Goal: Information Seeking & Learning: Learn about a topic

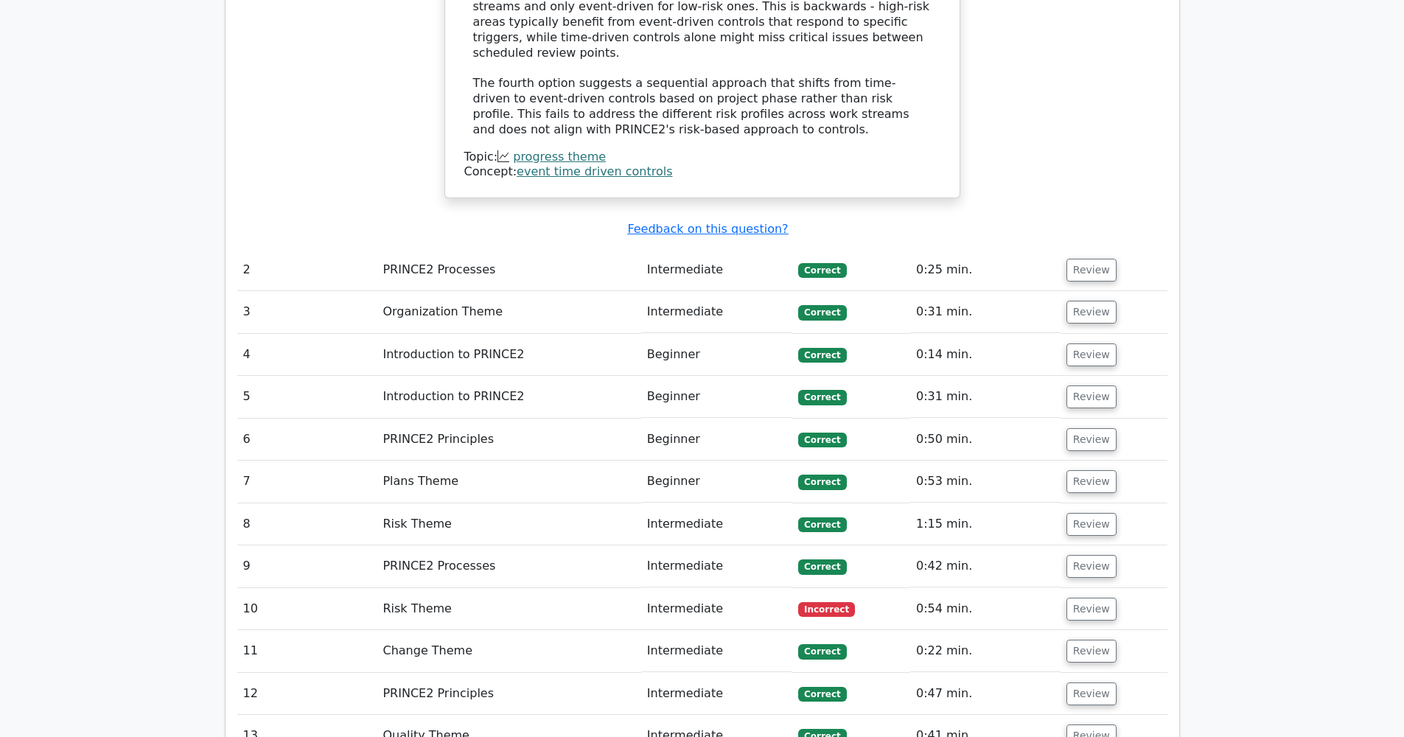
scroll to position [1717, 0]
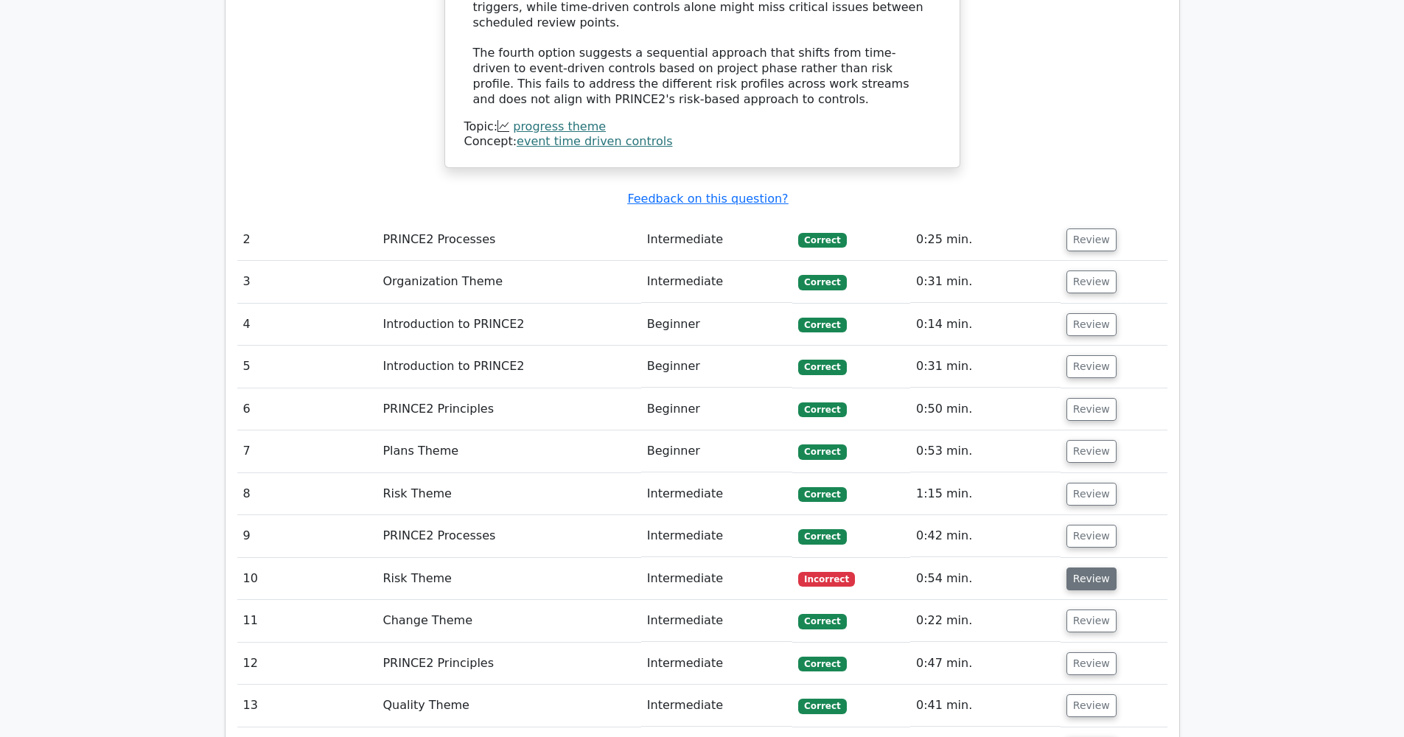
click at [1098, 567] on button "Review" at bounding box center [1091, 578] width 50 height 23
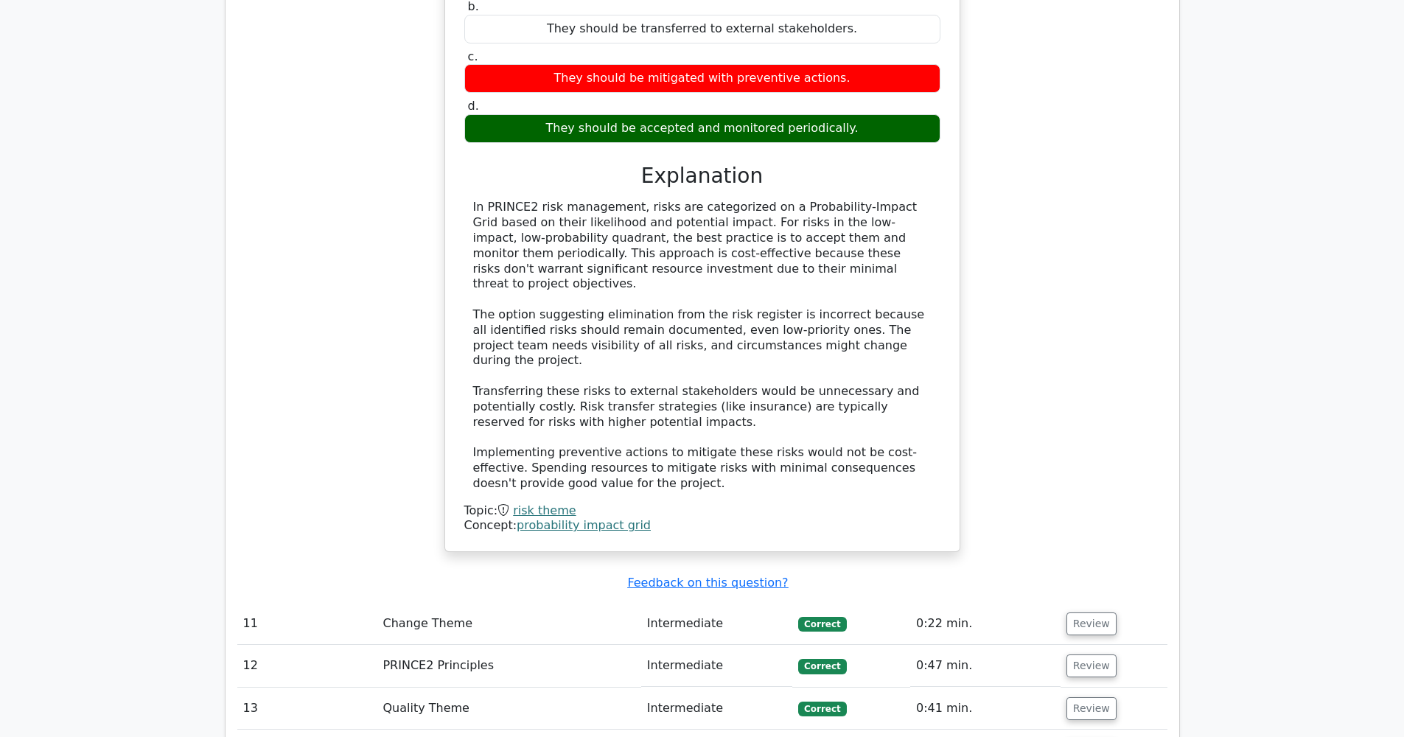
scroll to position [2486, 0]
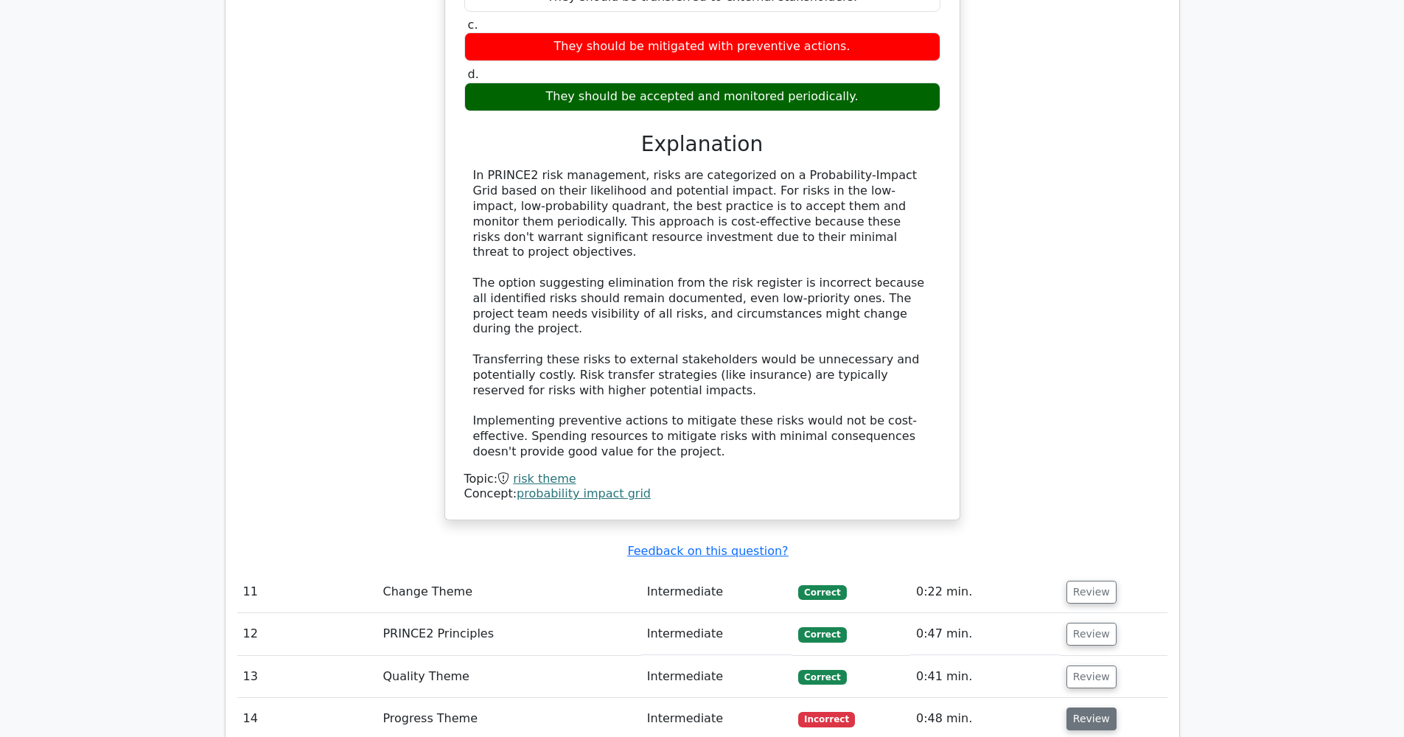
click at [1085, 707] on button "Review" at bounding box center [1091, 718] width 50 height 23
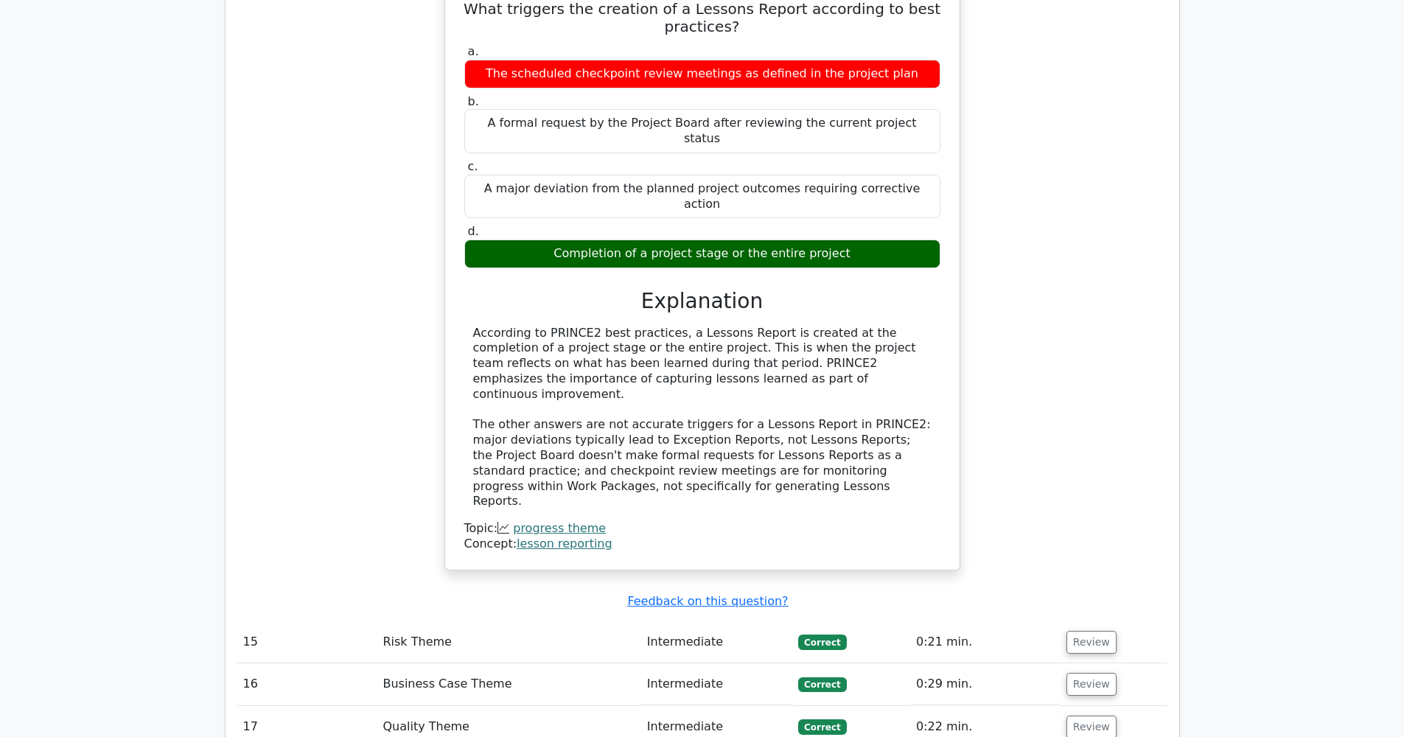
scroll to position [3254, 0]
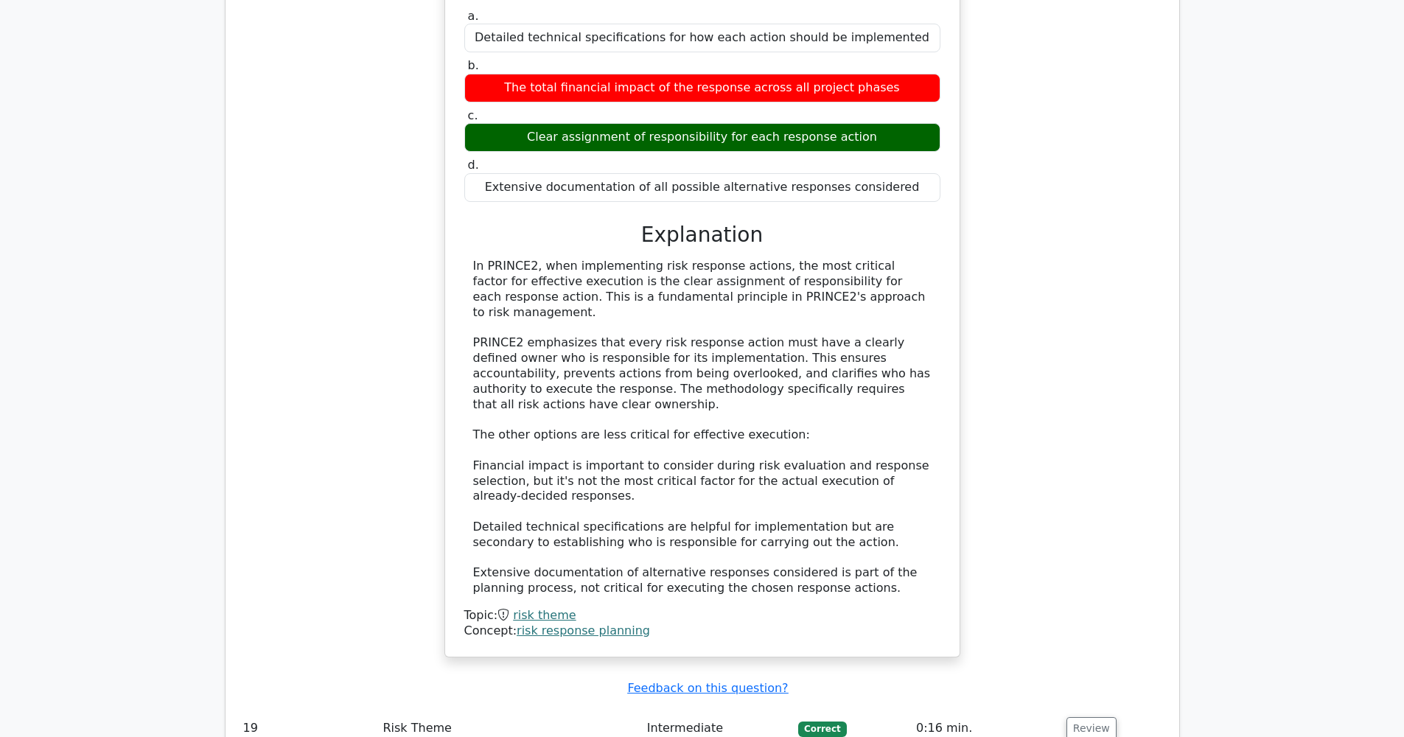
scroll to position [4241, 0]
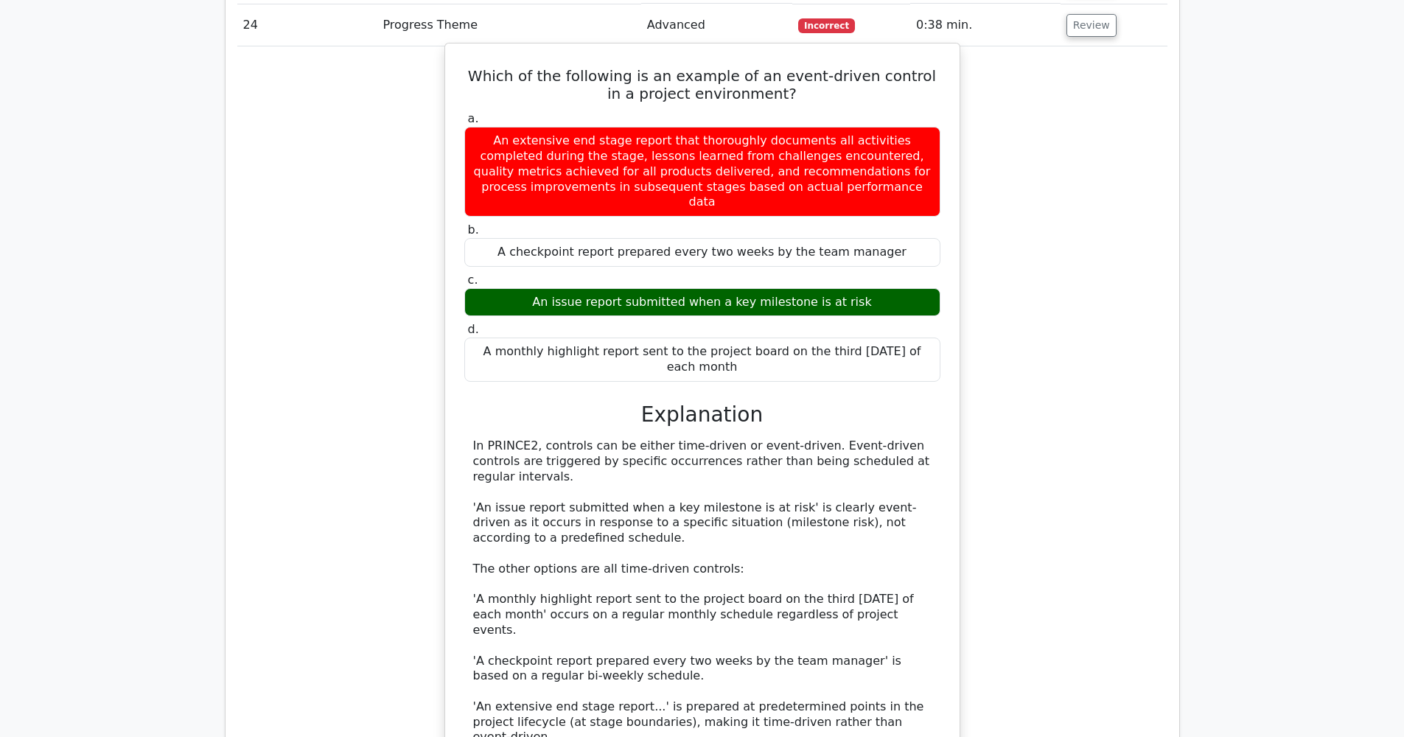
scroll to position [5203, 0]
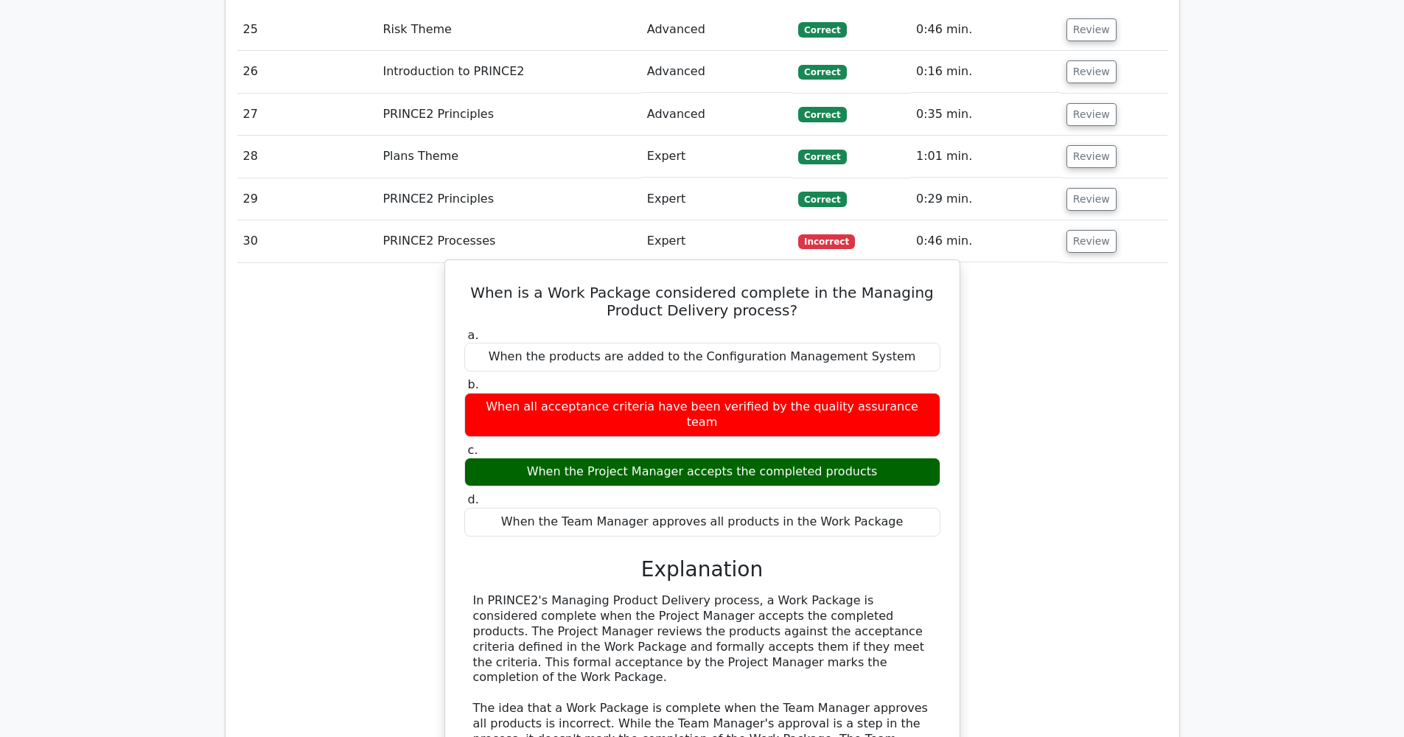
scroll to position [5916, 0]
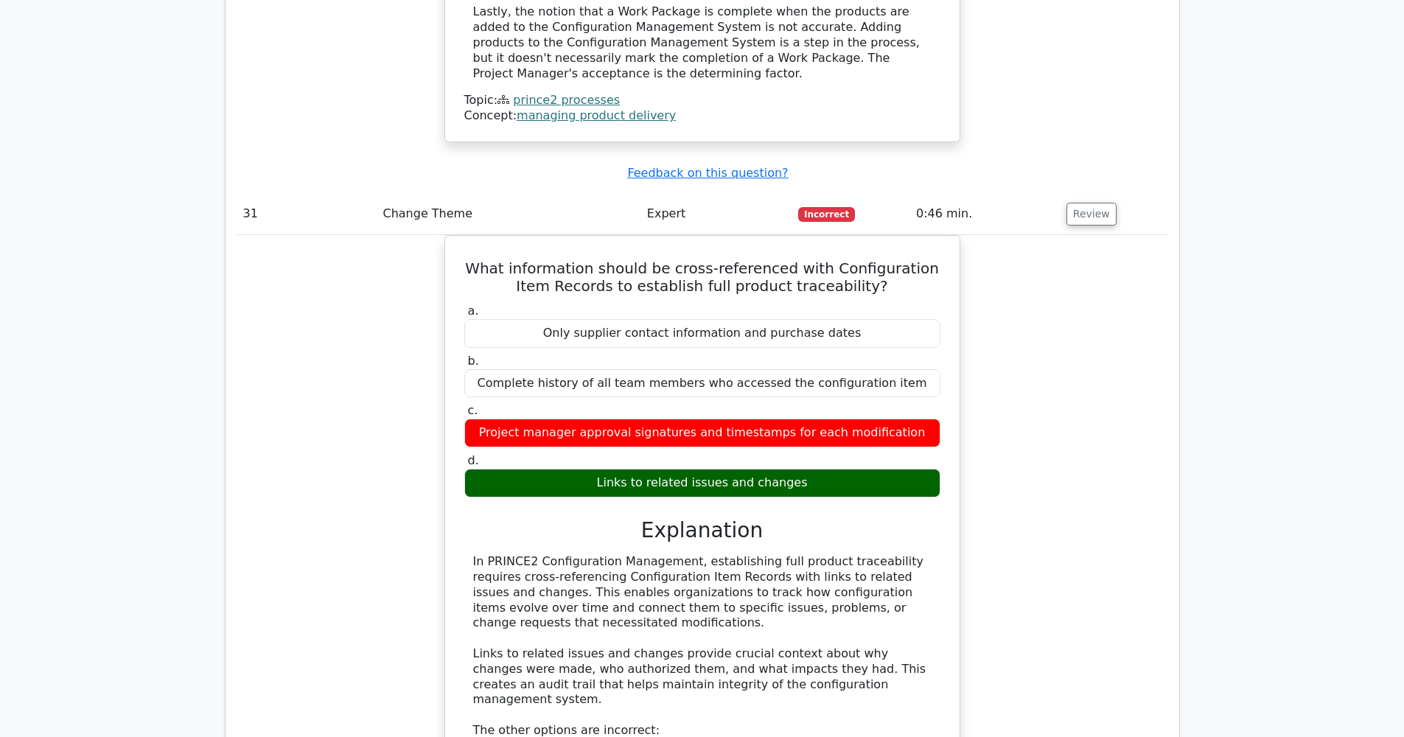
scroll to position [6813, 0]
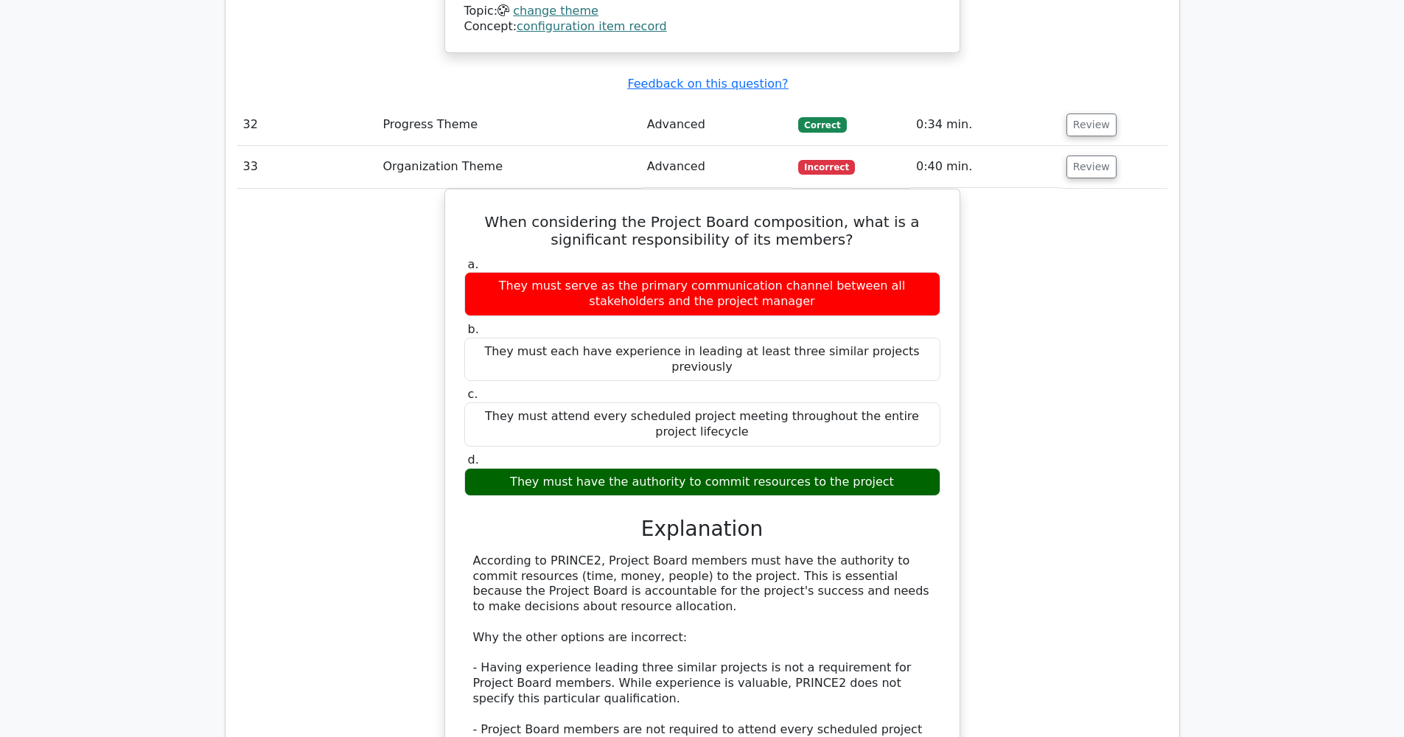
scroll to position [7733, 0]
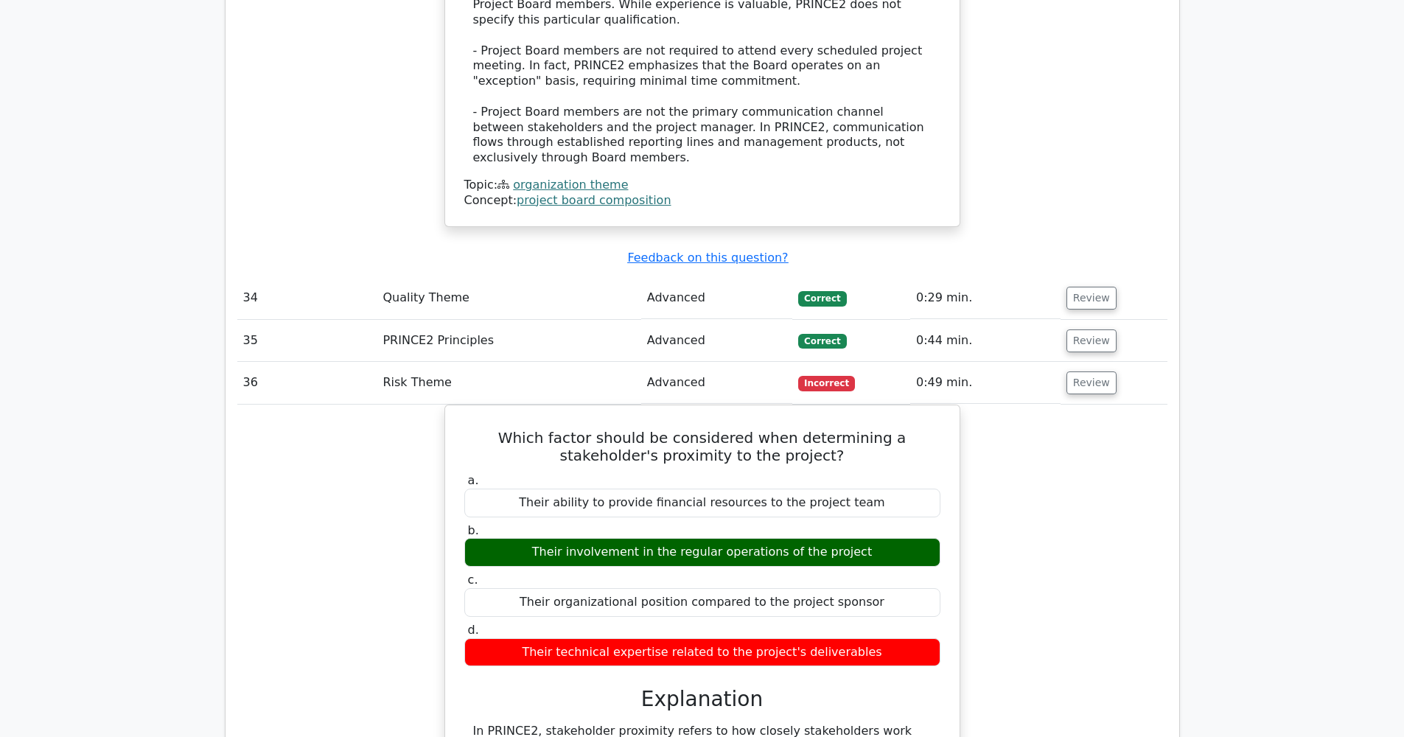
scroll to position [8696, 0]
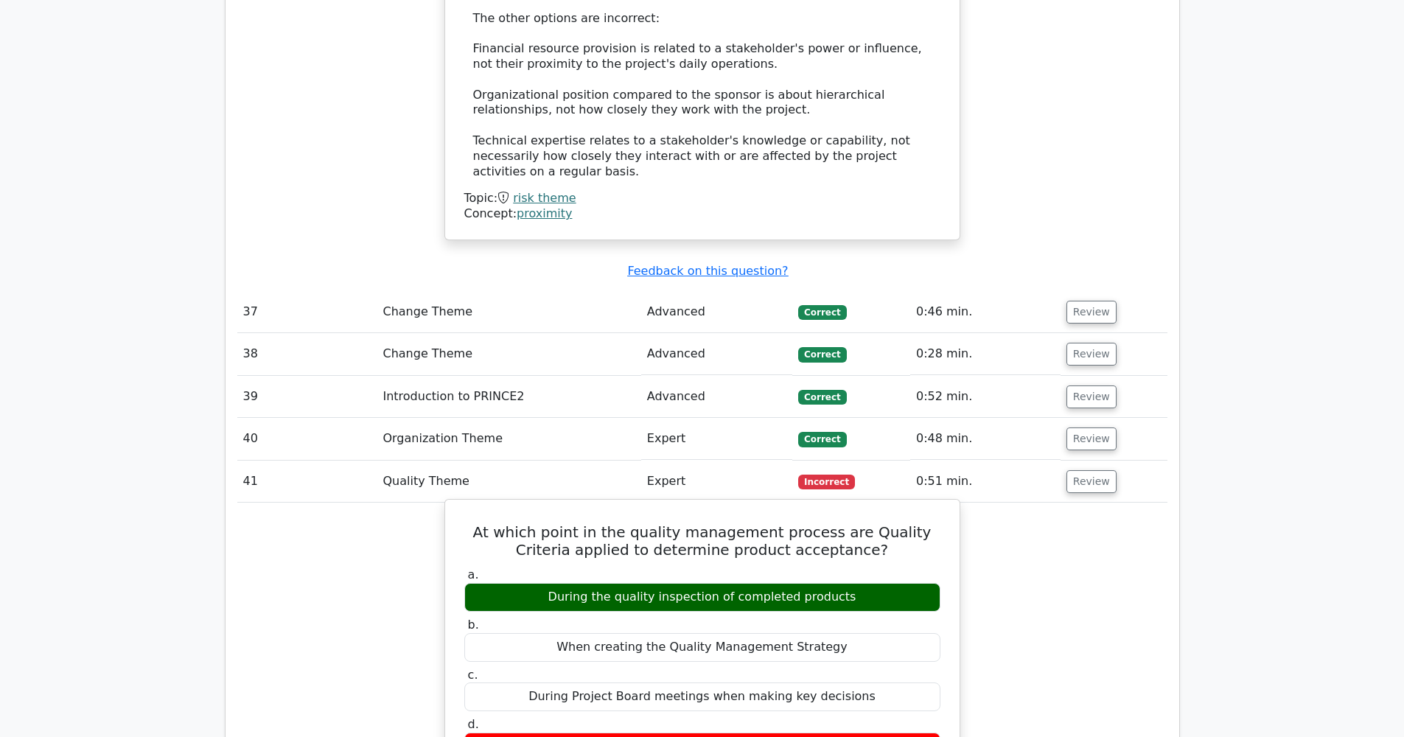
scroll to position [9320, 0]
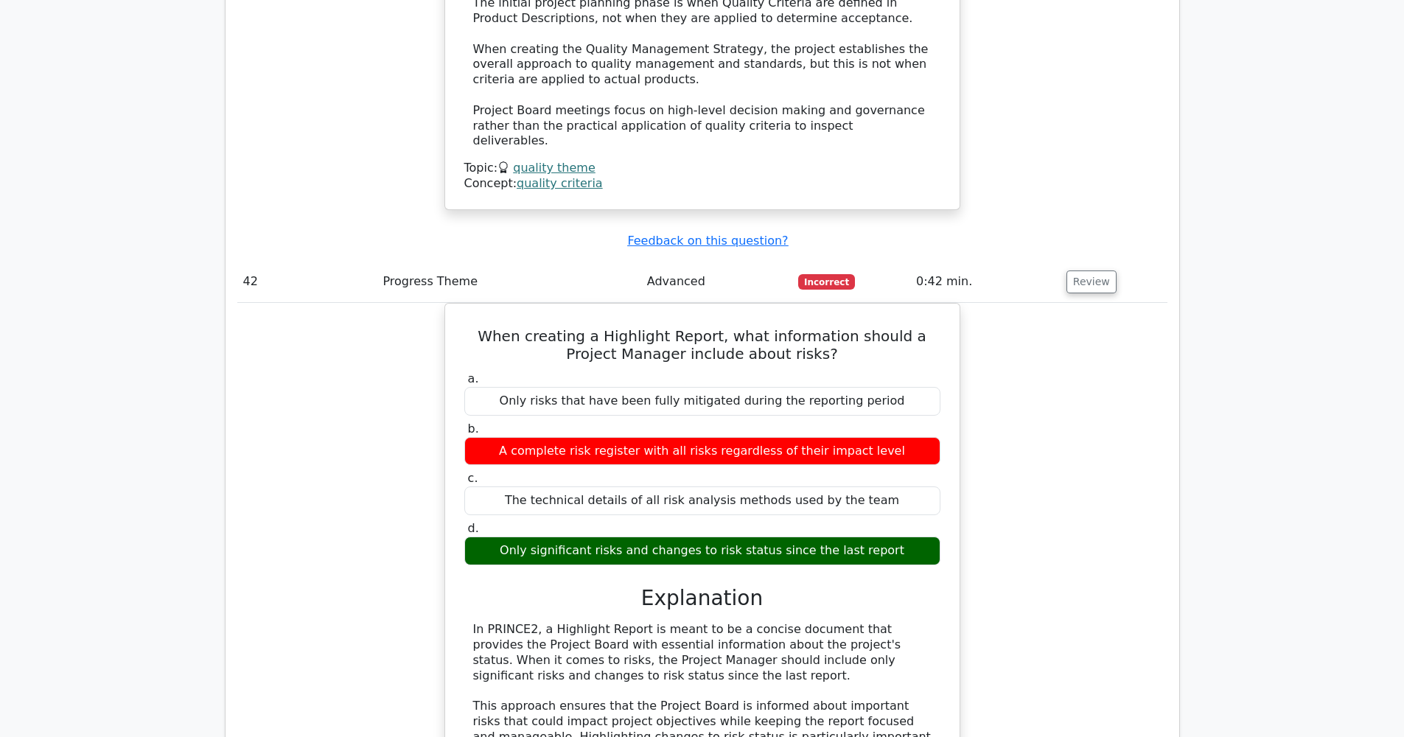
scroll to position [10281, 0]
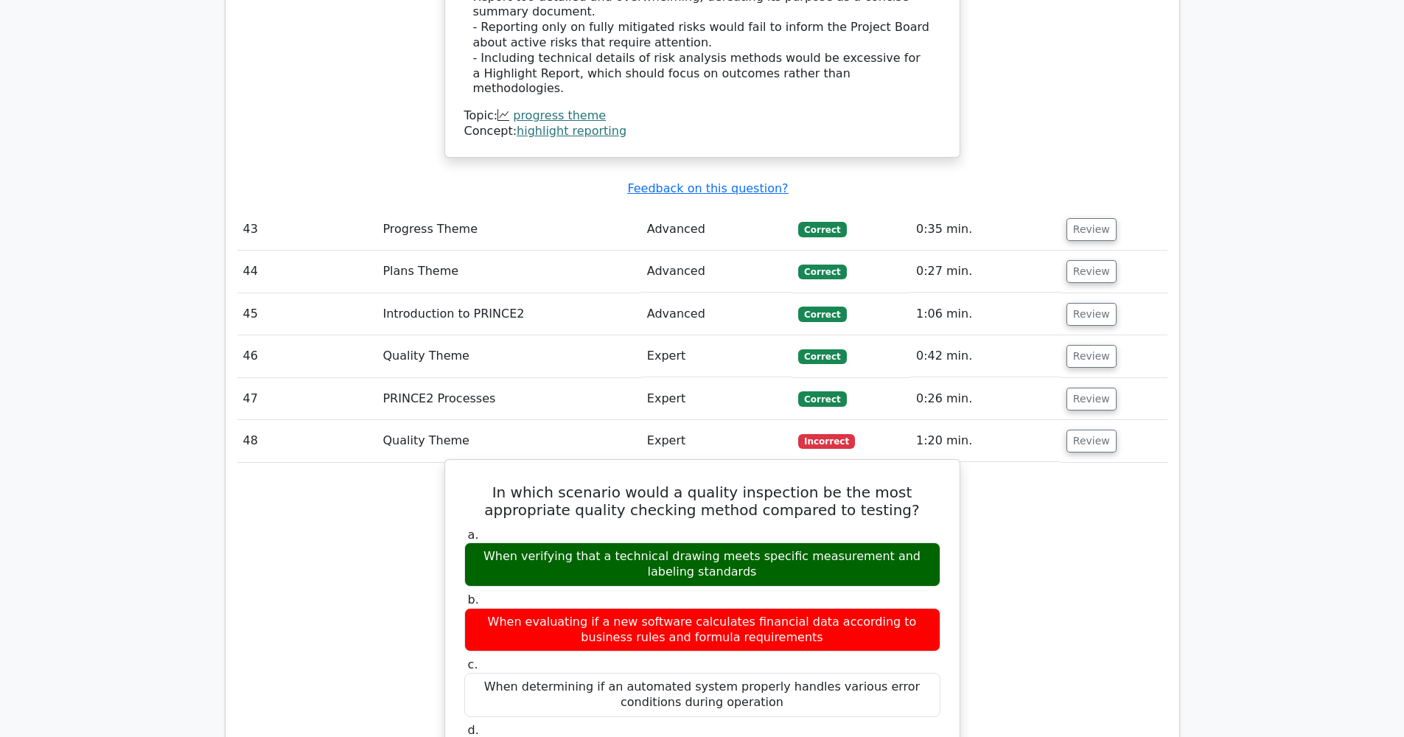
scroll to position [11048, 0]
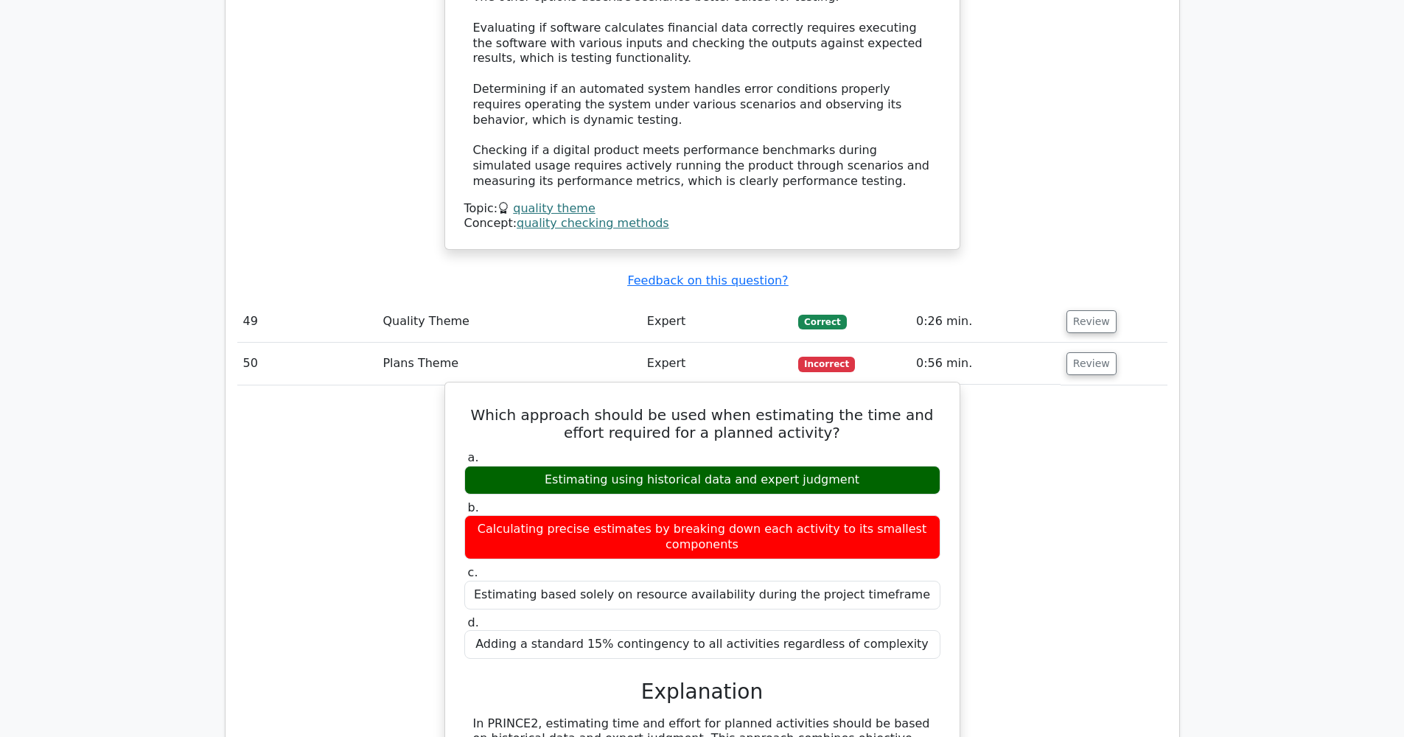
scroll to position [12039, 0]
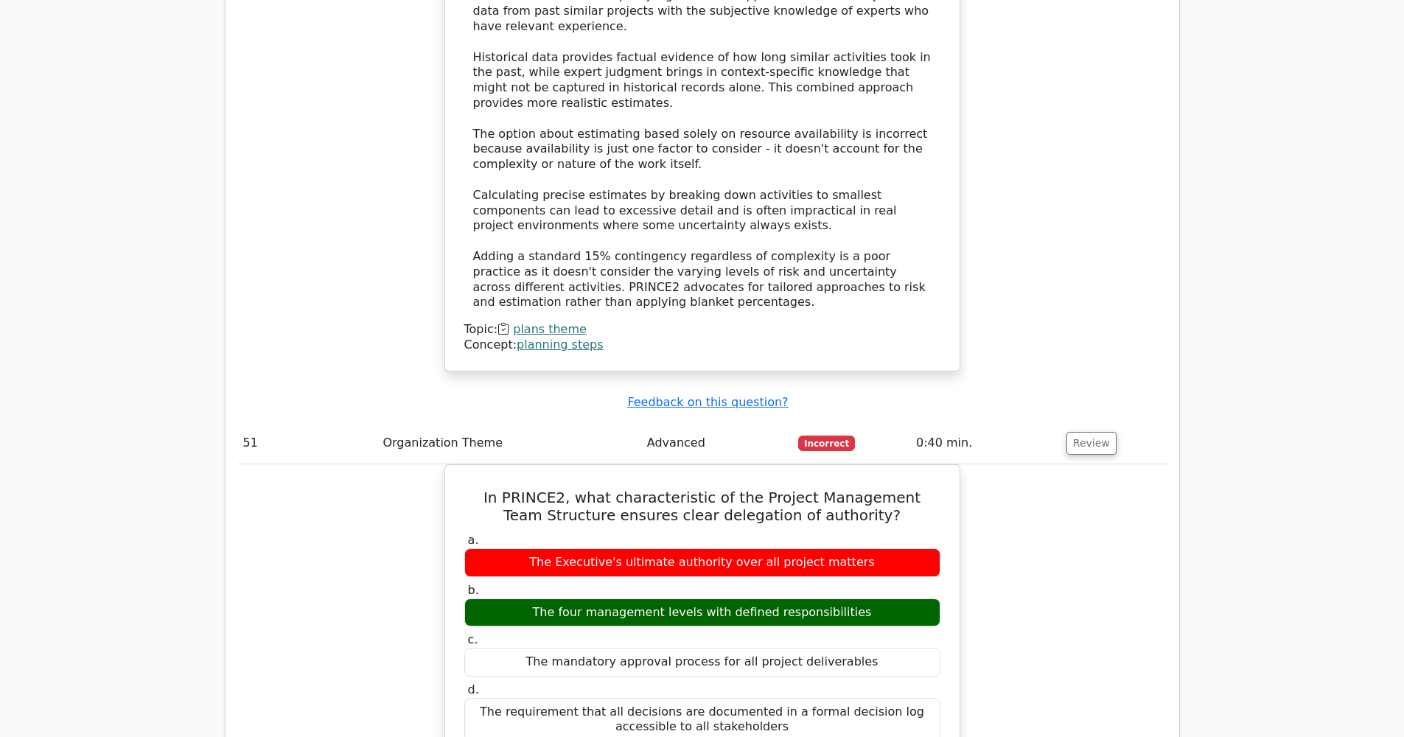
scroll to position [12689, 0]
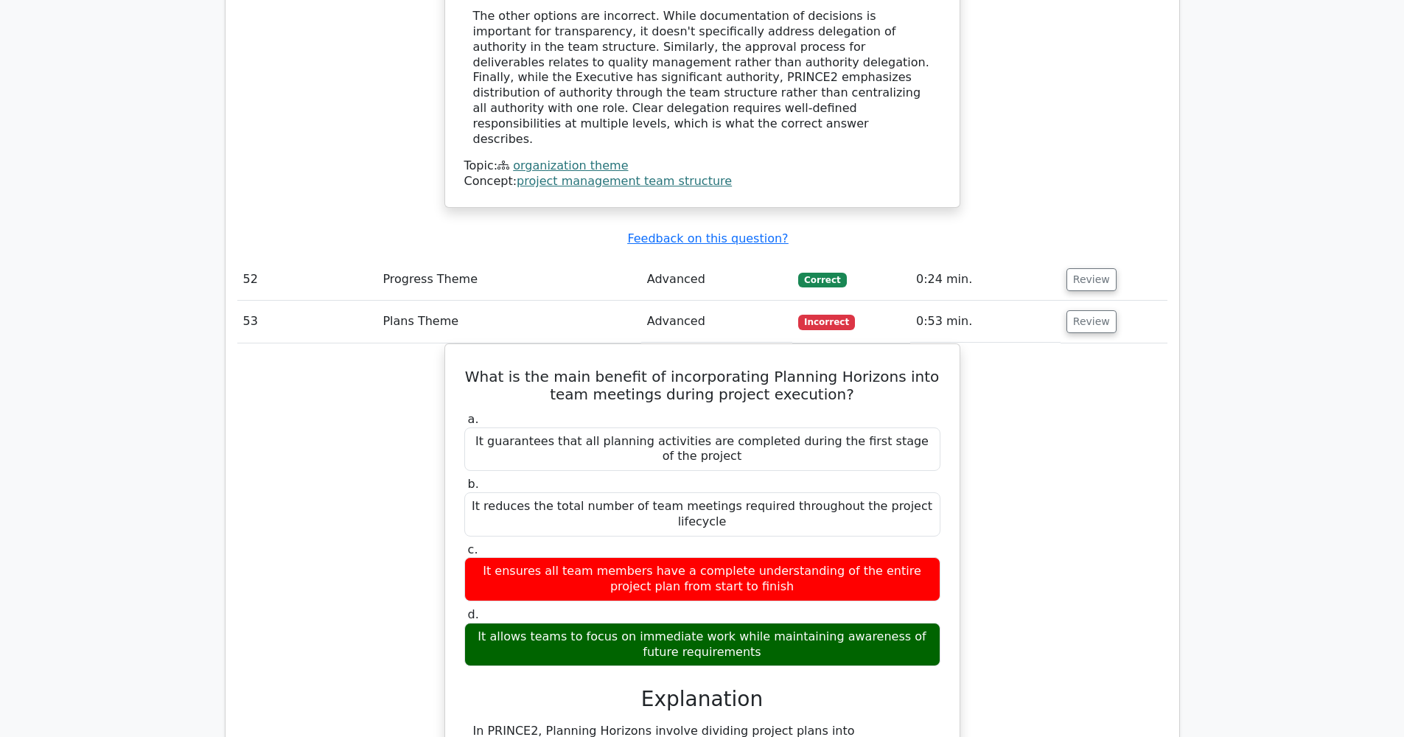
scroll to position [13690, 0]
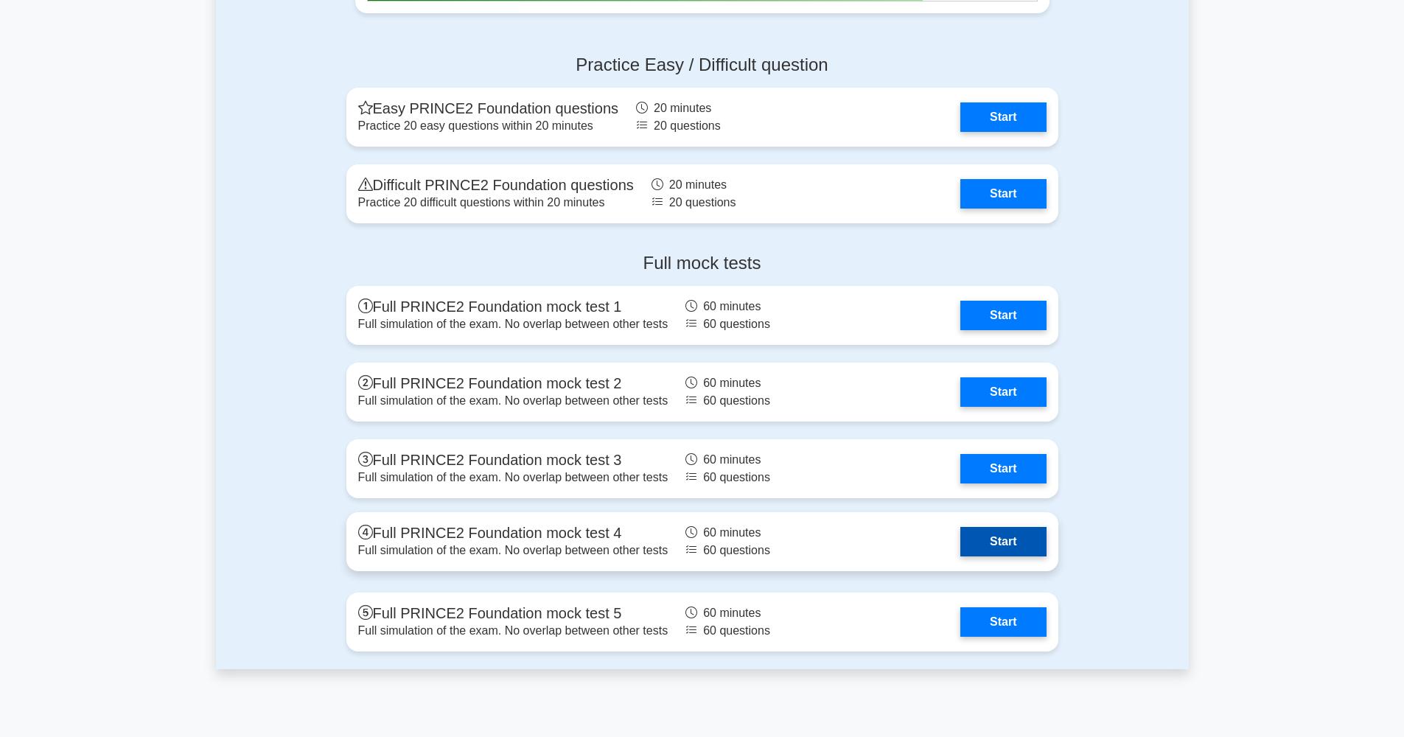
scroll to position [1625, 0]
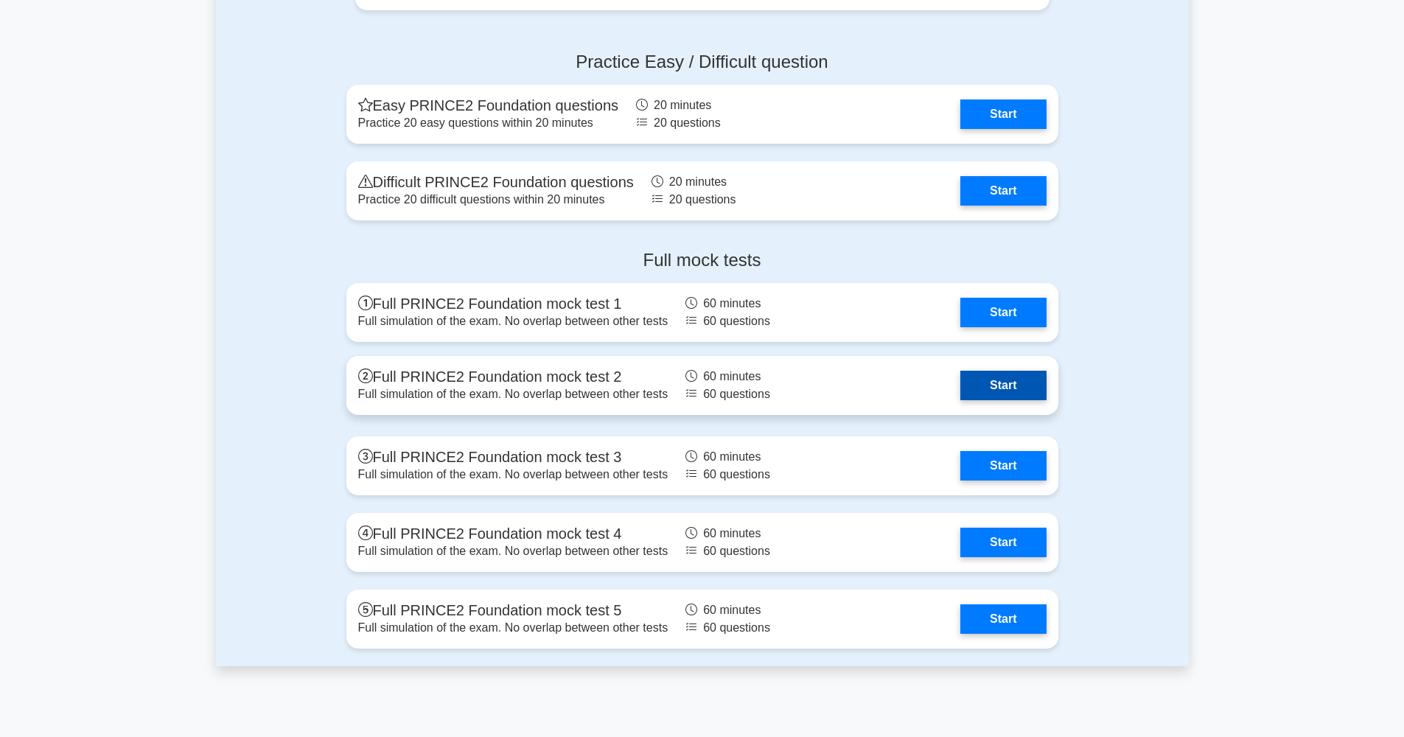
click at [1002, 375] on link "Start" at bounding box center [1002, 385] width 85 height 29
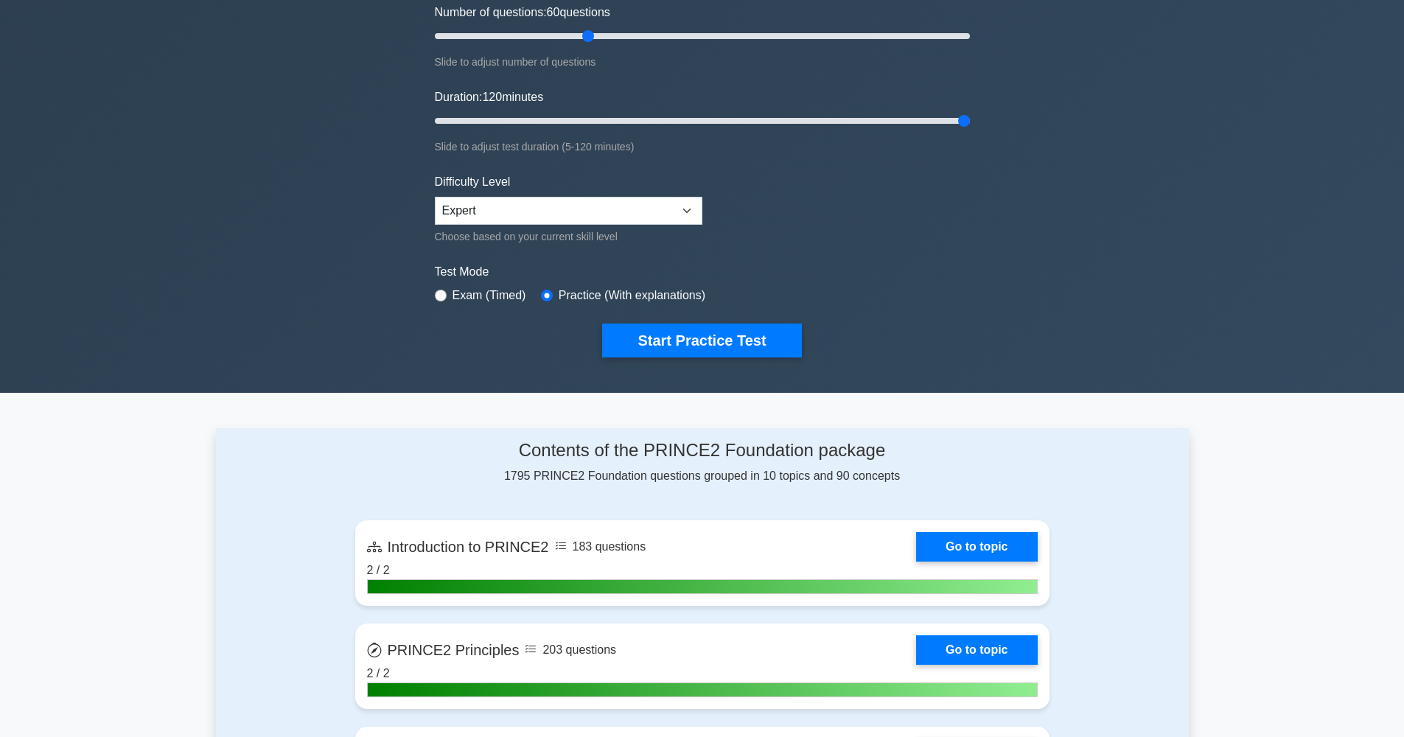
scroll to position [0, 0]
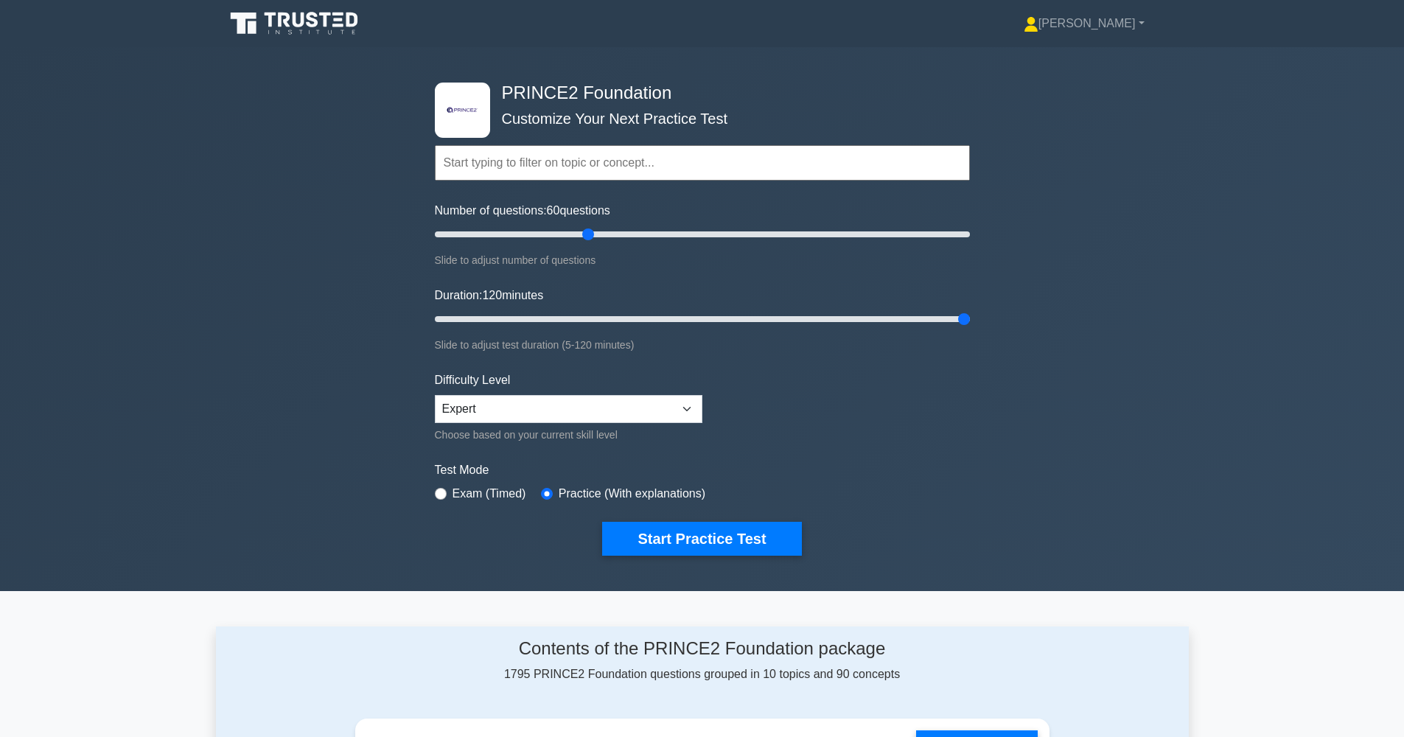
click at [300, 20] on icon at bounding box center [295, 24] width 141 height 28
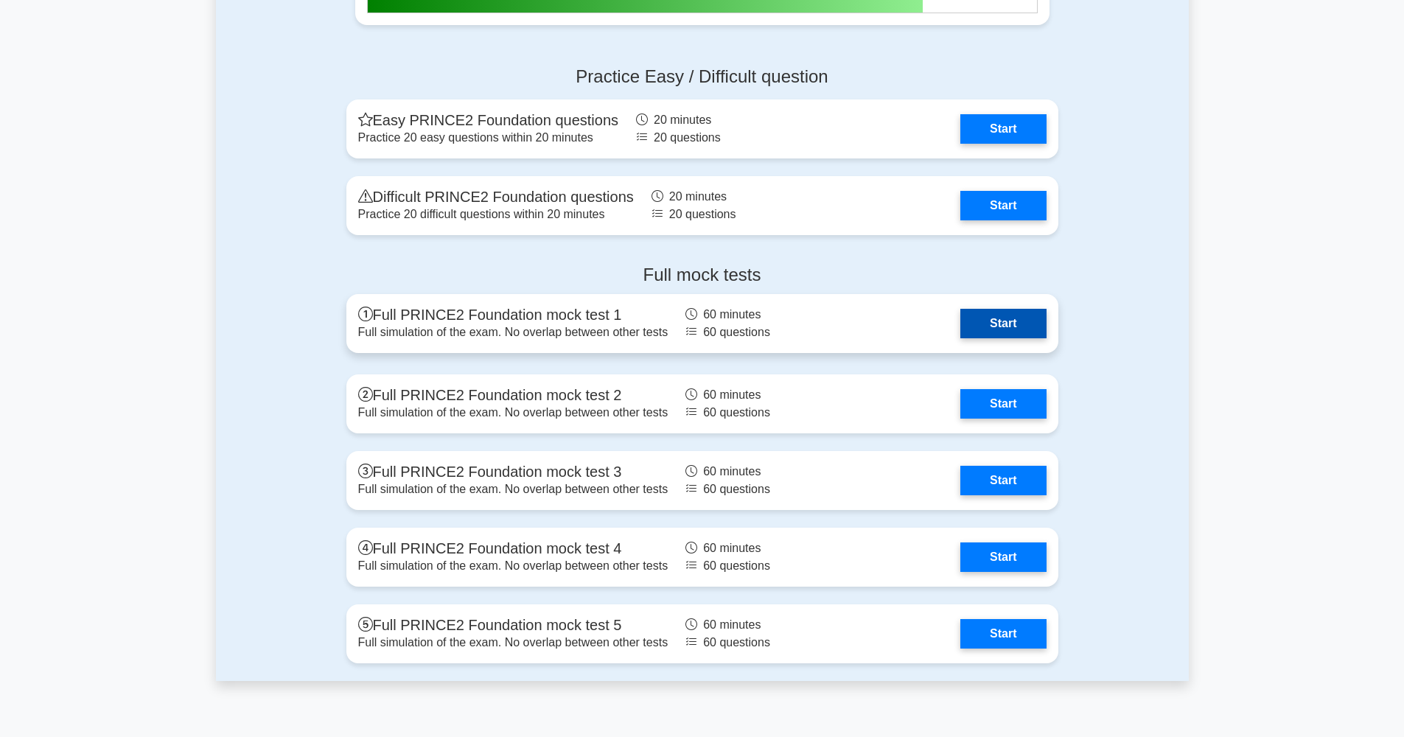
scroll to position [1613, 0]
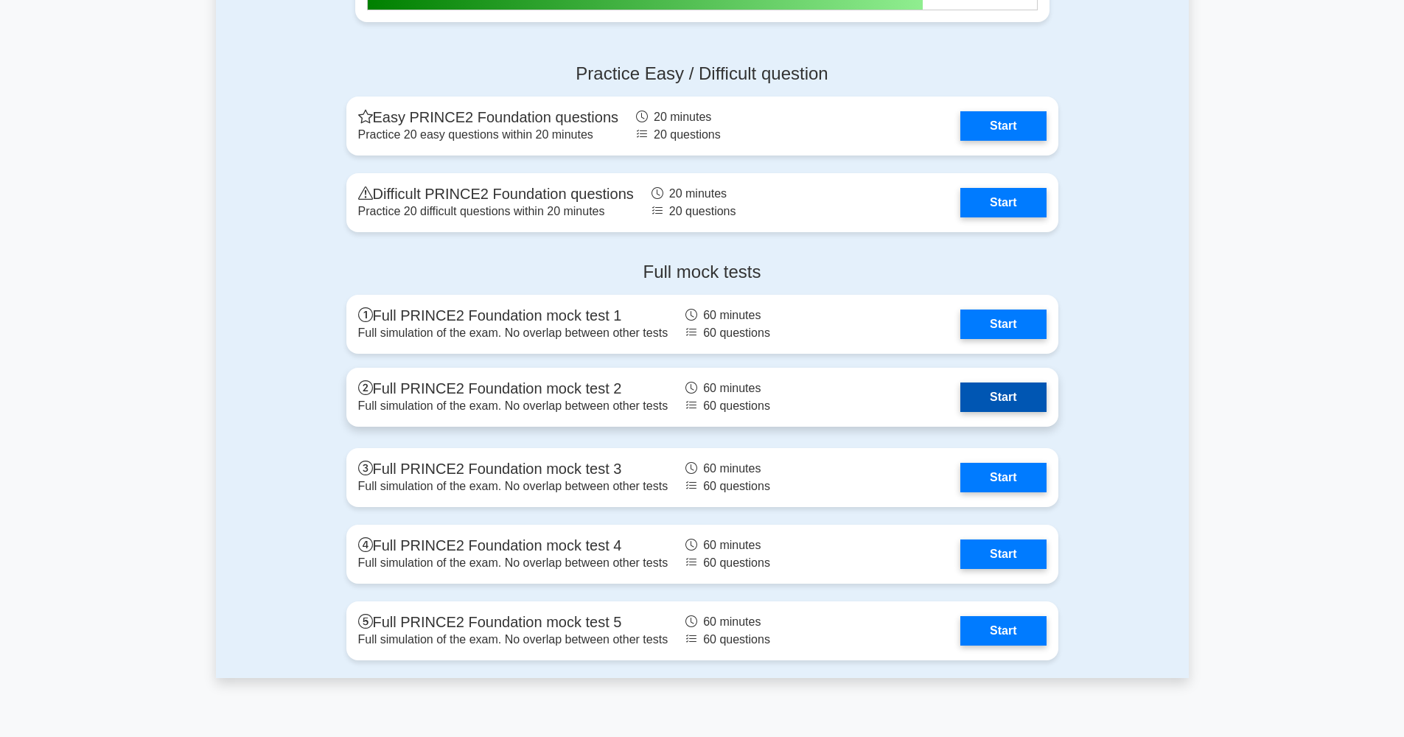
click at [1001, 394] on link "Start" at bounding box center [1002, 396] width 85 height 29
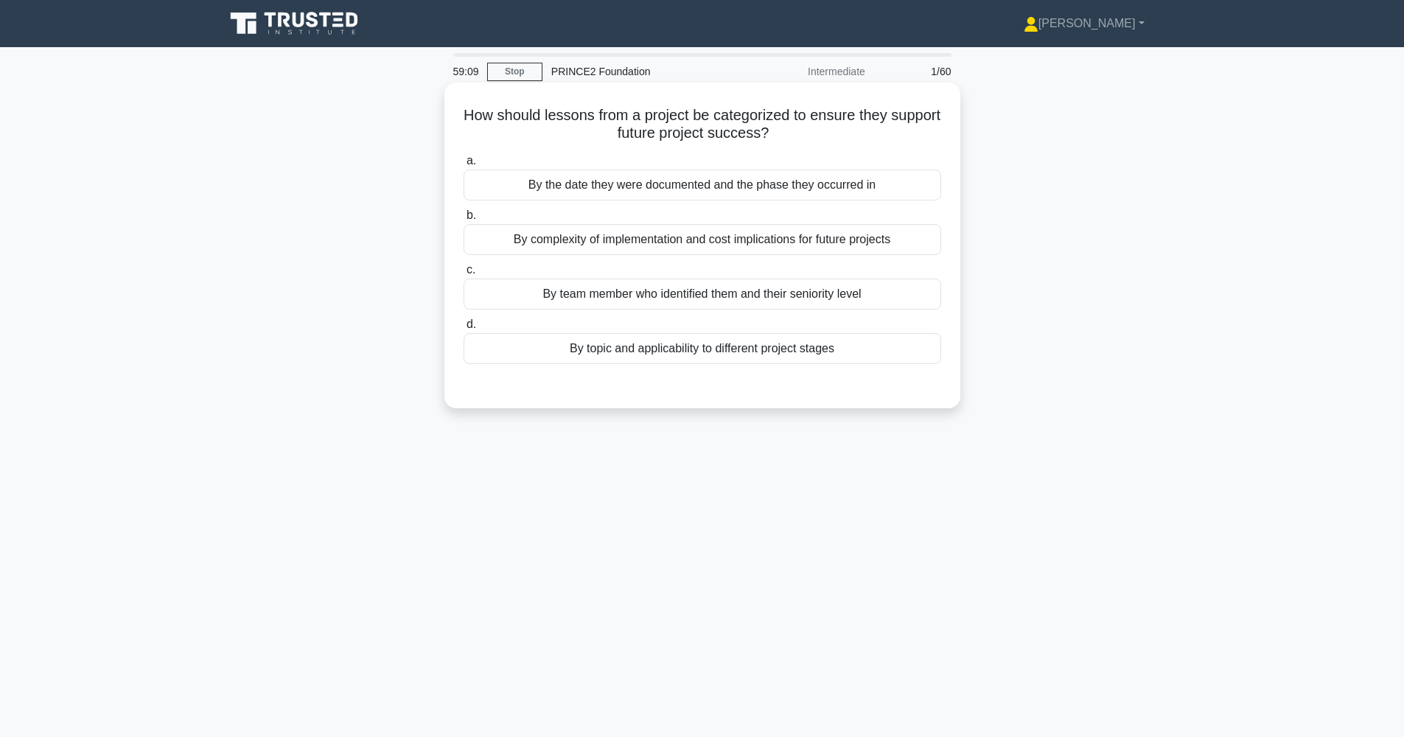
click at [696, 237] on div "By complexity of implementation and cost implications for future projects" at bounding box center [701, 239] width 477 height 31
click at [463, 220] on input "b. By complexity of implementation and cost implications for future projects" at bounding box center [463, 216] width 0 height 10
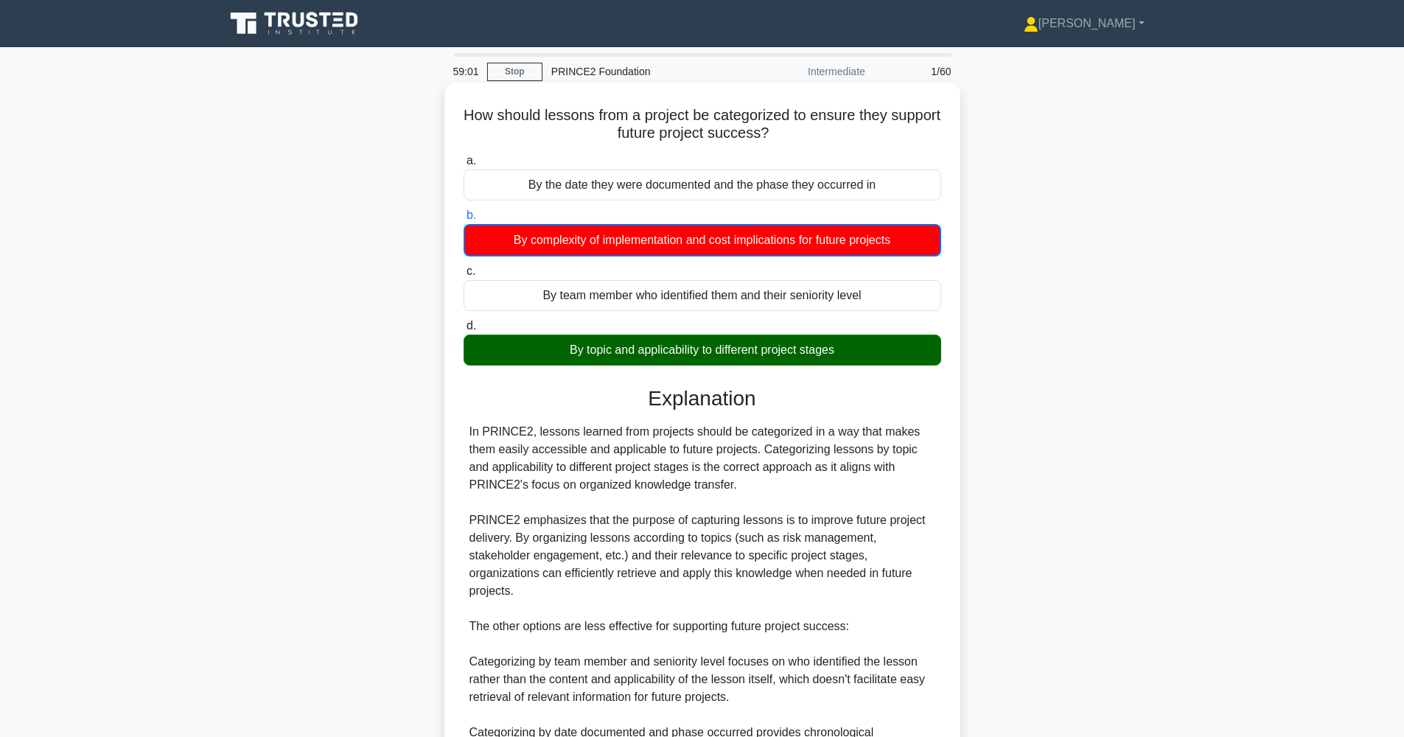
drag, startPoint x: 558, startPoint y: 351, endPoint x: 844, endPoint y: 357, distance: 286.7
click at [844, 357] on div "By topic and applicability to different project stages" at bounding box center [701, 350] width 477 height 31
click at [463, 331] on input "d. By topic and applicability to different project stages" at bounding box center [463, 326] width 0 height 10
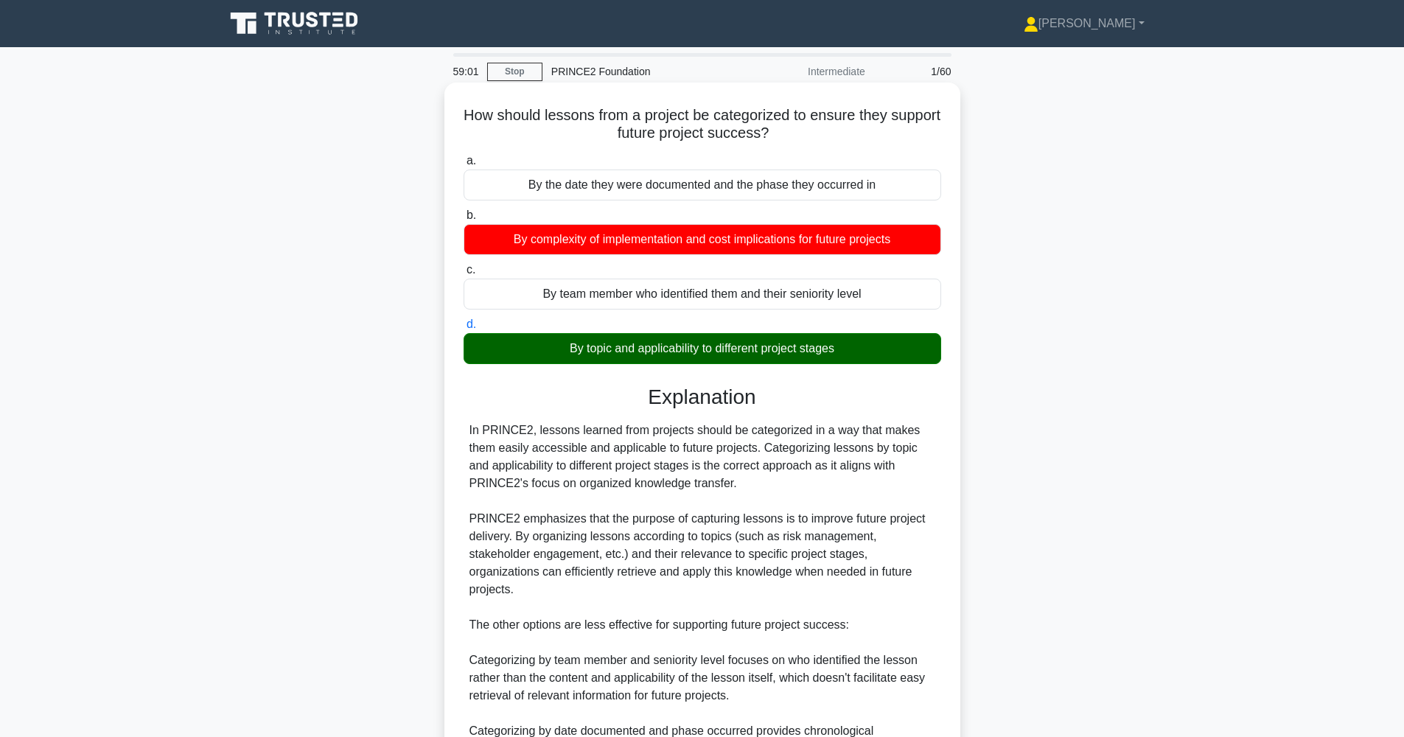
click at [881, 360] on div "By topic and applicability to different project stages" at bounding box center [701, 348] width 477 height 31
click at [463, 329] on input "d. By topic and applicability to different project stages" at bounding box center [463, 325] width 0 height 10
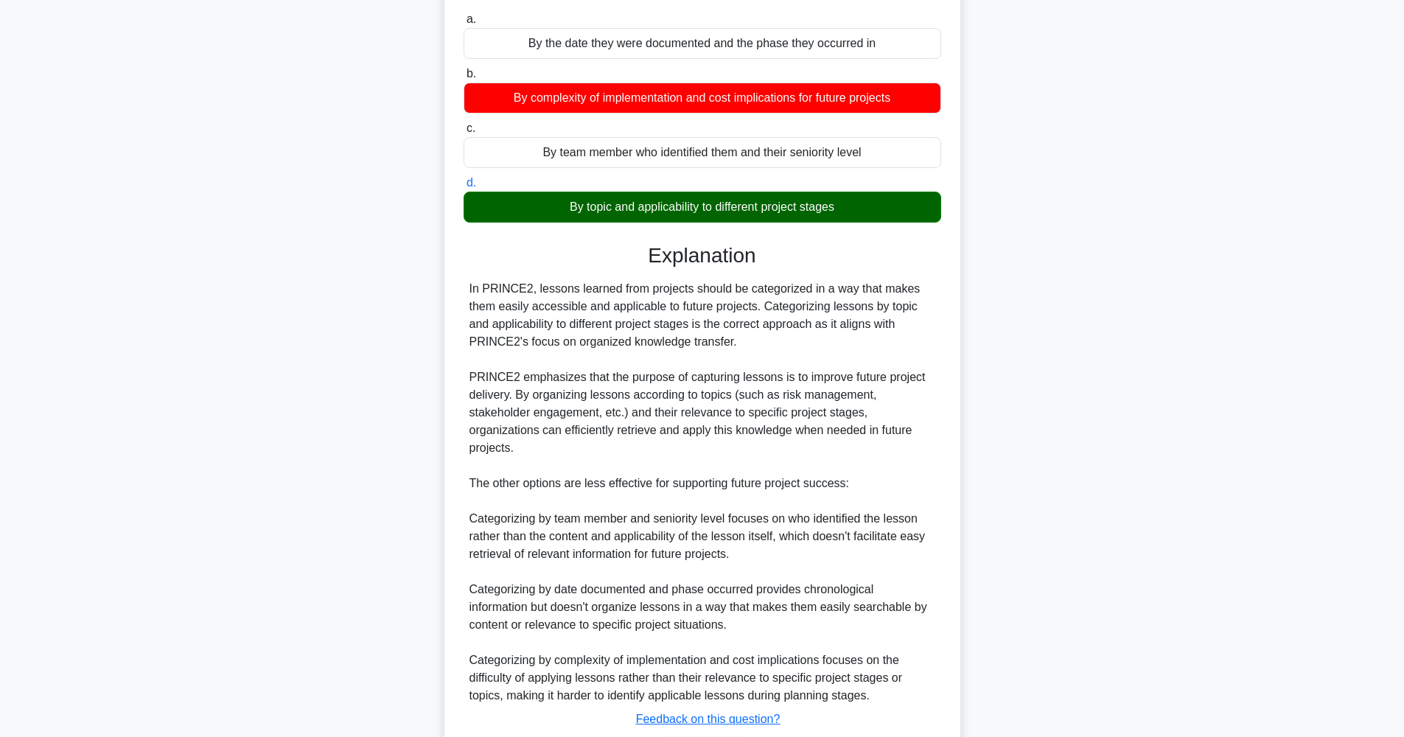
scroll to position [242, 0]
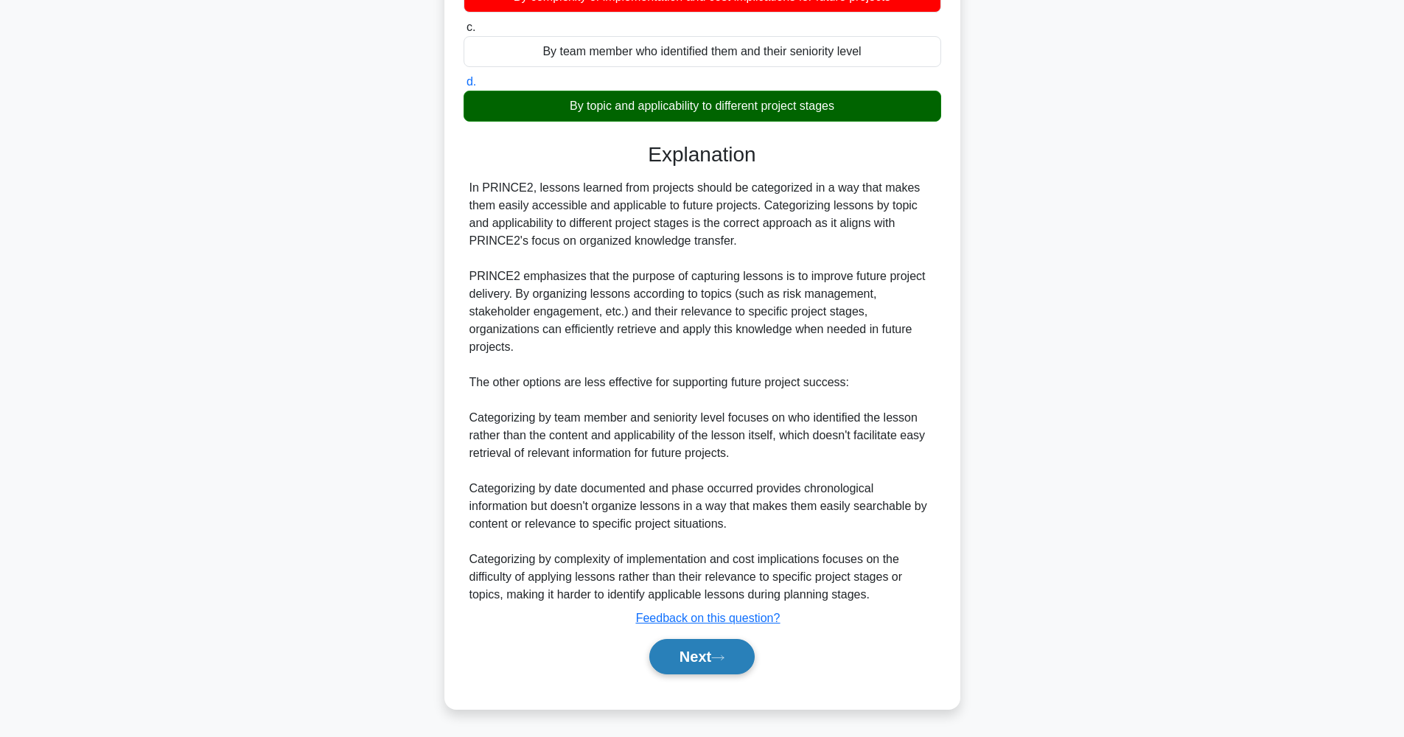
click at [724, 656] on icon at bounding box center [717, 658] width 13 height 8
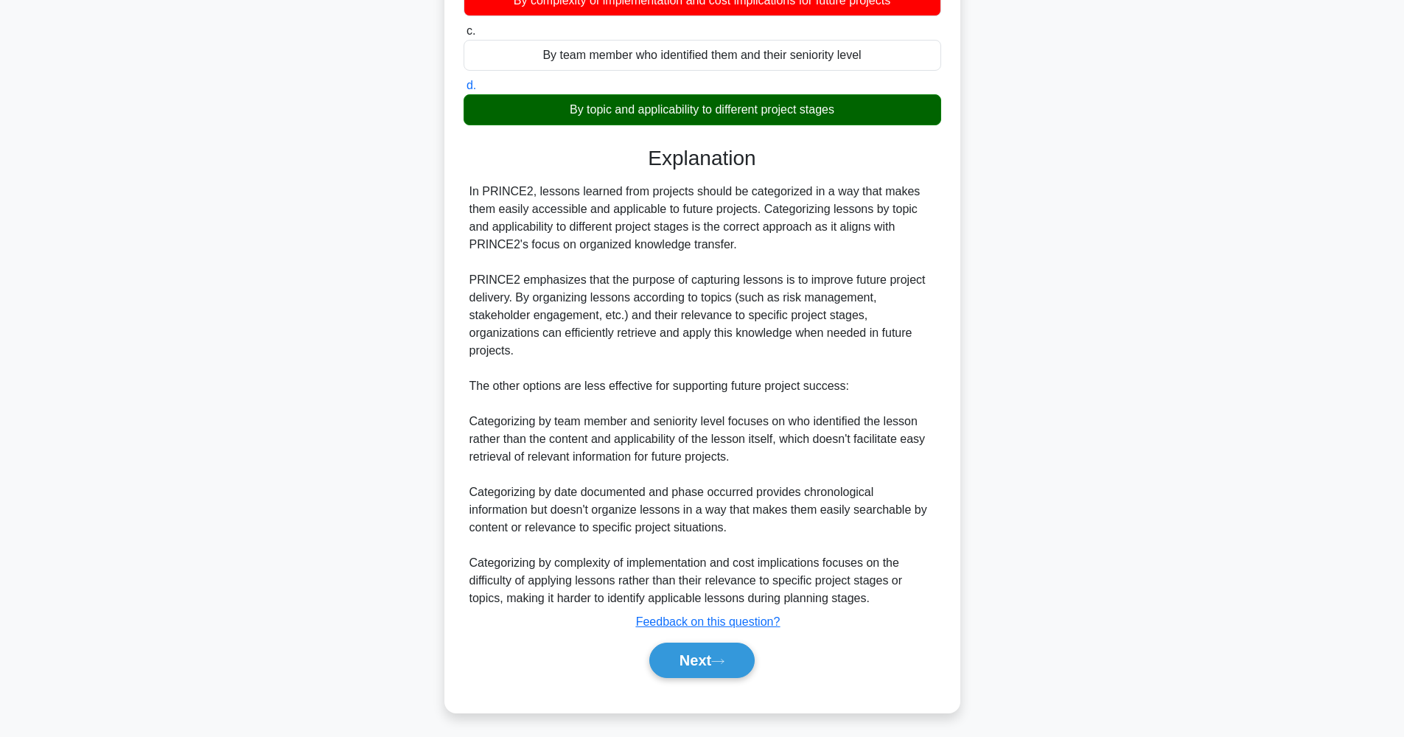
scroll to position [59, 0]
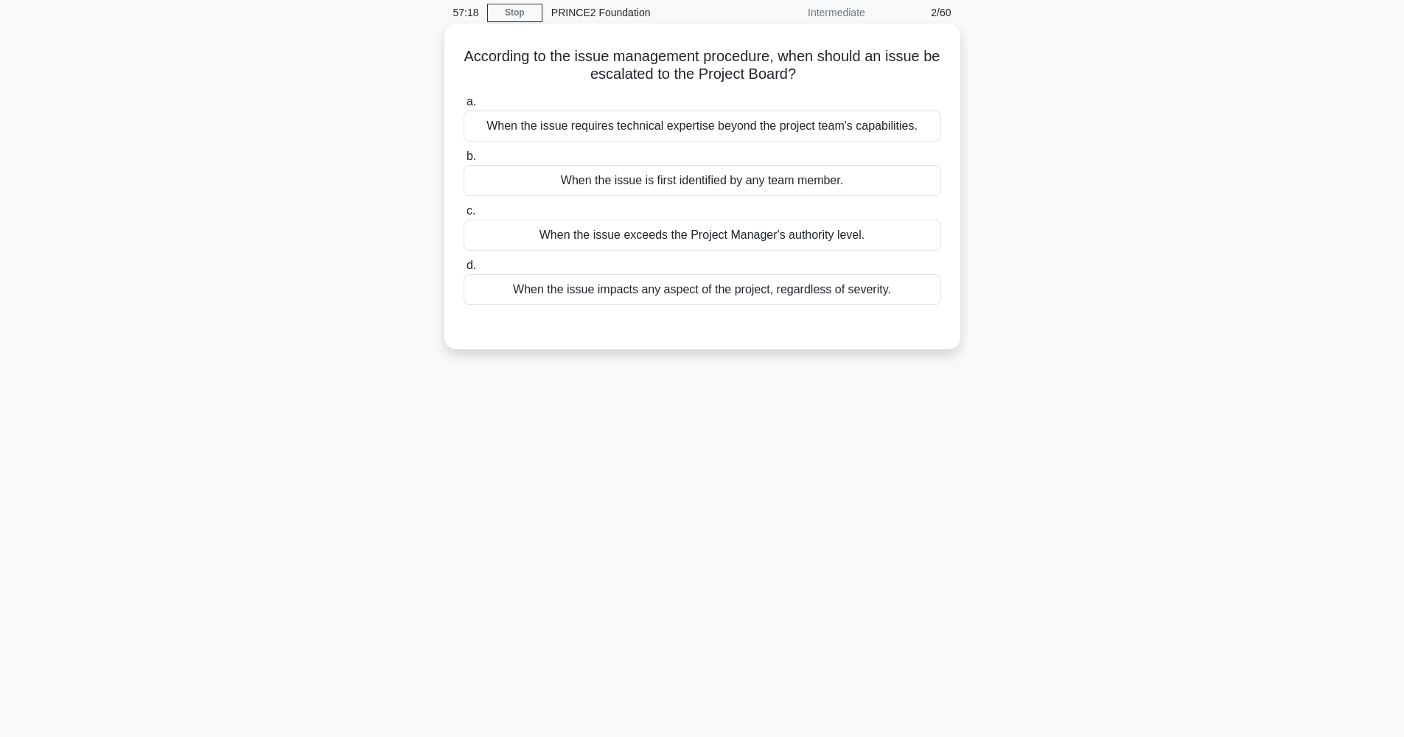
click at [693, 237] on div "When the issue exceeds the Project Manager's authority level." at bounding box center [701, 235] width 477 height 31
click at [463, 216] on input "c. When the issue exceeds the Project Manager's authority level." at bounding box center [463, 211] width 0 height 10
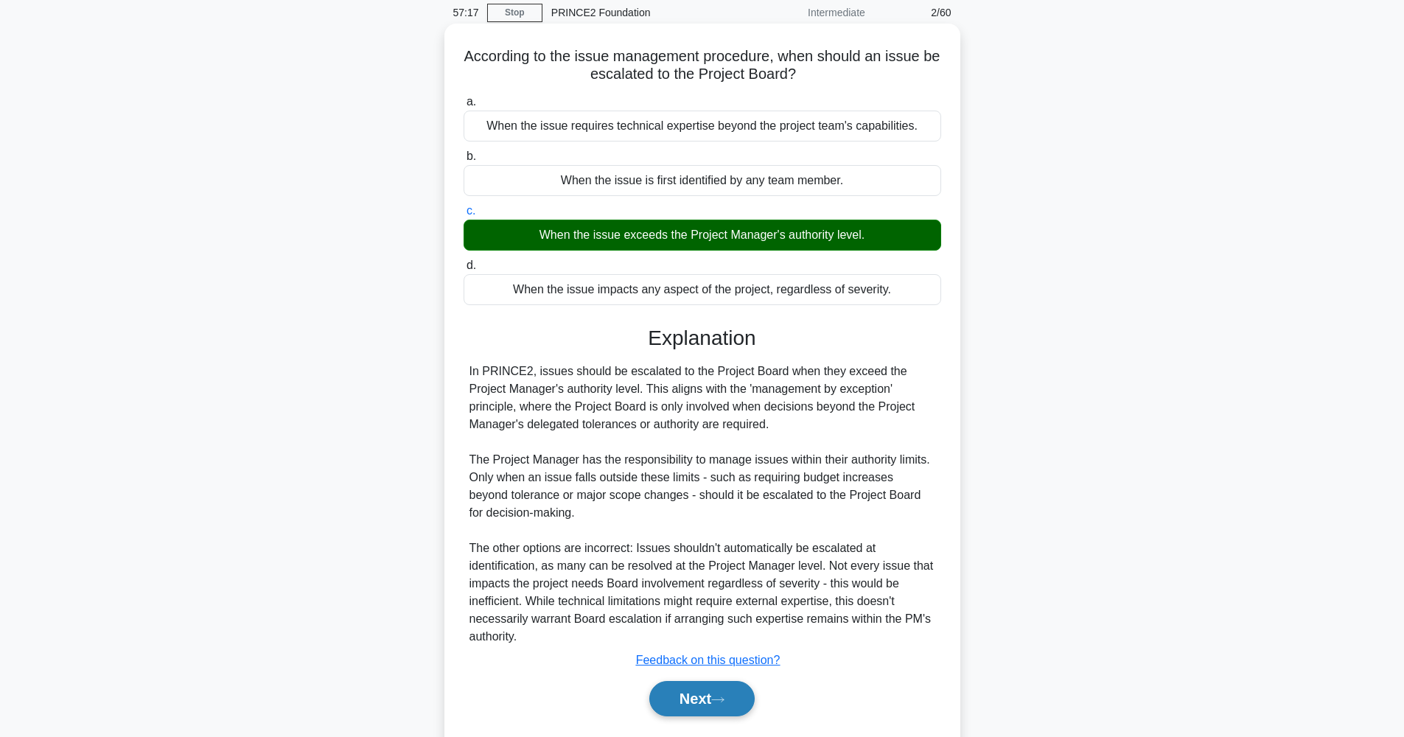
click at [724, 703] on icon at bounding box center [717, 700] width 13 height 8
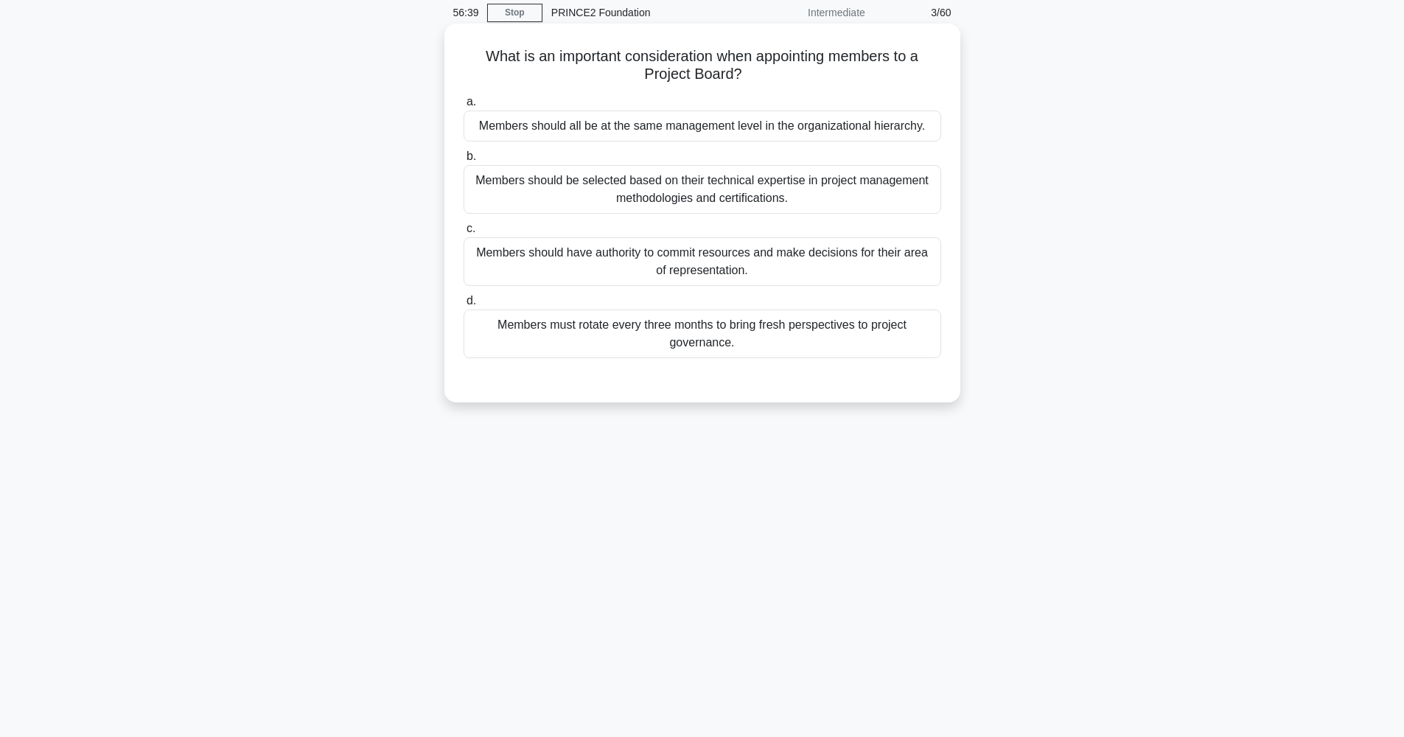
click at [660, 273] on div "Members should have authority to commit resources and make decisions for their …" at bounding box center [701, 261] width 477 height 49
click at [463, 234] on input "c. Members should have authority to commit resources and make decisions for the…" at bounding box center [463, 229] width 0 height 10
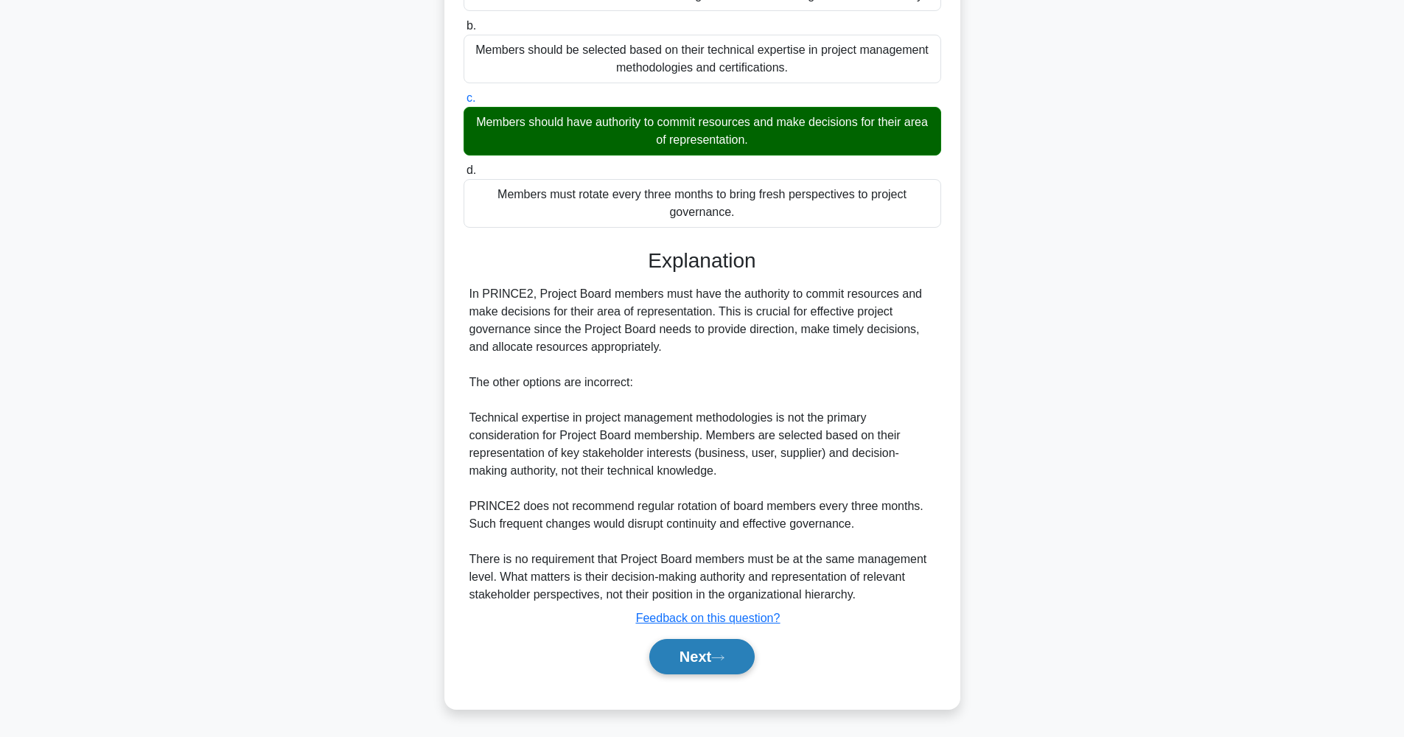
click at [712, 664] on button "Next" at bounding box center [701, 656] width 105 height 35
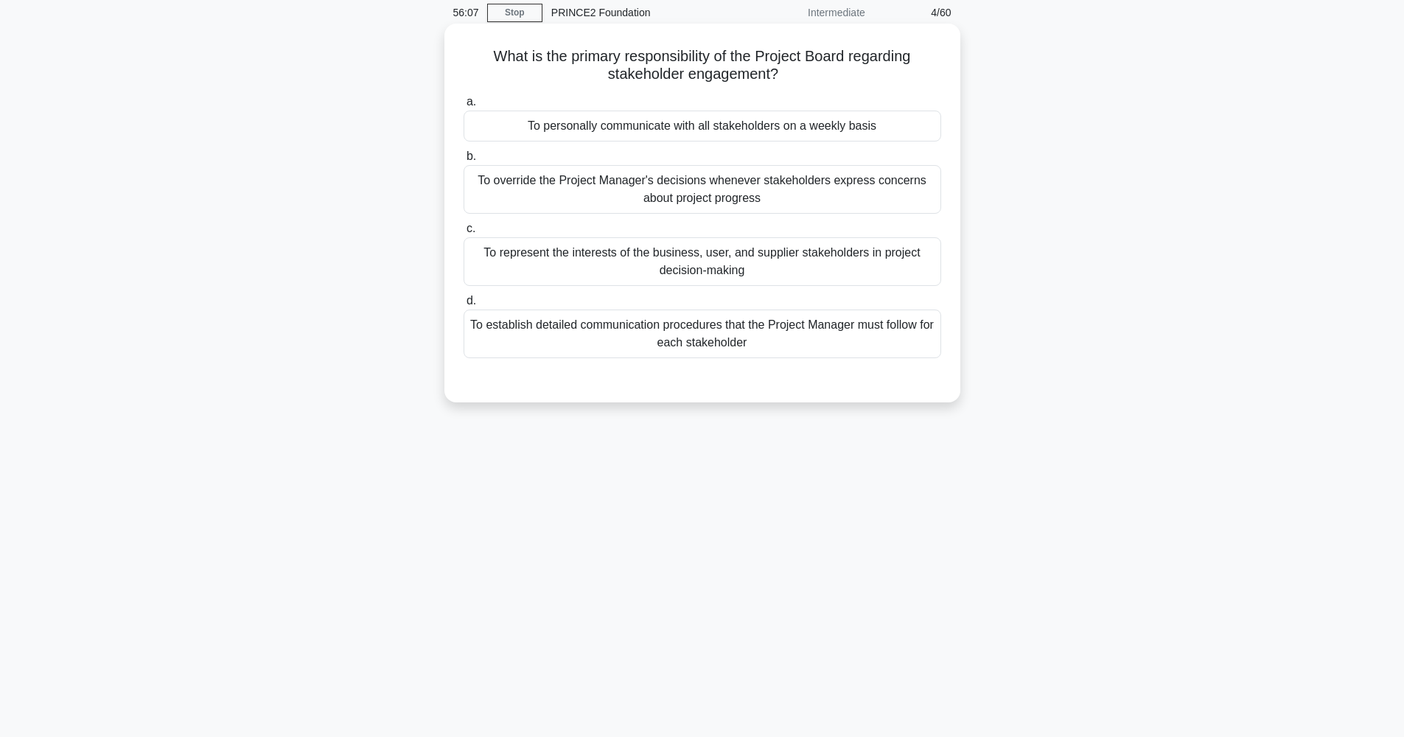
click at [730, 269] on div "To represent the interests of the business, user, and supplier stakeholders in …" at bounding box center [701, 261] width 477 height 49
click at [463, 234] on input "c. To represent the interests of the business, user, and supplier stakeholders …" at bounding box center [463, 229] width 0 height 10
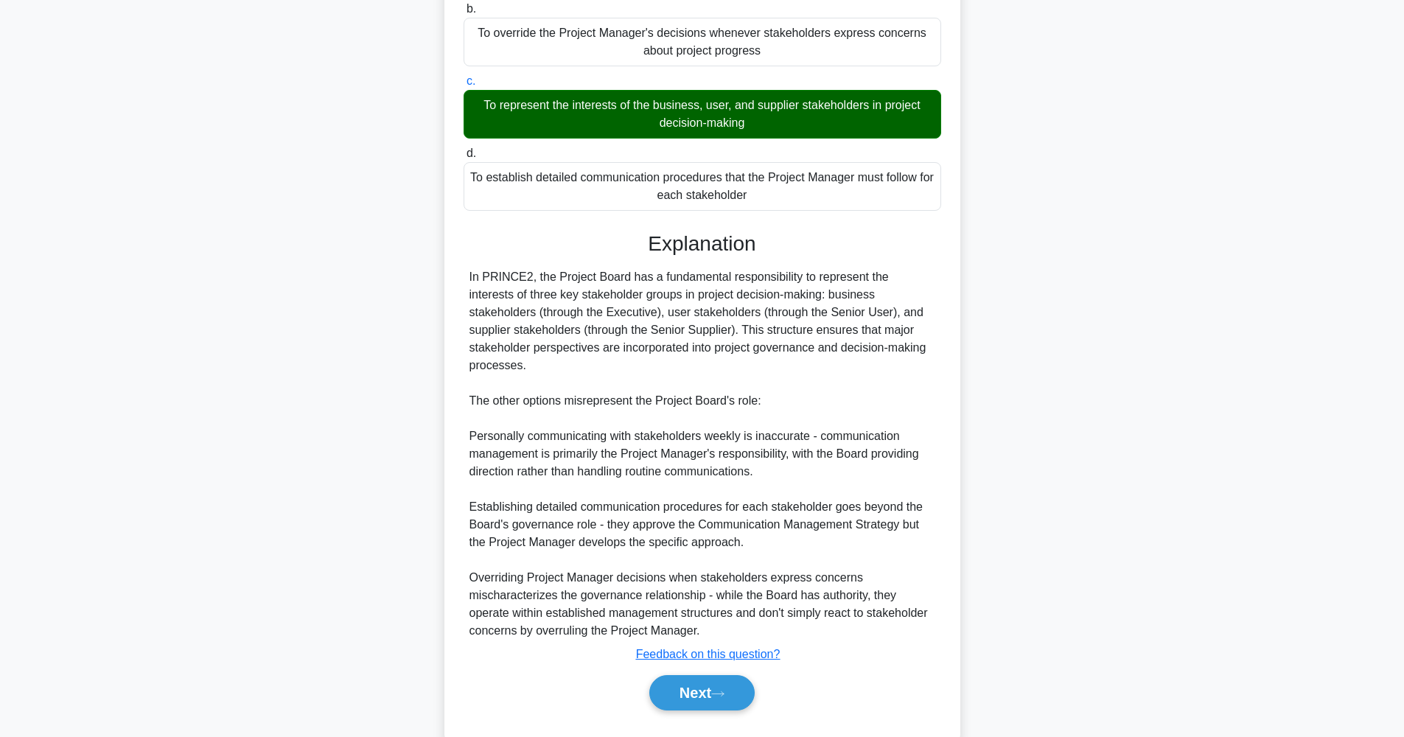
scroll to position [242, 0]
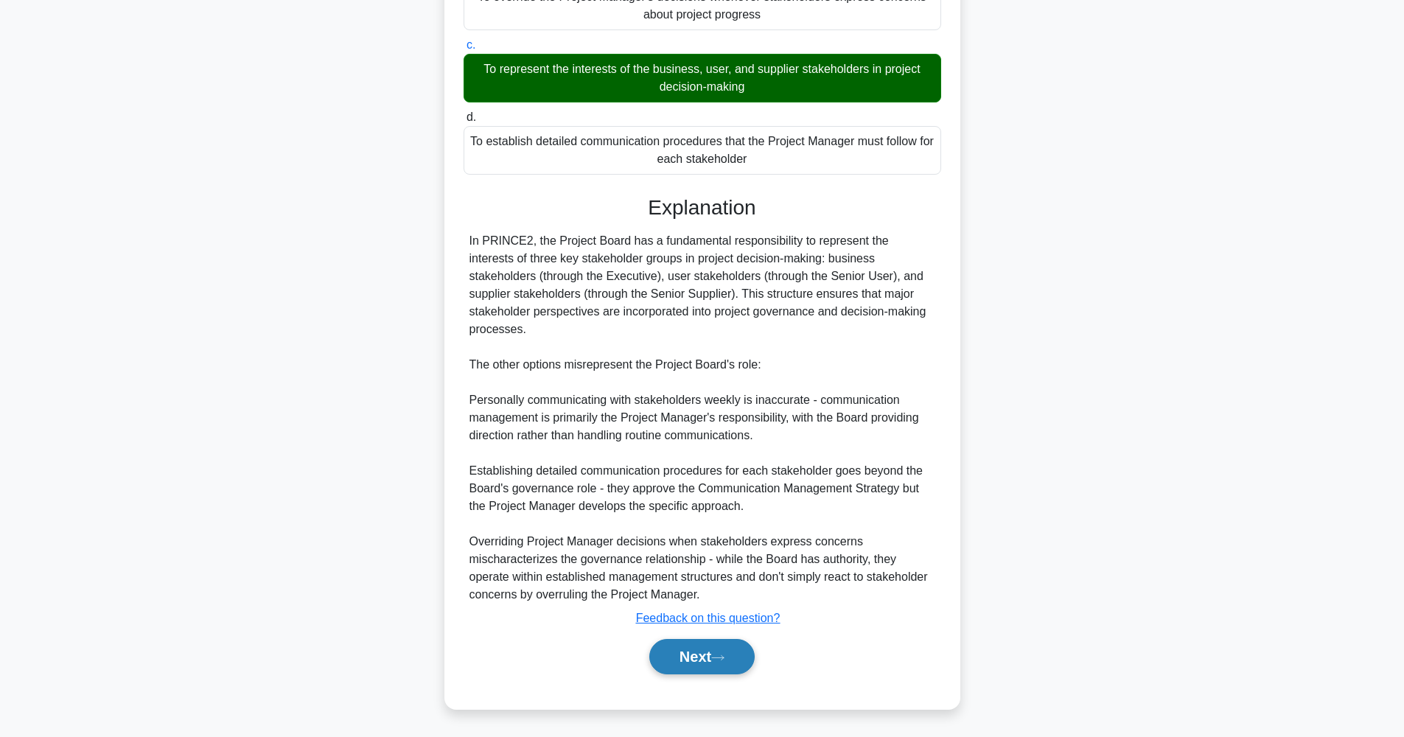
click at [721, 665] on button "Next" at bounding box center [701, 656] width 105 height 35
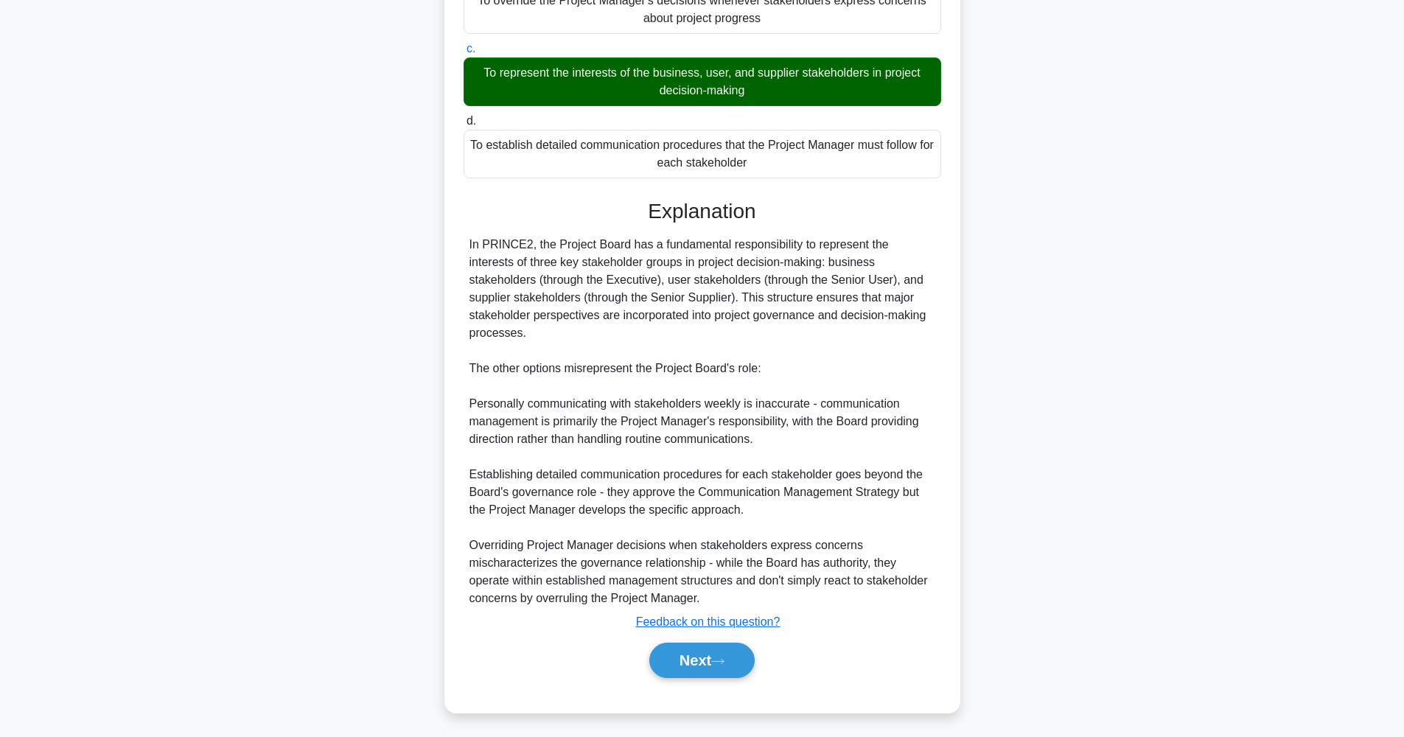
scroll to position [59, 0]
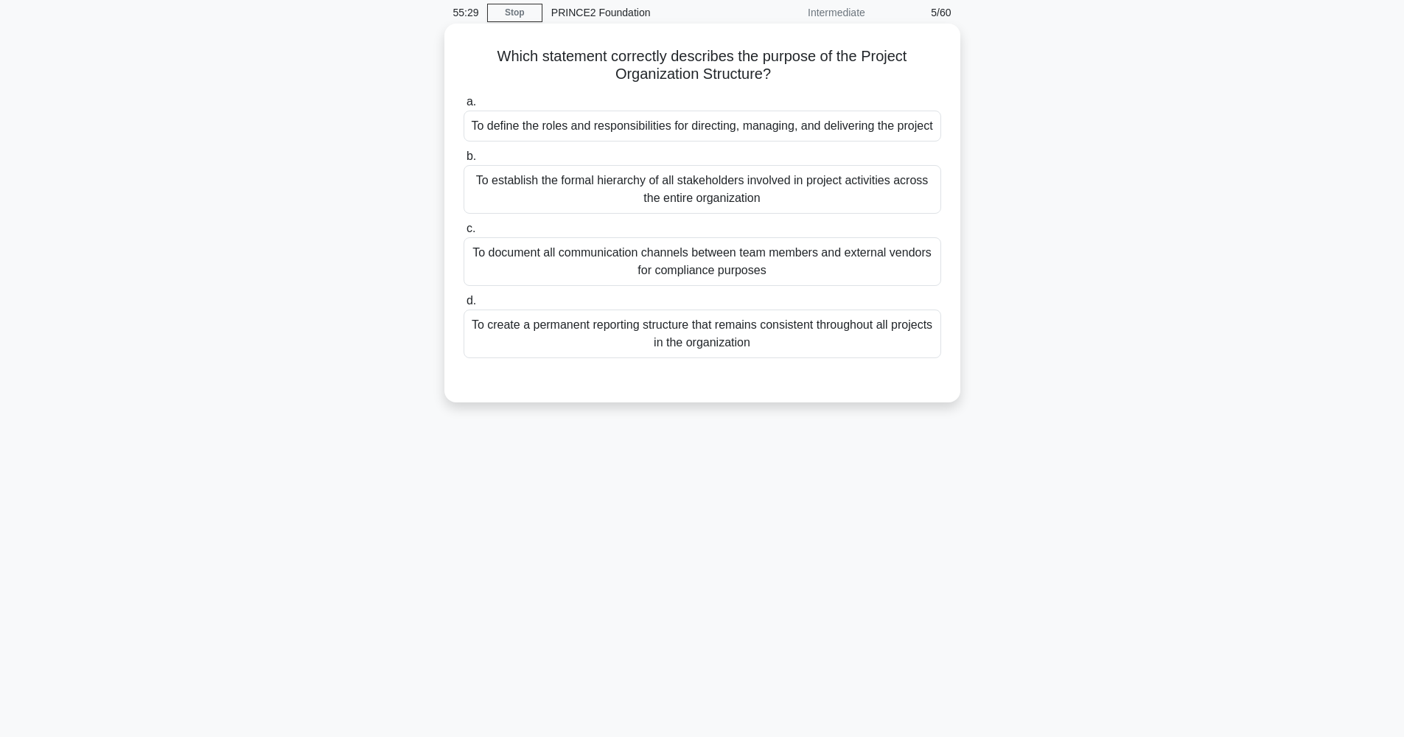
click at [641, 136] on div "To define the roles and responsibilities for directing, managing, and deliverin…" at bounding box center [701, 126] width 477 height 31
click at [463, 107] on input "a. To define the roles and responsibilities for directing, managing, and delive…" at bounding box center [463, 102] width 0 height 10
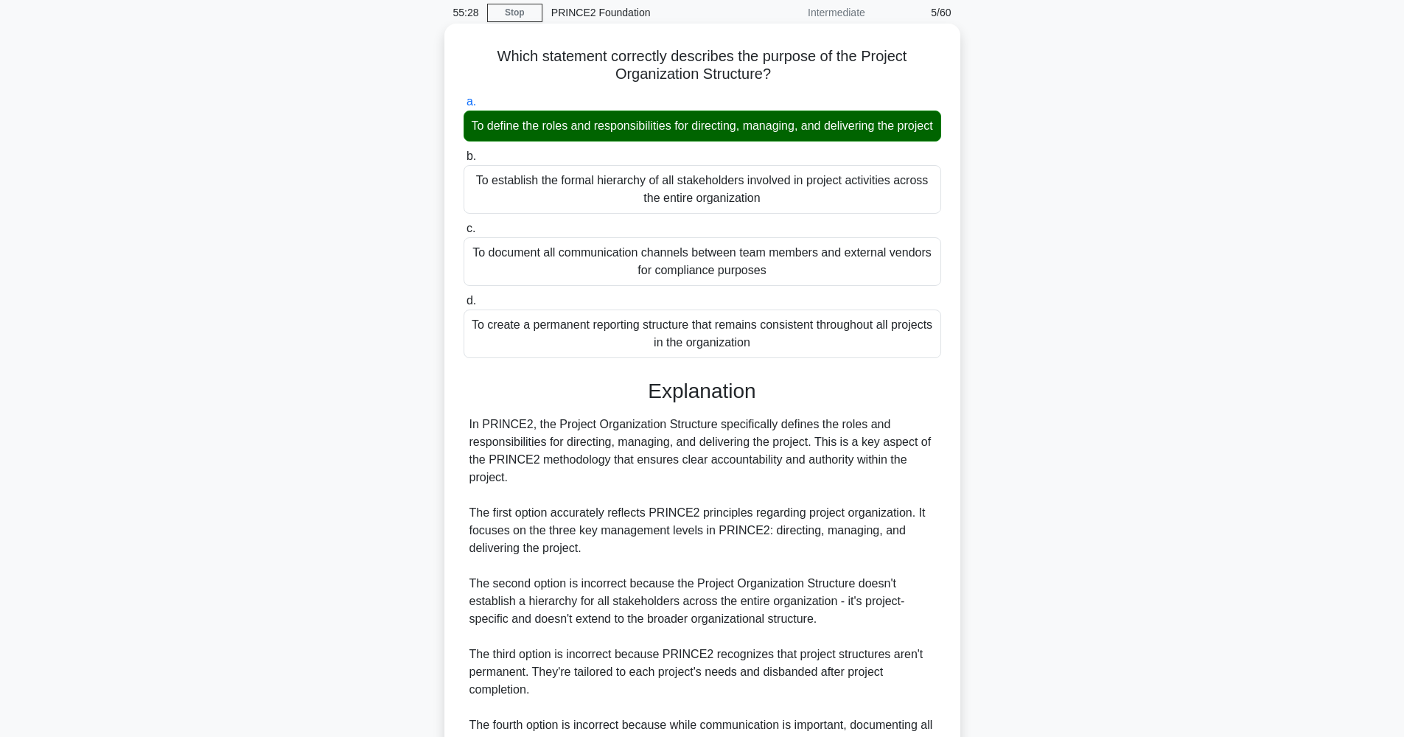
scroll to position [171, 0]
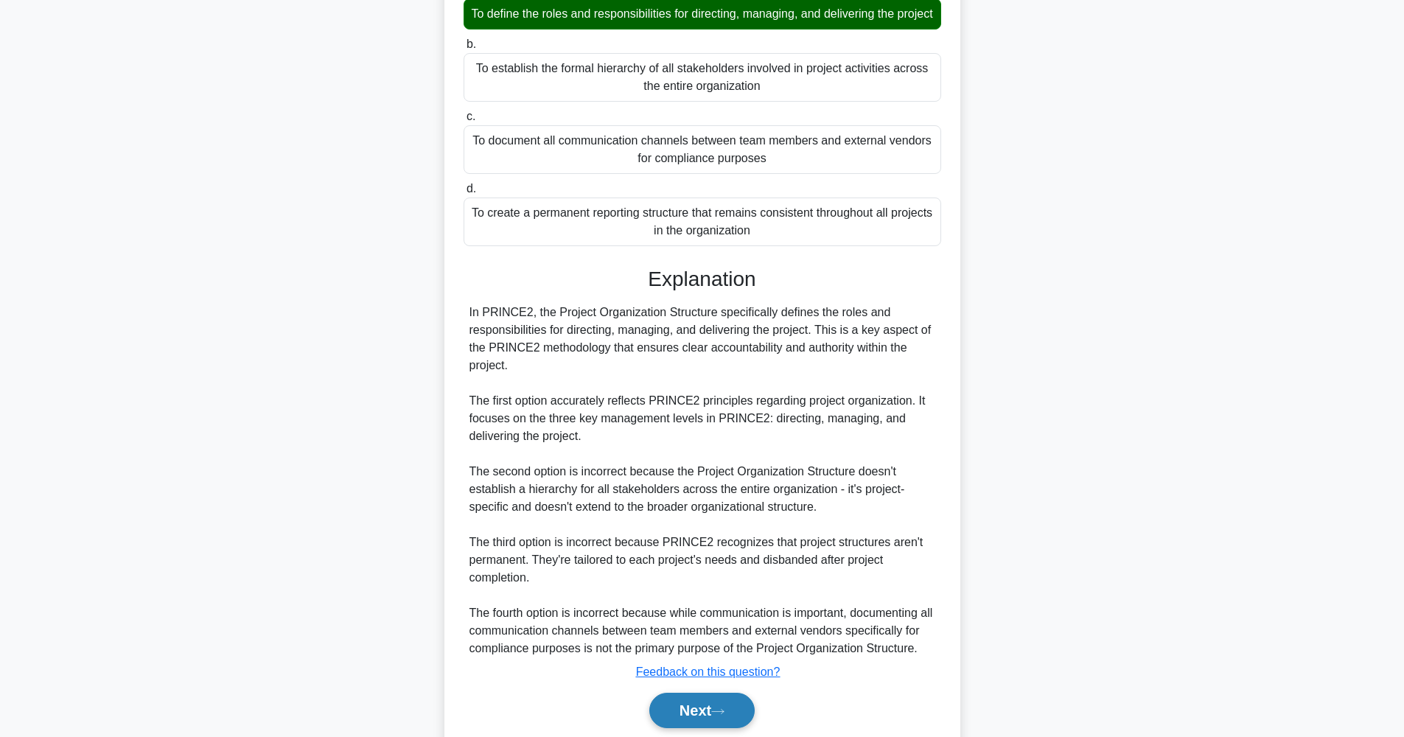
click at [724, 715] on icon at bounding box center [717, 711] width 13 height 8
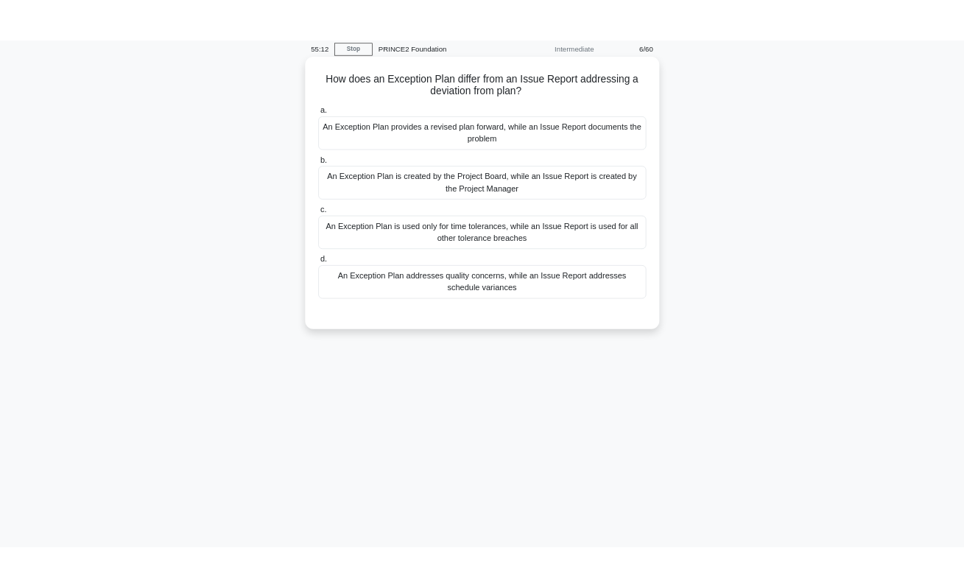
scroll to position [38, 0]
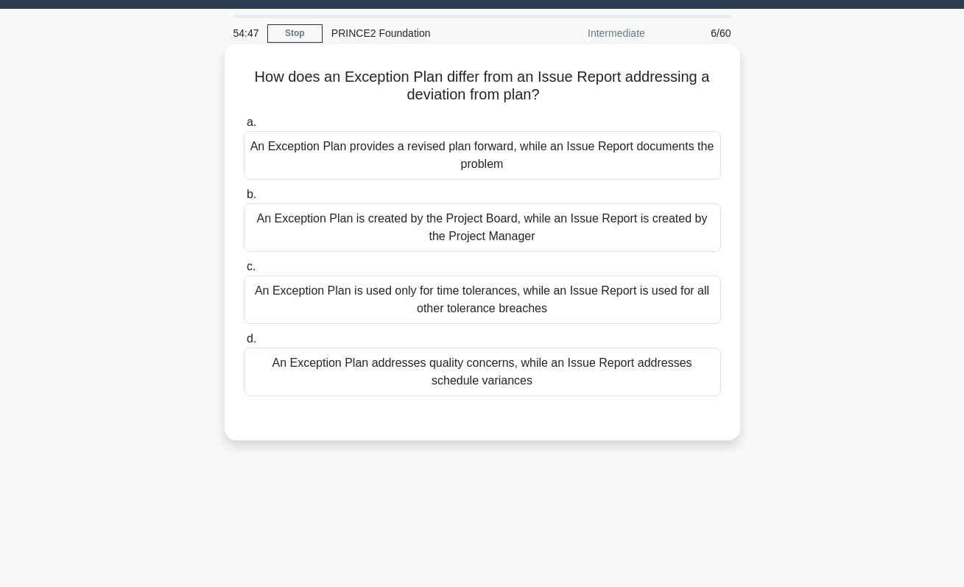
click at [491, 157] on div "An Exception Plan provides a revised plan forward, while an Issue Report docume…" at bounding box center [482, 155] width 477 height 49
click at [244, 127] on input "a. An Exception Plan provides a revised plan forward, while an Issue Report doc…" at bounding box center [244, 123] width 0 height 10
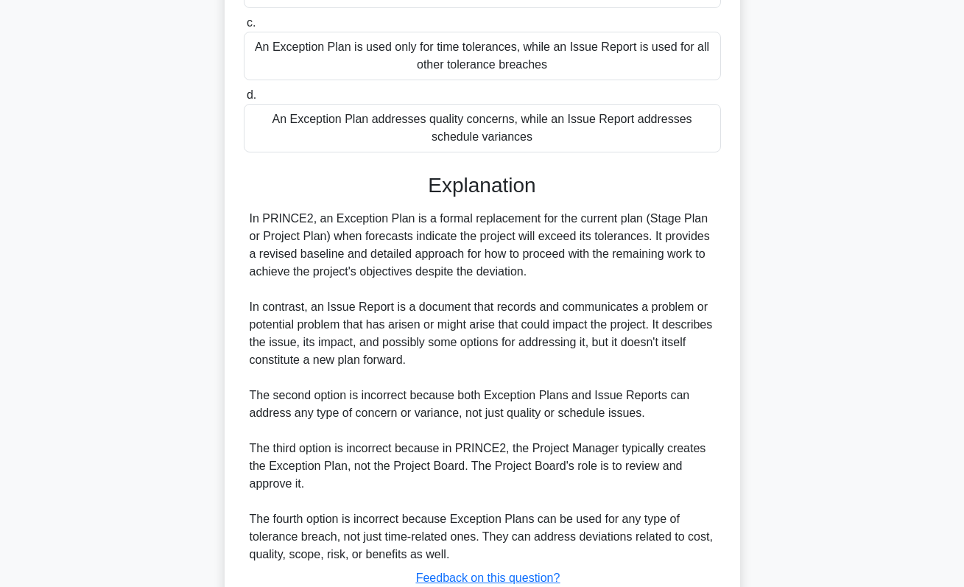
scroll to position [392, 0]
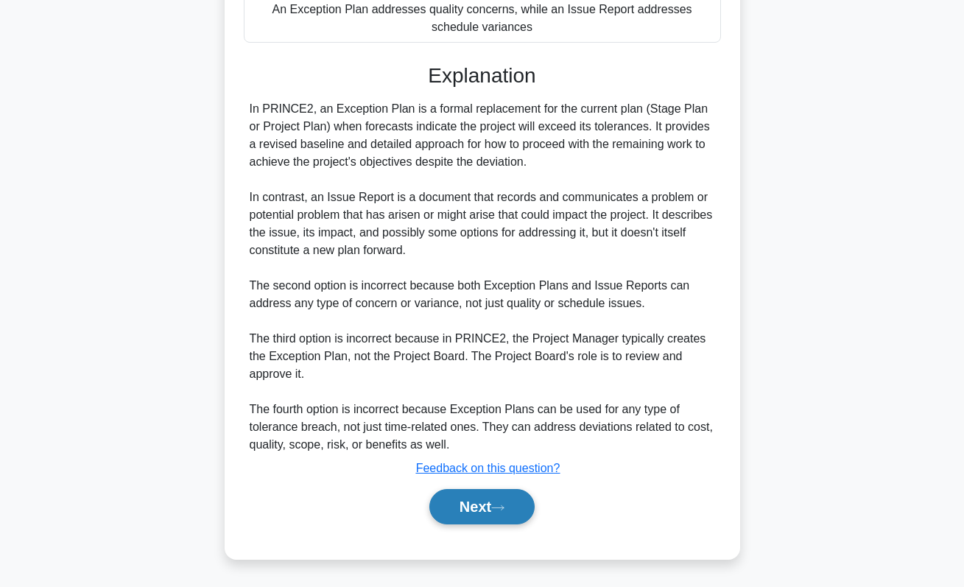
click at [495, 509] on button "Next" at bounding box center [482, 506] width 105 height 35
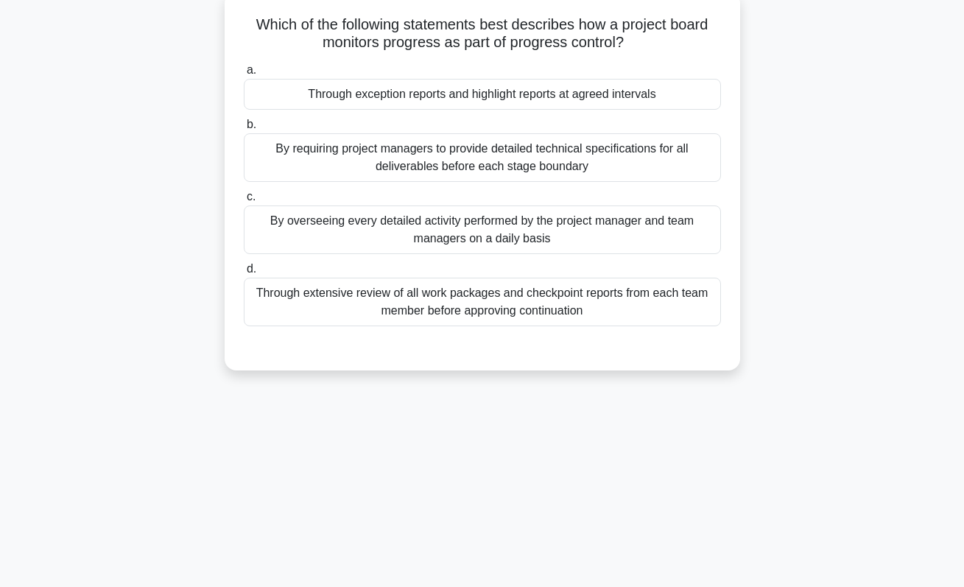
scroll to position [0, 0]
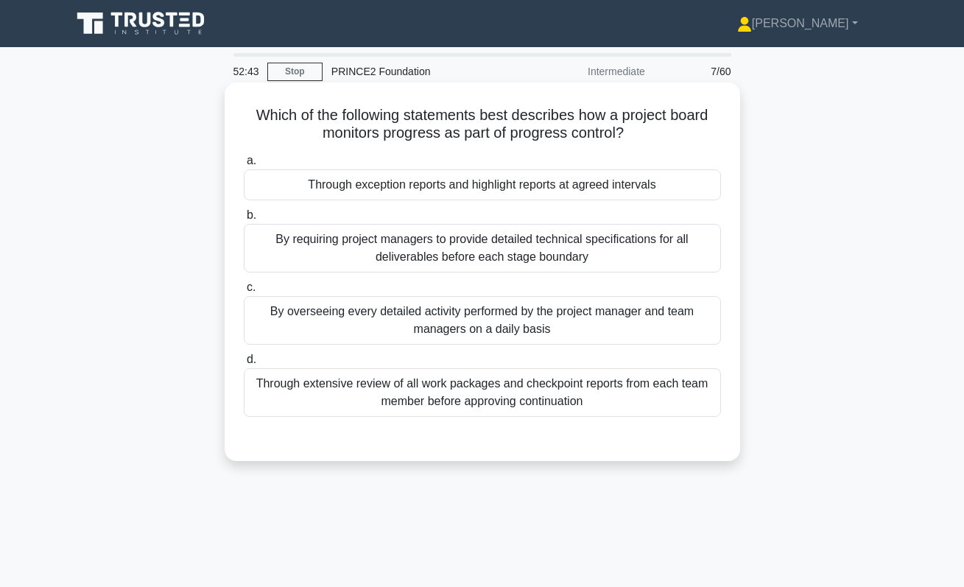
click at [504, 174] on div "Through exception reports and highlight reports at agreed intervals" at bounding box center [482, 184] width 477 height 31
click at [244, 166] on input "a. Through exception reports and highlight reports at agreed intervals" at bounding box center [244, 161] width 0 height 10
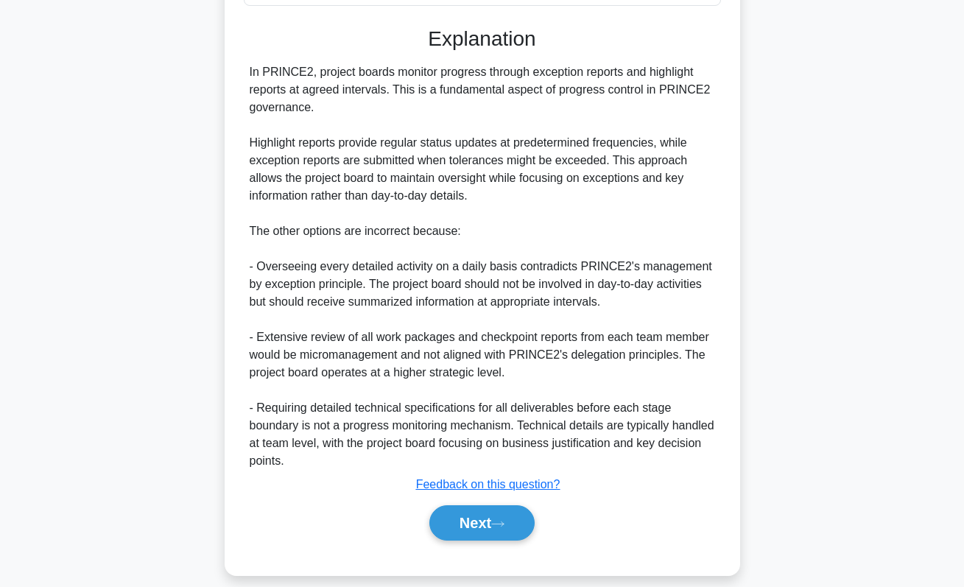
scroll to position [385, 0]
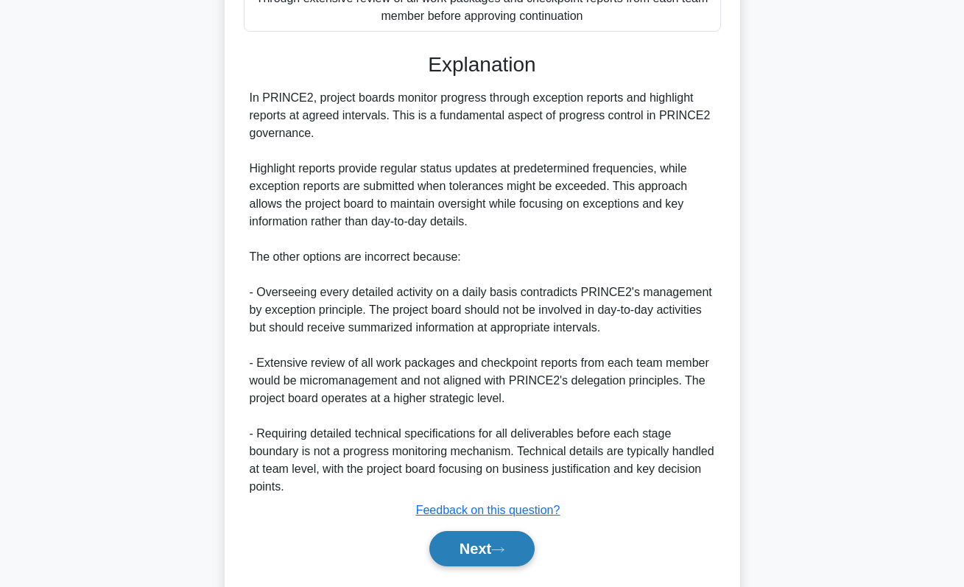
click at [470, 553] on button "Next" at bounding box center [482, 548] width 105 height 35
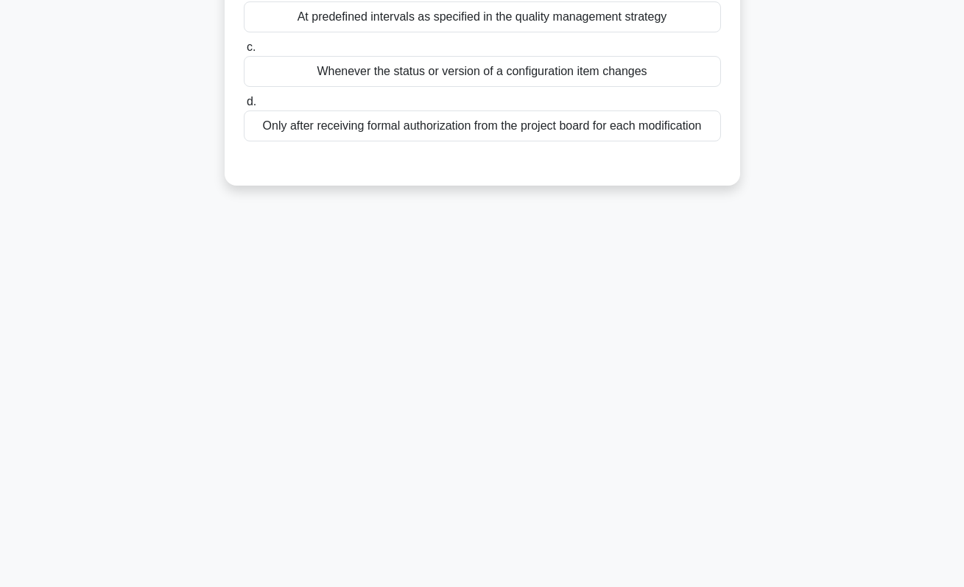
scroll to position [0, 0]
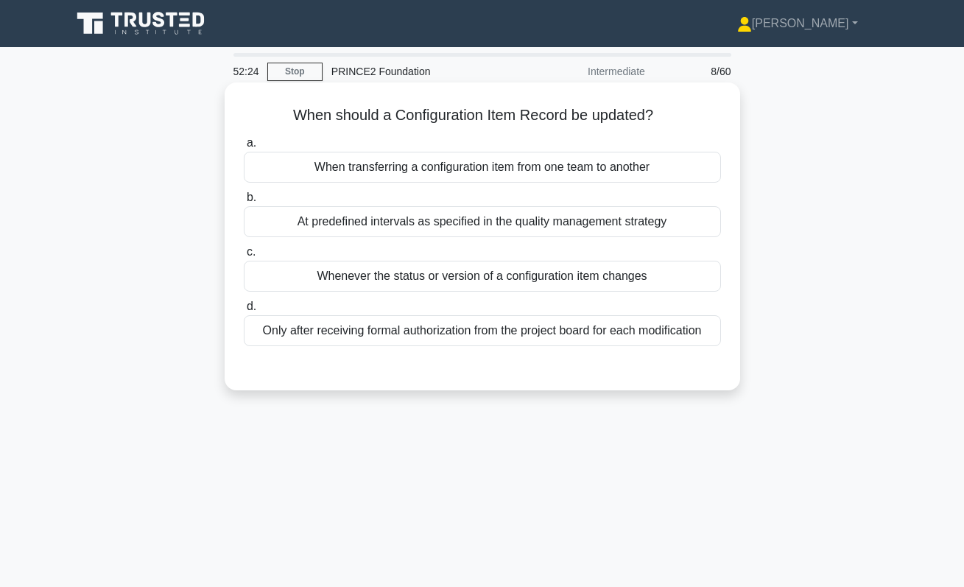
click at [509, 283] on div "Whenever the status or version of a configuration item changes" at bounding box center [482, 276] width 477 height 31
click at [244, 257] on input "c. Whenever the status or version of a configuration item changes" at bounding box center [244, 253] width 0 height 10
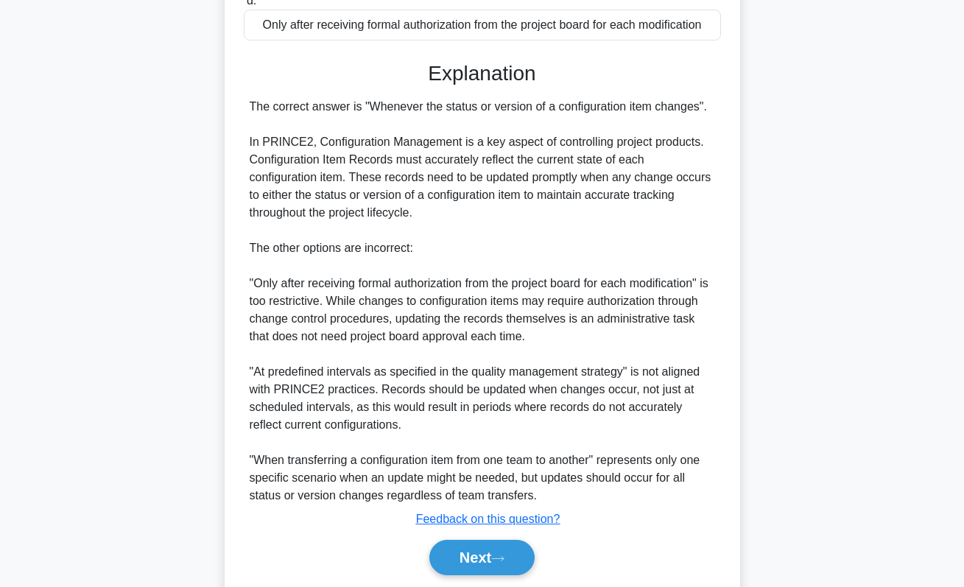
scroll to position [357, 0]
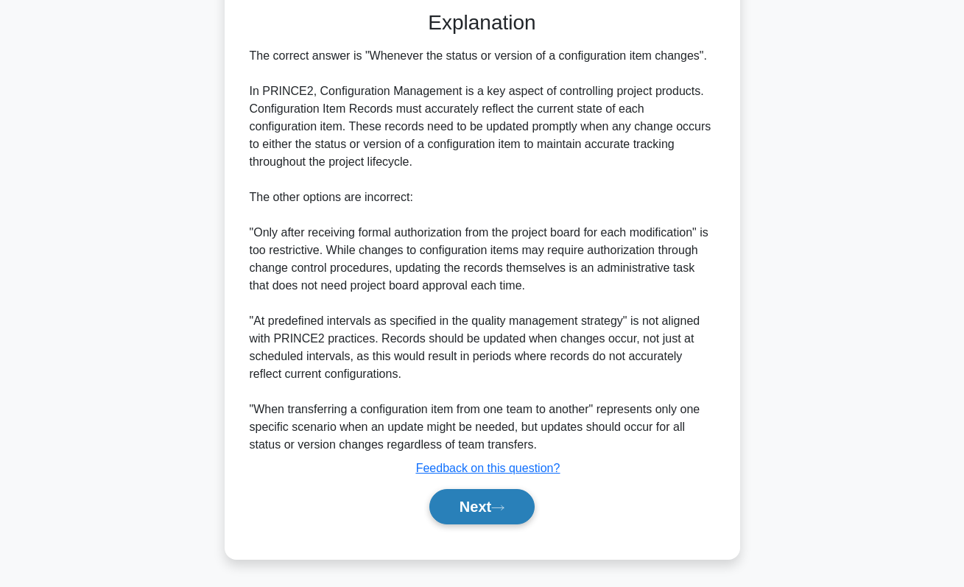
click at [486, 507] on button "Next" at bounding box center [482, 506] width 105 height 35
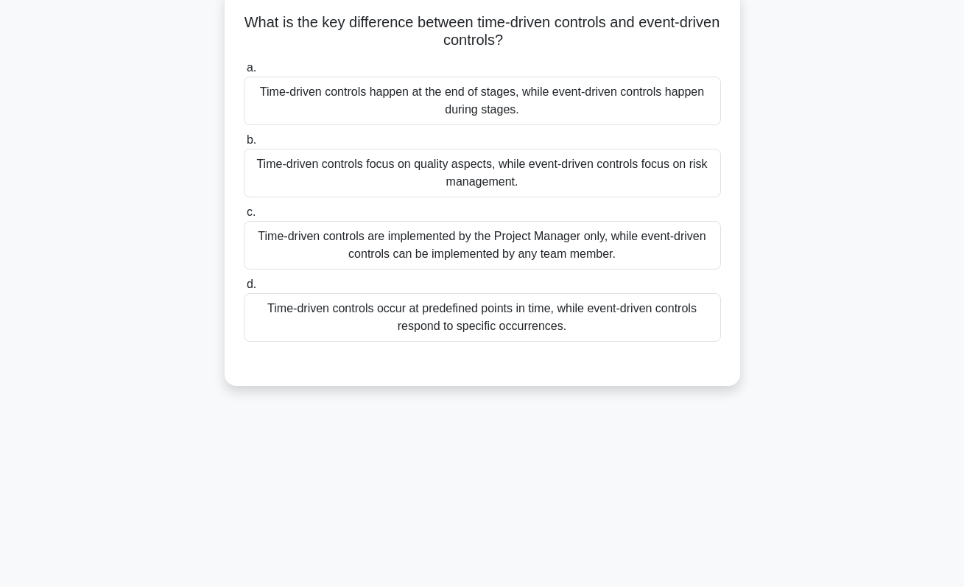
scroll to position [0, 0]
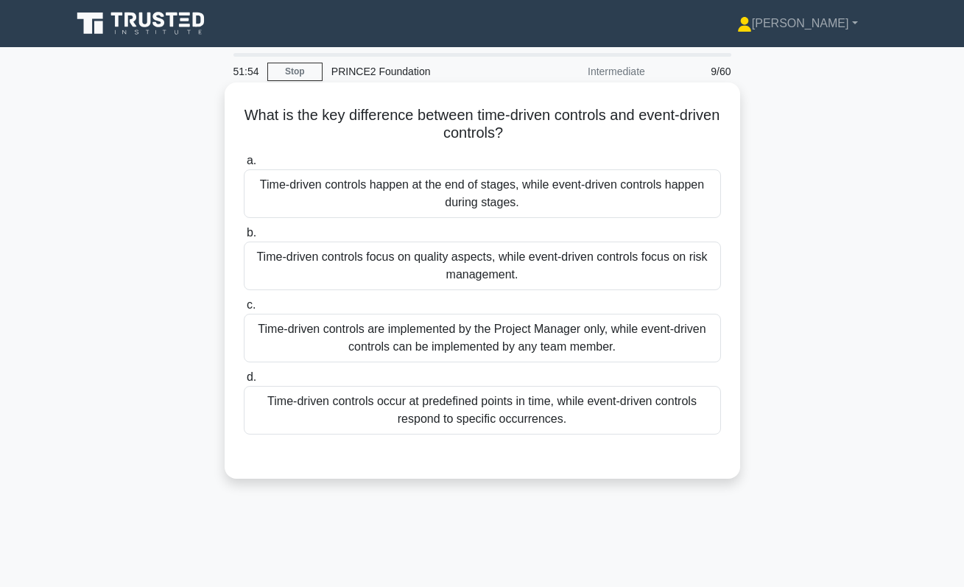
click at [512, 413] on div "Time-driven controls occur at predefined points in time, while event-driven con…" at bounding box center [482, 410] width 477 height 49
click at [244, 382] on input "d. Time-driven controls occur at predefined points in time, while event-driven …" at bounding box center [244, 378] width 0 height 10
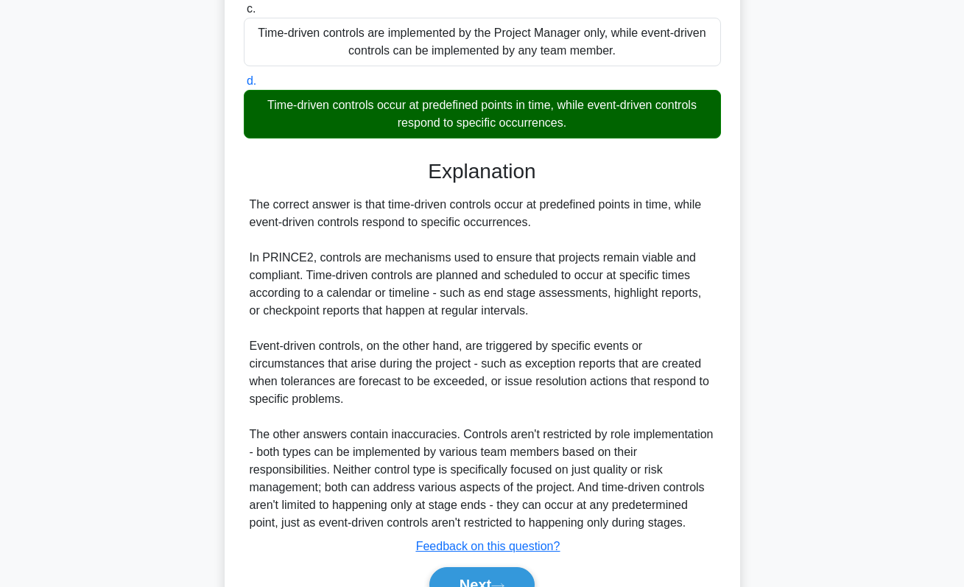
scroll to position [374, 0]
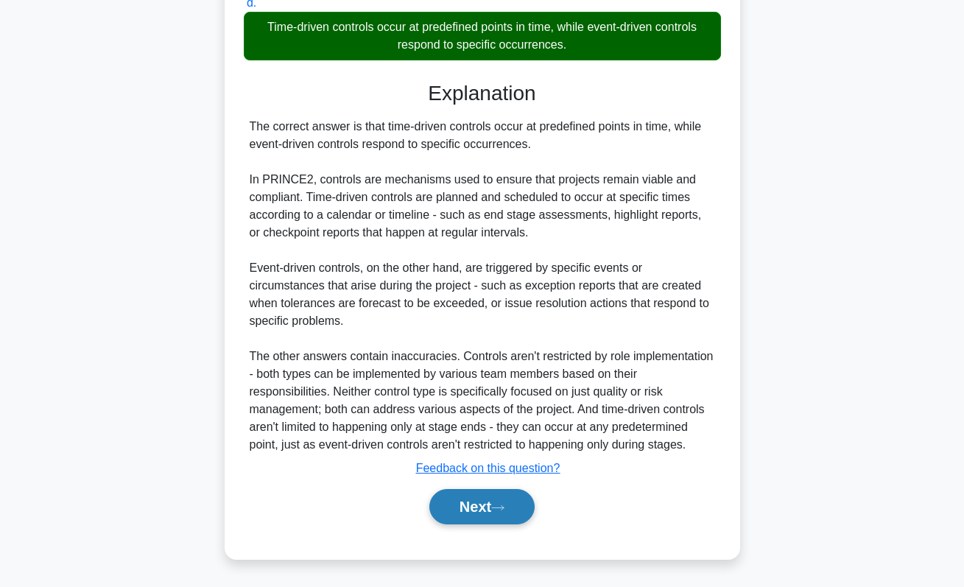
click at [478, 506] on button "Next" at bounding box center [482, 506] width 105 height 35
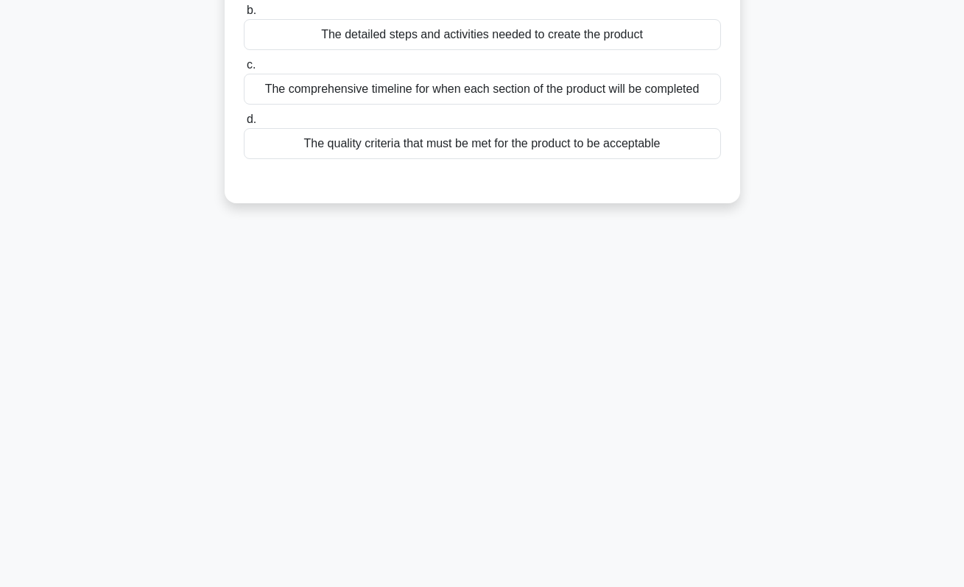
scroll to position [0, 0]
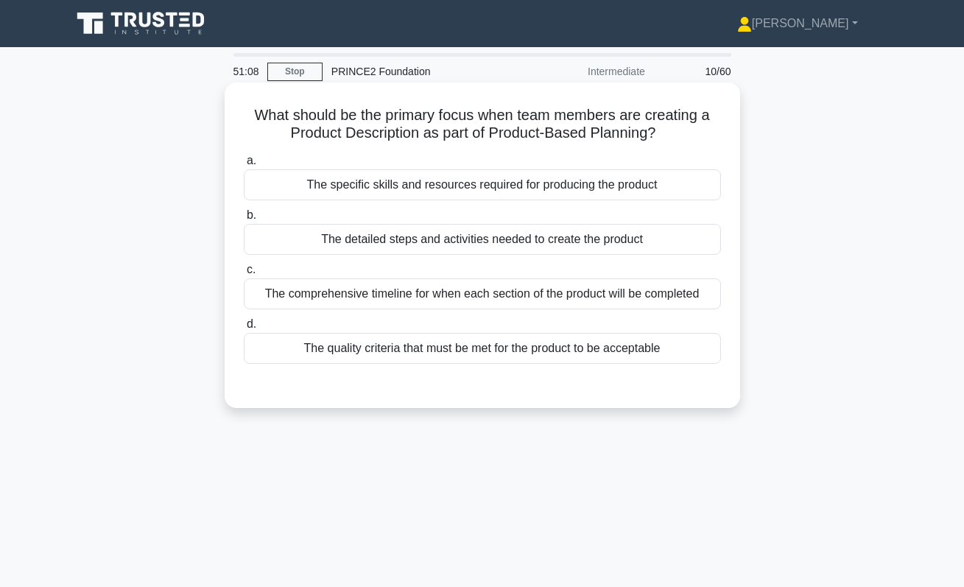
click at [436, 293] on div "The comprehensive timeline for when each section of the product will be complet…" at bounding box center [482, 294] width 477 height 31
click at [244, 275] on input "c. The comprehensive timeline for when each section of the product will be comp…" at bounding box center [244, 270] width 0 height 10
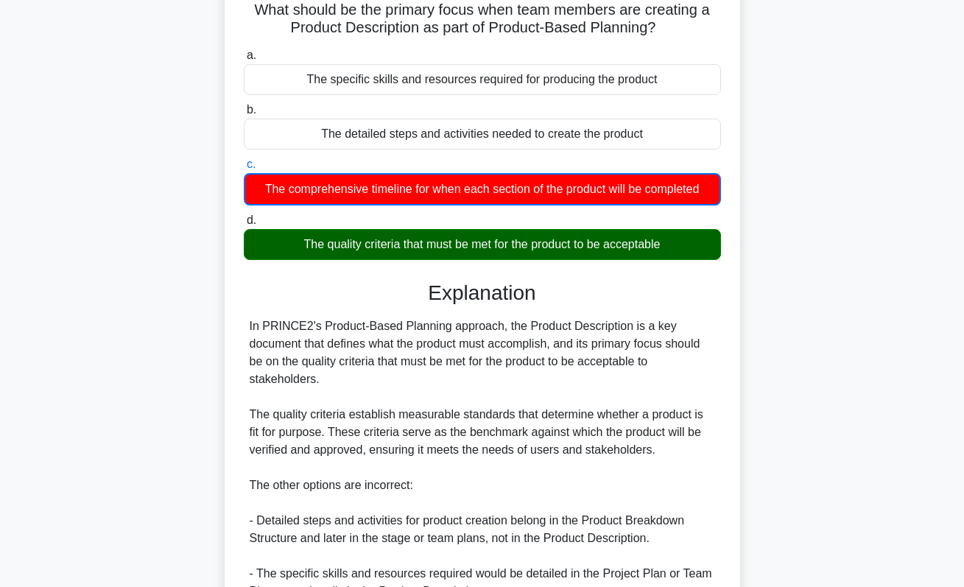
scroll to position [323, 0]
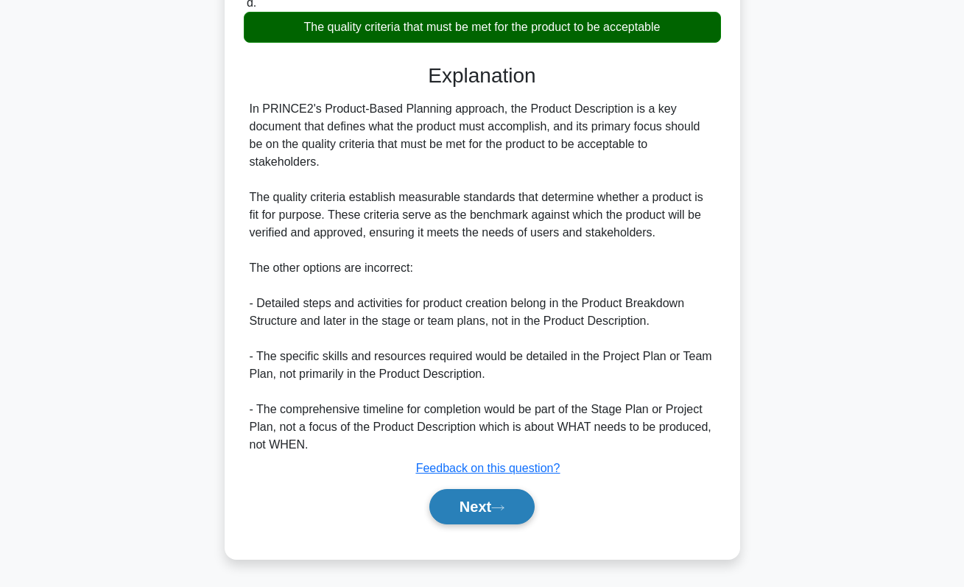
click at [505, 508] on icon at bounding box center [497, 508] width 13 height 8
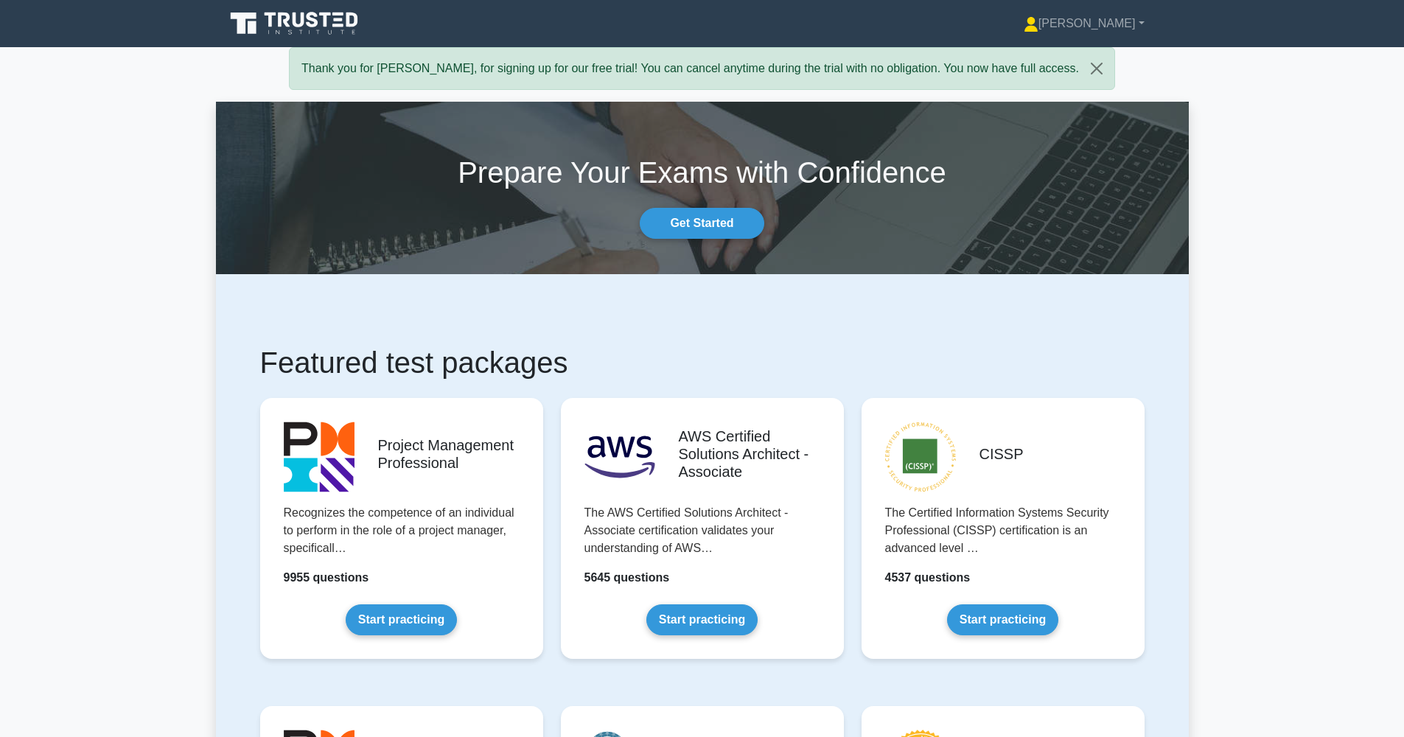
click at [863, 71] on div "Thank you for han, for signing up for our free trial! You can cancel anytime du…" at bounding box center [702, 68] width 826 height 43
click at [1130, 29] on link "[PERSON_NAME]" at bounding box center [1084, 23] width 192 height 29
click at [1091, 61] on link "Profile" at bounding box center [1047, 58] width 116 height 24
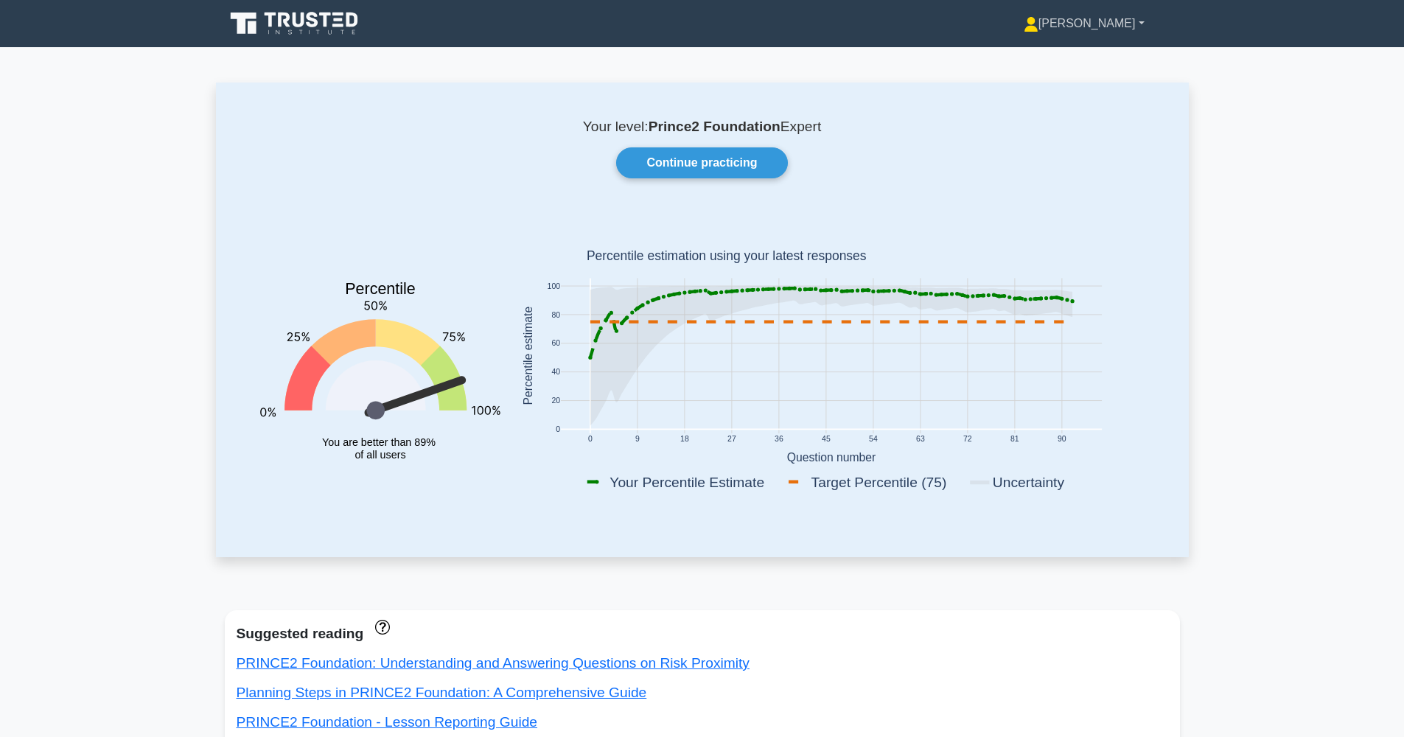
click at [1135, 23] on link "[PERSON_NAME]" at bounding box center [1084, 23] width 192 height 29
click at [1093, 81] on link "Settings" at bounding box center [1047, 82] width 116 height 24
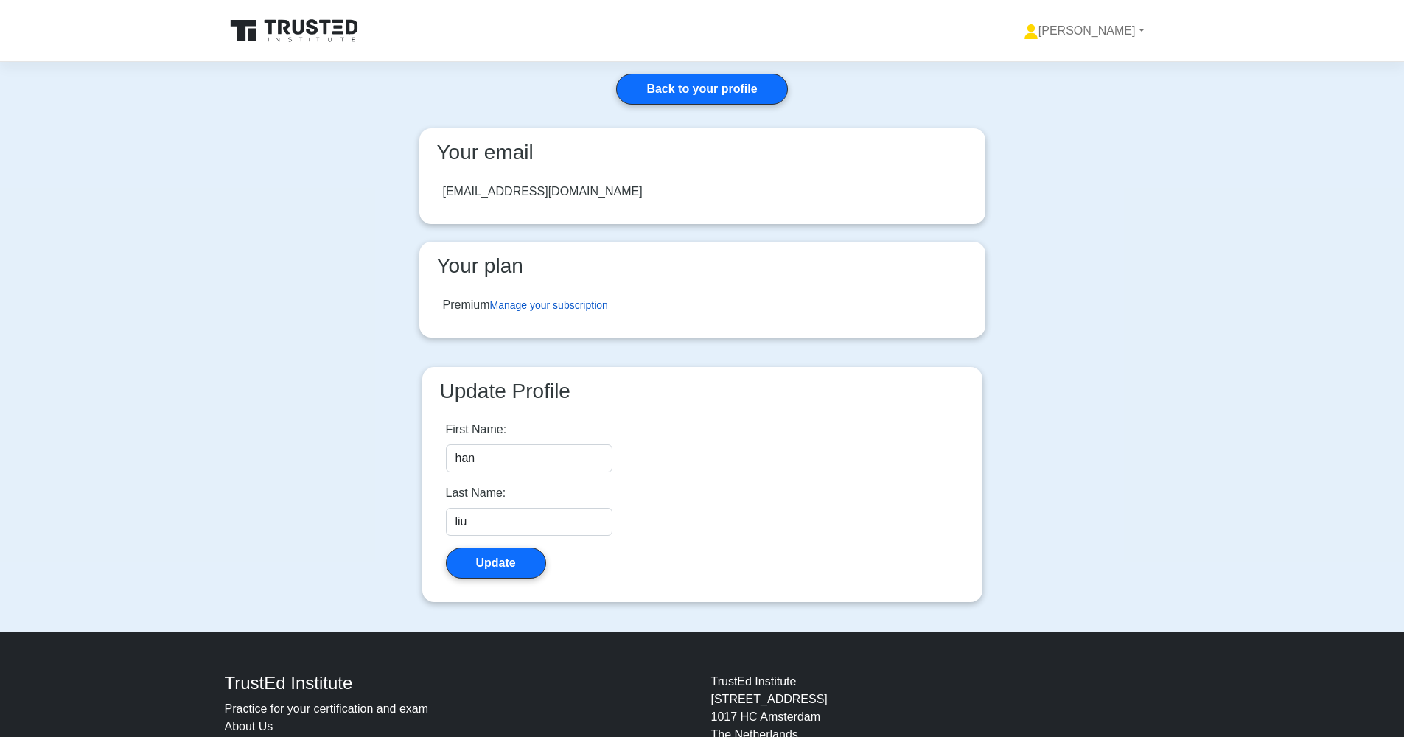
click at [555, 307] on link "Manage your subscription" at bounding box center [549, 305] width 118 height 12
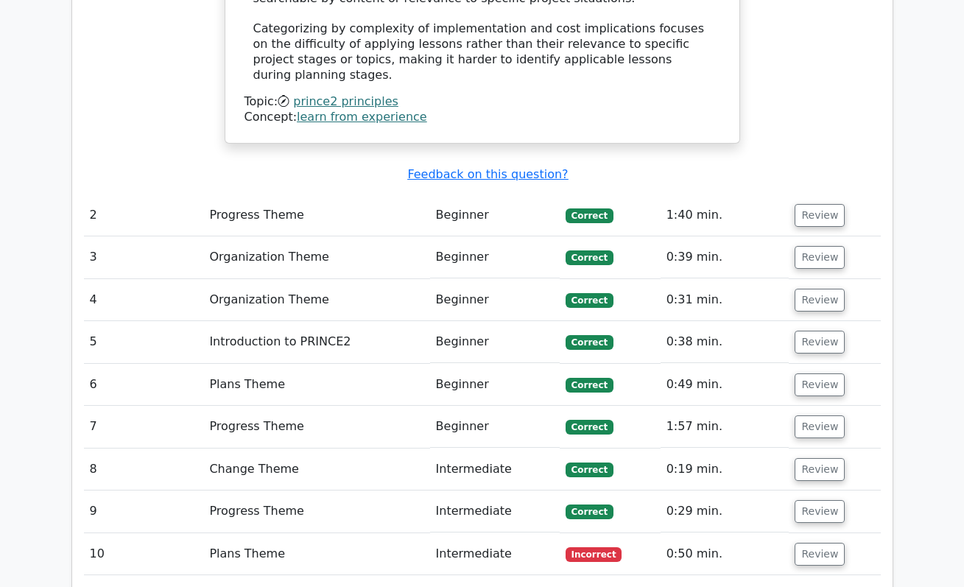
scroll to position [1535, 0]
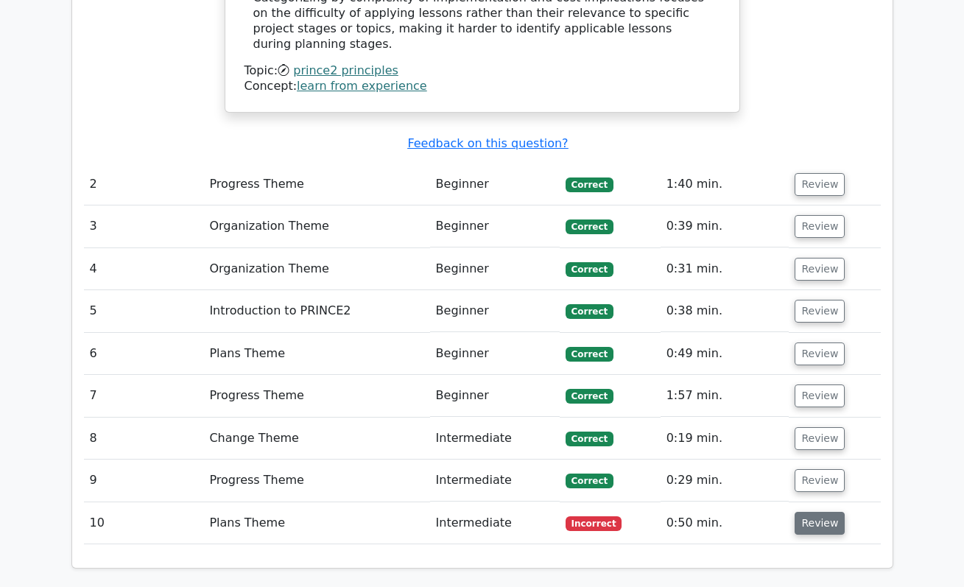
click at [811, 512] on button "Review" at bounding box center [820, 523] width 50 height 23
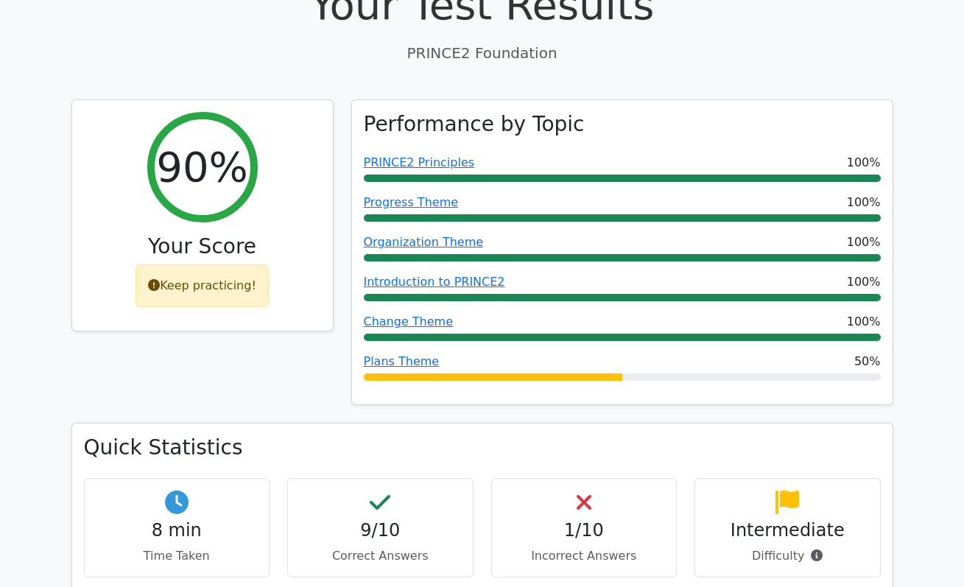
scroll to position [0, 0]
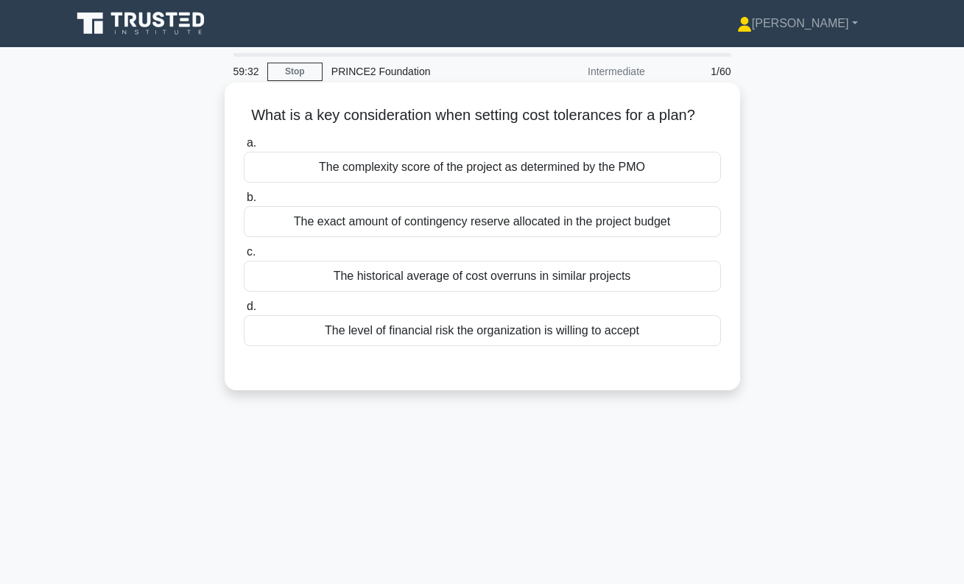
click at [539, 281] on div "The historical average of cost overruns in similar projects" at bounding box center [482, 276] width 477 height 31
click at [244, 257] on input "c. The historical average of cost overruns in similar projects" at bounding box center [244, 253] width 0 height 10
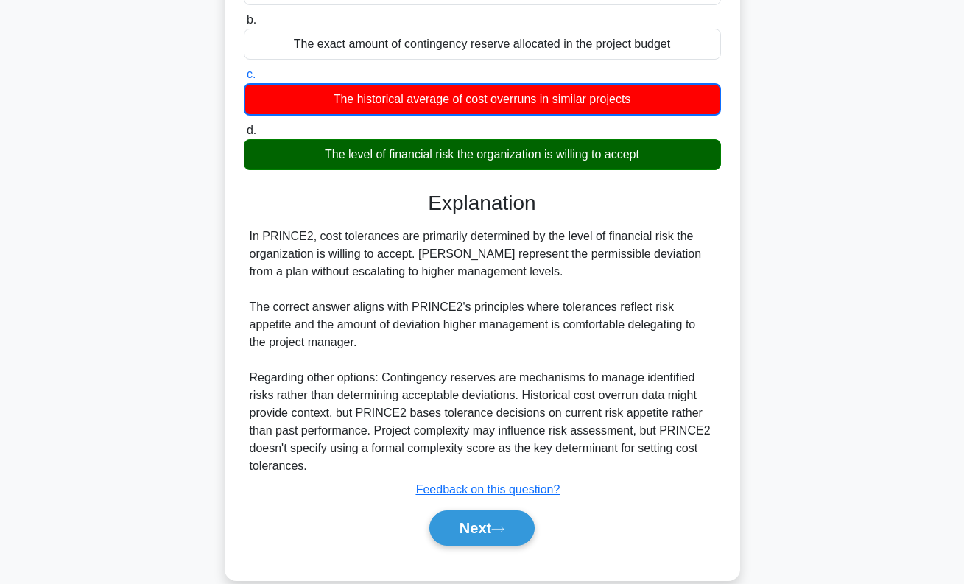
scroll to position [201, 0]
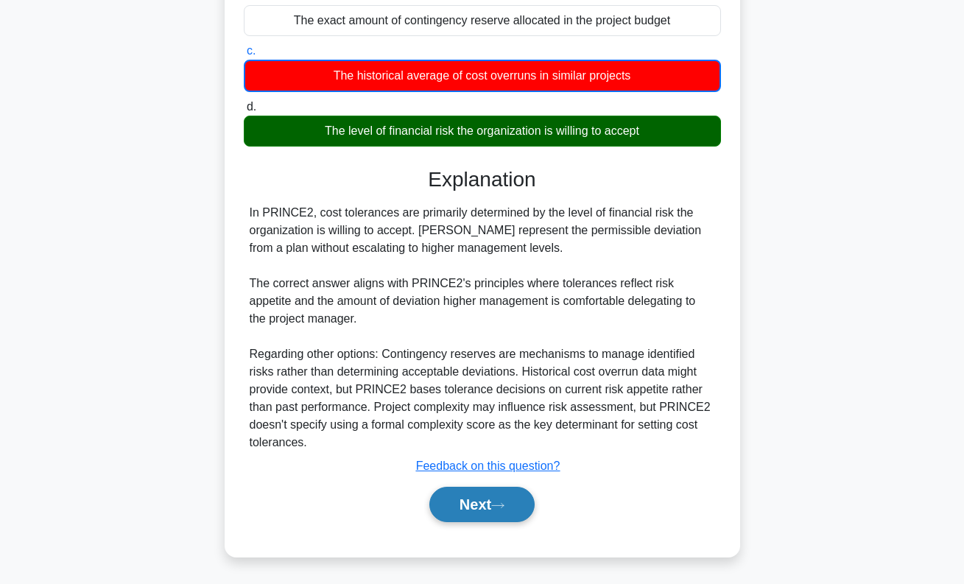
click at [484, 513] on button "Next" at bounding box center [482, 504] width 105 height 35
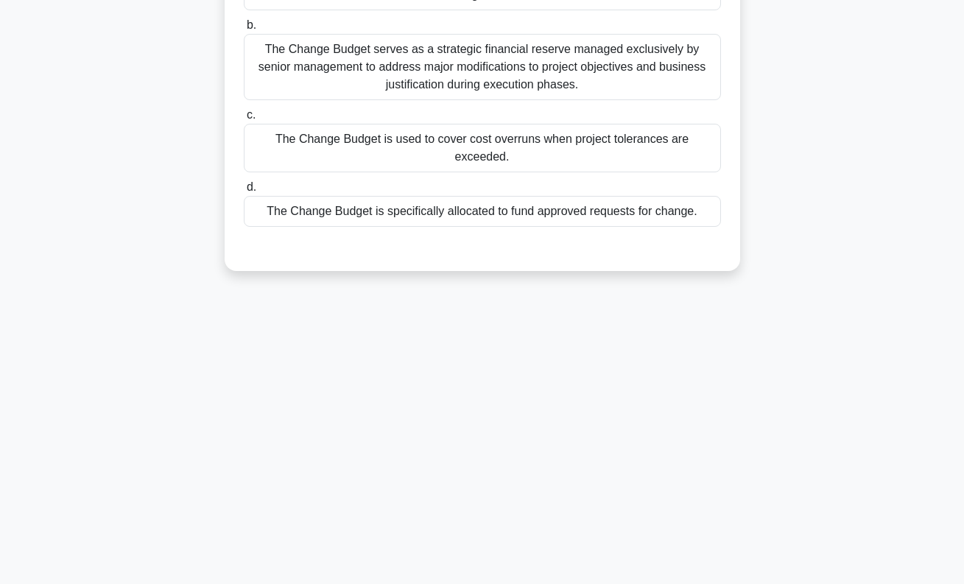
scroll to position [0, 0]
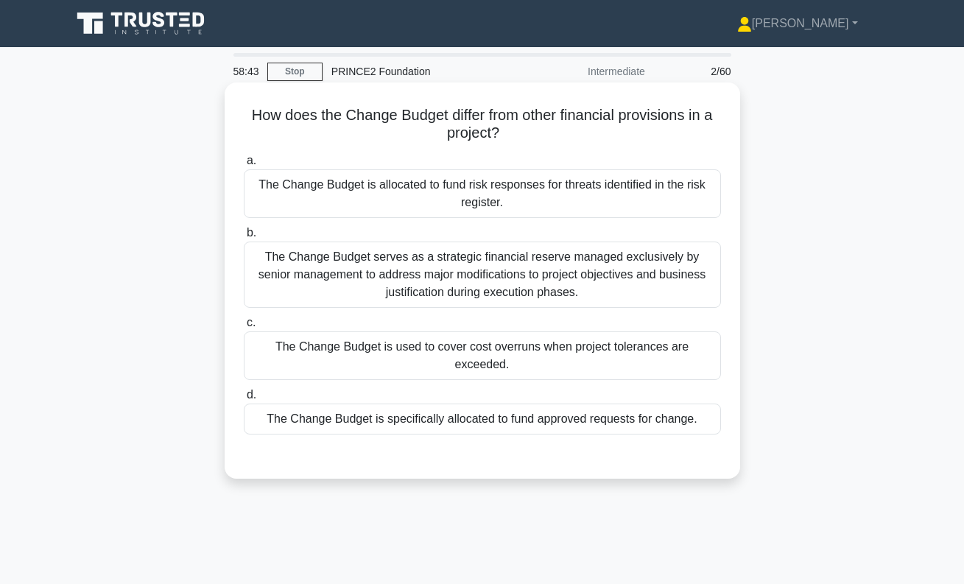
click at [576, 420] on div "The Change Budget is specifically allocated to fund approved requests for chang…" at bounding box center [482, 419] width 477 height 31
click at [244, 400] on input "d. The Change Budget is specifically allocated to fund approved requests for ch…" at bounding box center [244, 396] width 0 height 10
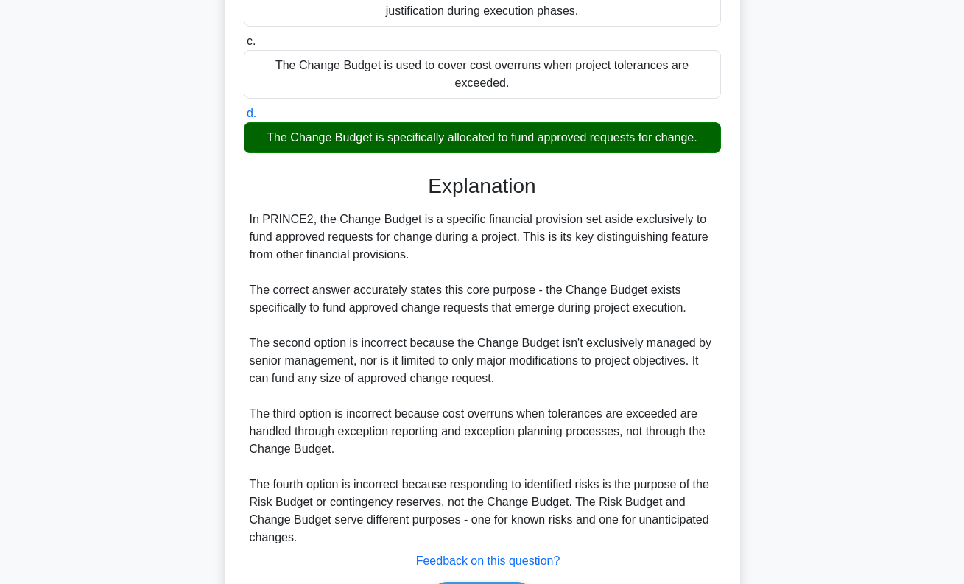
scroll to position [377, 0]
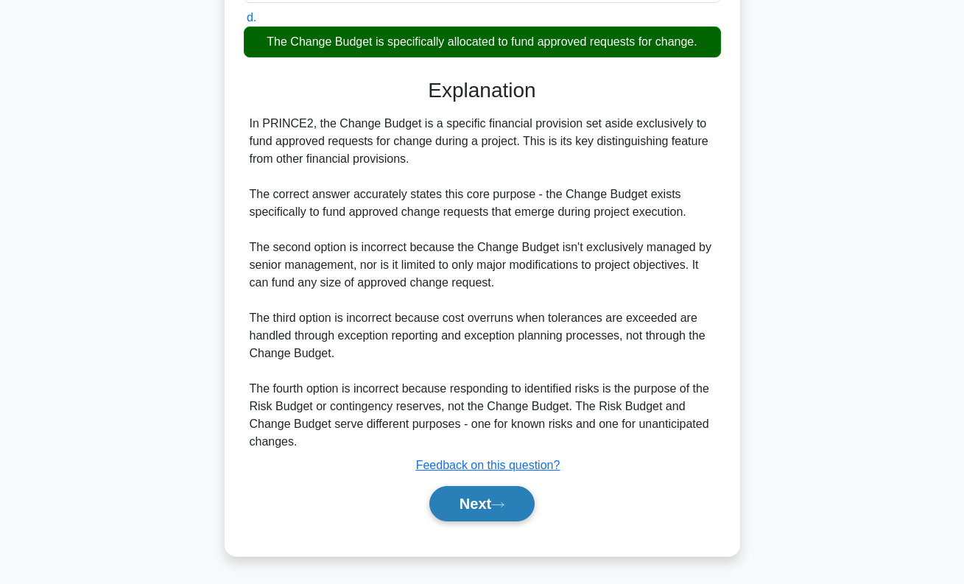
click at [505, 504] on icon at bounding box center [497, 505] width 13 height 8
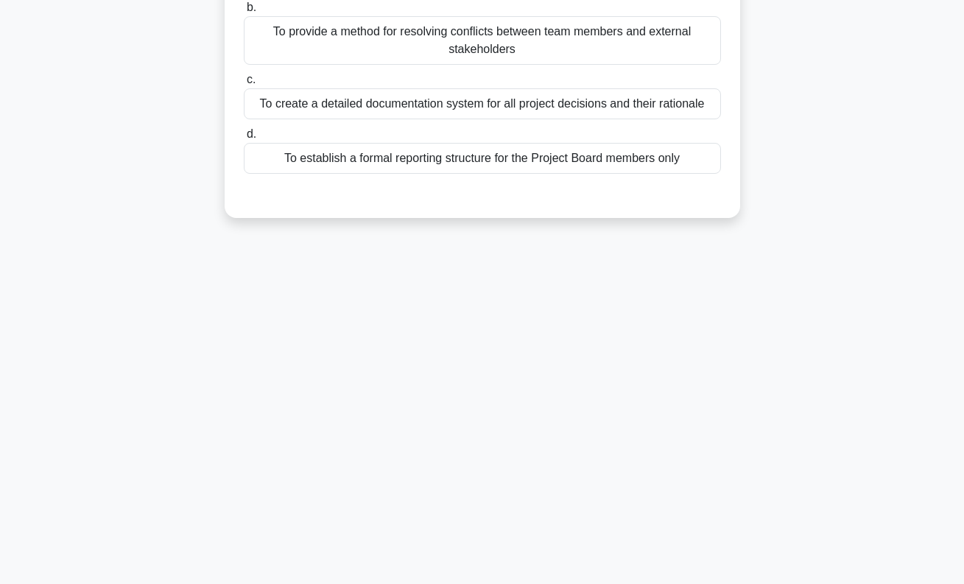
scroll to position [0, 0]
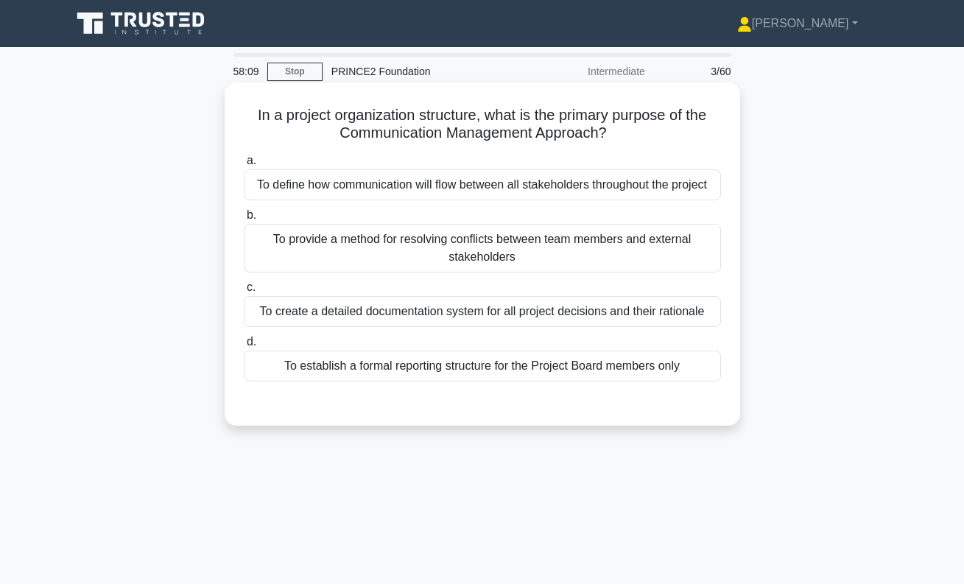
click at [435, 182] on div "To define how communication will flow between all stakeholders throughout the p…" at bounding box center [482, 184] width 477 height 31
click at [244, 166] on input "a. To define how communication will flow between all stakeholders throughout th…" at bounding box center [244, 161] width 0 height 10
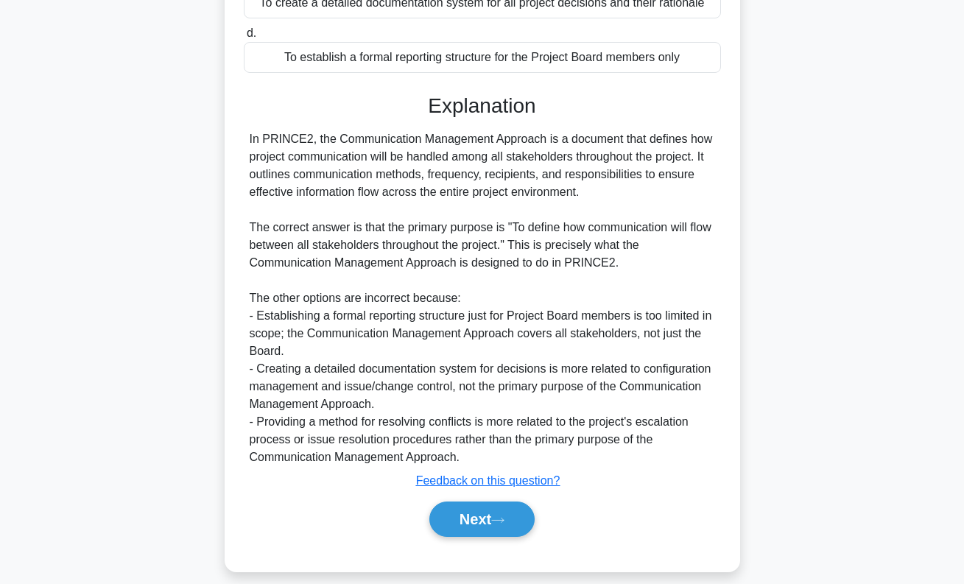
scroll to position [324, 0]
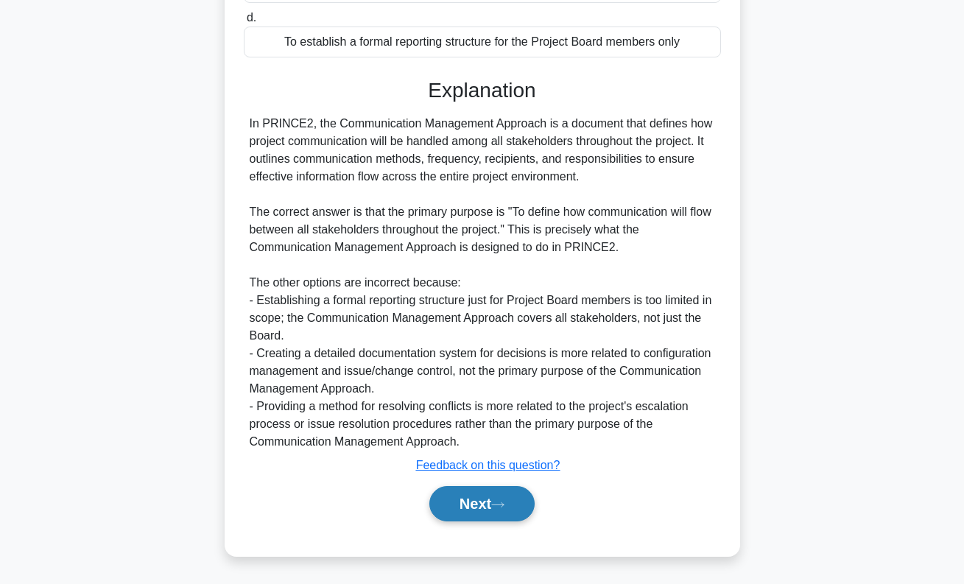
click at [496, 511] on button "Next" at bounding box center [482, 503] width 105 height 35
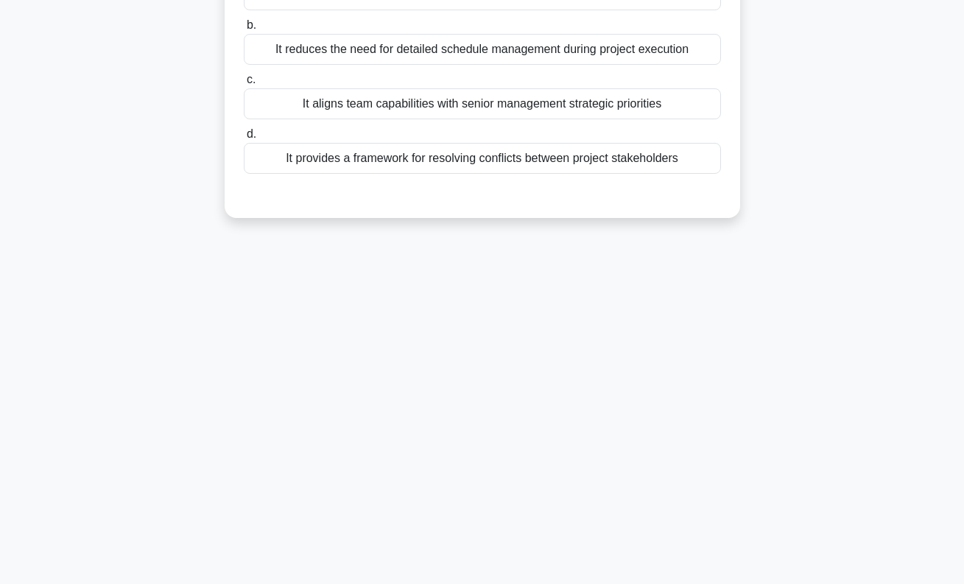
scroll to position [0, 0]
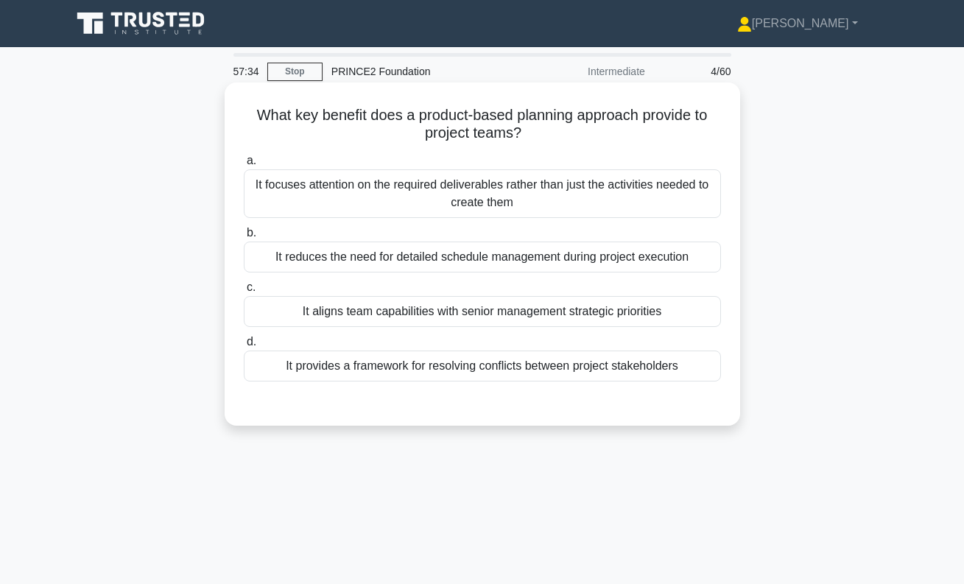
click at [582, 201] on div "It focuses attention on the required deliverables rather than just the activiti…" at bounding box center [482, 193] width 477 height 49
click at [244, 166] on input "a. It focuses attention on the required deliverables rather than just the activ…" at bounding box center [244, 161] width 0 height 10
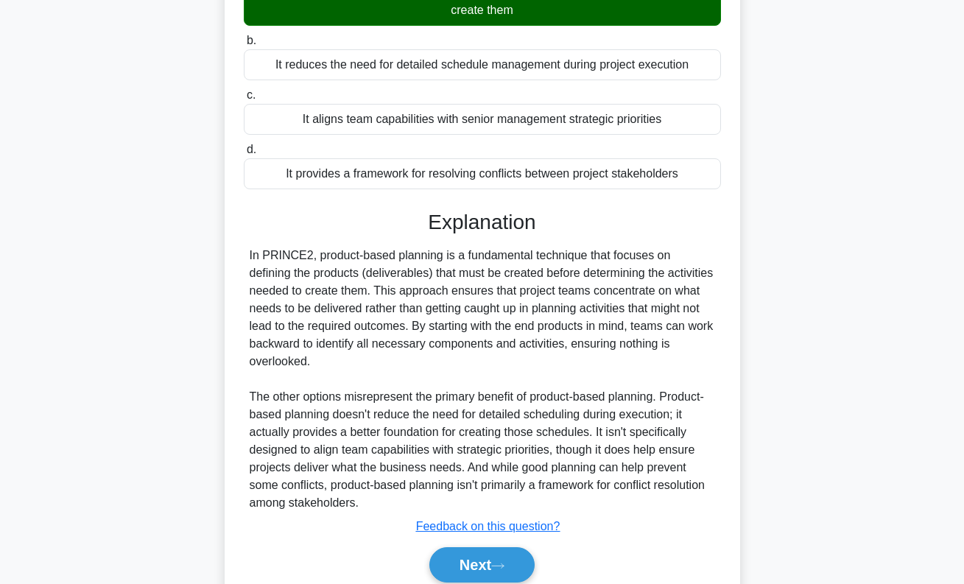
scroll to position [253, 0]
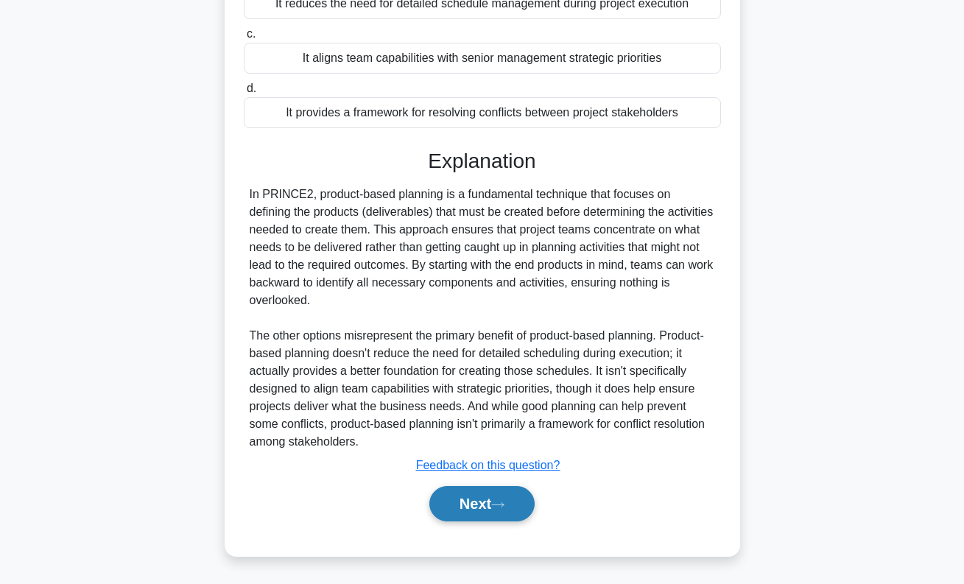
click at [491, 500] on button "Next" at bounding box center [482, 503] width 105 height 35
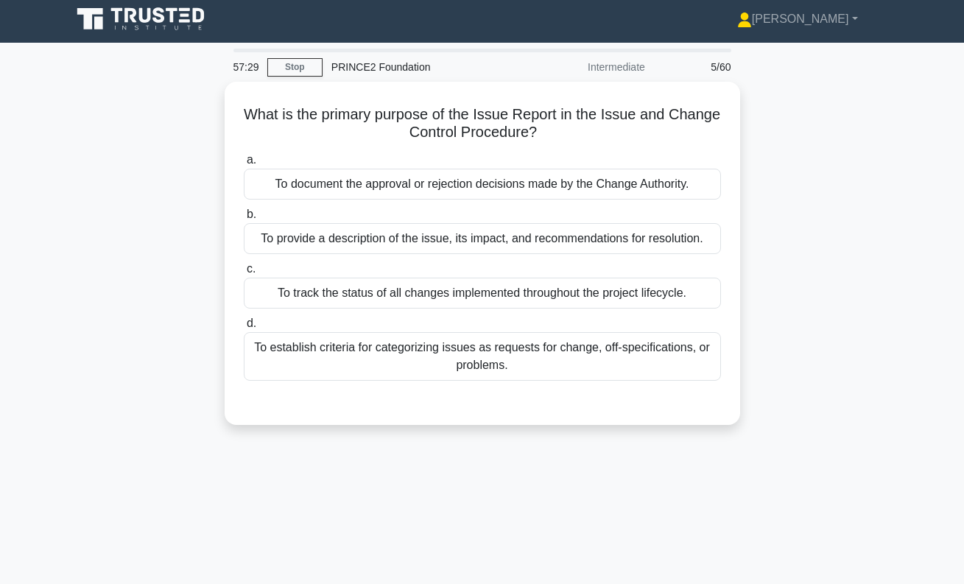
scroll to position [0, 0]
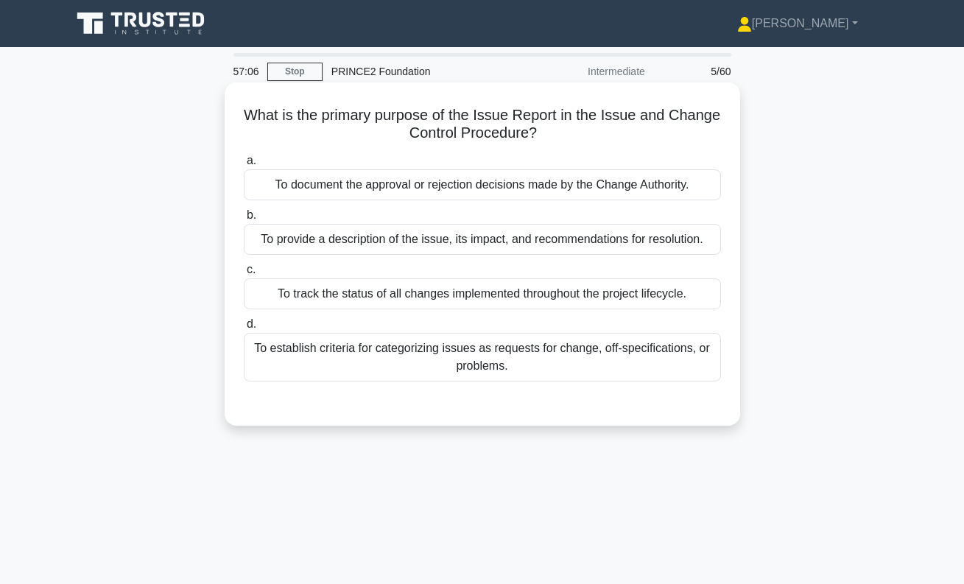
click at [504, 240] on div "To provide a description of the issue, its impact, and recommendations for reso…" at bounding box center [482, 239] width 477 height 31
click at [244, 220] on input "b. To provide a description of the issue, its impact, and recommendations for r…" at bounding box center [244, 216] width 0 height 10
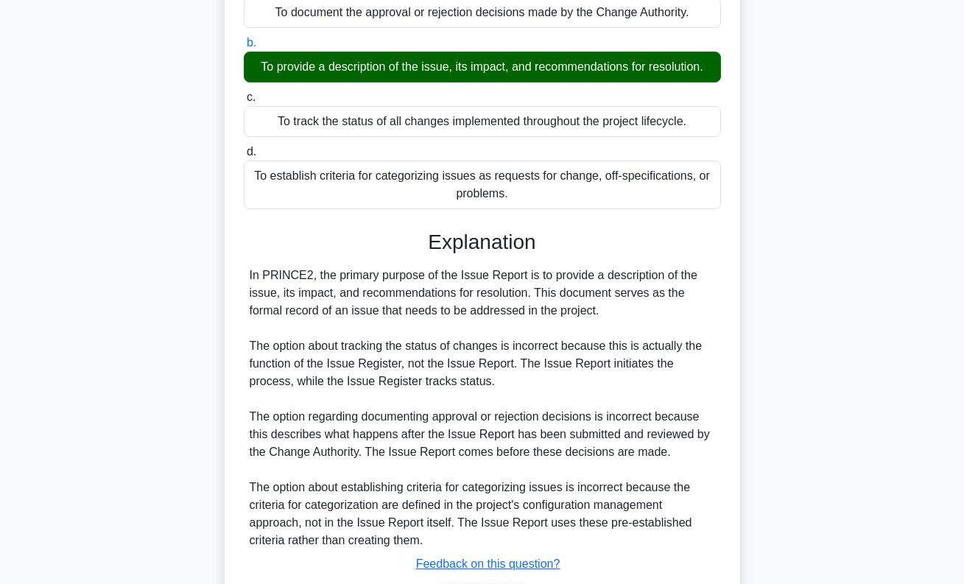
scroll to position [271, 0]
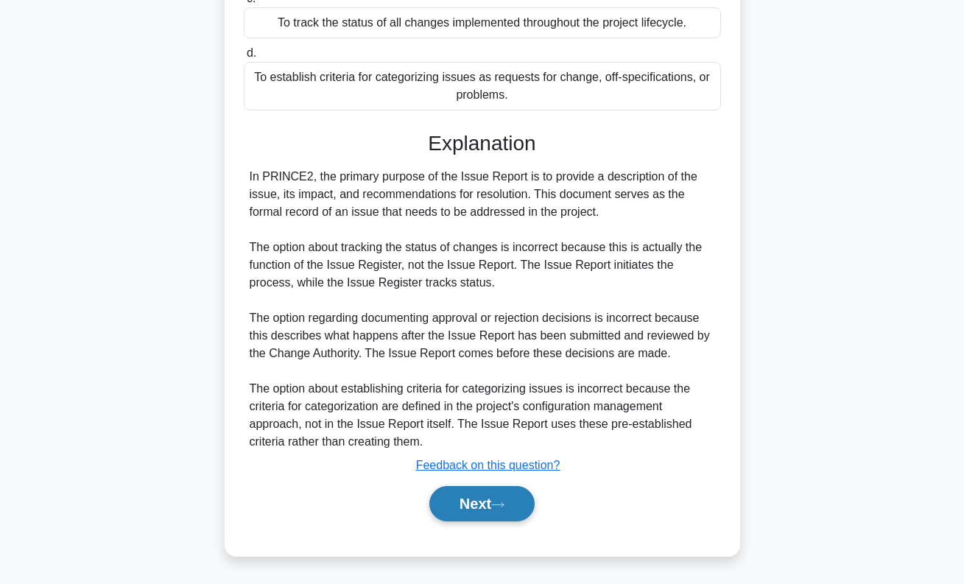
click at [496, 497] on button "Next" at bounding box center [482, 503] width 105 height 35
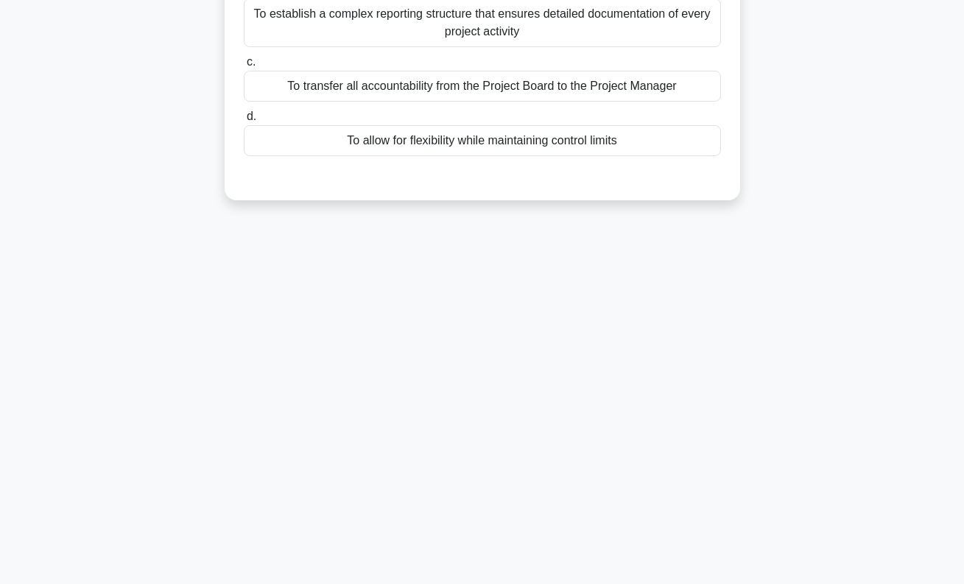
scroll to position [0, 0]
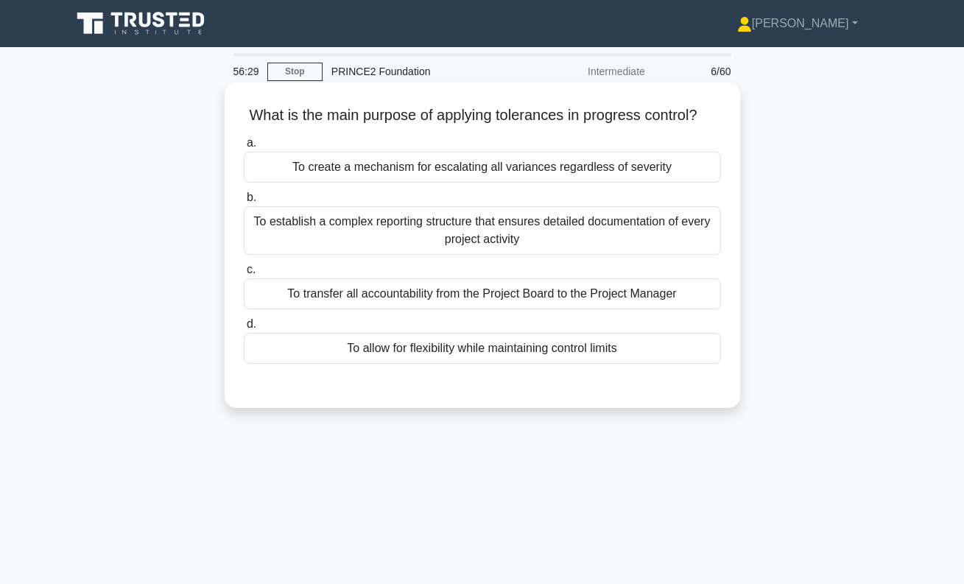
click at [504, 354] on div "To allow for flexibility while maintaining control limits" at bounding box center [482, 348] width 477 height 31
click at [244, 329] on input "d. To allow for flexibility while maintaining control limits" at bounding box center [244, 325] width 0 height 10
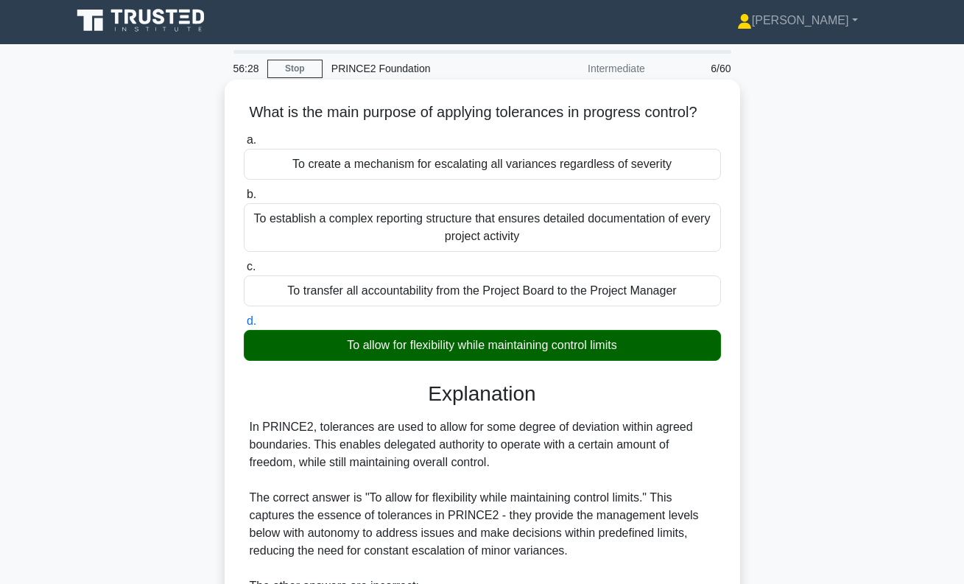
scroll to position [360, 0]
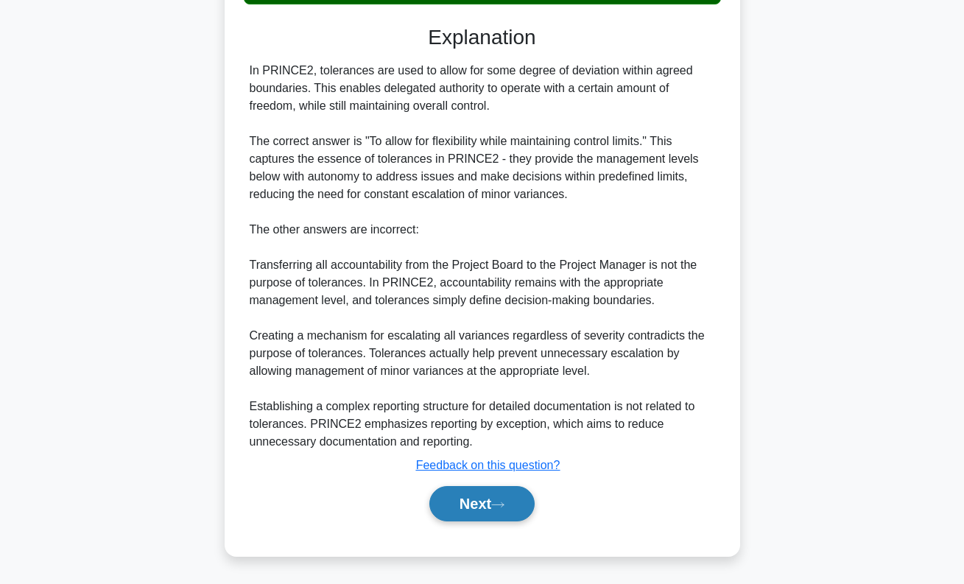
click at [493, 504] on button "Next" at bounding box center [482, 503] width 105 height 35
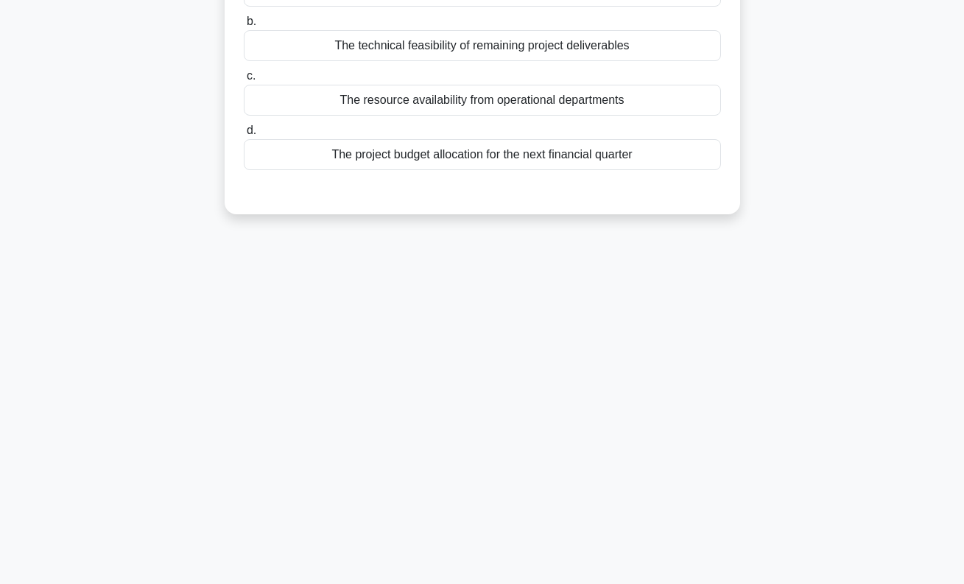
scroll to position [0, 0]
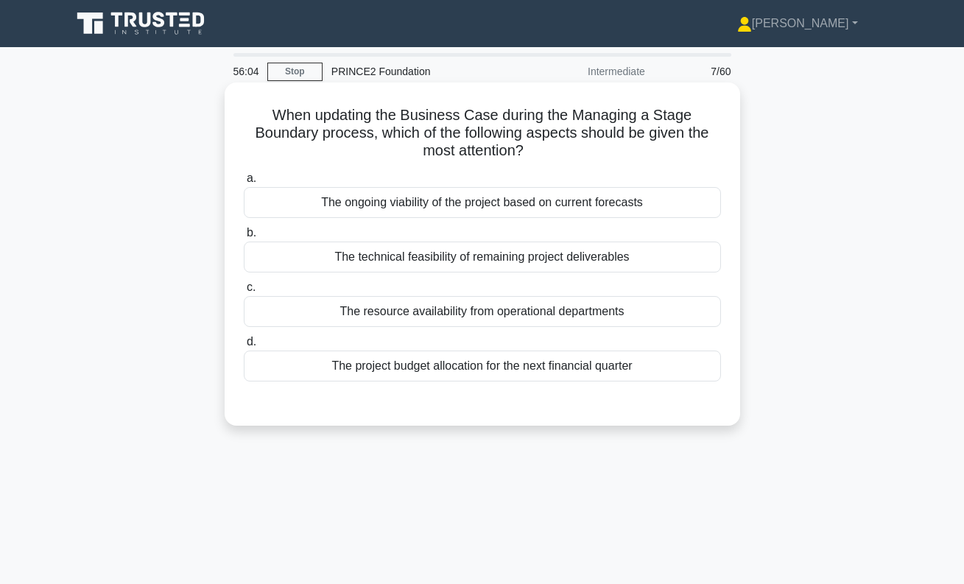
click at [528, 203] on div "The ongoing viability of the project based on current forecasts" at bounding box center [482, 202] width 477 height 31
click at [244, 183] on input "a. The ongoing viability of the project based on current forecasts" at bounding box center [244, 179] width 0 height 10
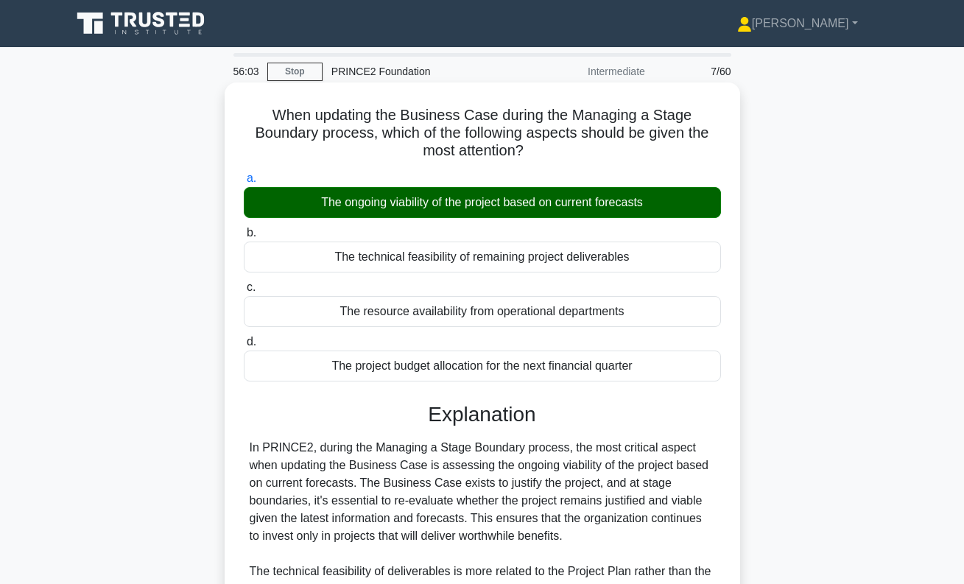
scroll to position [218, 0]
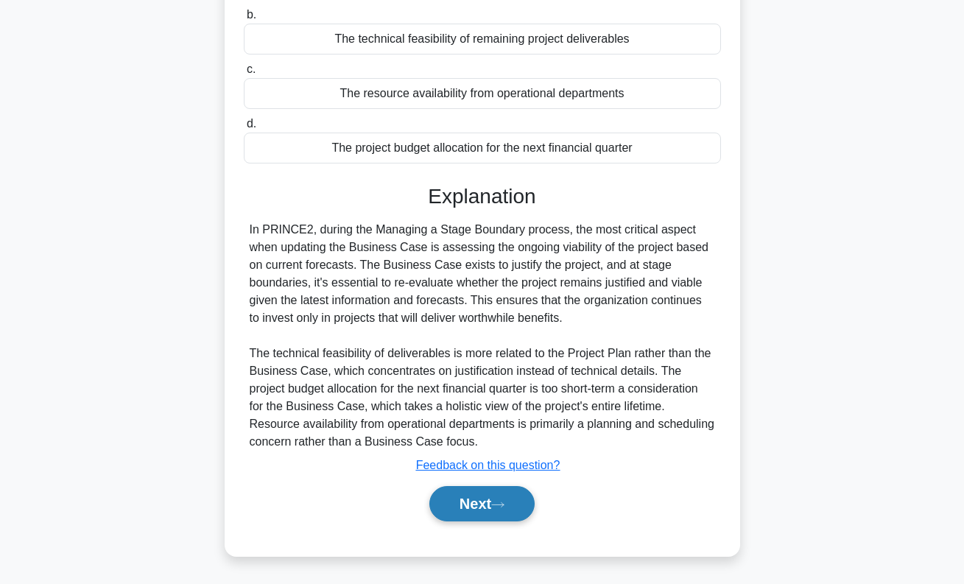
click at [490, 500] on button "Next" at bounding box center [482, 503] width 105 height 35
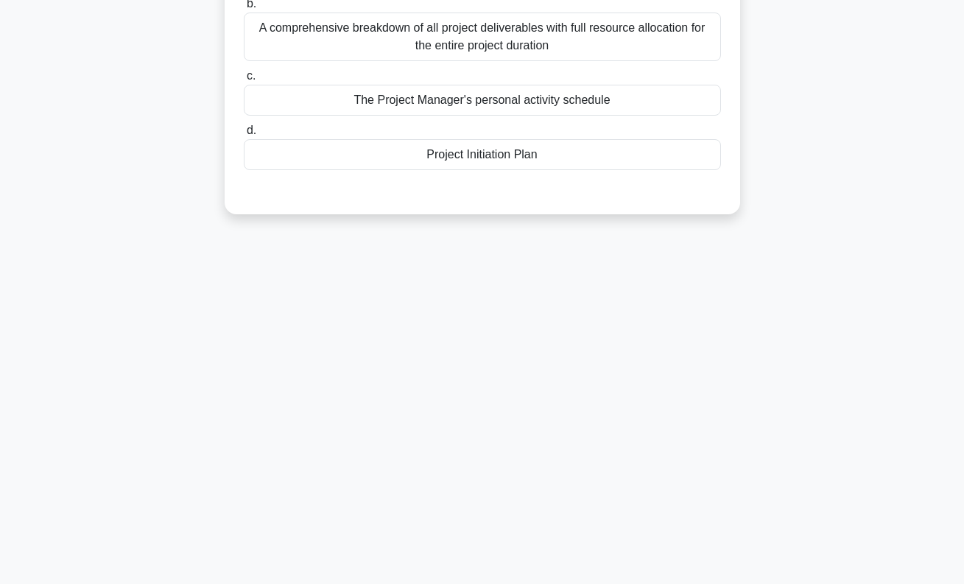
scroll to position [0, 0]
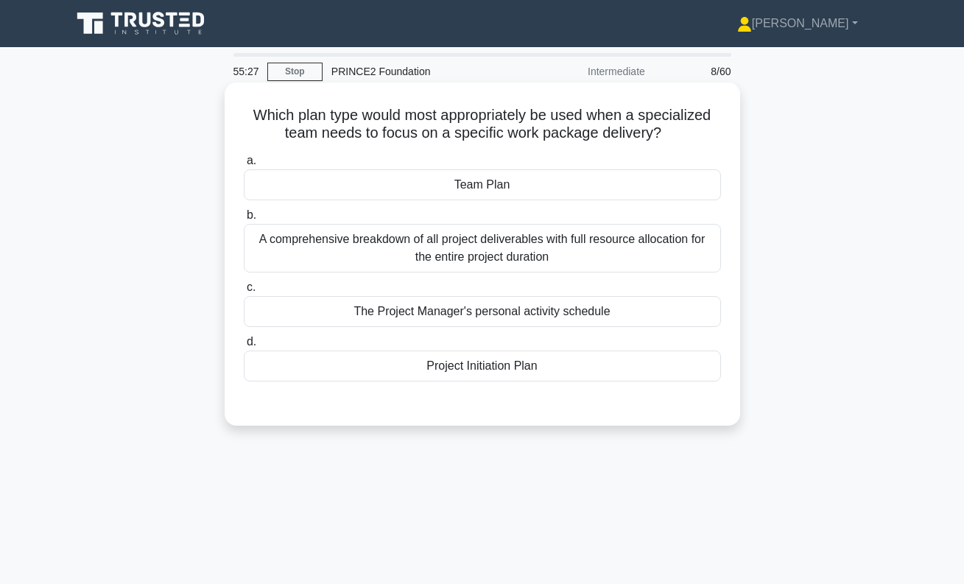
click at [472, 182] on div "Team Plan" at bounding box center [482, 184] width 477 height 31
click at [244, 166] on input "a. Team Plan" at bounding box center [244, 161] width 0 height 10
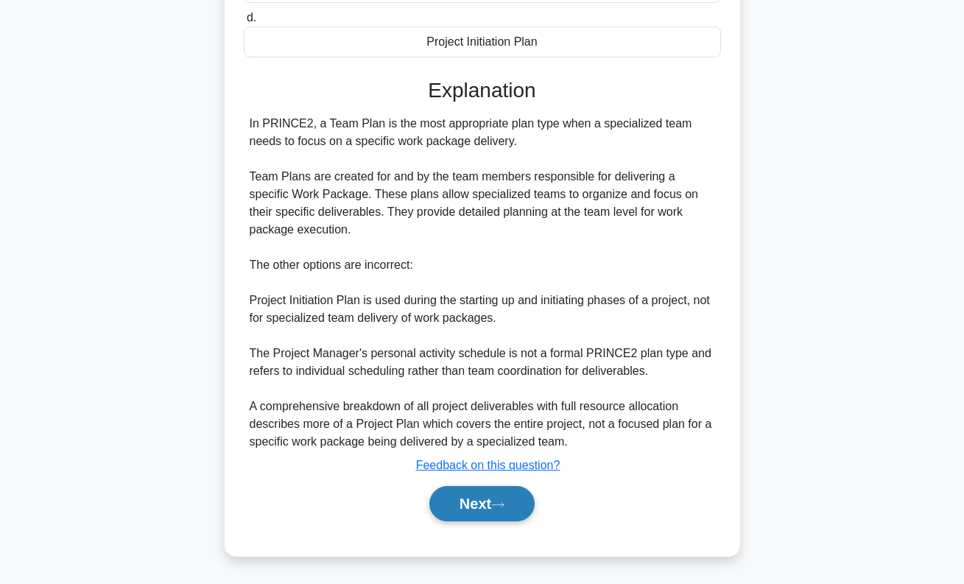
click at [488, 510] on button "Next" at bounding box center [482, 503] width 105 height 35
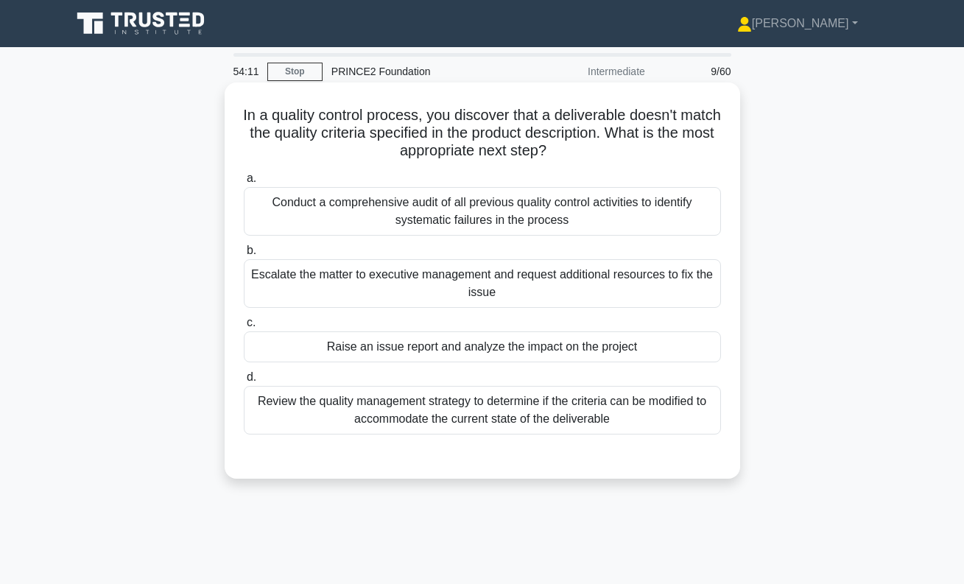
click at [573, 411] on div "Review the quality management strategy to determine if the criteria can be modi…" at bounding box center [482, 410] width 477 height 49
click at [244, 382] on input "d. Review the quality management strategy to determine if the criteria can be m…" at bounding box center [244, 378] width 0 height 10
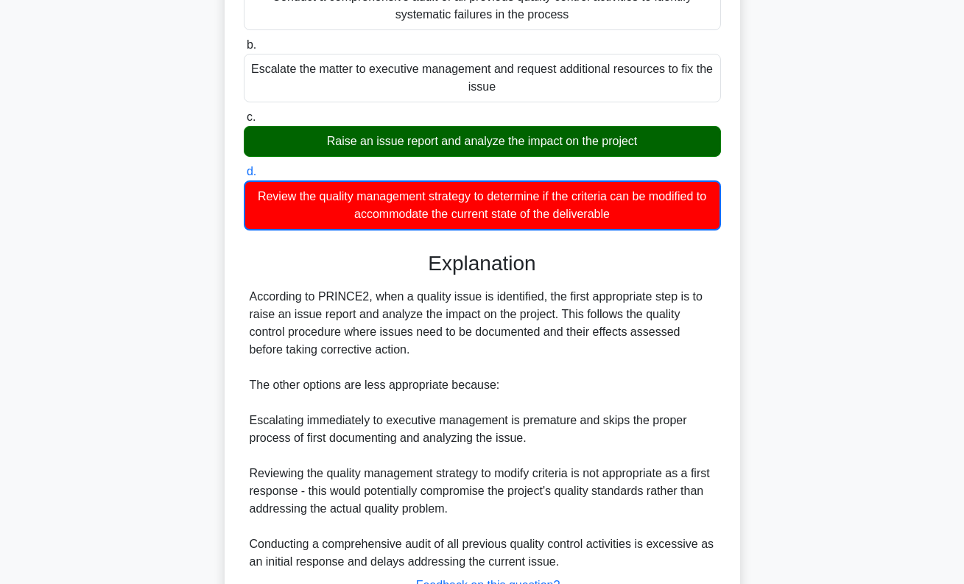
scroll to position [321, 0]
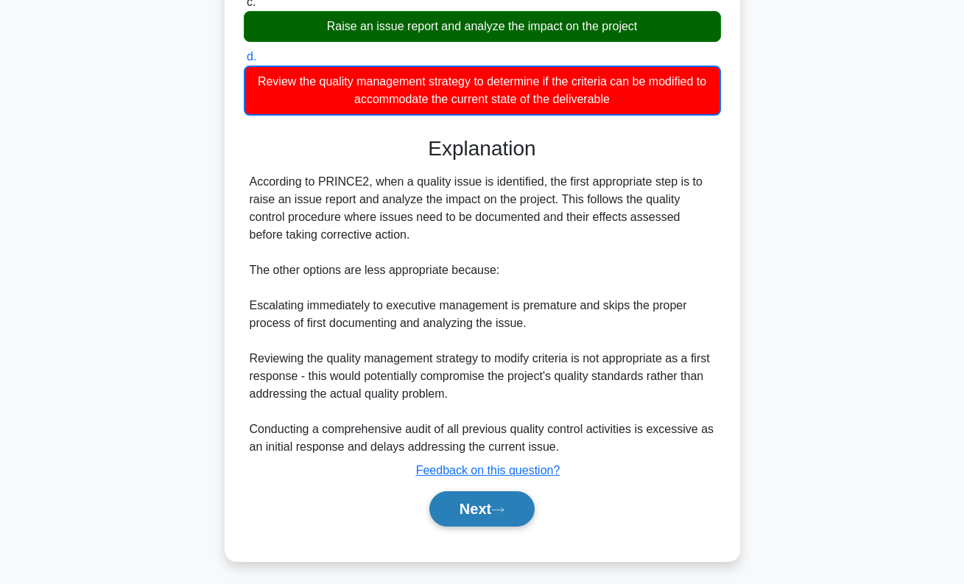
click at [488, 508] on button "Next" at bounding box center [482, 508] width 105 height 35
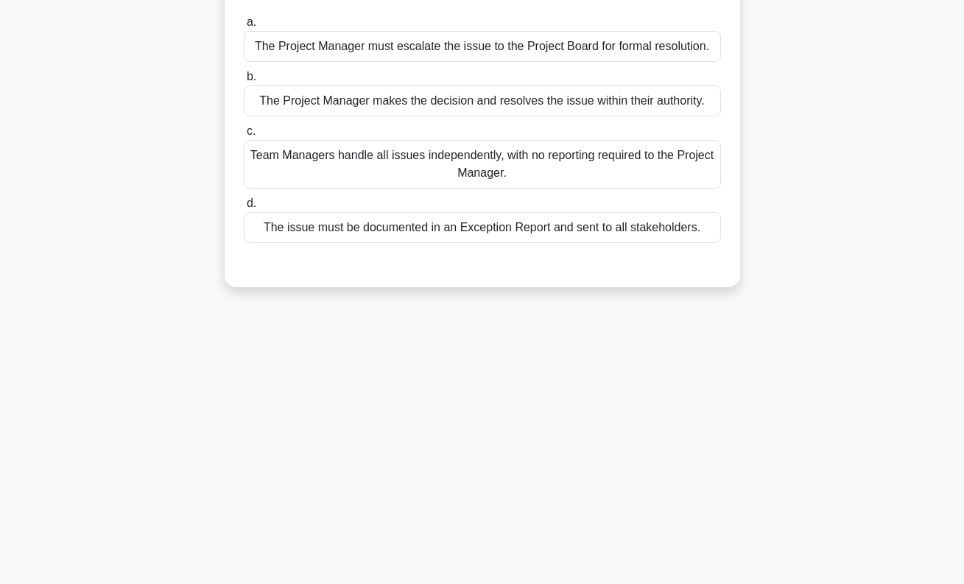
scroll to position [0, 0]
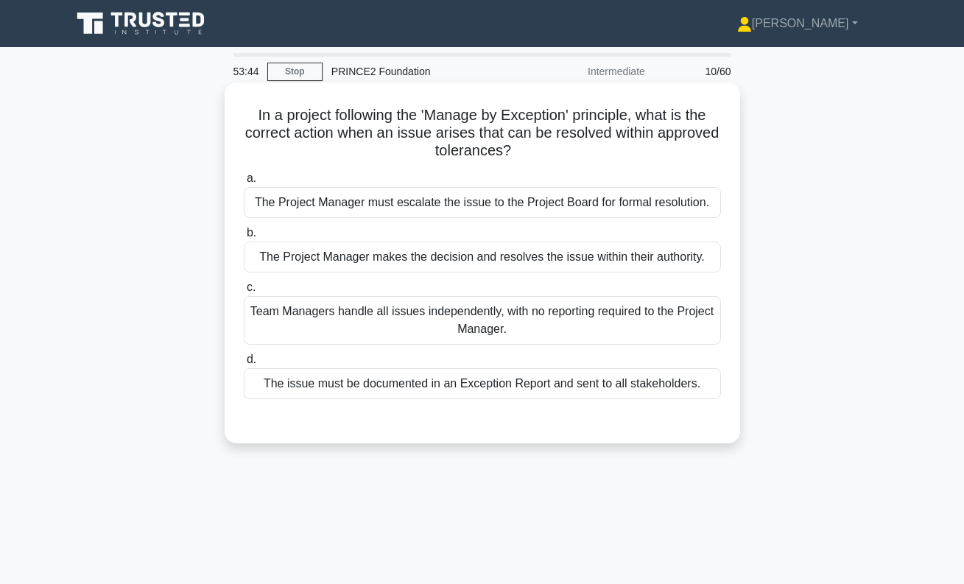
click at [657, 267] on div "The Project Manager makes the decision and resolves the issue within their auth…" at bounding box center [482, 257] width 477 height 31
click at [244, 238] on input "b. The Project Manager makes the decision and resolves the issue within their a…" at bounding box center [244, 233] width 0 height 10
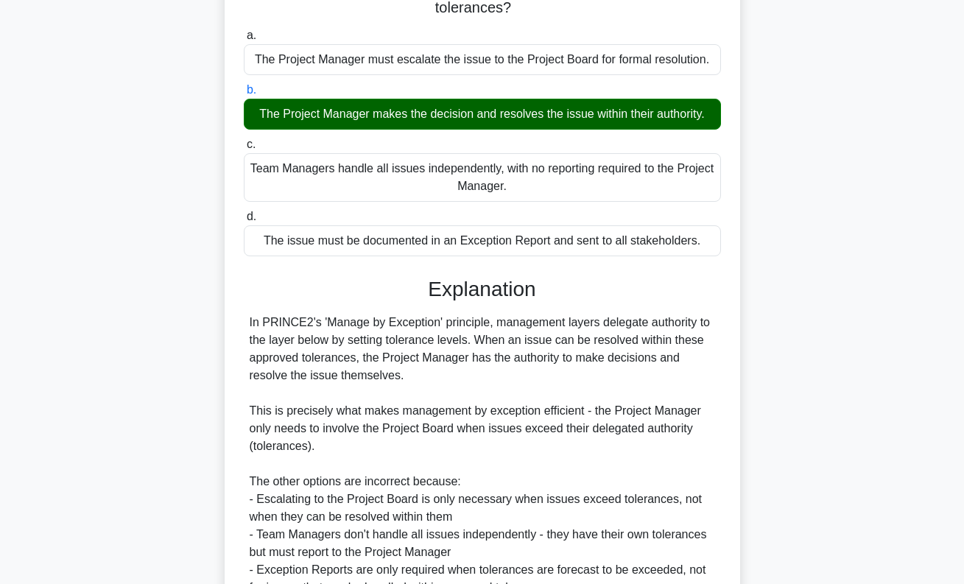
scroll to position [289, 0]
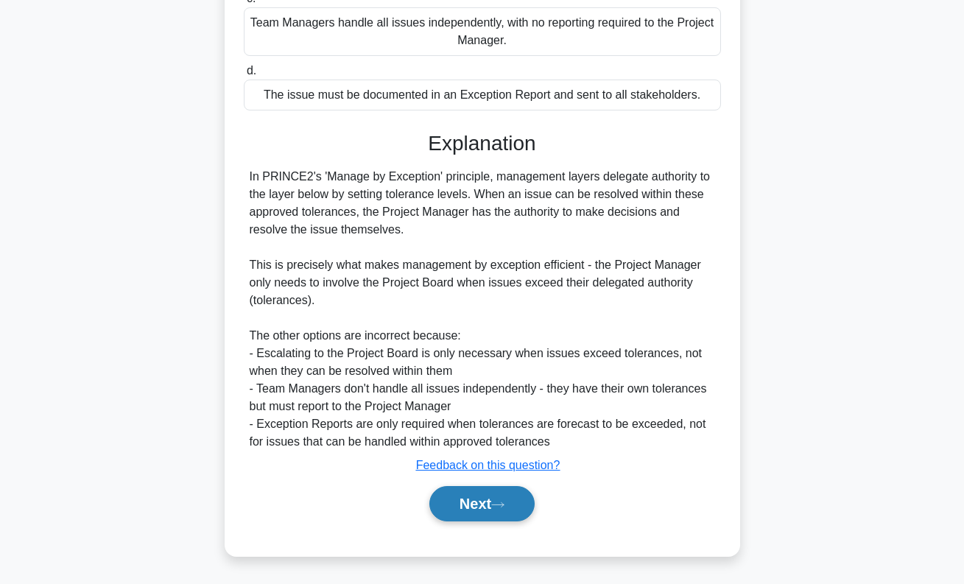
click at [508, 512] on button "Next" at bounding box center [482, 503] width 105 height 35
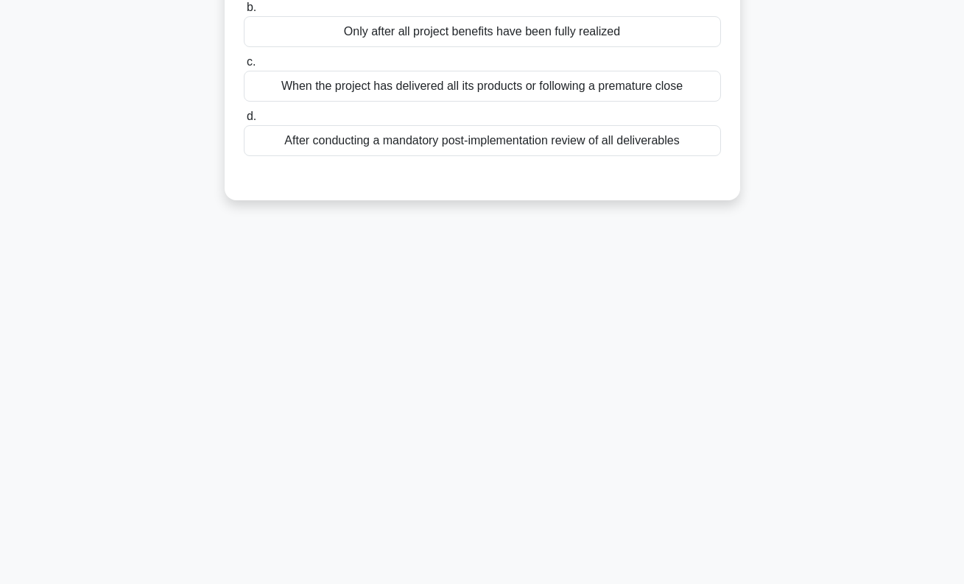
scroll to position [0, 0]
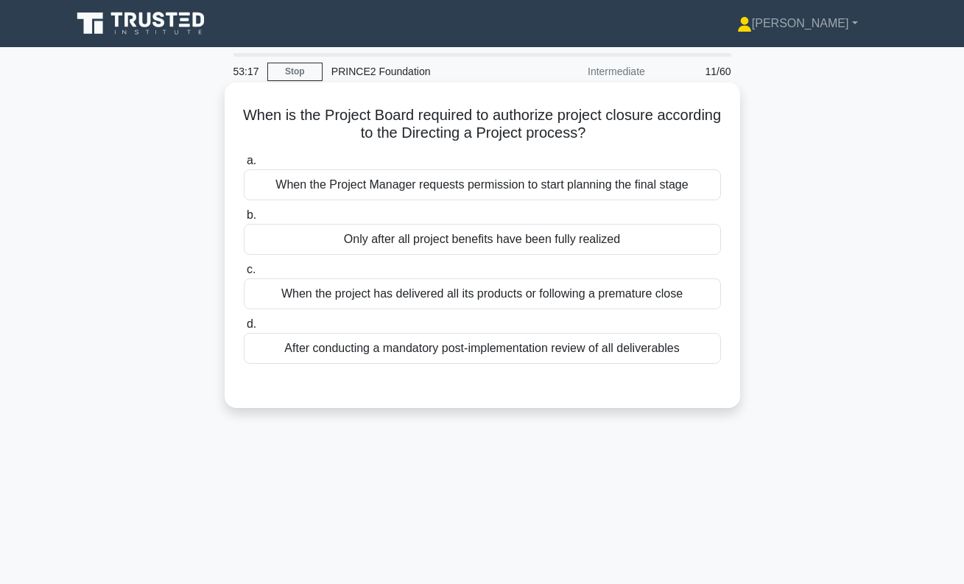
click at [551, 301] on div "When the project has delivered all its products or following a premature close" at bounding box center [482, 294] width 477 height 31
click at [244, 275] on input "c. When the project has delivered all its products or following a premature clo…" at bounding box center [244, 270] width 0 height 10
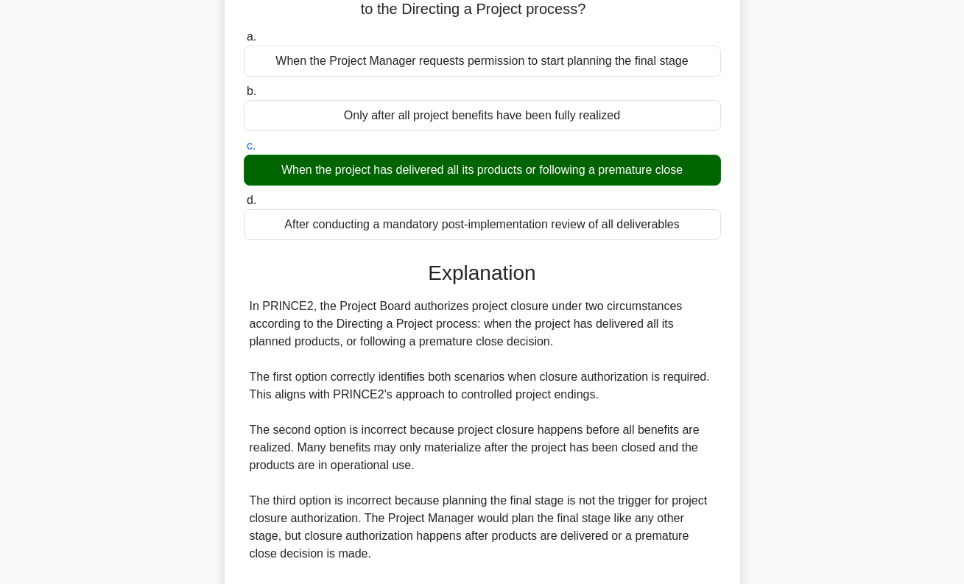
scroll to position [307, 0]
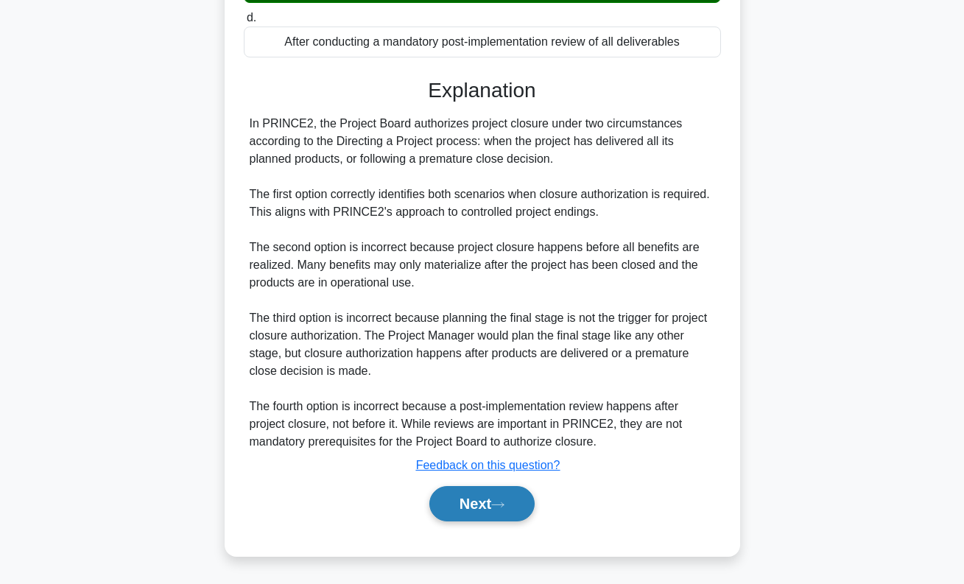
click at [505, 505] on icon at bounding box center [497, 505] width 13 height 8
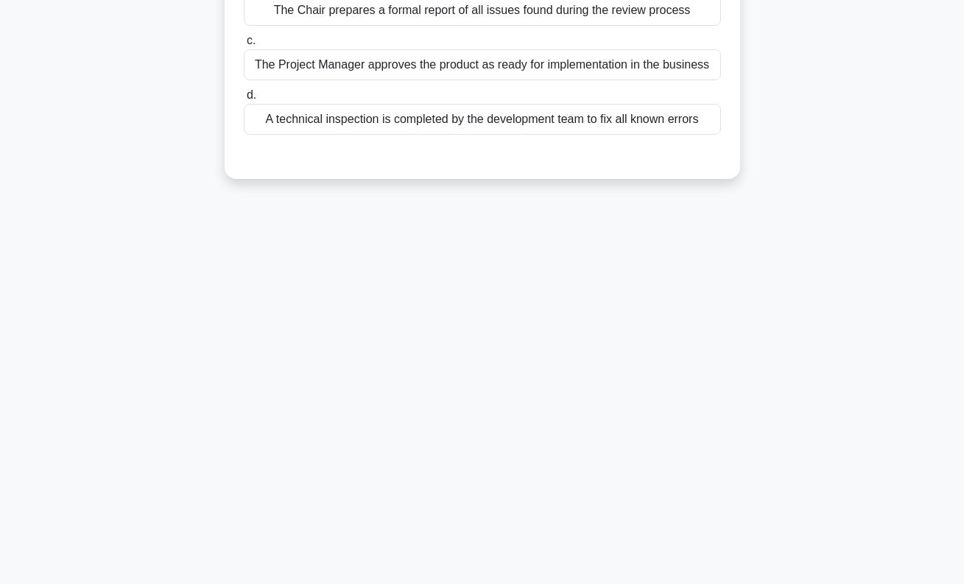
scroll to position [0, 0]
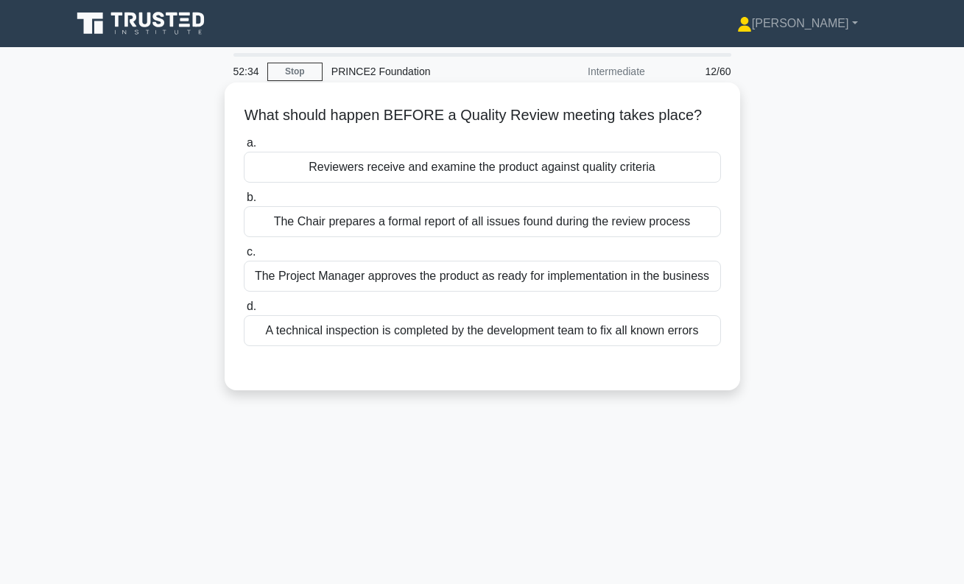
click at [514, 169] on div "Reviewers receive and examine the product against quality criteria" at bounding box center [482, 167] width 477 height 31
click at [244, 148] on input "a. Reviewers receive and examine the product against quality criteria" at bounding box center [244, 144] width 0 height 10
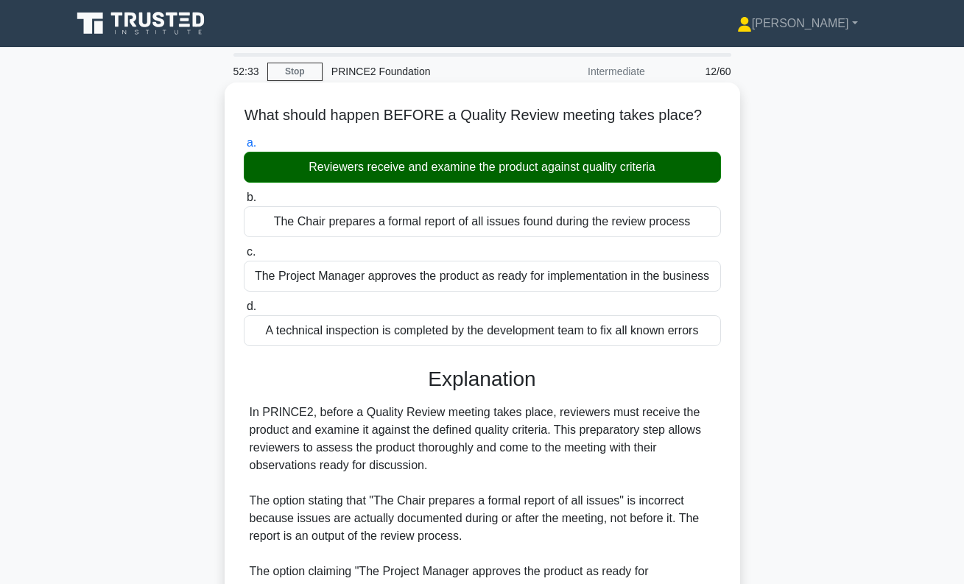
scroll to position [271, 0]
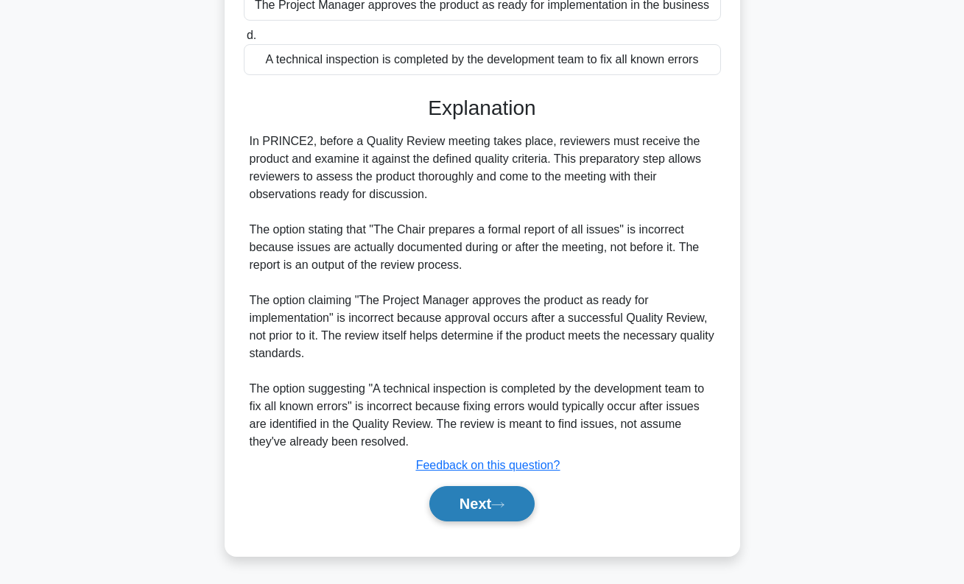
click at [497, 507] on button "Next" at bounding box center [482, 503] width 105 height 35
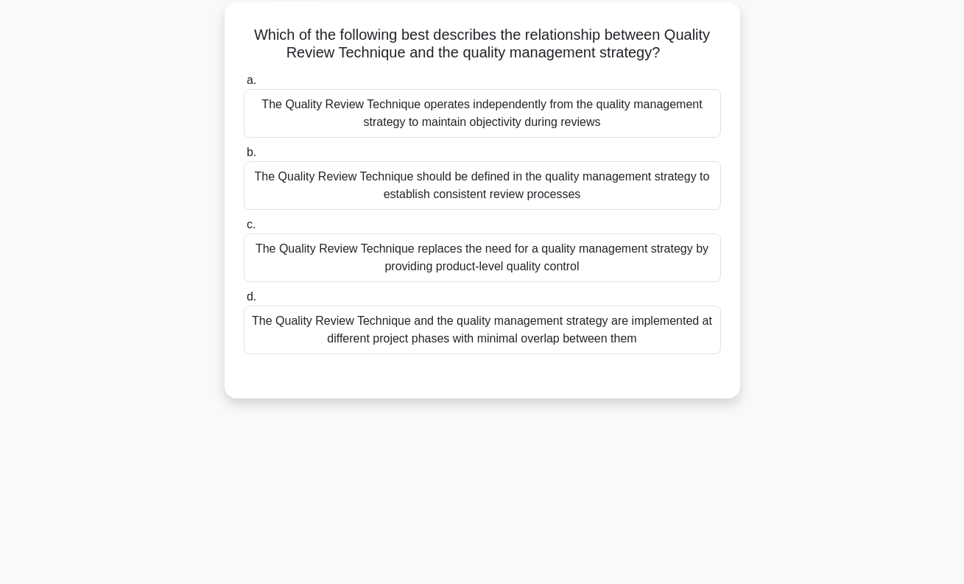
scroll to position [0, 0]
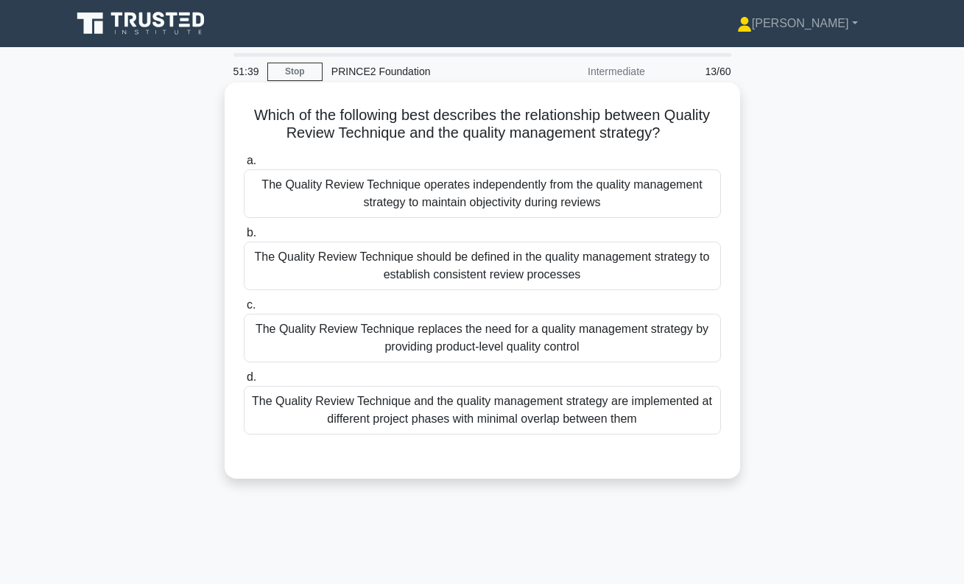
click at [463, 262] on div "The Quality Review Technique should be defined in the quality management strate…" at bounding box center [482, 266] width 477 height 49
click at [244, 238] on input "b. The Quality Review Technique should be defined in the quality management str…" at bounding box center [244, 233] width 0 height 10
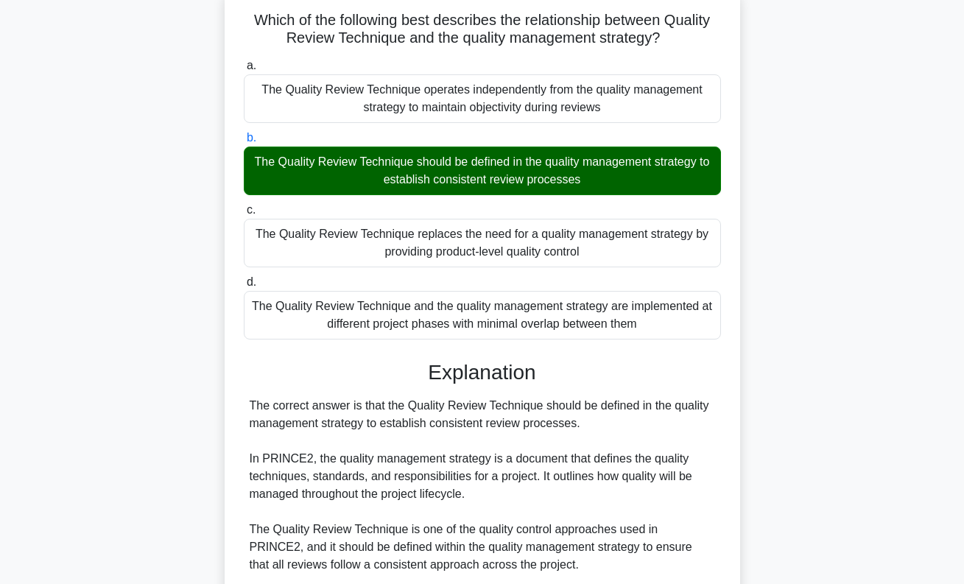
scroll to position [377, 0]
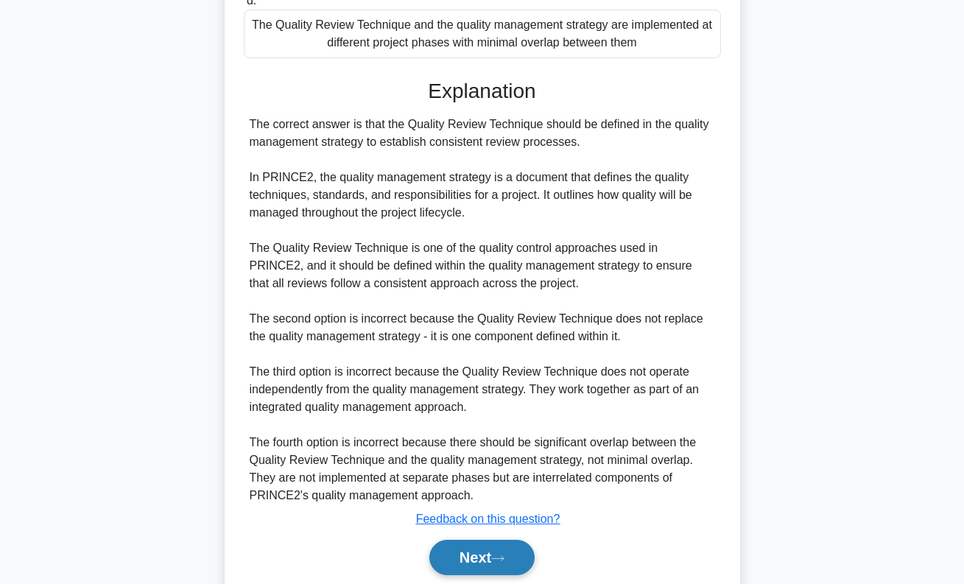
click at [505, 559] on icon at bounding box center [497, 559] width 13 height 8
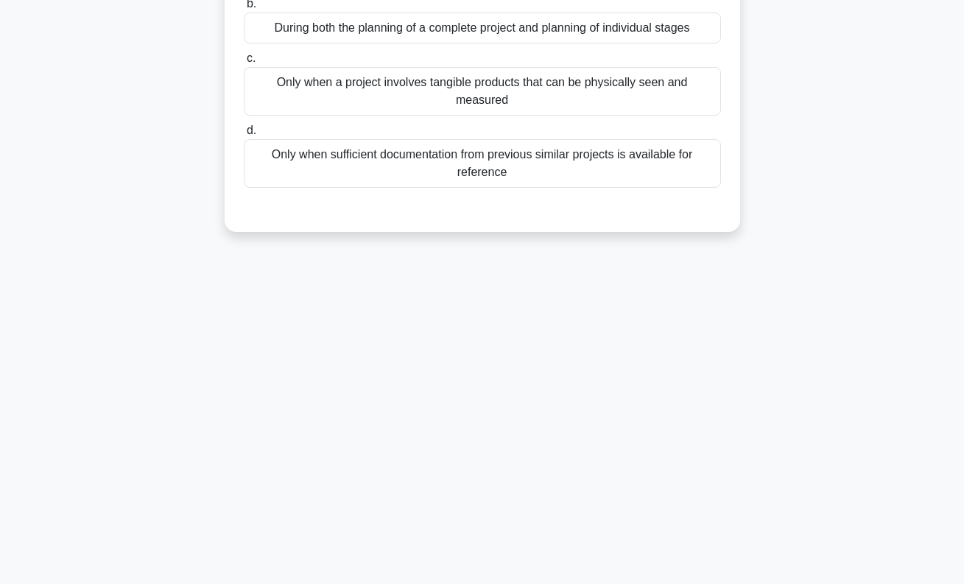
scroll to position [0, 0]
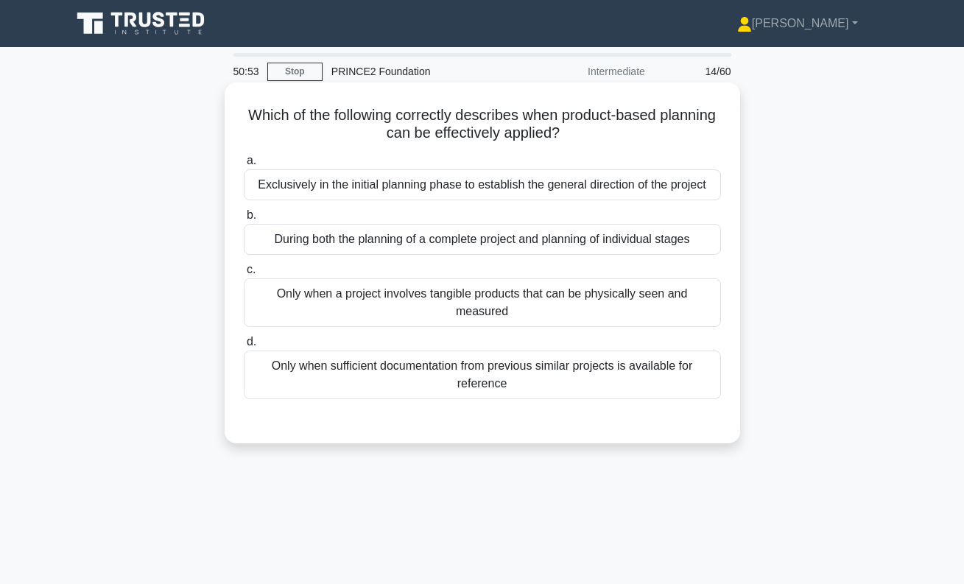
click at [475, 239] on div "During both the planning of a complete project and planning of individual stages" at bounding box center [482, 239] width 477 height 31
click at [244, 220] on input "b. During both the planning of a complete project and planning of individual st…" at bounding box center [244, 216] width 0 height 10
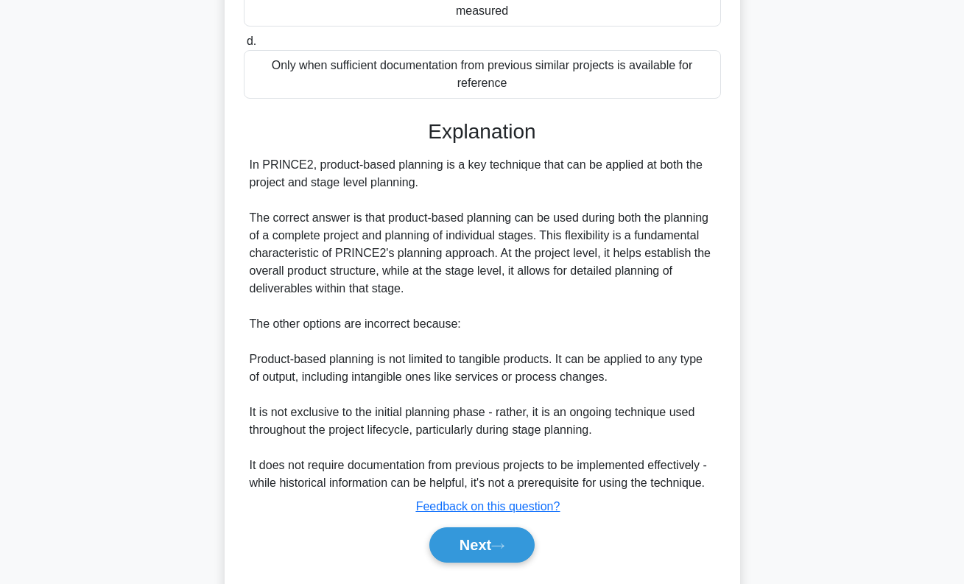
scroll to position [342, 0]
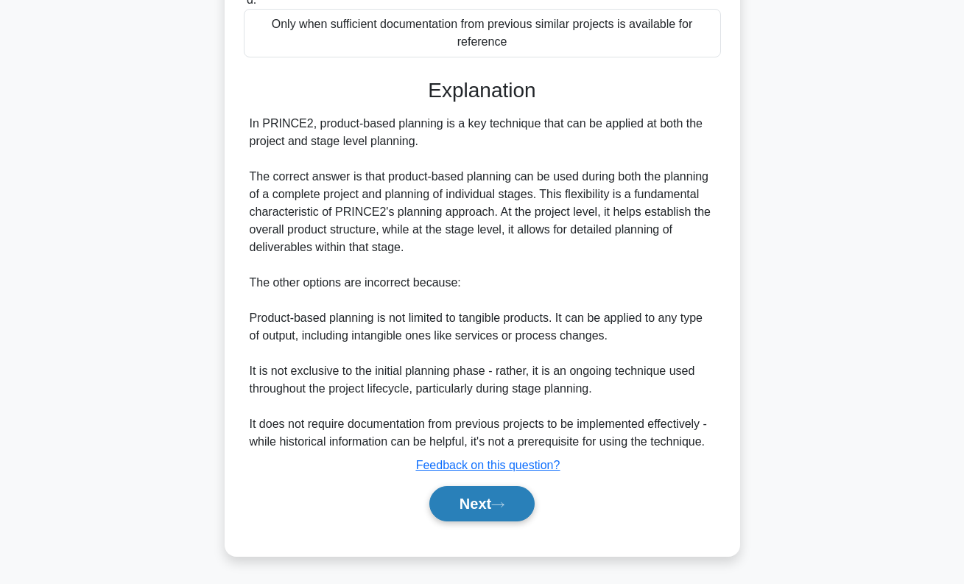
click at [488, 508] on button "Next" at bounding box center [482, 503] width 105 height 35
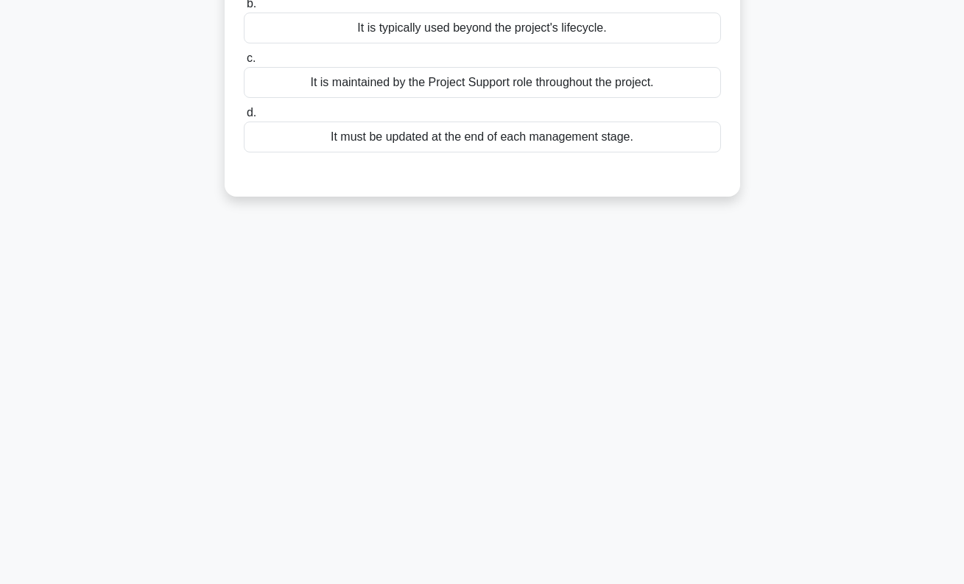
scroll to position [0, 0]
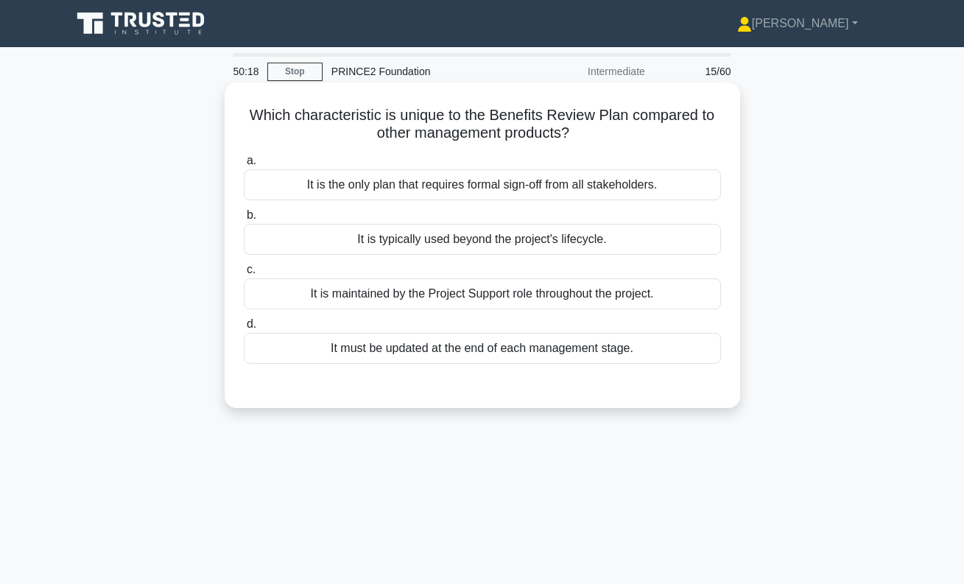
click at [532, 240] on div "It is typically used beyond the project's lifecycle." at bounding box center [482, 239] width 477 height 31
click at [244, 220] on input "b. It is typically used beyond the project's lifecycle." at bounding box center [244, 216] width 0 height 10
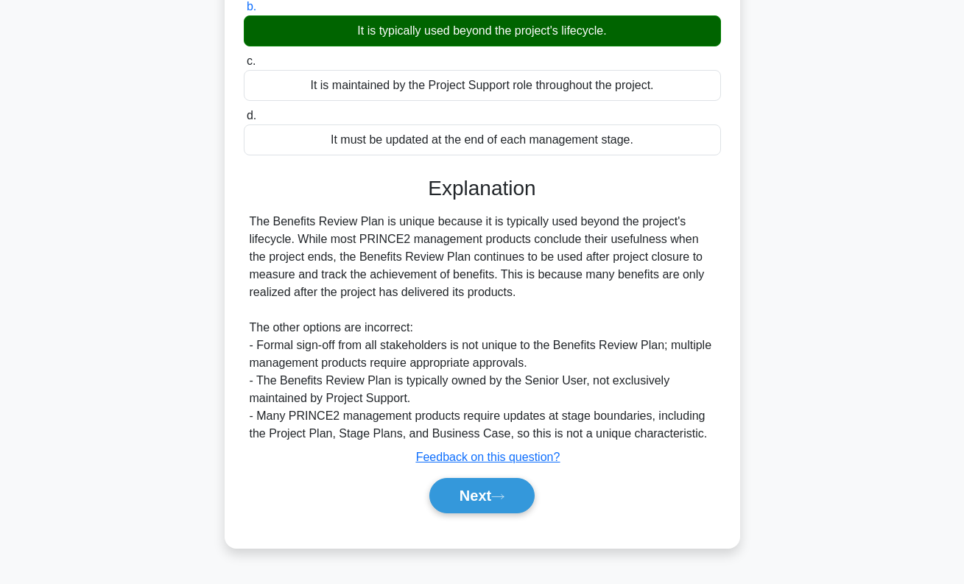
scroll to position [211, 0]
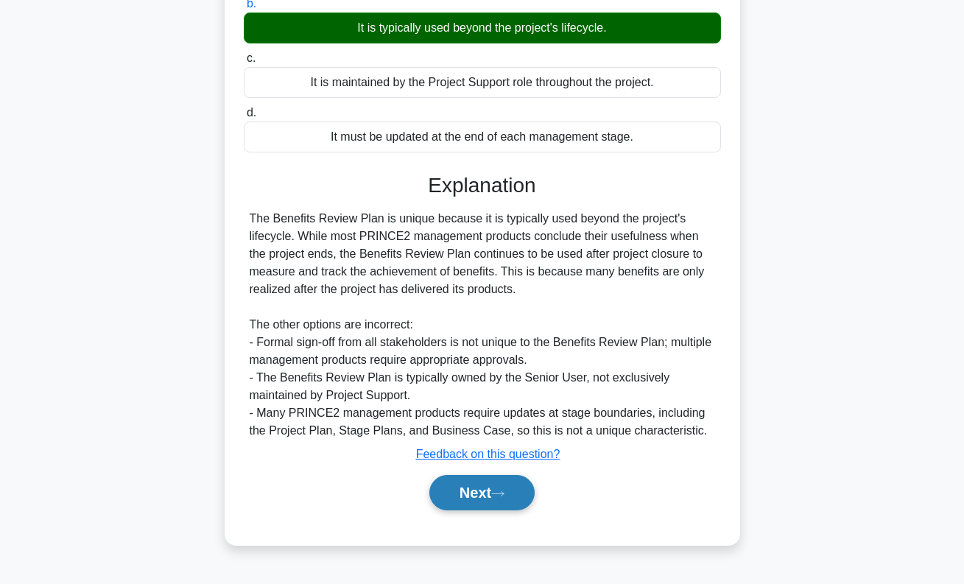
click at [486, 501] on button "Next" at bounding box center [482, 492] width 105 height 35
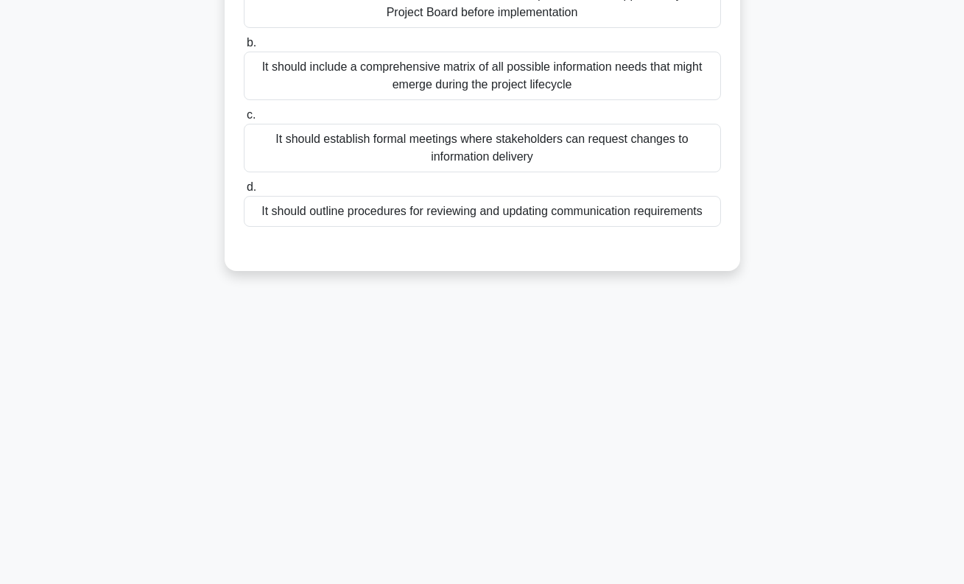
scroll to position [0, 0]
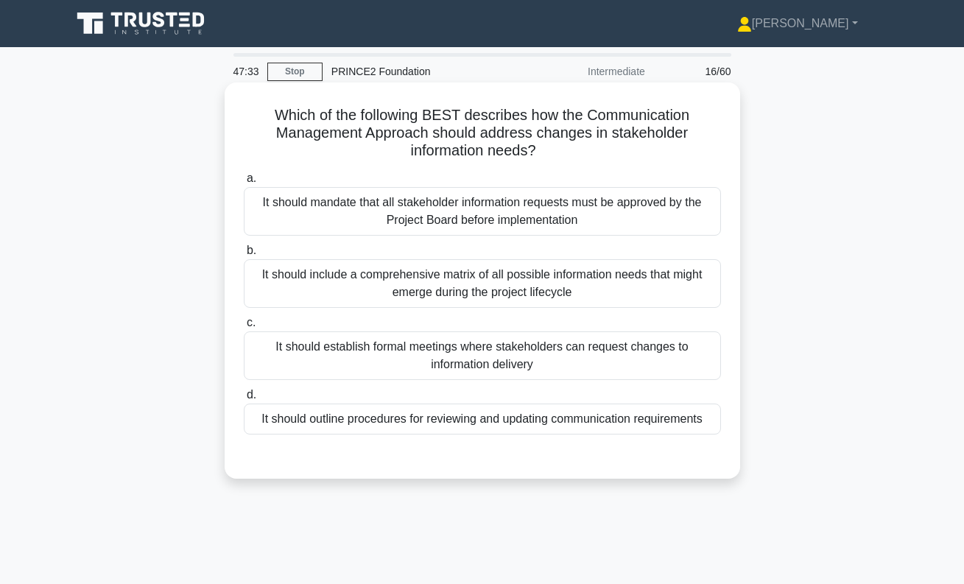
click at [509, 220] on div "It should mandate that all stakeholder information requests must be approved by…" at bounding box center [482, 211] width 477 height 49
click at [244, 183] on input "a. It should mandate that all stakeholder information requests must be approved…" at bounding box center [244, 179] width 0 height 10
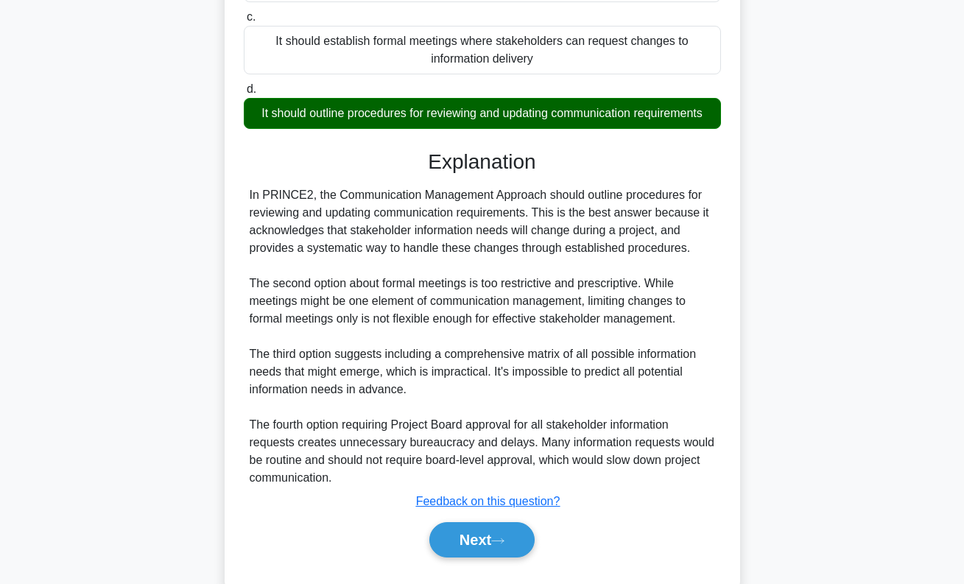
scroll to position [343, 0]
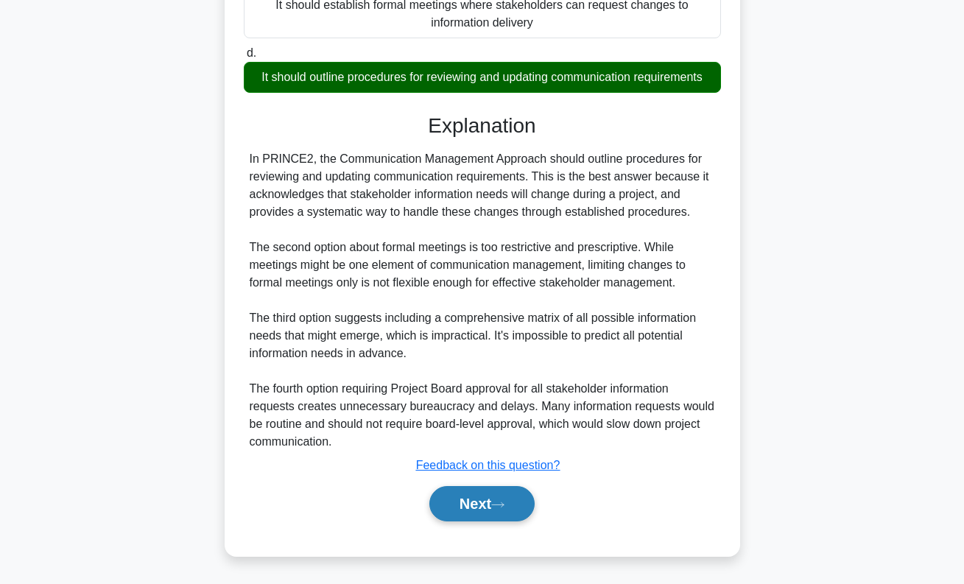
click at [483, 505] on button "Next" at bounding box center [482, 503] width 105 height 35
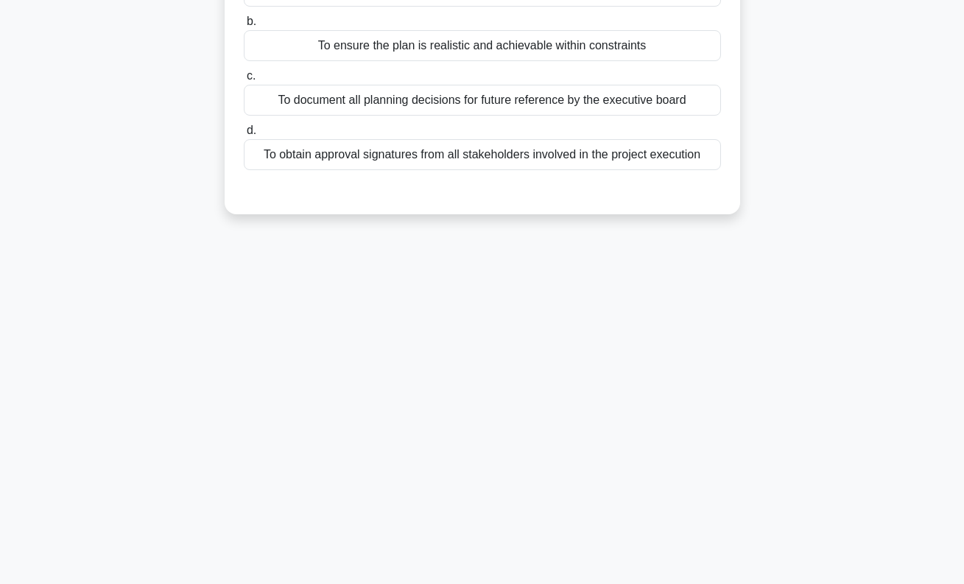
scroll to position [0, 0]
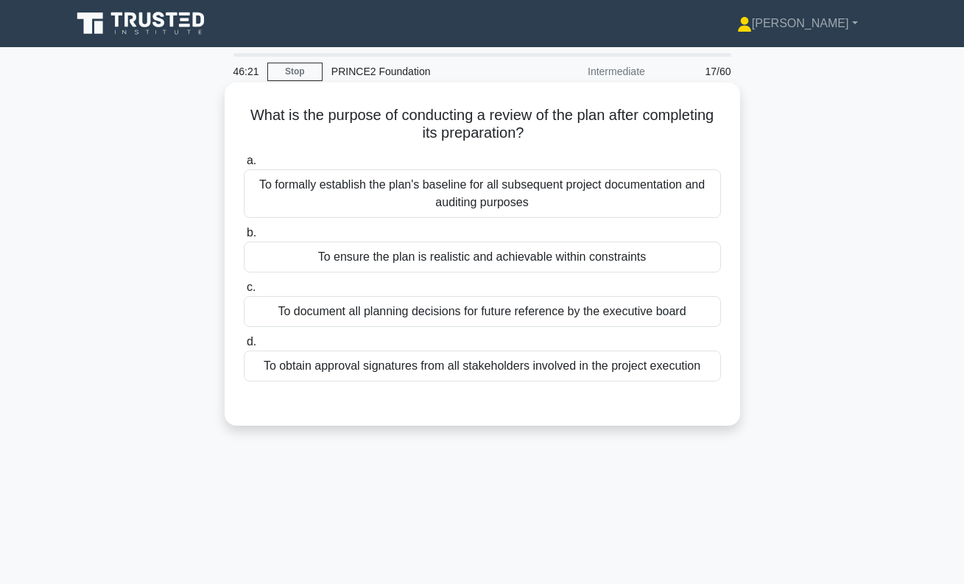
click at [553, 261] on div "To ensure the plan is realistic and achievable within constraints" at bounding box center [482, 257] width 477 height 31
click at [244, 238] on input "b. To ensure the plan is realistic and achievable within constraints" at bounding box center [244, 233] width 0 height 10
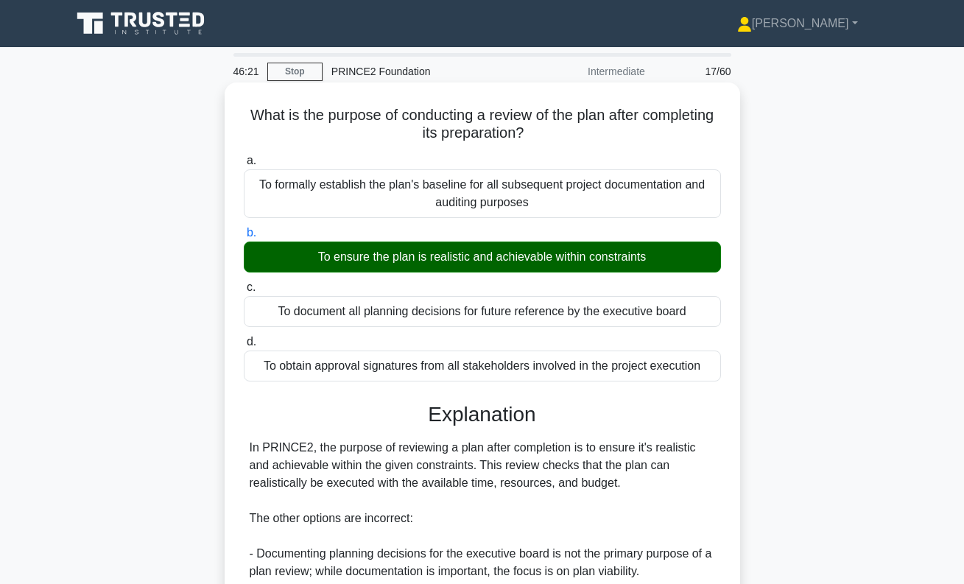
scroll to position [236, 0]
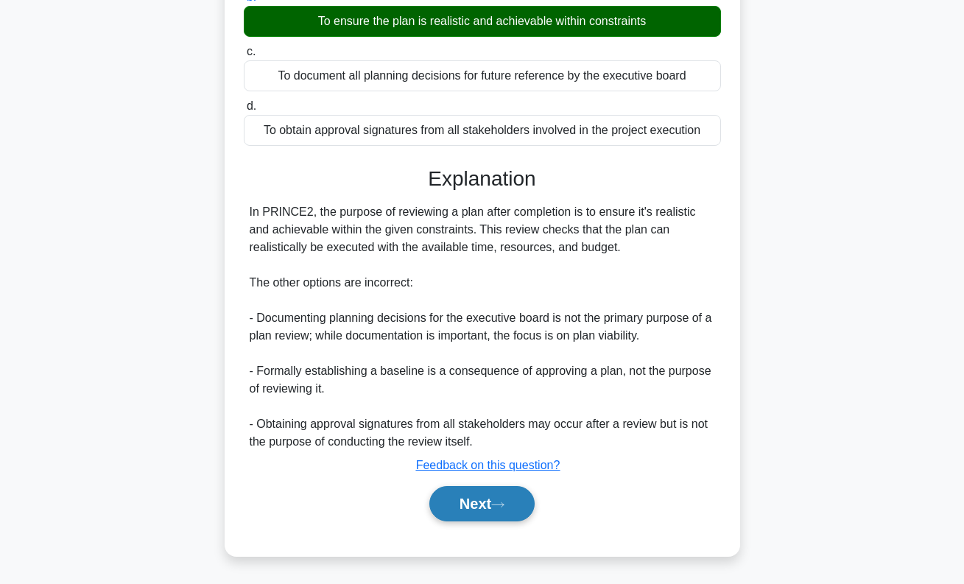
click at [501, 514] on button "Next" at bounding box center [482, 503] width 105 height 35
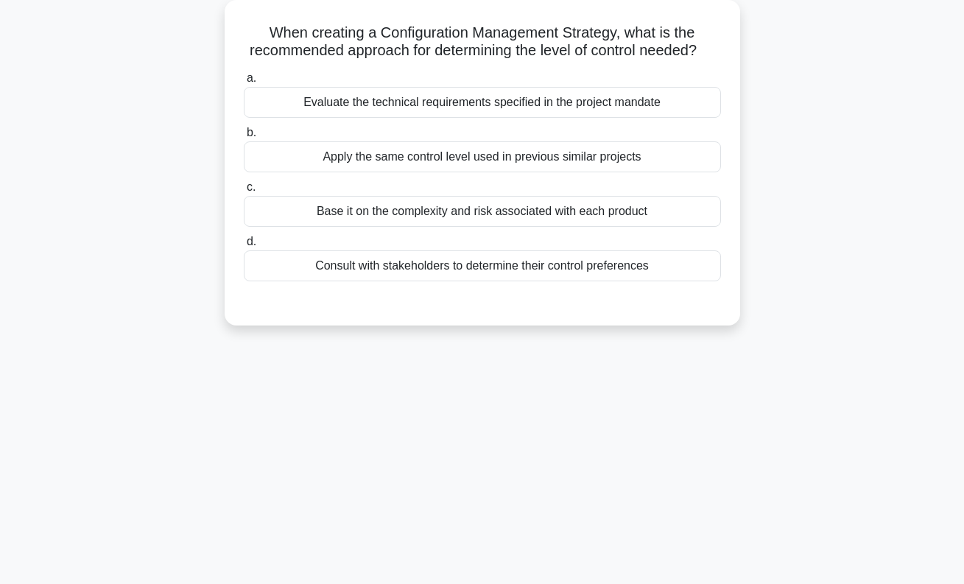
scroll to position [0, 0]
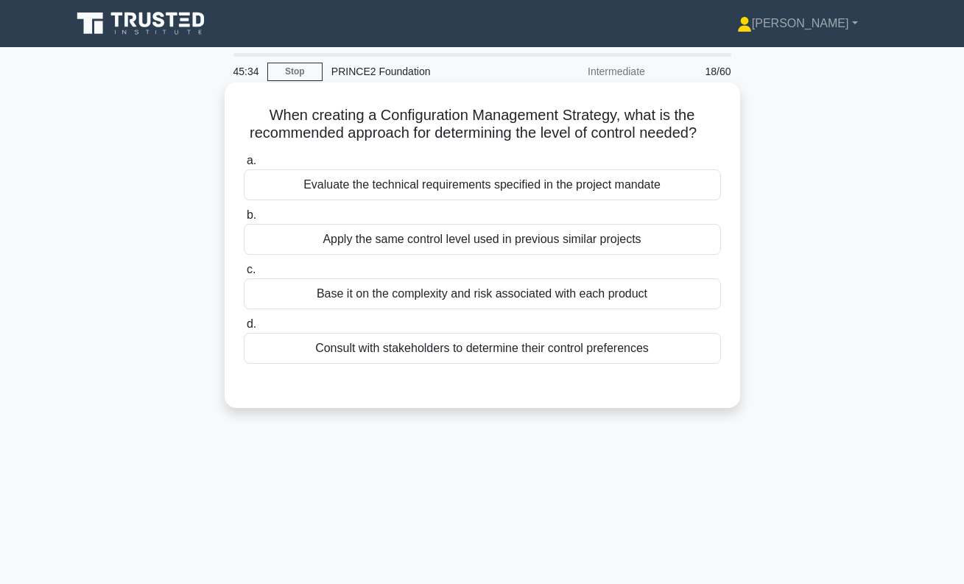
click at [502, 301] on div "Base it on the complexity and risk associated with each product" at bounding box center [482, 294] width 477 height 31
click at [244, 275] on input "c. Base it on the complexity and risk associated with each product" at bounding box center [244, 270] width 0 height 10
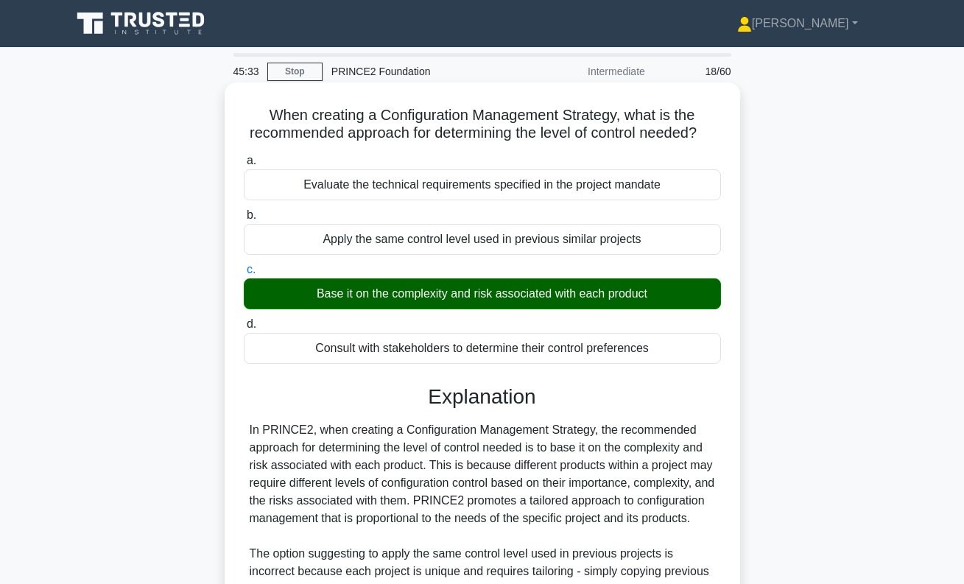
scroll to position [253, 0]
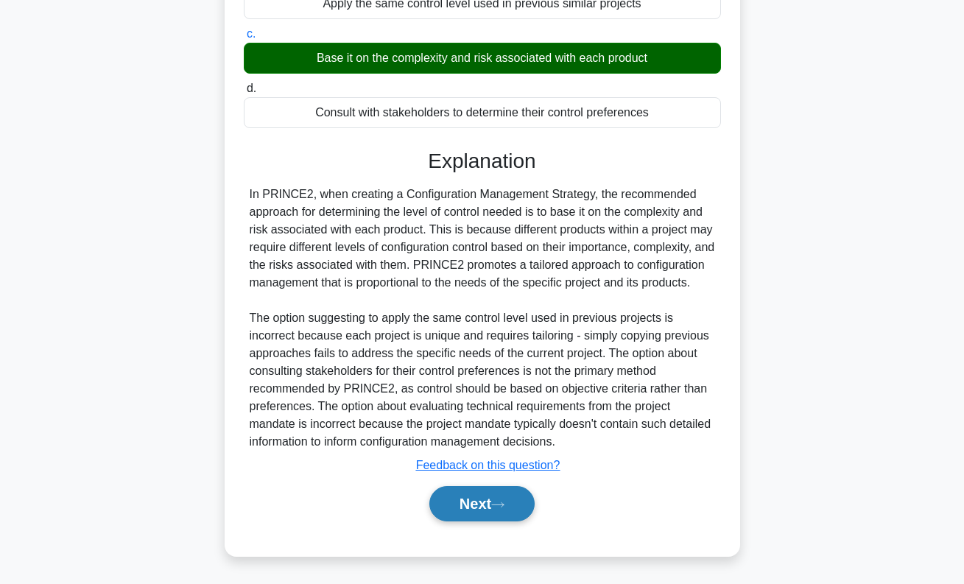
click at [490, 513] on button "Next" at bounding box center [482, 503] width 105 height 35
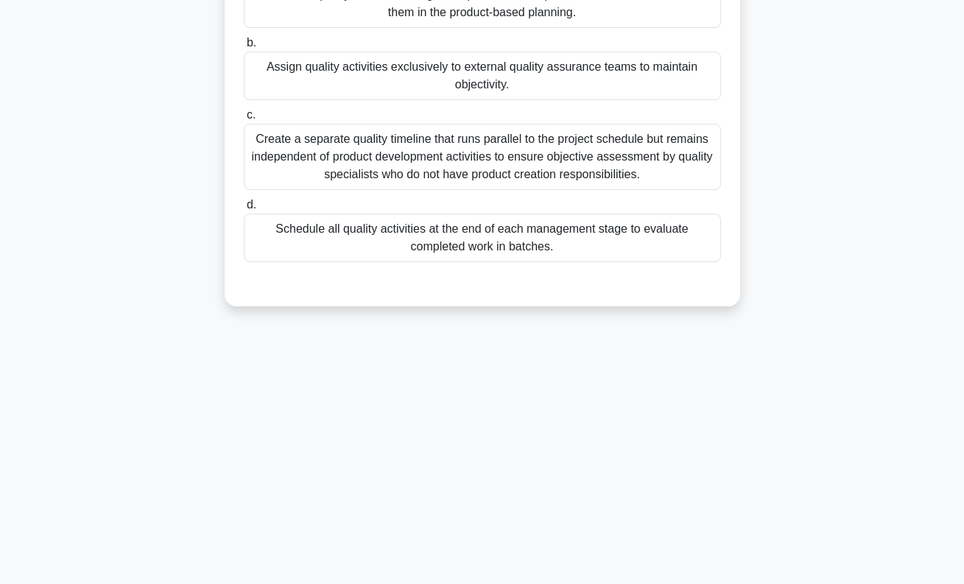
scroll to position [0, 0]
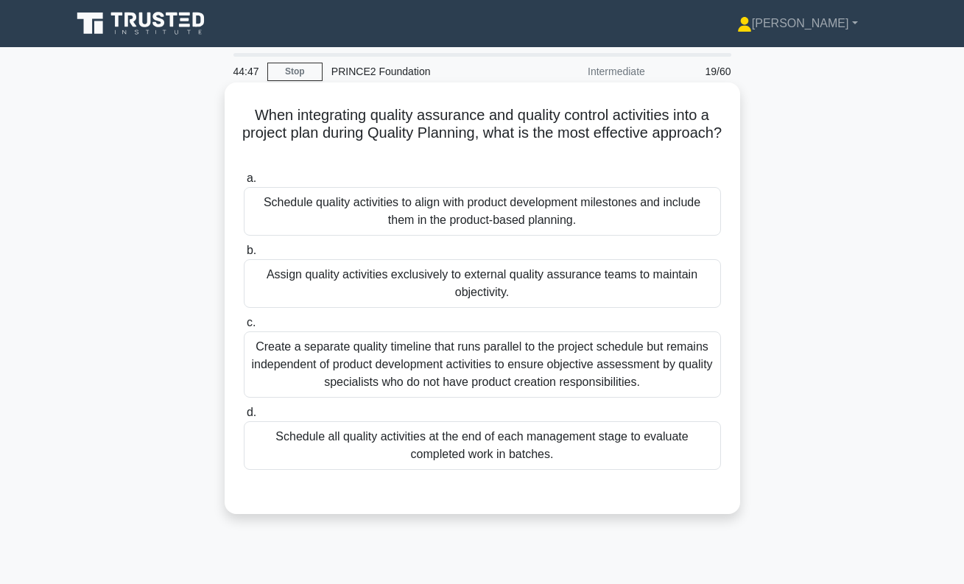
click at [526, 217] on div "Schedule quality activities to align with product development milestones and in…" at bounding box center [482, 211] width 477 height 49
click at [244, 183] on input "a. Schedule quality activities to align with product development milestones and…" at bounding box center [244, 179] width 0 height 10
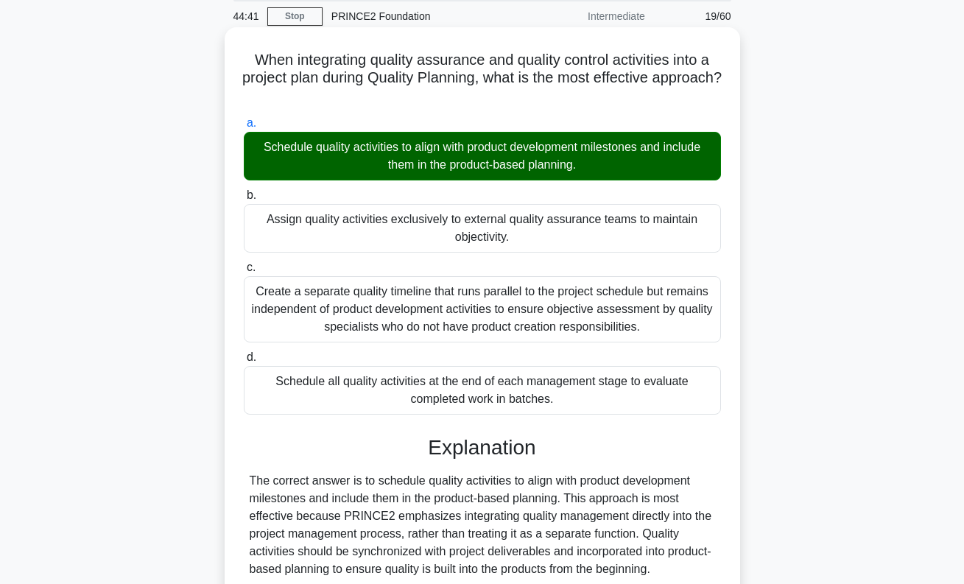
scroll to position [324, 0]
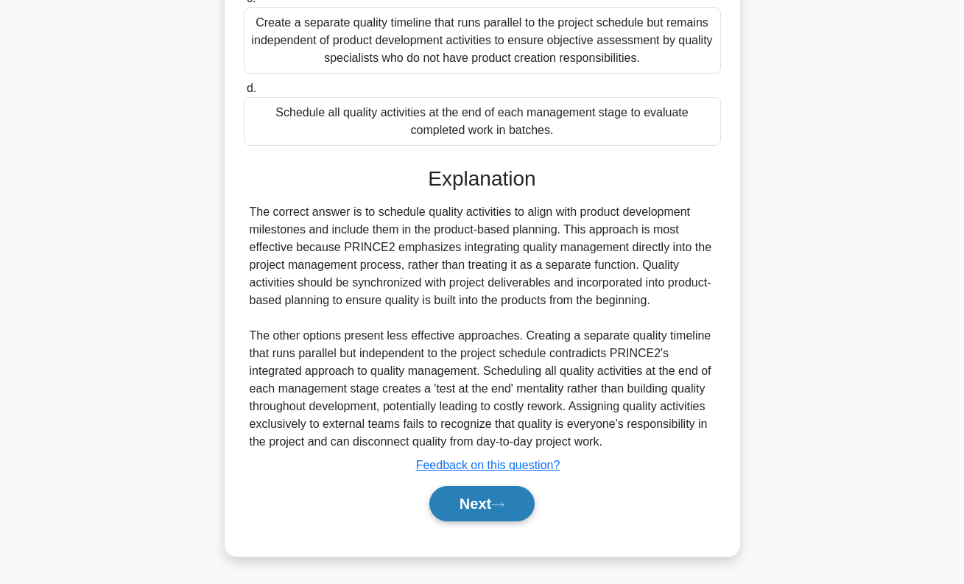
click at [500, 503] on icon at bounding box center [497, 505] width 13 height 8
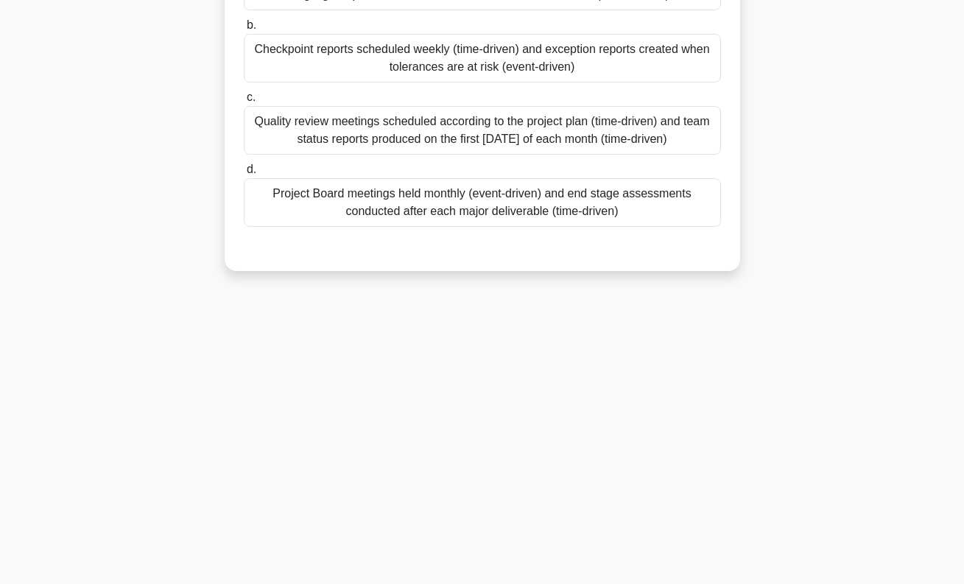
scroll to position [0, 0]
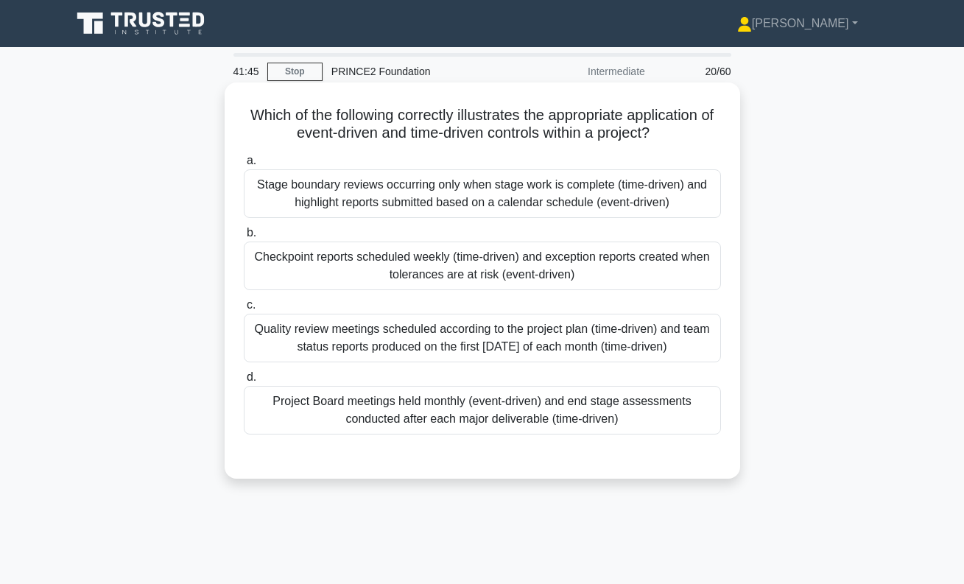
click at [483, 272] on div "Checkpoint reports scheduled weekly (time-driven) and exception reports created…" at bounding box center [482, 266] width 477 height 49
click at [244, 238] on input "b. Checkpoint reports scheduled weekly (time-driven) and exception reports crea…" at bounding box center [244, 233] width 0 height 10
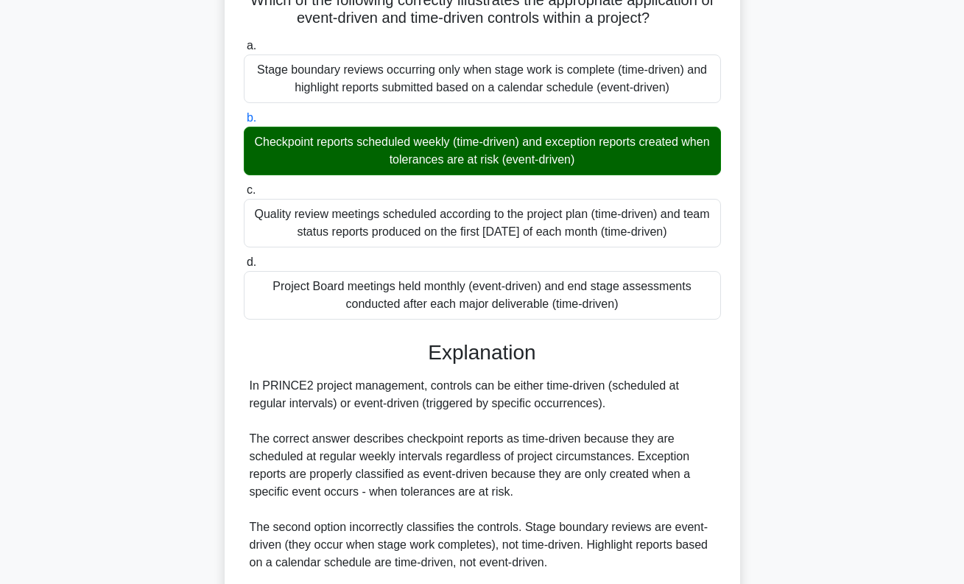
scroll to position [112, 0]
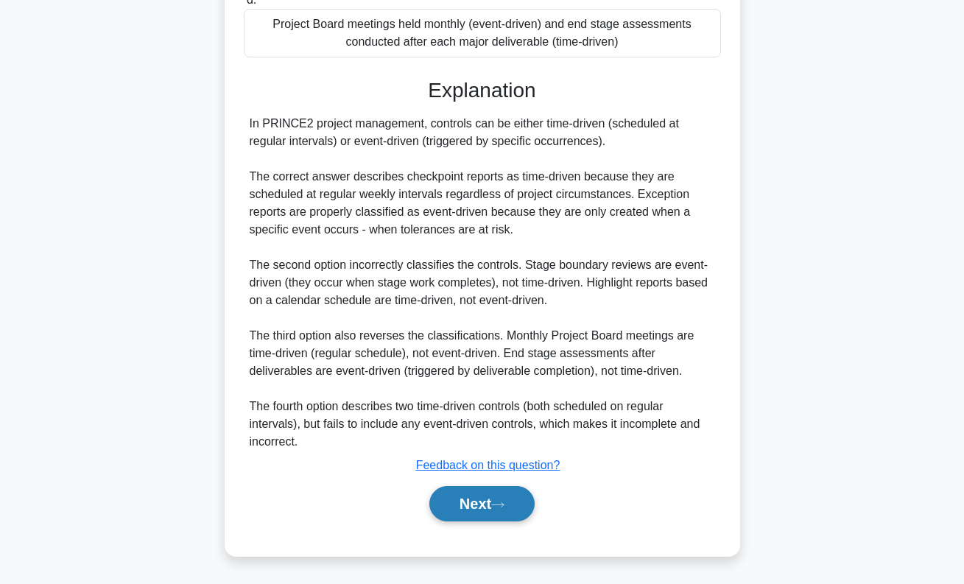
click at [475, 505] on button "Next" at bounding box center [482, 503] width 105 height 35
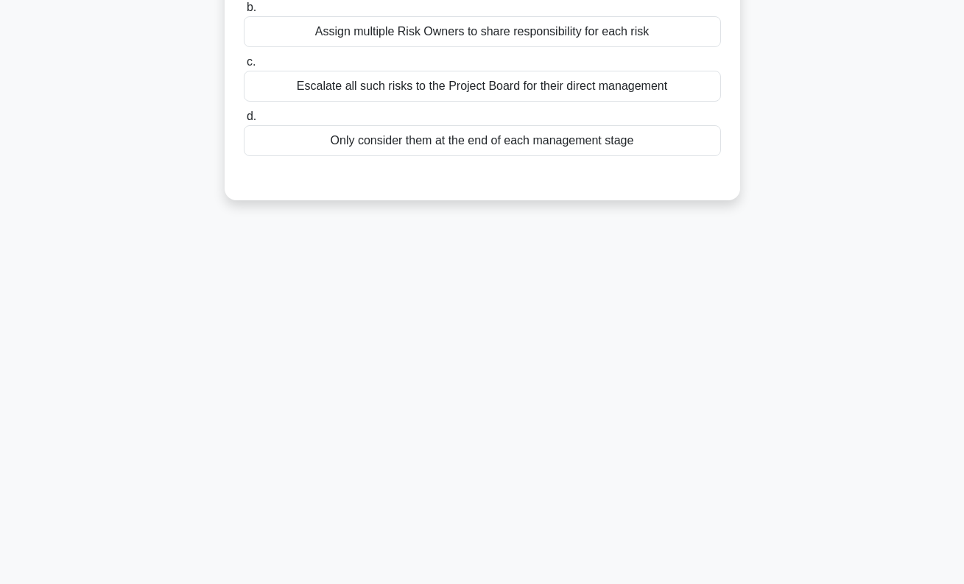
scroll to position [0, 0]
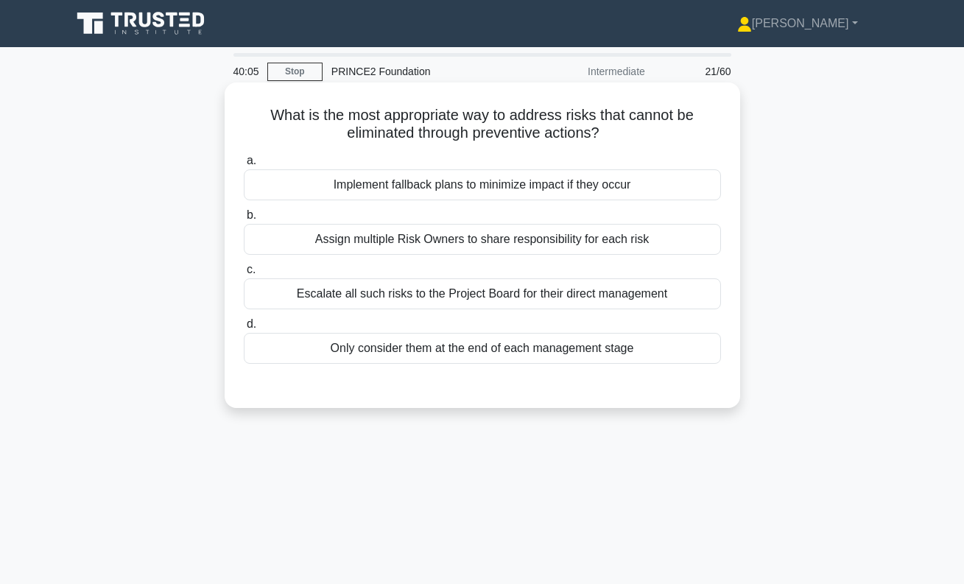
click at [487, 190] on div "Implement fallback plans to minimize impact if they occur" at bounding box center [482, 184] width 477 height 31
click at [244, 166] on input "a. Implement fallback plans to minimize impact if they occur" at bounding box center [244, 161] width 0 height 10
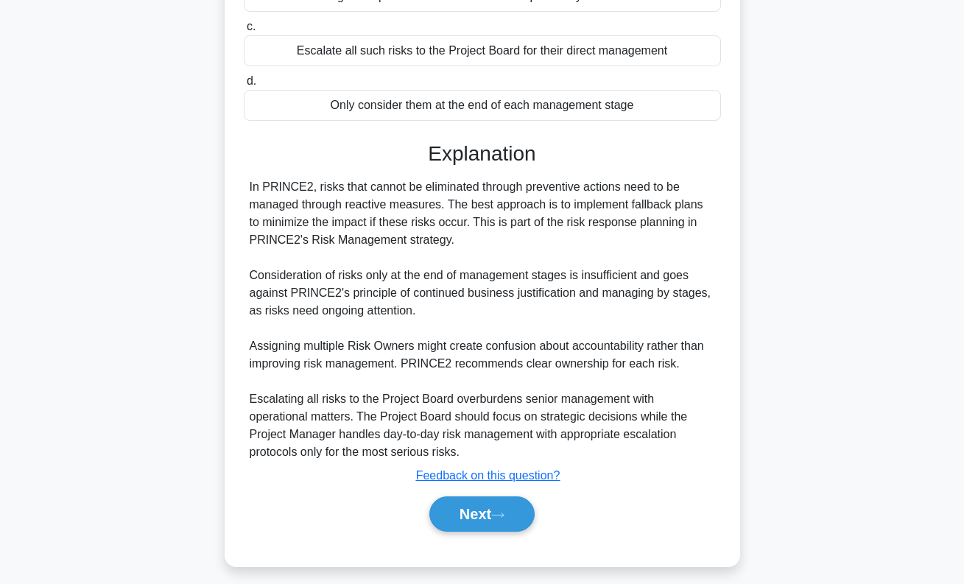
scroll to position [253, 0]
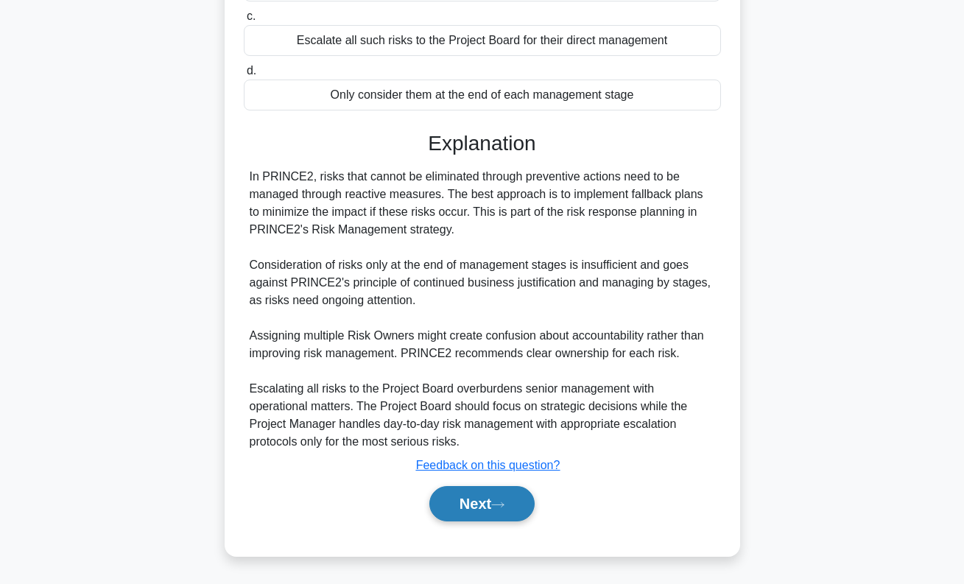
click at [497, 502] on button "Next" at bounding box center [482, 503] width 105 height 35
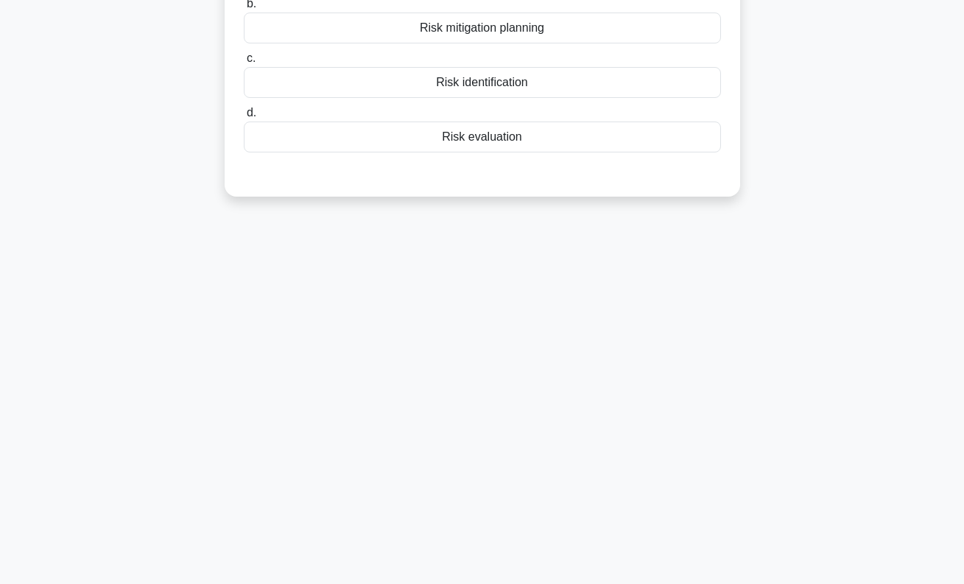
scroll to position [0, 0]
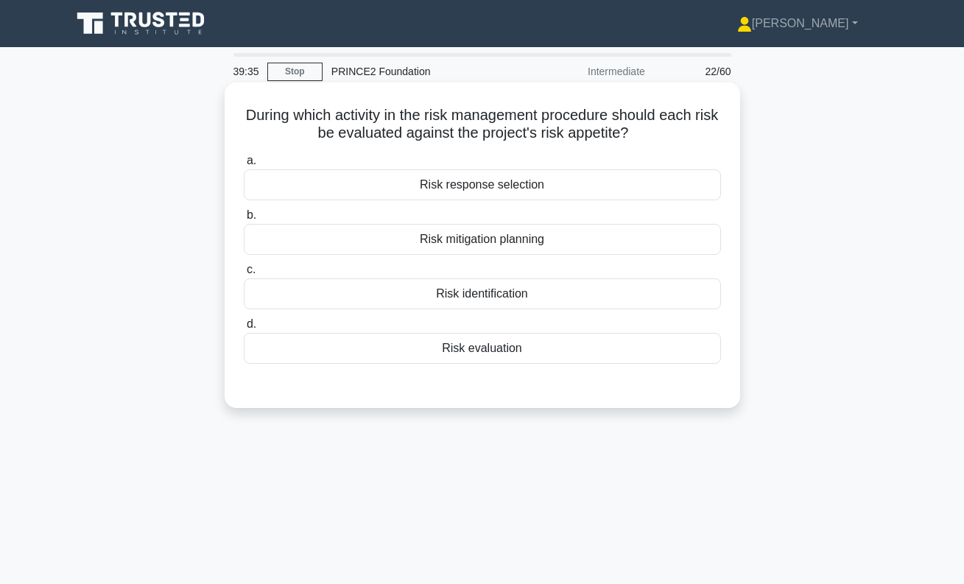
click at [594, 295] on div "Risk identification" at bounding box center [482, 294] width 477 height 31
click at [244, 275] on input "c. Risk identification" at bounding box center [244, 270] width 0 height 10
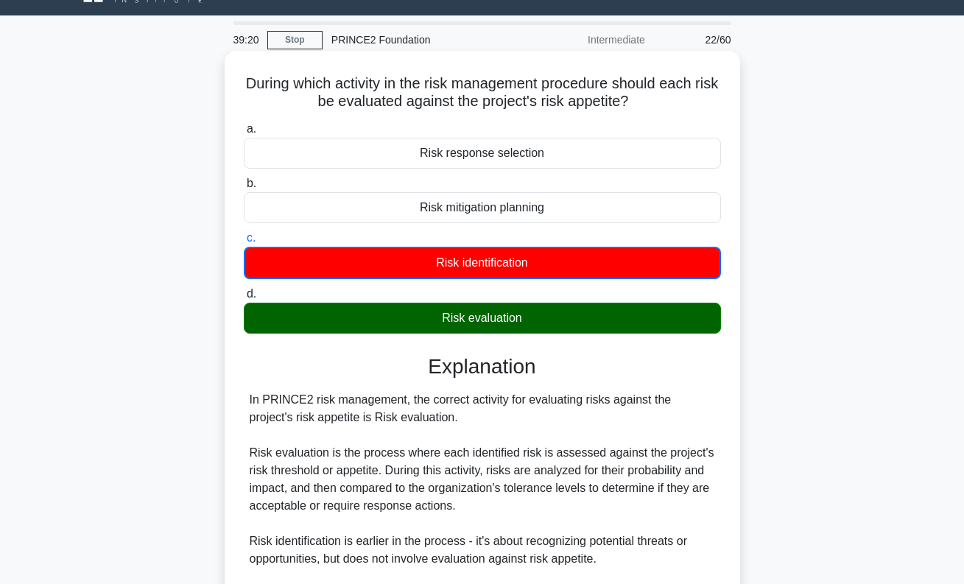
scroll to position [273, 0]
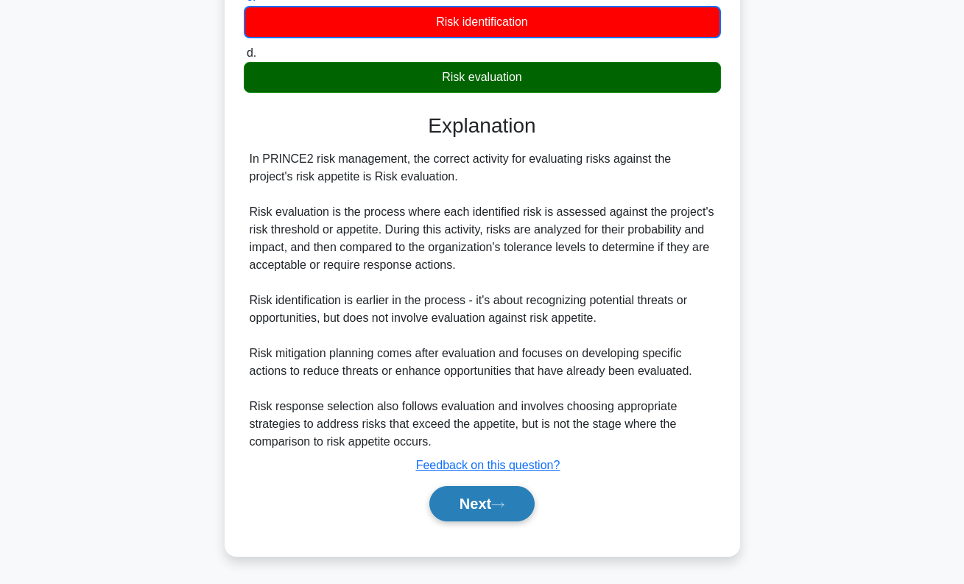
click at [488, 511] on button "Next" at bounding box center [482, 503] width 105 height 35
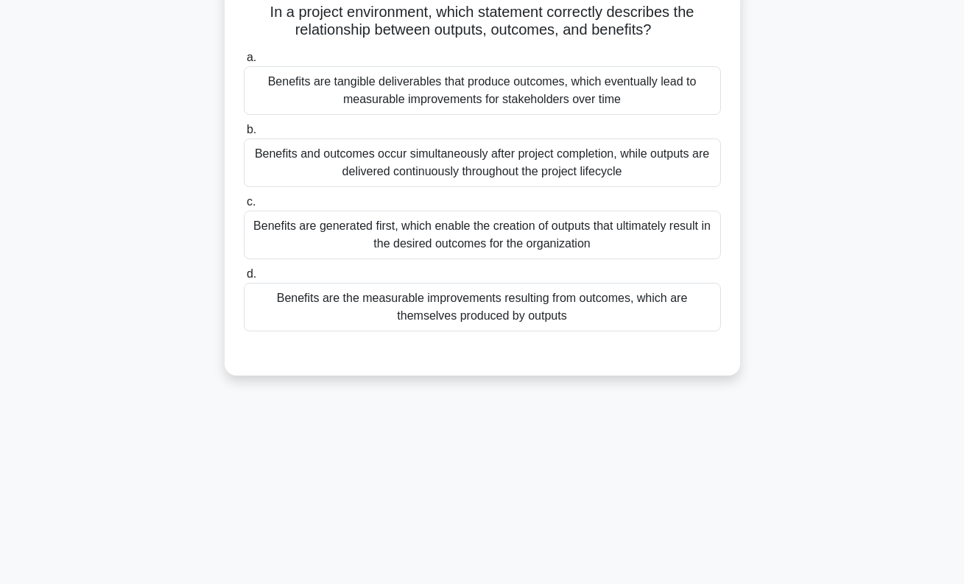
scroll to position [0, 0]
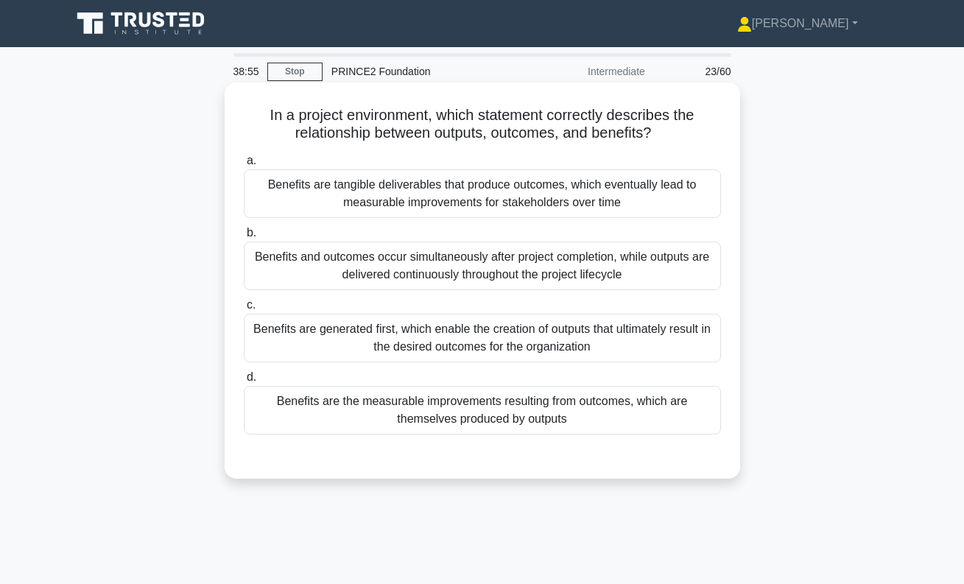
click at [528, 421] on div "Benefits are the measurable improvements resulting from outcomes, which are the…" at bounding box center [482, 410] width 477 height 49
click at [244, 382] on input "d. Benefits are the measurable improvements resulting from outcomes, which are …" at bounding box center [244, 378] width 0 height 10
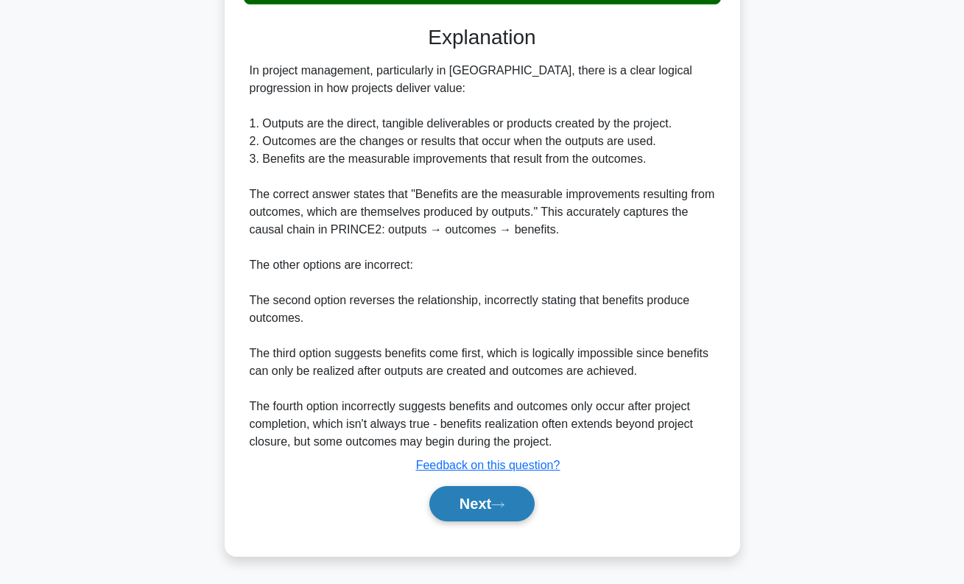
click at [514, 498] on button "Next" at bounding box center [482, 503] width 105 height 35
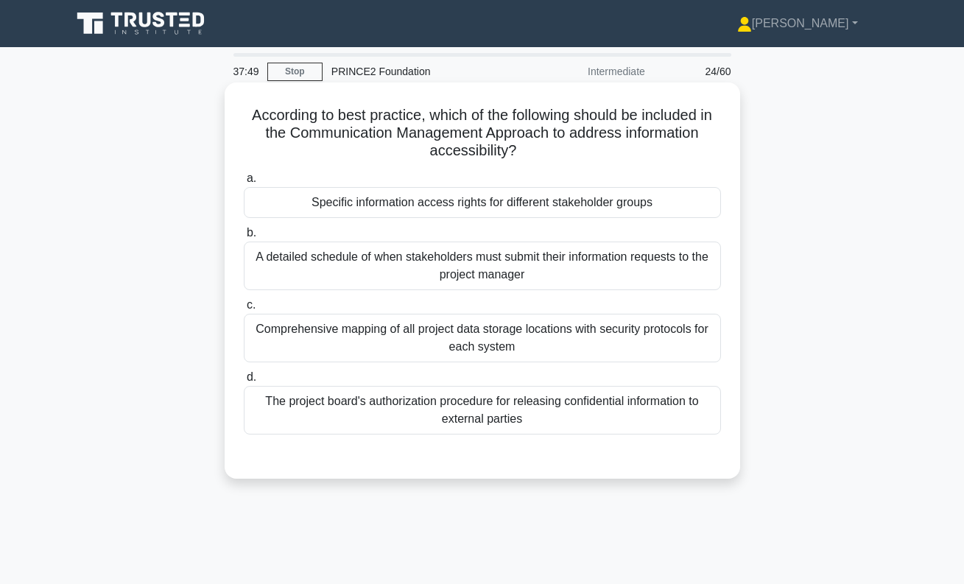
click at [579, 337] on div "Comprehensive mapping of all project data storage locations with security proto…" at bounding box center [482, 338] width 477 height 49
click at [244, 310] on input "c. Comprehensive mapping of all project data storage locations with security pr…" at bounding box center [244, 306] width 0 height 10
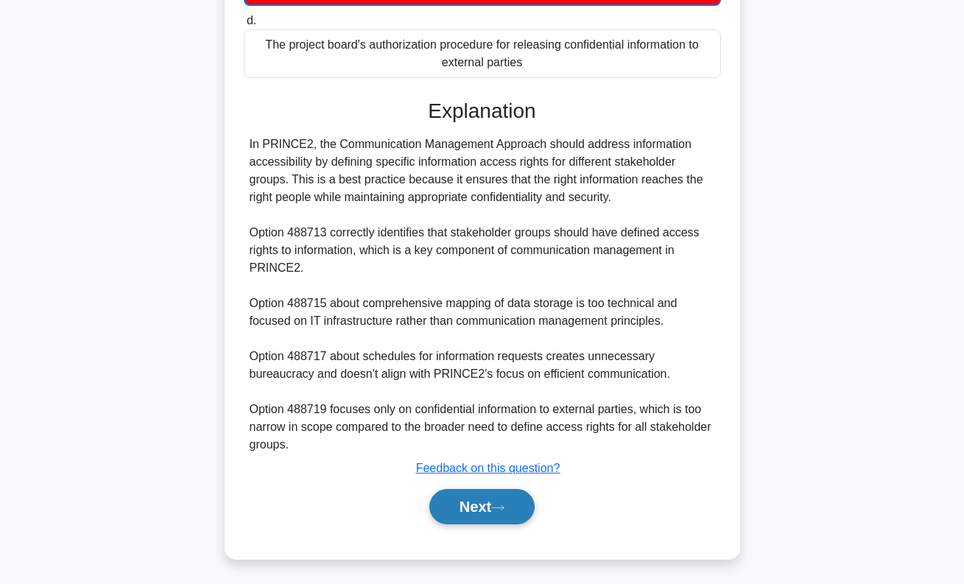
click at [505, 497] on button "Next" at bounding box center [482, 506] width 105 height 35
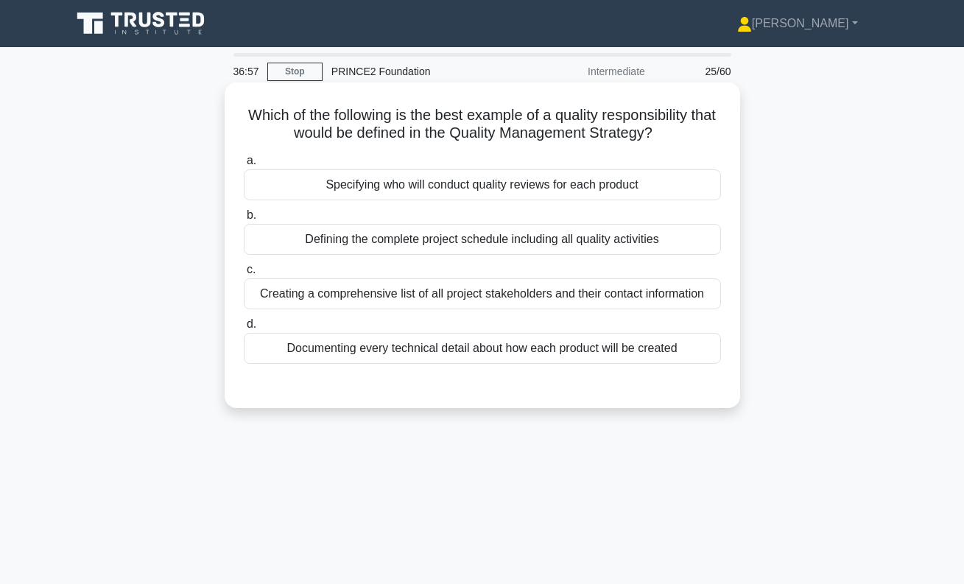
click at [493, 192] on div "Specifying who will conduct quality reviews for each product" at bounding box center [482, 184] width 477 height 31
click at [244, 166] on input "a. Specifying who will conduct quality reviews for each product" at bounding box center [244, 161] width 0 height 10
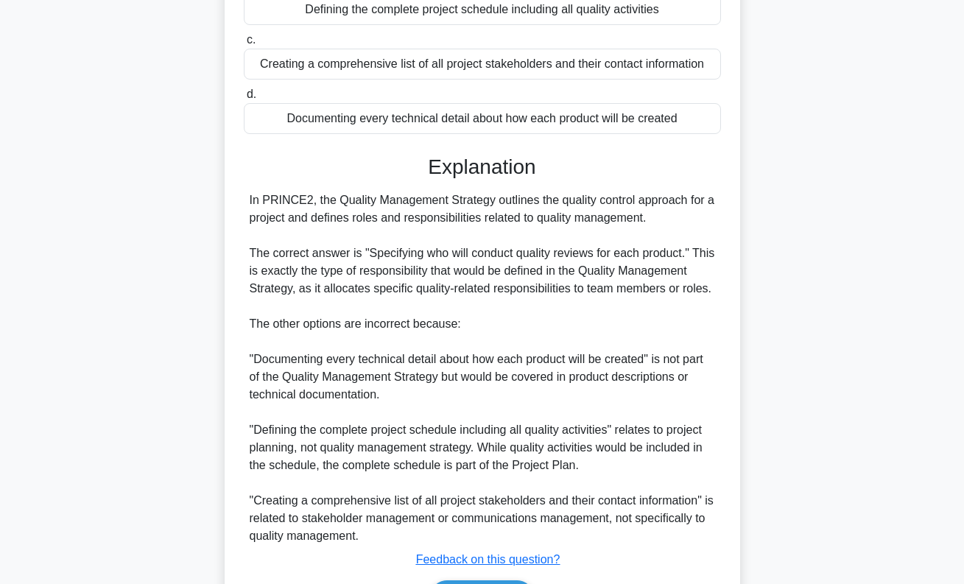
scroll to position [342, 0]
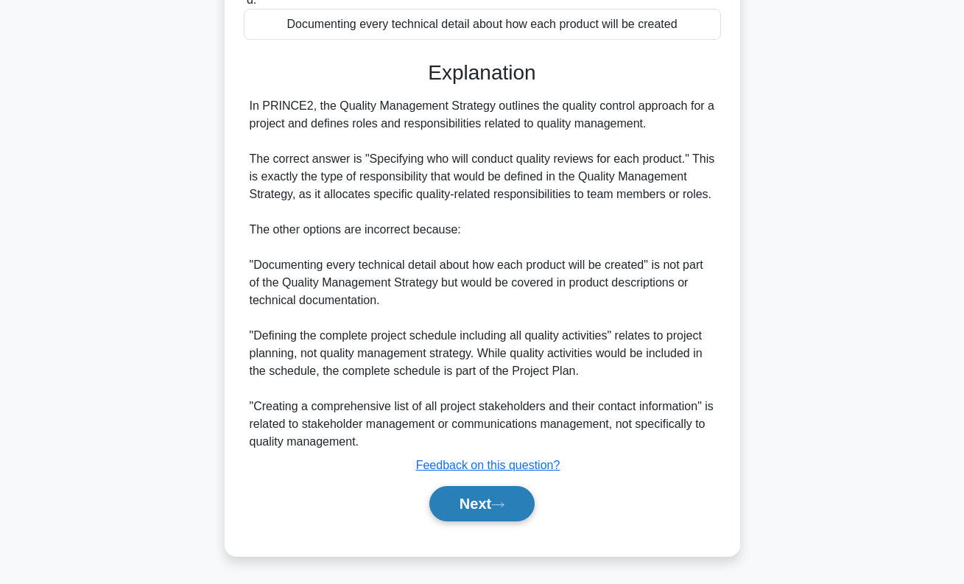
click at [483, 500] on button "Next" at bounding box center [482, 503] width 105 height 35
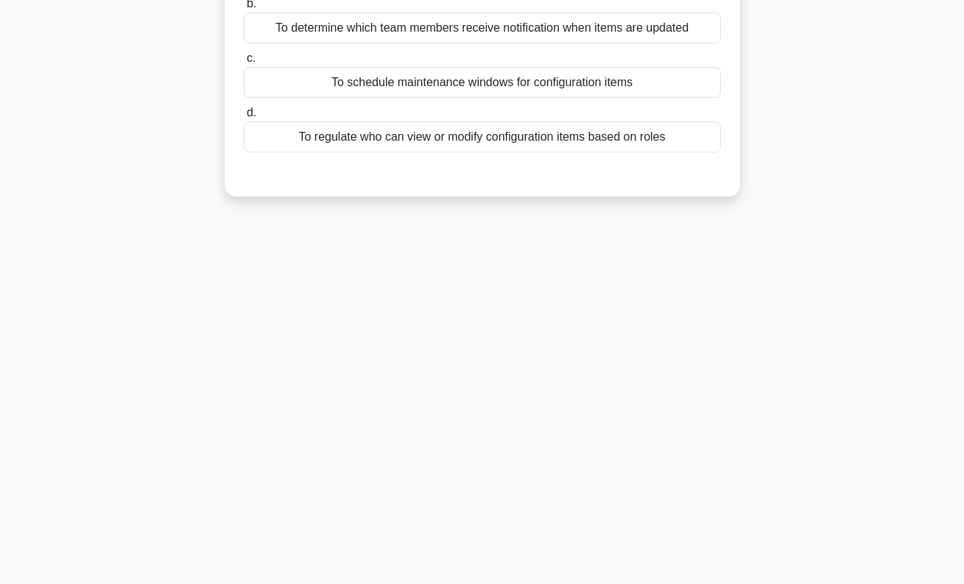
scroll to position [0, 0]
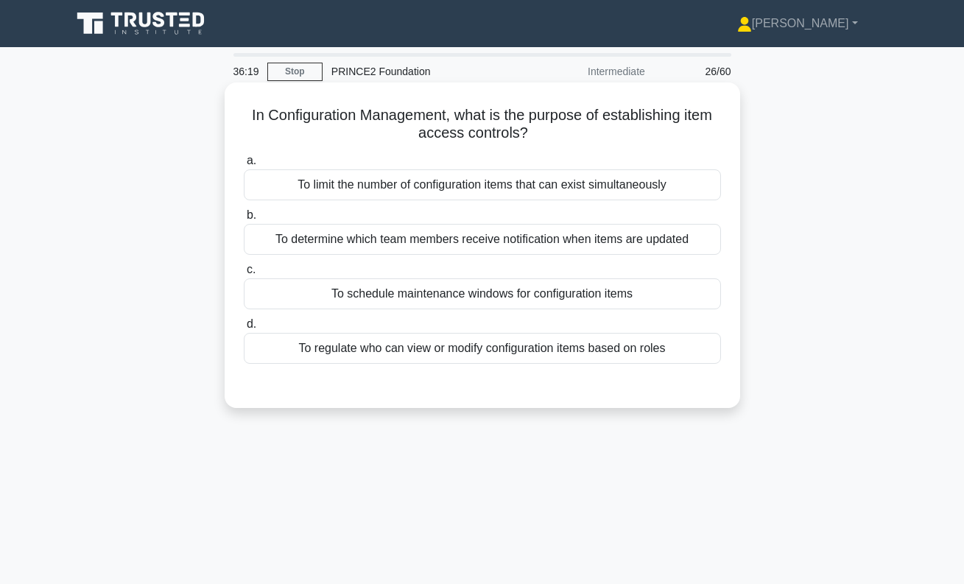
click at [533, 352] on div "To regulate who can view or modify configuration items based on roles" at bounding box center [482, 348] width 477 height 31
click at [244, 329] on input "d. To regulate who can view or modify configuration items based on roles" at bounding box center [244, 325] width 0 height 10
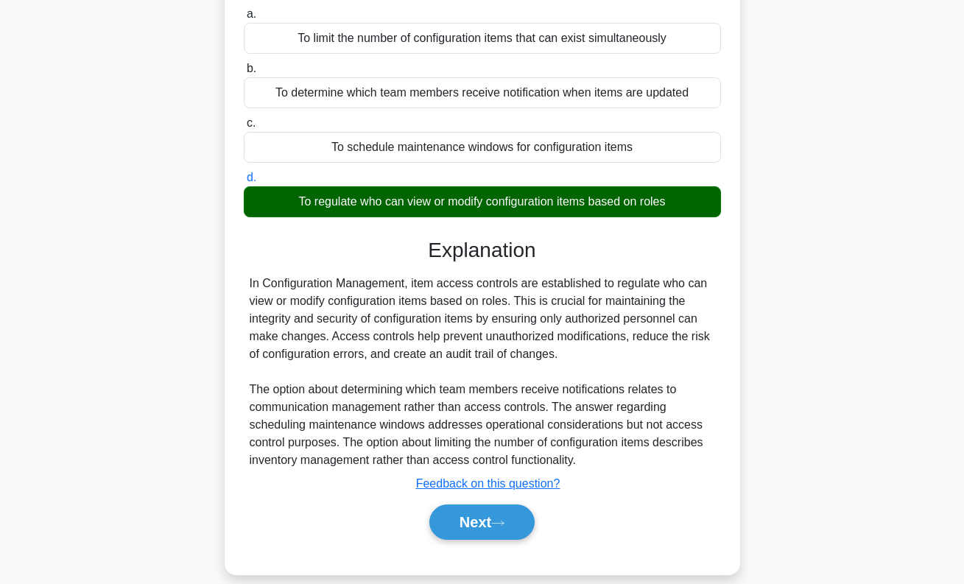
scroll to position [144, 0]
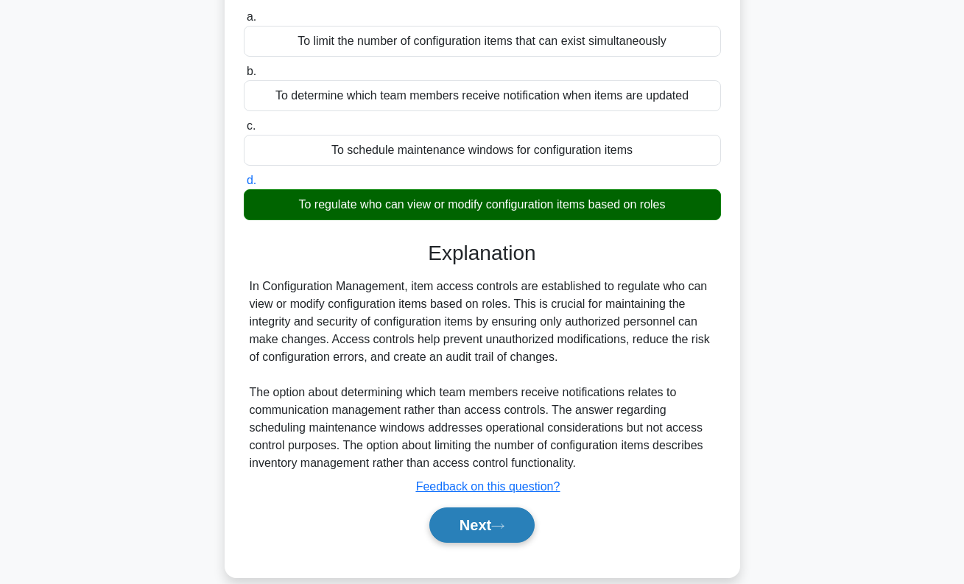
click at [497, 533] on button "Next" at bounding box center [482, 525] width 105 height 35
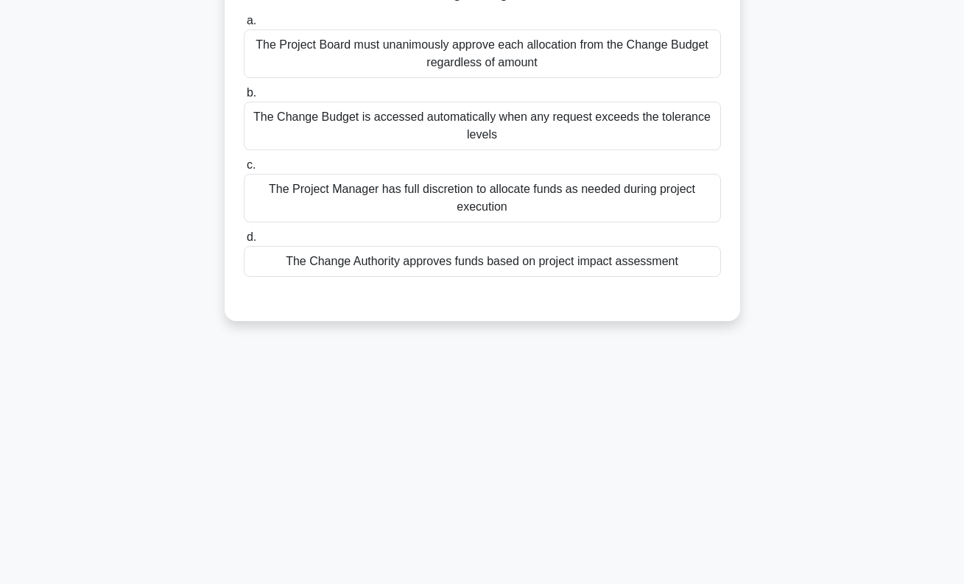
scroll to position [0, 0]
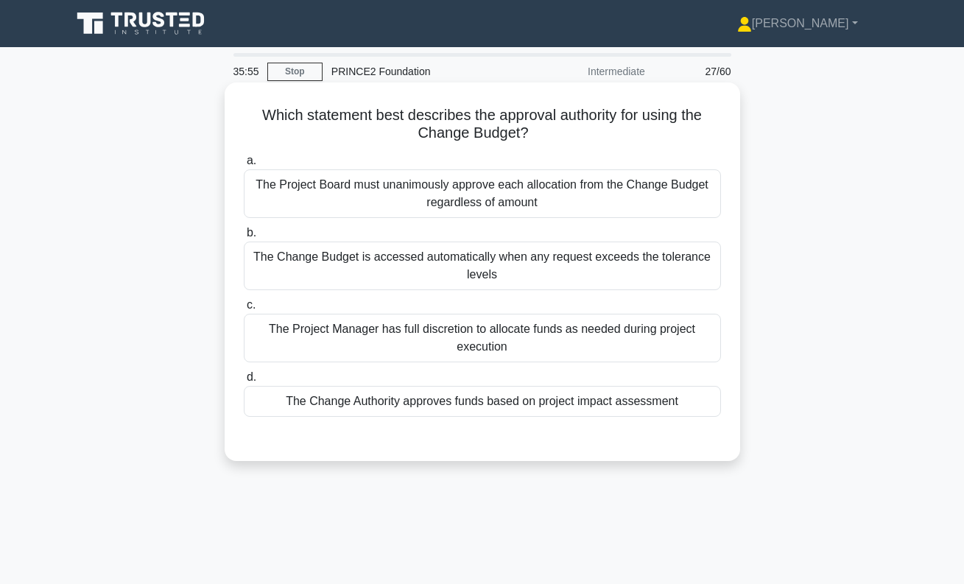
click at [491, 408] on div "The Change Authority approves funds based on project impact assessment" at bounding box center [482, 401] width 477 height 31
click at [244, 382] on input "d. The Change Authority approves funds based on project impact assessment" at bounding box center [244, 378] width 0 height 10
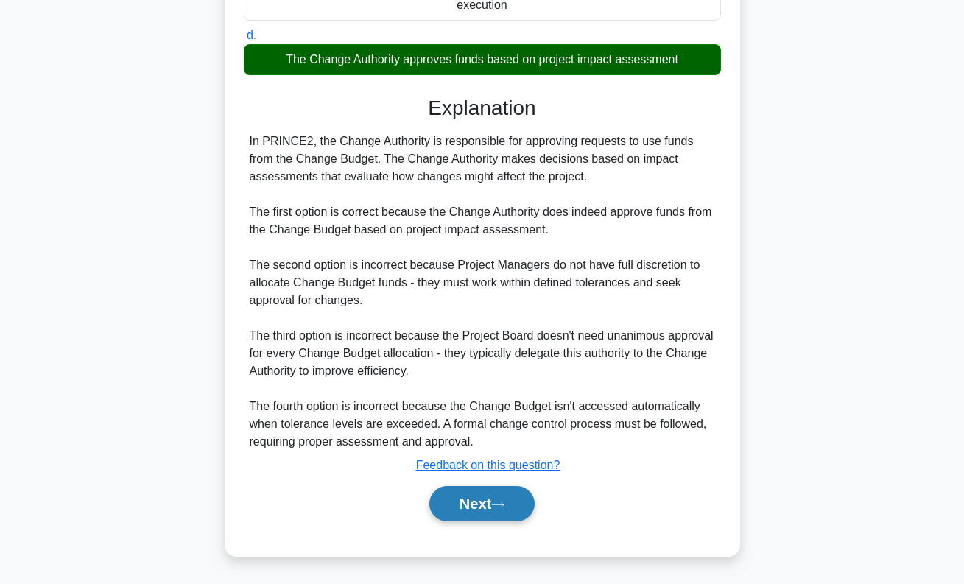
click at [487, 508] on button "Next" at bounding box center [482, 503] width 105 height 35
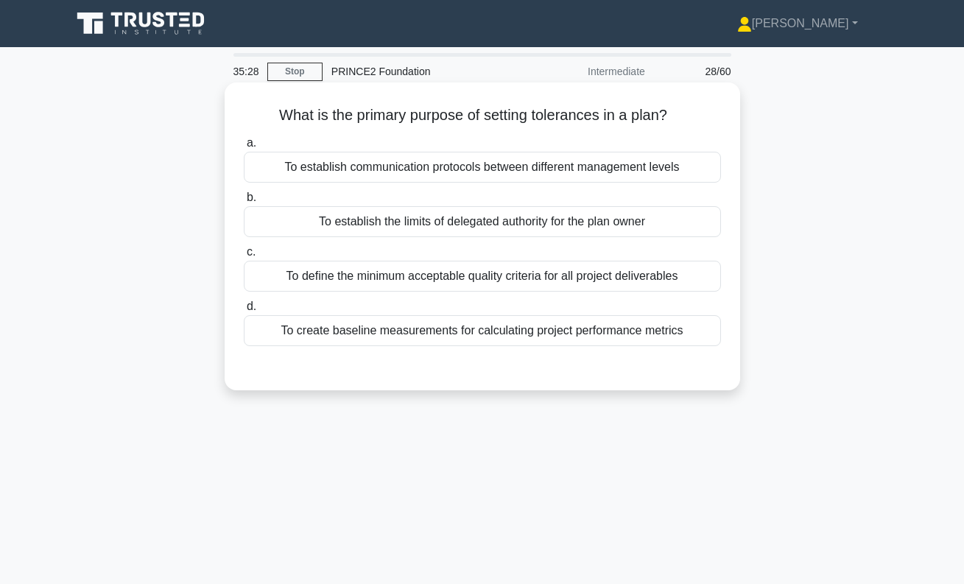
click at [587, 221] on div "To establish the limits of delegated authority for the plan owner" at bounding box center [482, 221] width 477 height 31
click at [244, 203] on input "b. To establish the limits of delegated authority for the plan owner" at bounding box center [244, 198] width 0 height 10
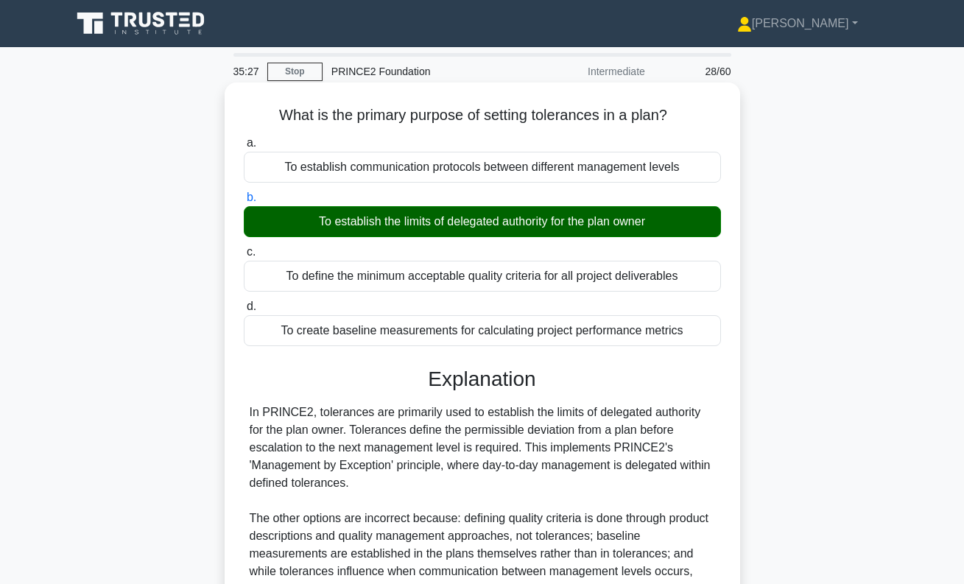
scroll to position [211, 0]
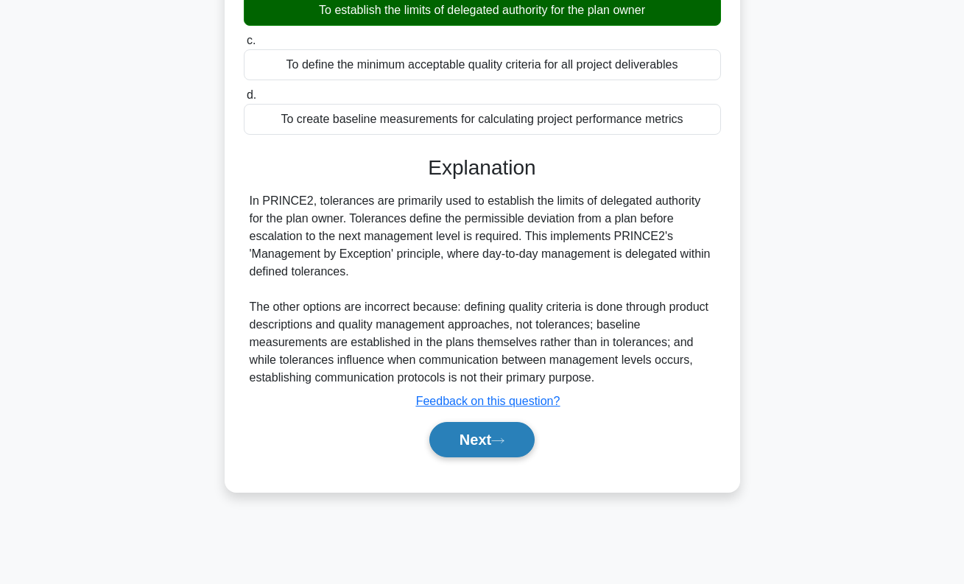
click at [519, 435] on button "Next" at bounding box center [482, 439] width 105 height 35
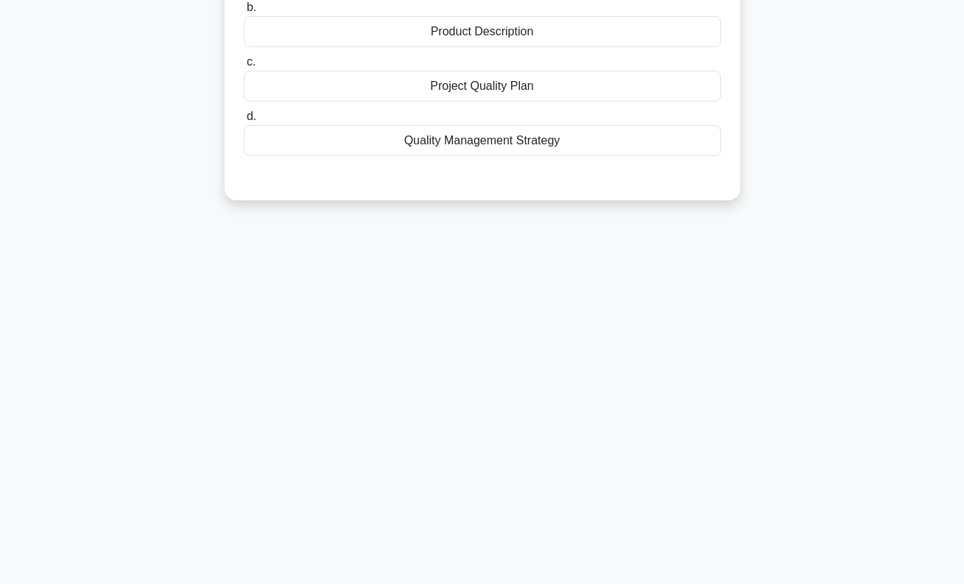
scroll to position [0, 0]
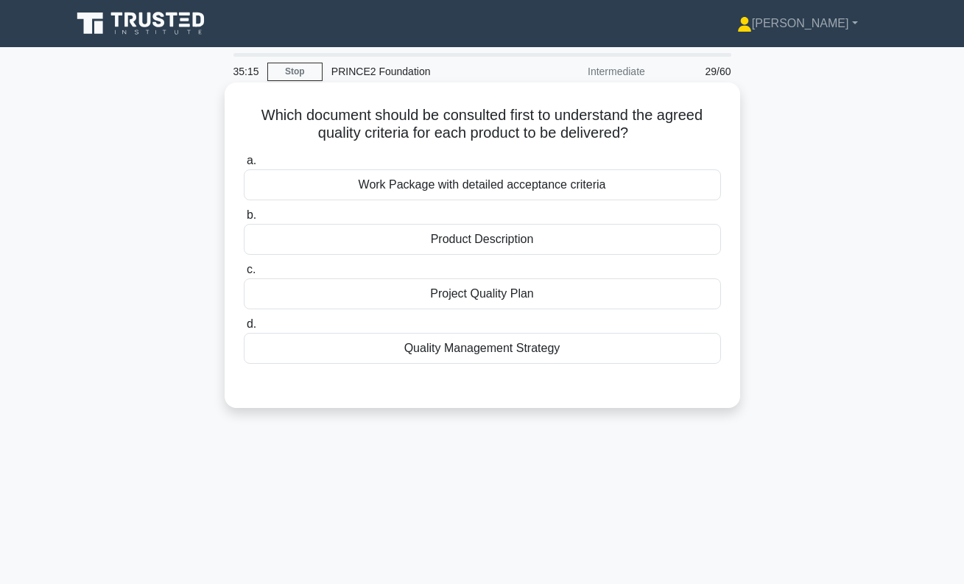
click at [505, 242] on div "Product Description" at bounding box center [482, 239] width 477 height 31
click at [244, 220] on input "b. Product Description" at bounding box center [244, 216] width 0 height 10
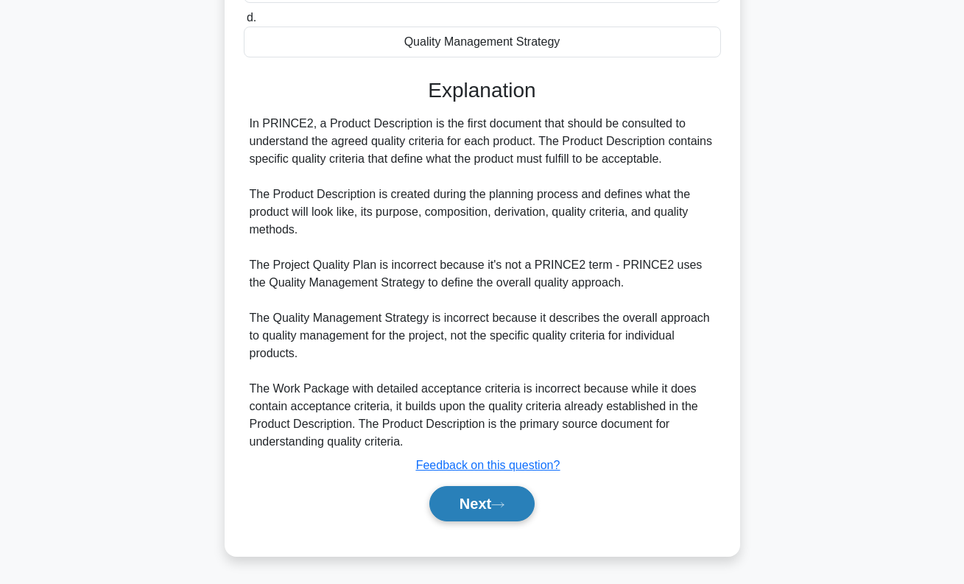
click at [498, 508] on icon at bounding box center [497, 505] width 13 height 8
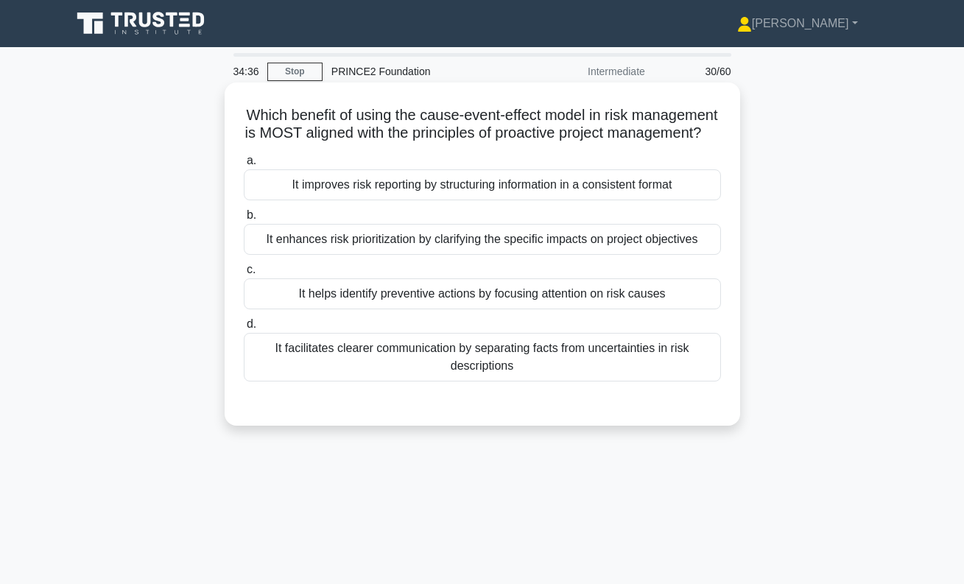
click at [452, 193] on div "It improves risk reporting by structuring information in a consistent format" at bounding box center [482, 184] width 477 height 31
click at [244, 166] on input "a. It improves risk reporting by structuring information in a consistent format" at bounding box center [244, 161] width 0 height 10
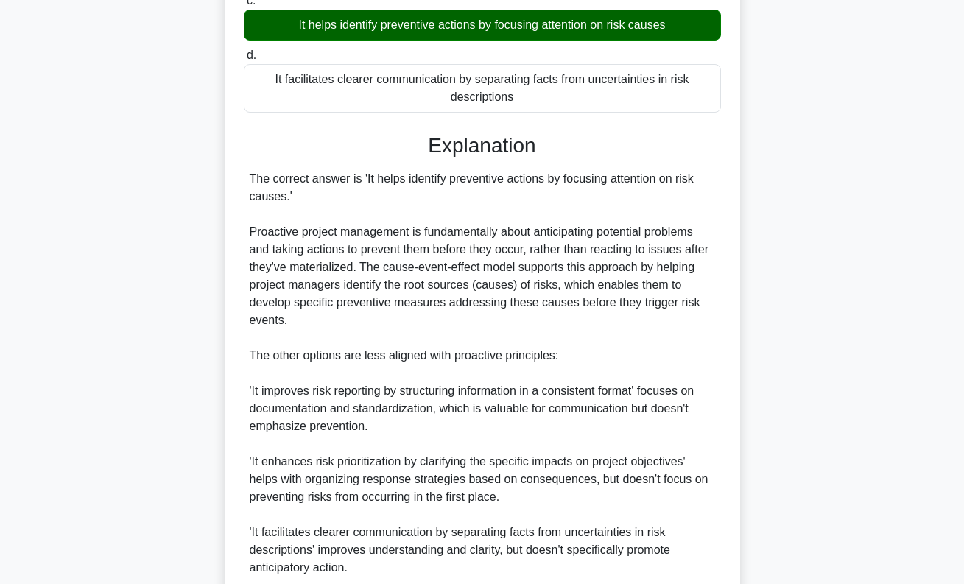
scroll to position [396, 0]
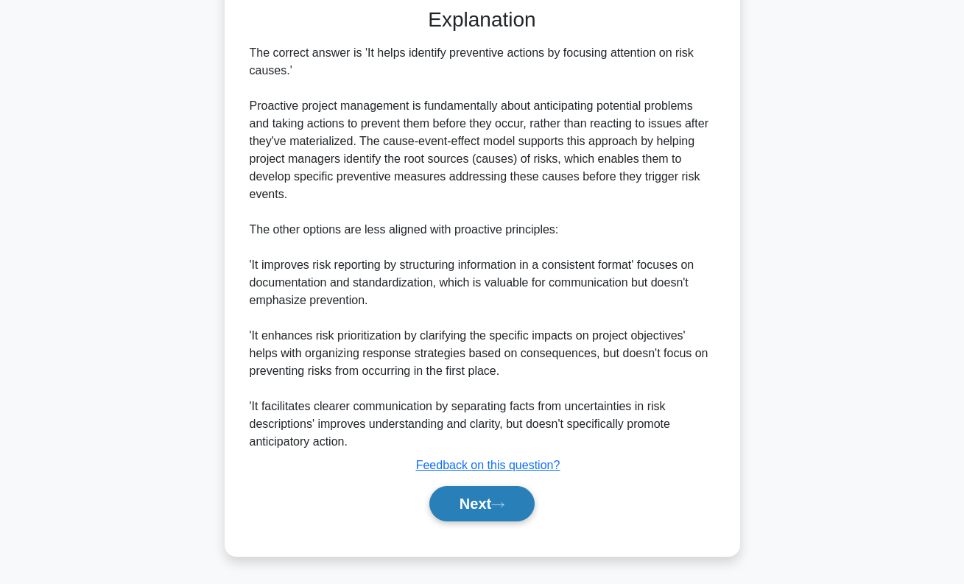
click at [460, 517] on button "Next" at bounding box center [482, 503] width 105 height 35
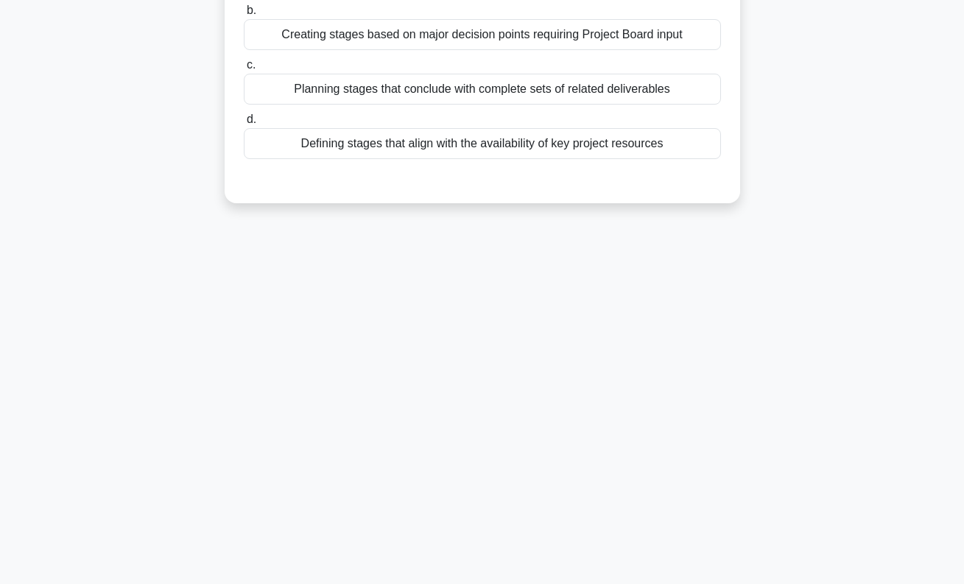
scroll to position [0, 0]
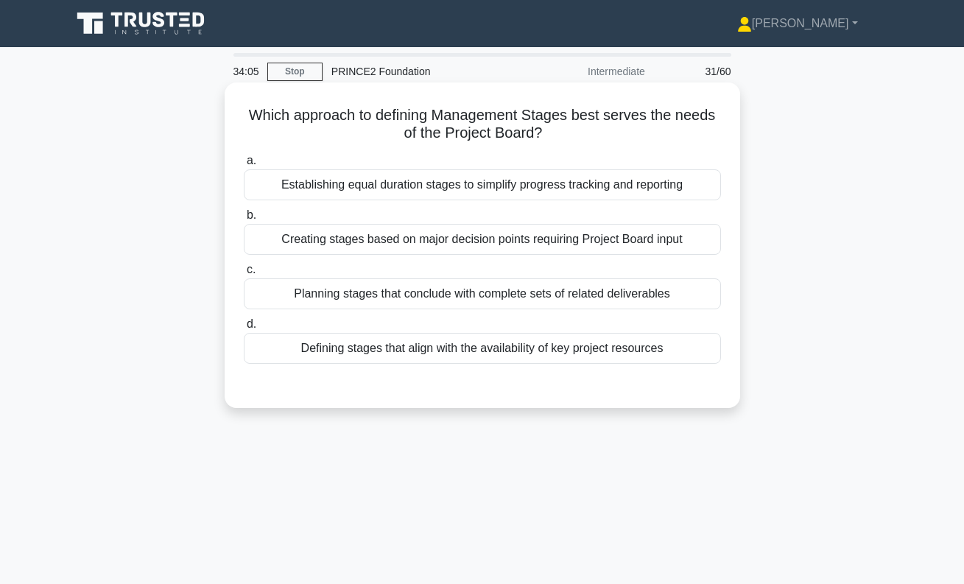
click at [544, 245] on div "Creating stages based on major decision points requiring Project Board input" at bounding box center [482, 239] width 477 height 31
click at [244, 220] on input "b. Creating stages based on major decision points requiring Project Board input" at bounding box center [244, 216] width 0 height 10
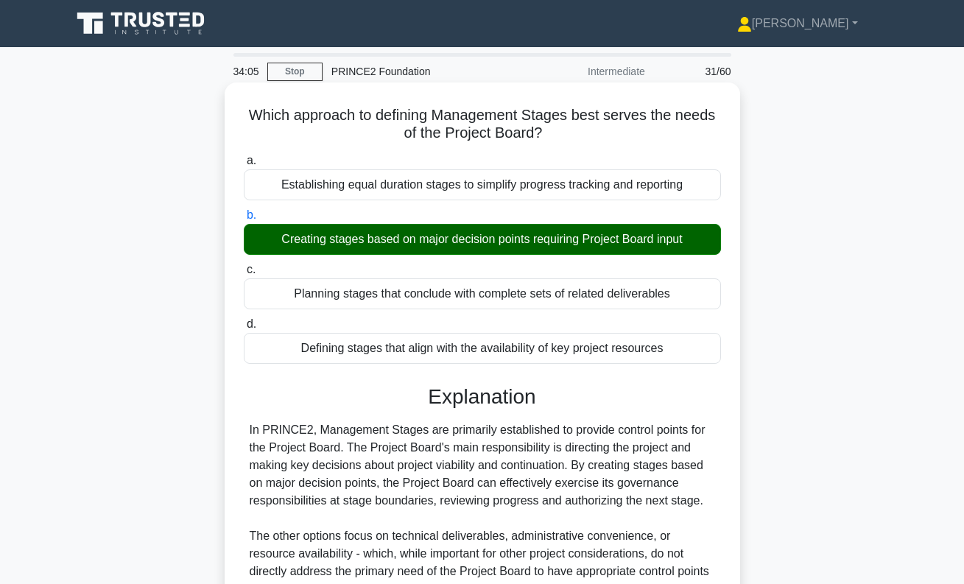
scroll to position [211, 0]
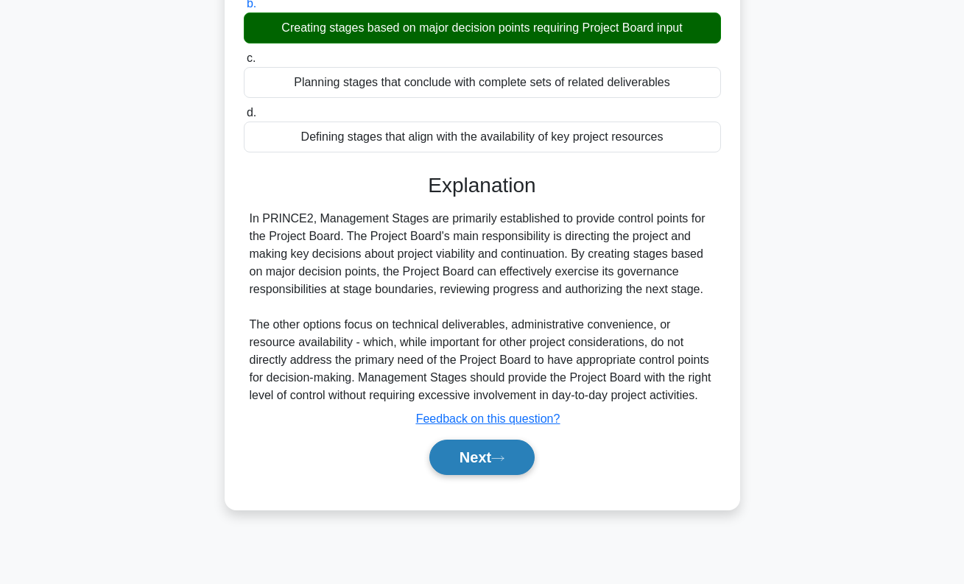
click at [505, 458] on icon at bounding box center [497, 459] width 13 height 8
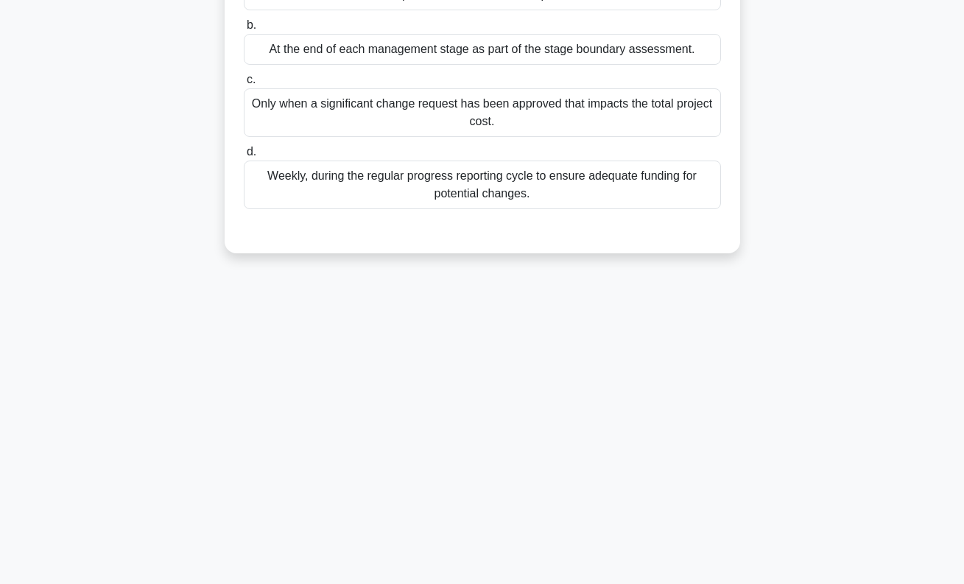
scroll to position [0, 0]
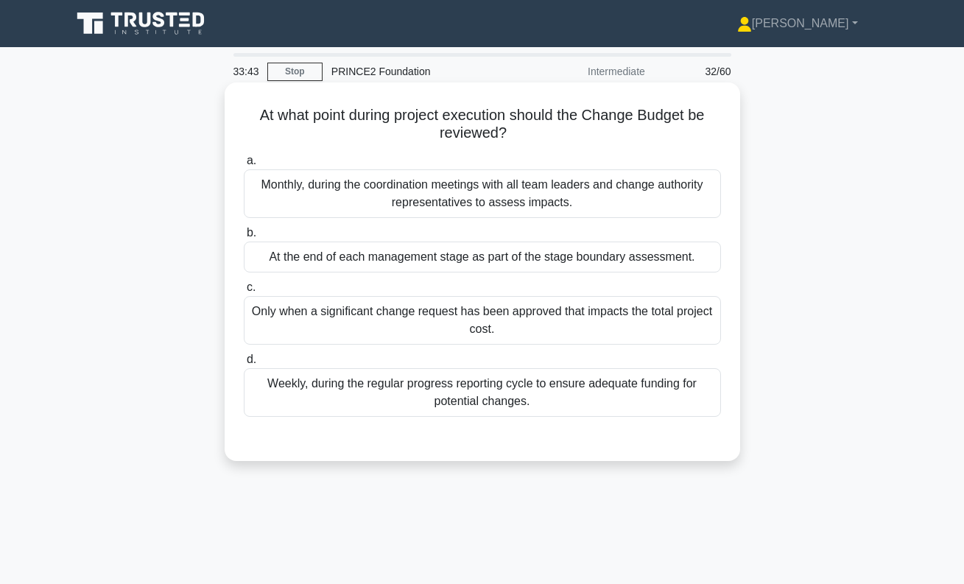
click at [495, 261] on div "At the end of each management stage as part of the stage boundary assessment." at bounding box center [482, 257] width 477 height 31
click at [244, 238] on input "b. At the end of each management stage as part of the stage boundary assessment." at bounding box center [244, 233] width 0 height 10
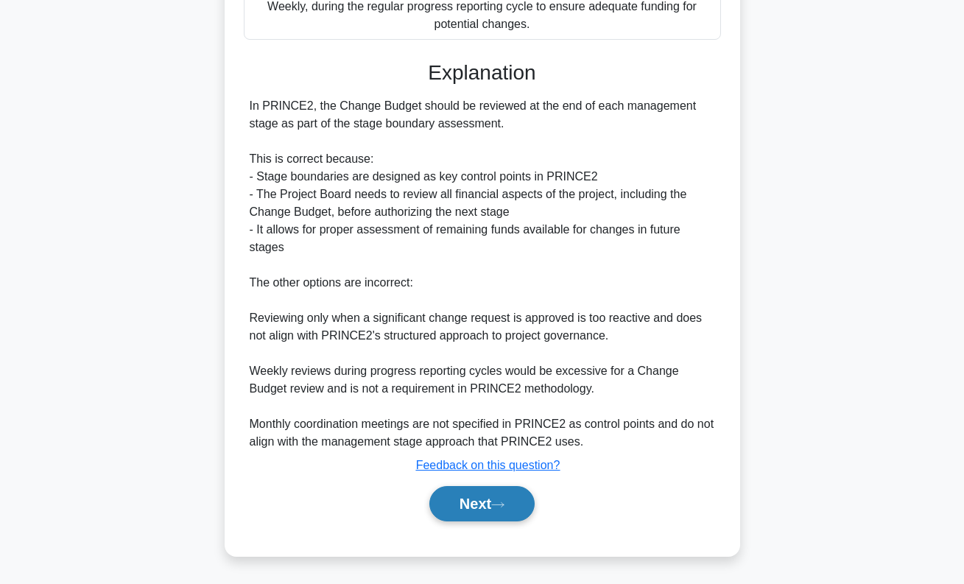
click at [498, 497] on button "Next" at bounding box center [482, 503] width 105 height 35
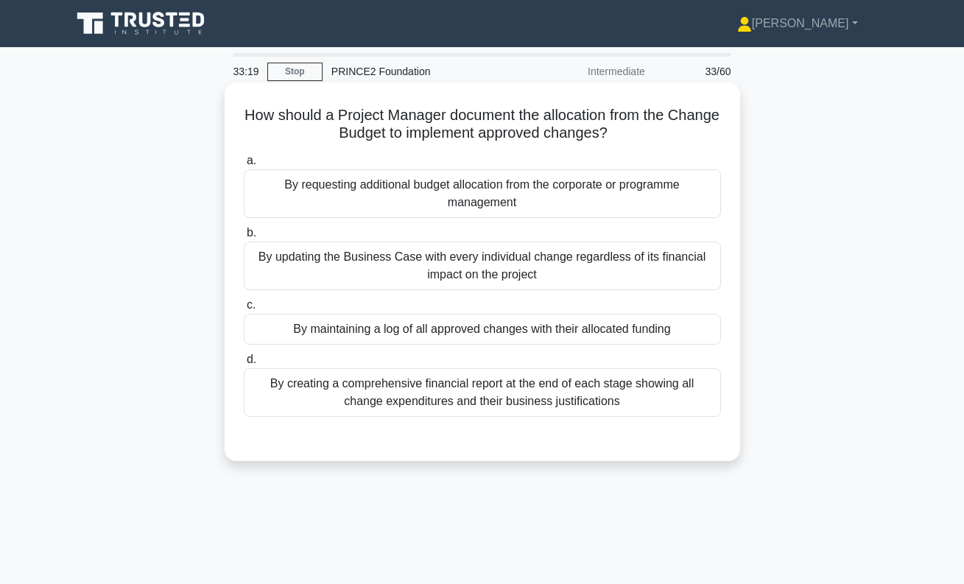
click at [558, 330] on div "By maintaining a log of all approved changes with their allocated funding" at bounding box center [482, 329] width 477 height 31
click at [244, 310] on input "c. By maintaining a log of all approved changes with their allocated funding" at bounding box center [244, 306] width 0 height 10
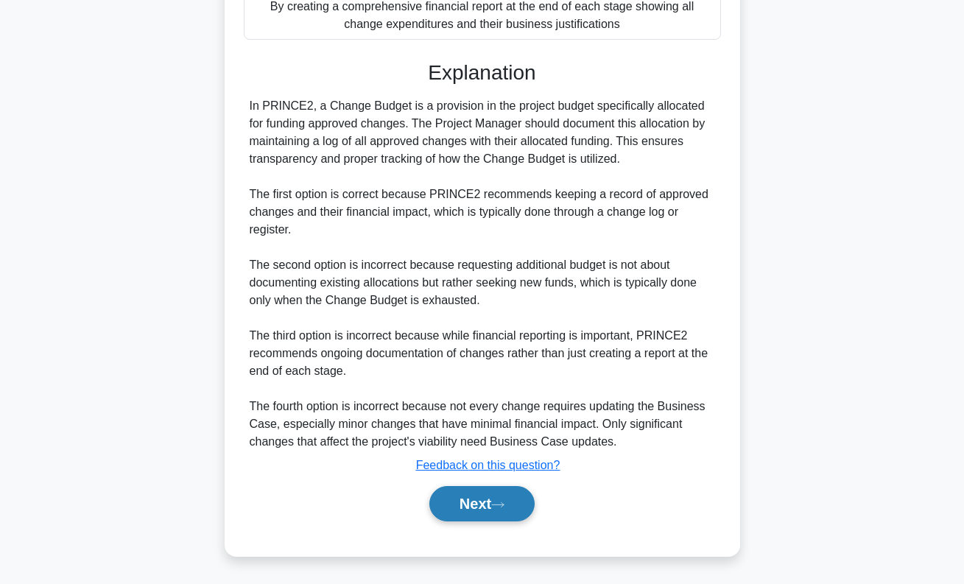
click at [505, 506] on icon at bounding box center [497, 505] width 13 height 8
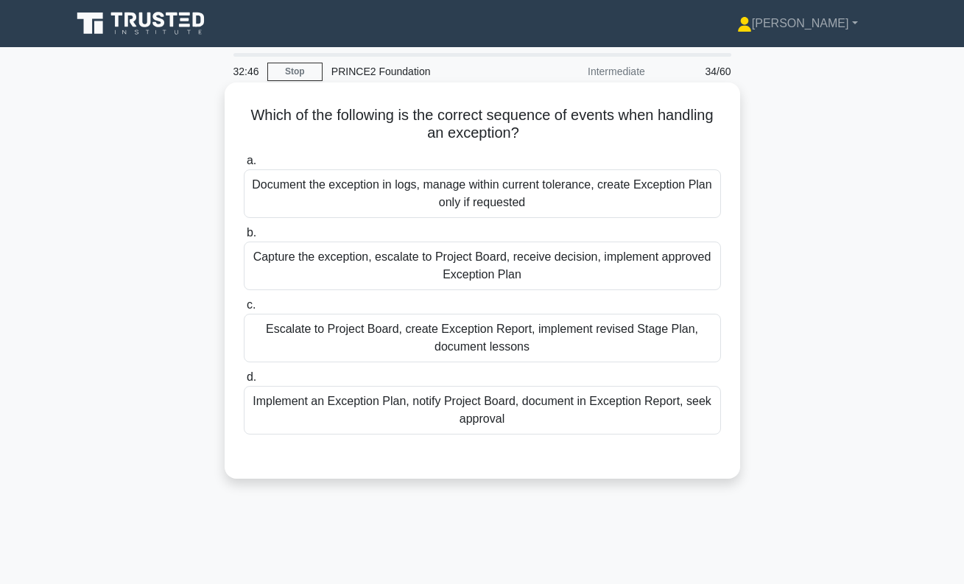
click at [536, 195] on div "Document the exception in logs, manage within current tolerance, create Excepti…" at bounding box center [482, 193] width 477 height 49
click at [244, 166] on input "a. Document the exception in logs, manage within current tolerance, create Exce…" at bounding box center [244, 161] width 0 height 10
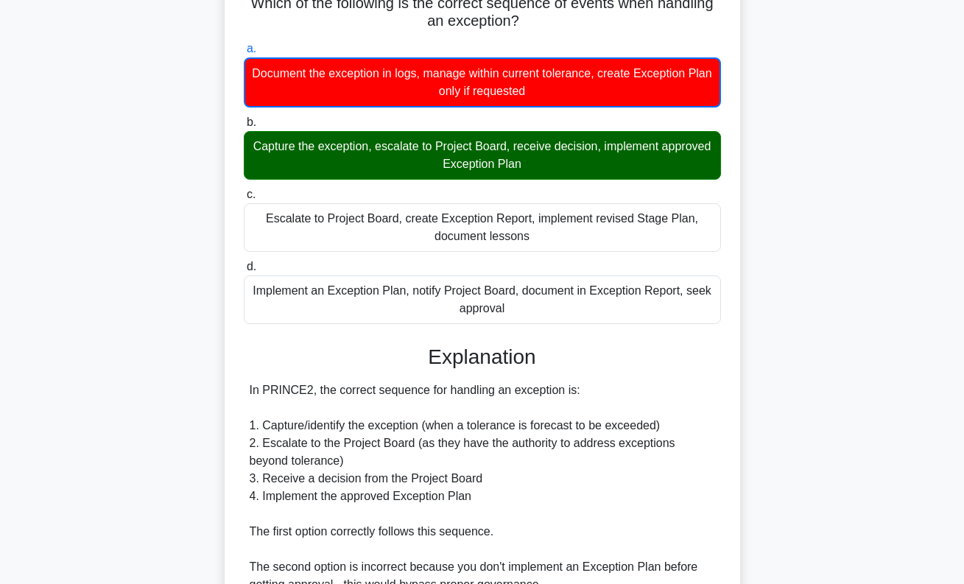
scroll to position [396, 0]
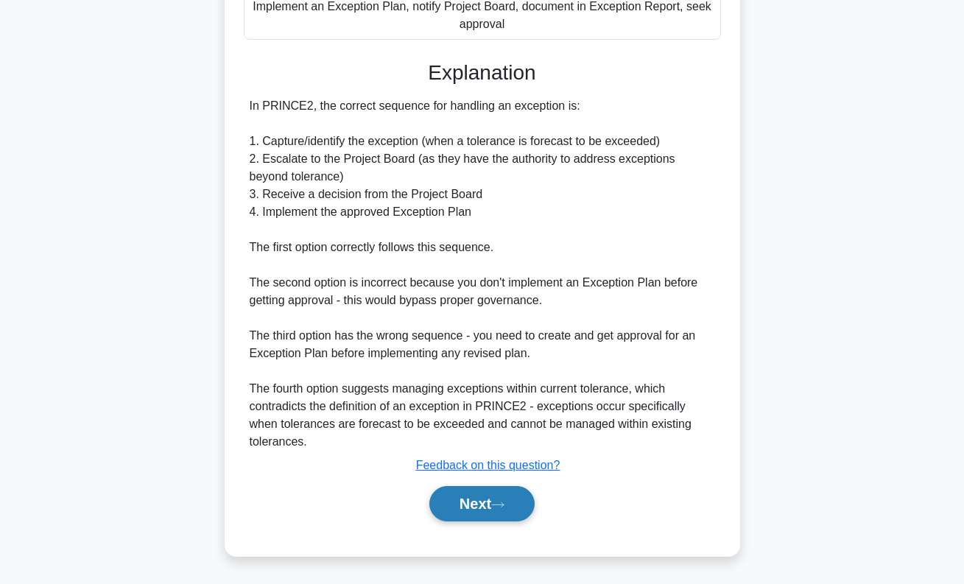
click at [478, 514] on button "Next" at bounding box center [482, 503] width 105 height 35
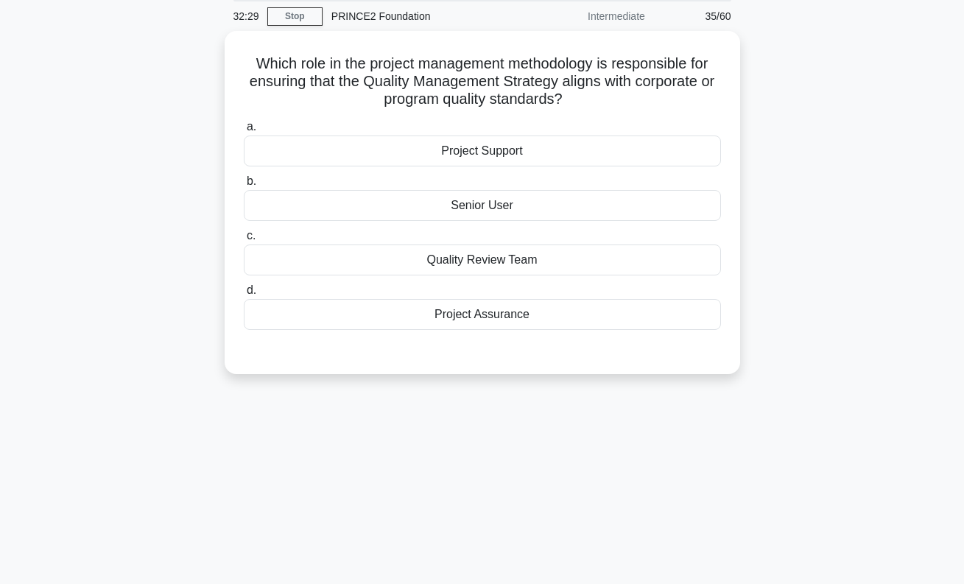
scroll to position [0, 0]
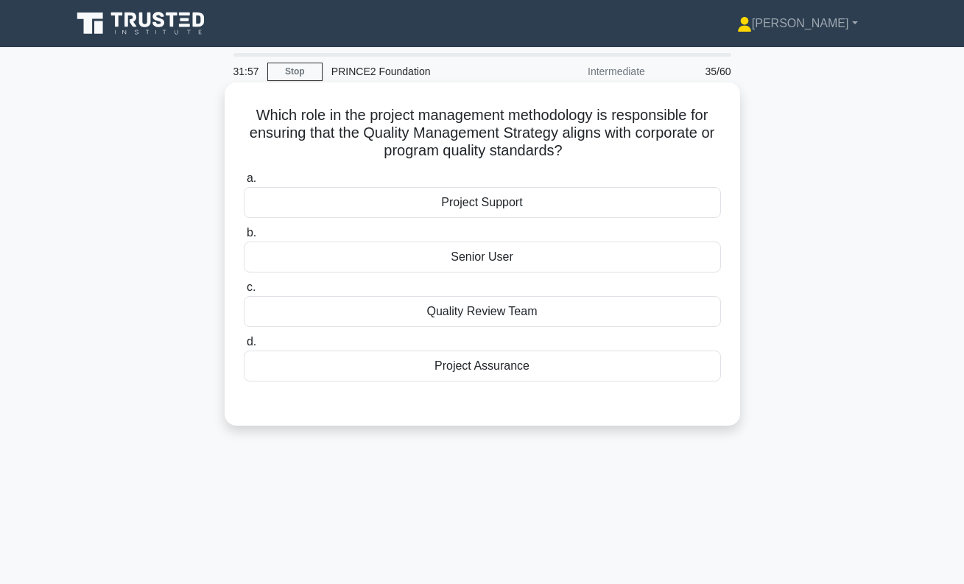
click at [491, 369] on div "Project Assurance" at bounding box center [482, 366] width 477 height 31
click at [244, 347] on input "d. Project Assurance" at bounding box center [244, 342] width 0 height 10
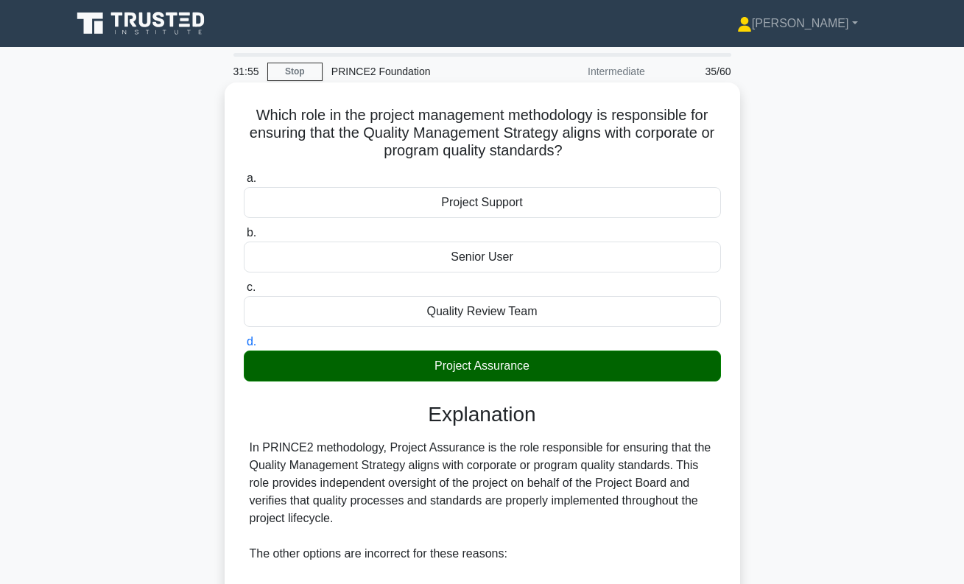
scroll to position [324, 0]
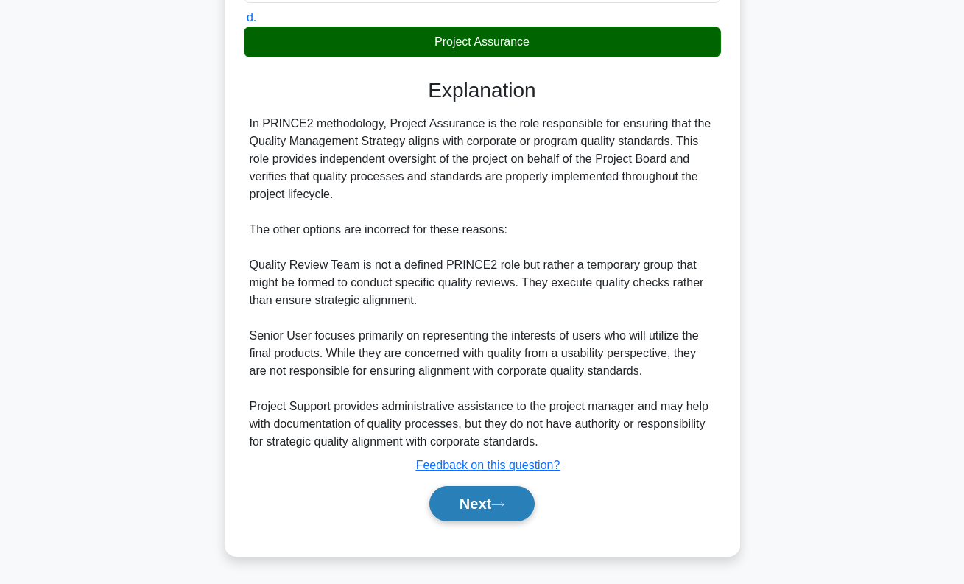
click at [502, 505] on icon at bounding box center [497, 505] width 13 height 8
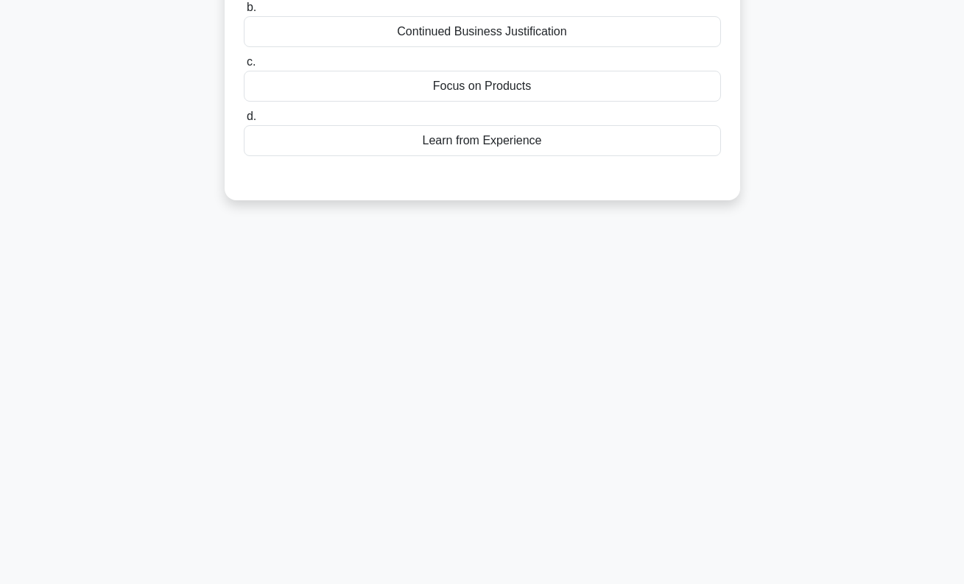
scroll to position [0, 0]
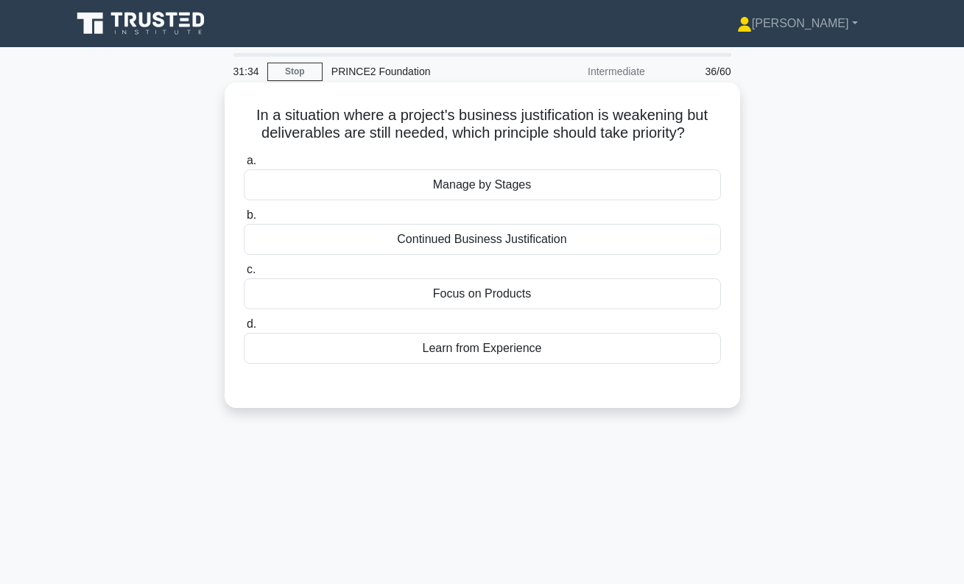
click at [508, 241] on div "Continued Business Justification" at bounding box center [482, 239] width 477 height 31
click at [244, 220] on input "b. Continued Business Justification" at bounding box center [244, 216] width 0 height 10
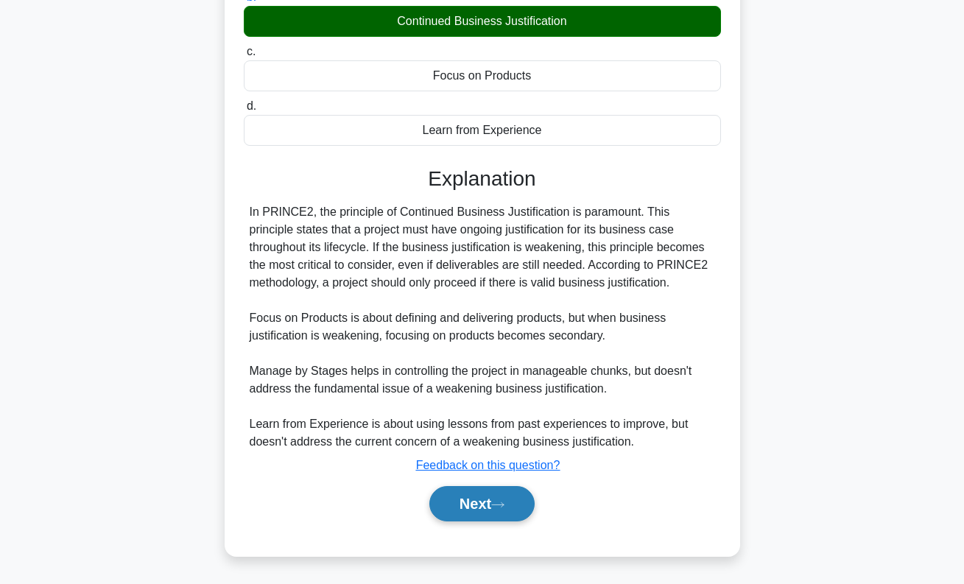
click at [497, 497] on button "Next" at bounding box center [482, 503] width 105 height 35
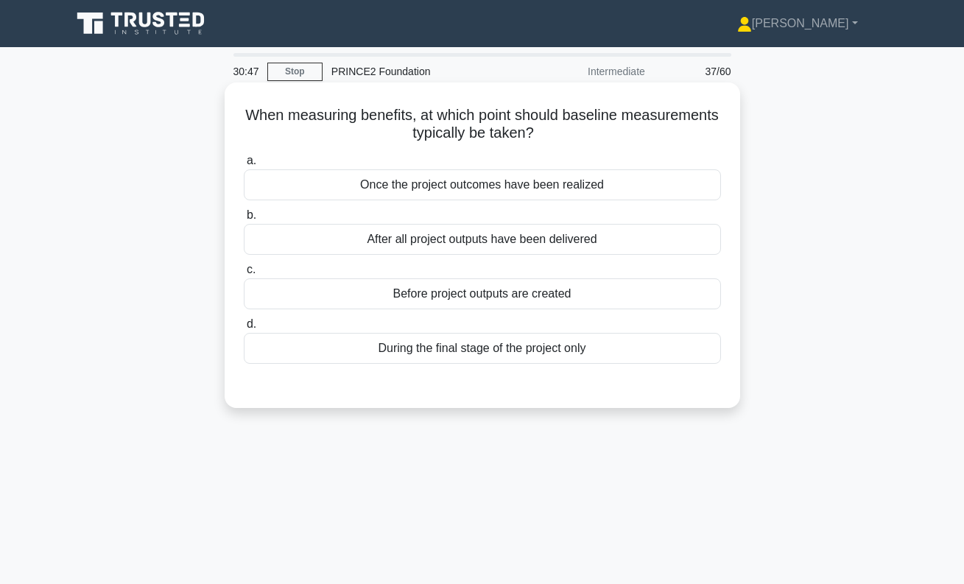
click at [479, 296] on div "Before project outputs are created" at bounding box center [482, 294] width 477 height 31
click at [244, 275] on input "c. Before project outputs are created" at bounding box center [244, 270] width 0 height 10
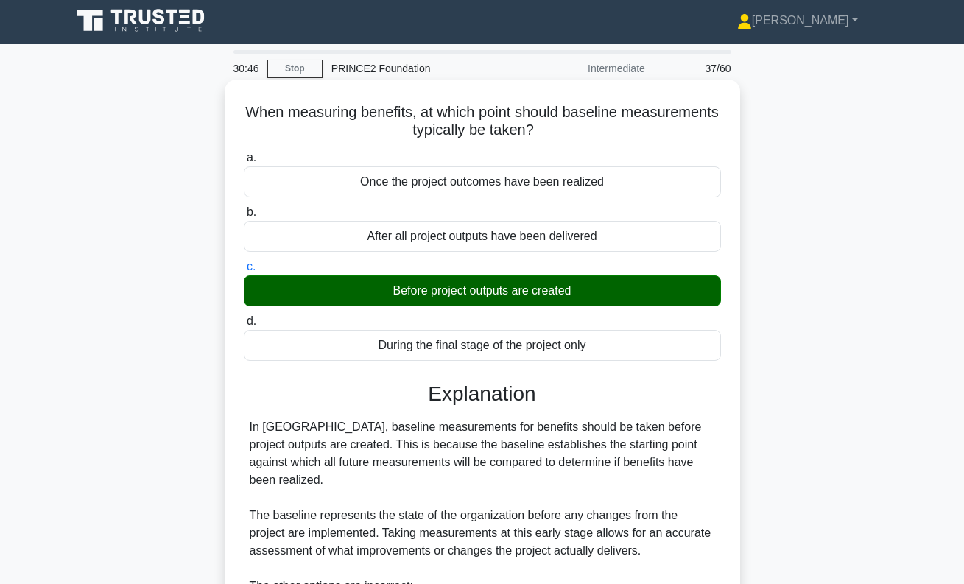
scroll to position [324, 0]
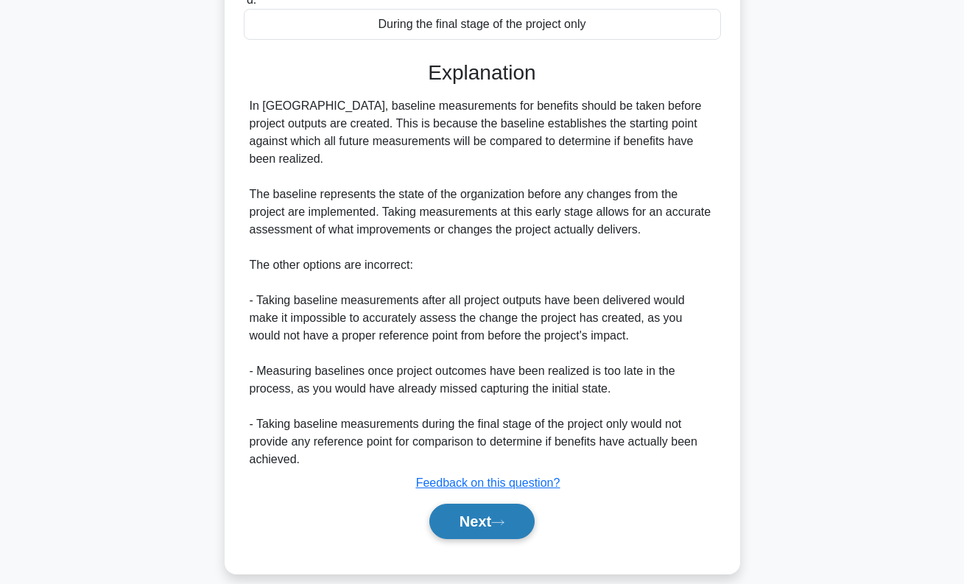
click at [502, 519] on icon at bounding box center [497, 523] width 13 height 8
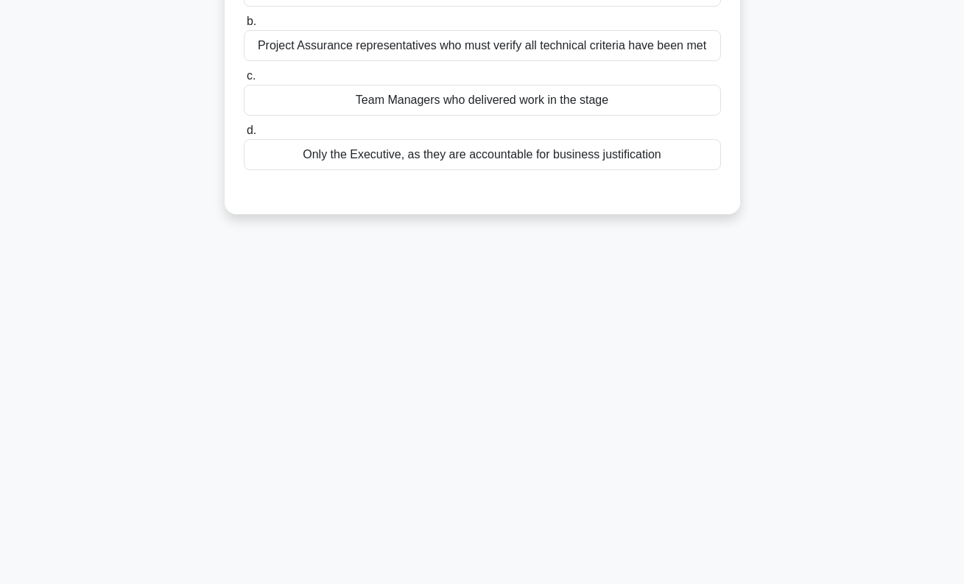
scroll to position [0, 0]
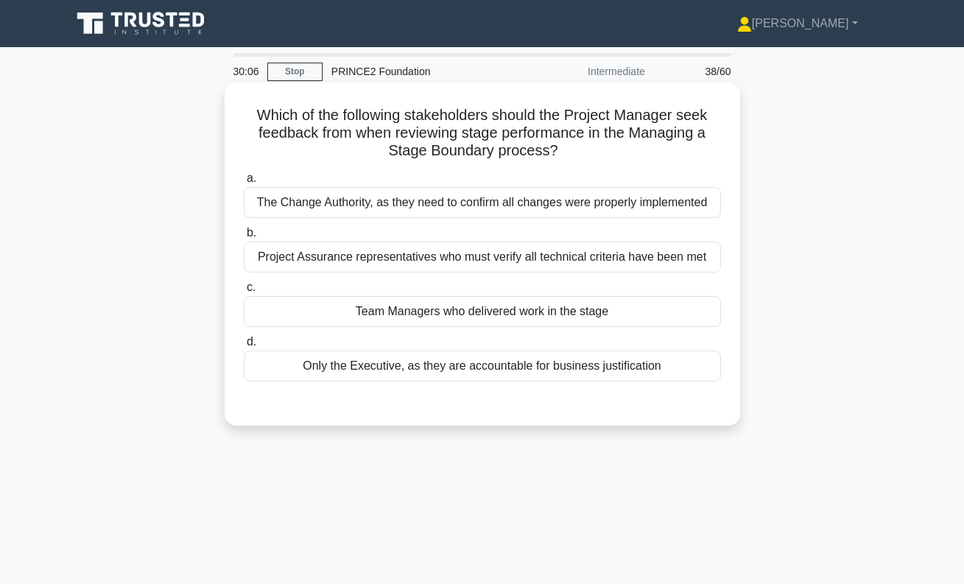
click at [488, 374] on div "Only the Executive, as they are accountable for business justification" at bounding box center [482, 366] width 477 height 31
click at [244, 347] on input "d. Only the Executive, as they are accountable for business justification" at bounding box center [244, 342] width 0 height 10
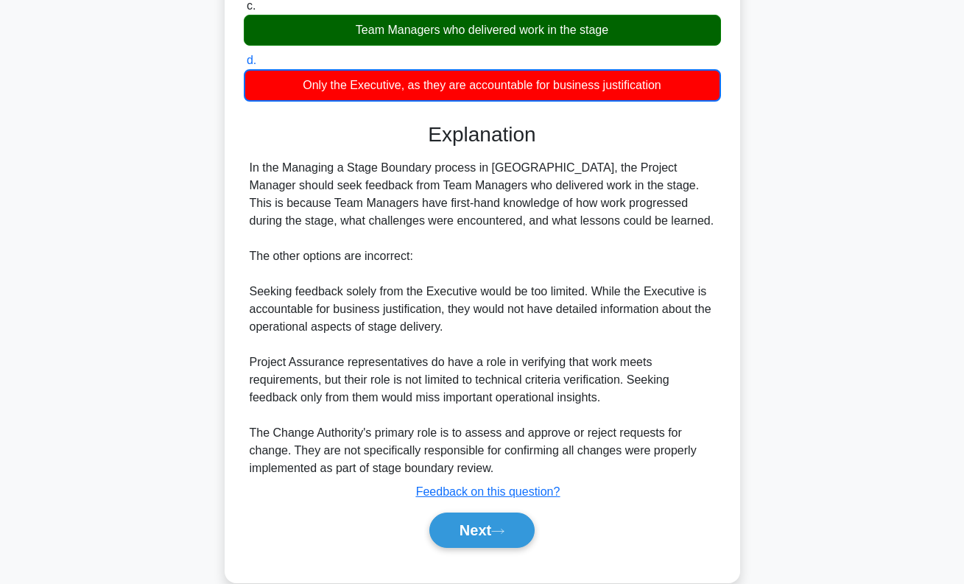
scroll to position [308, 0]
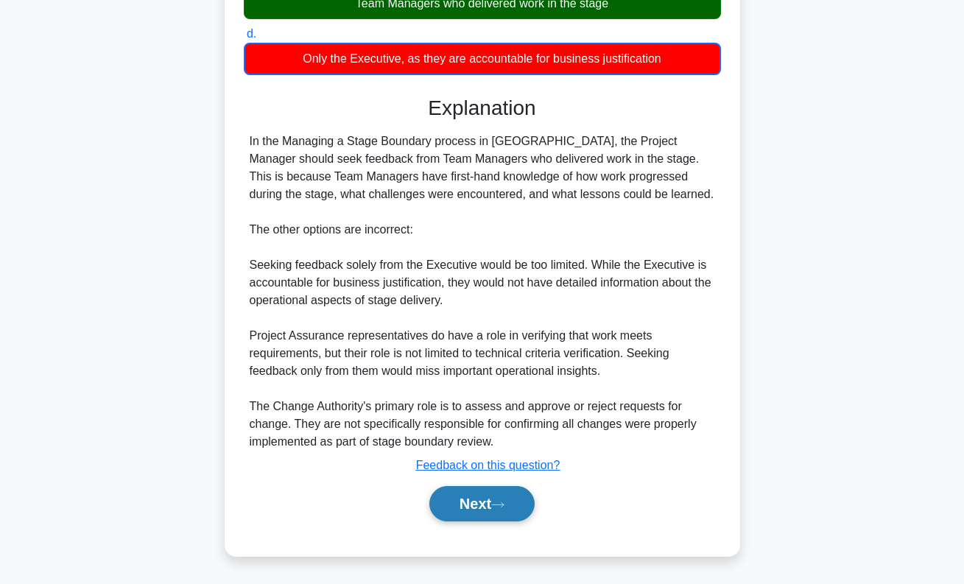
click at [512, 512] on button "Next" at bounding box center [482, 503] width 105 height 35
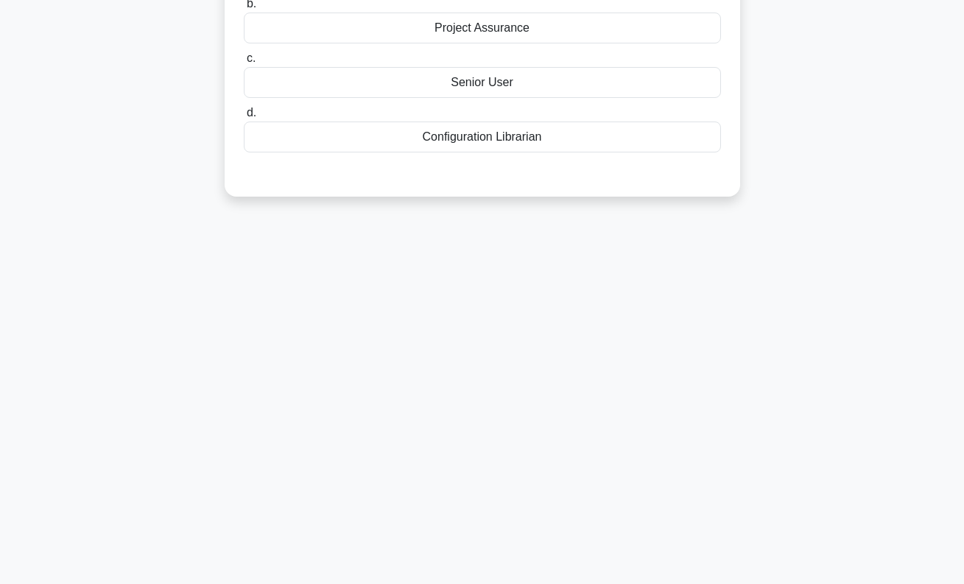
scroll to position [0, 0]
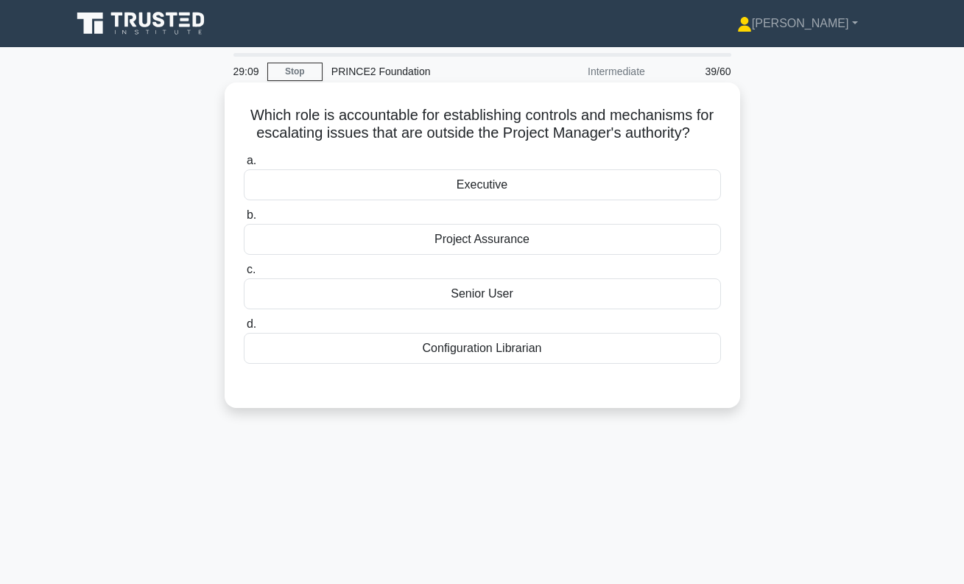
click at [499, 192] on div "Executive" at bounding box center [482, 184] width 477 height 31
click at [244, 166] on input "a. Executive" at bounding box center [244, 161] width 0 height 10
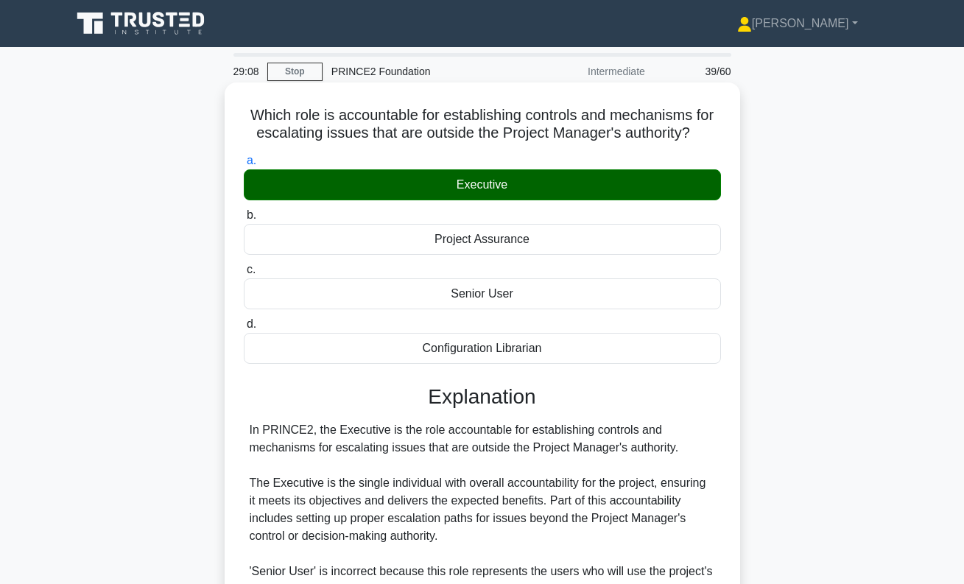
scroll to position [307, 0]
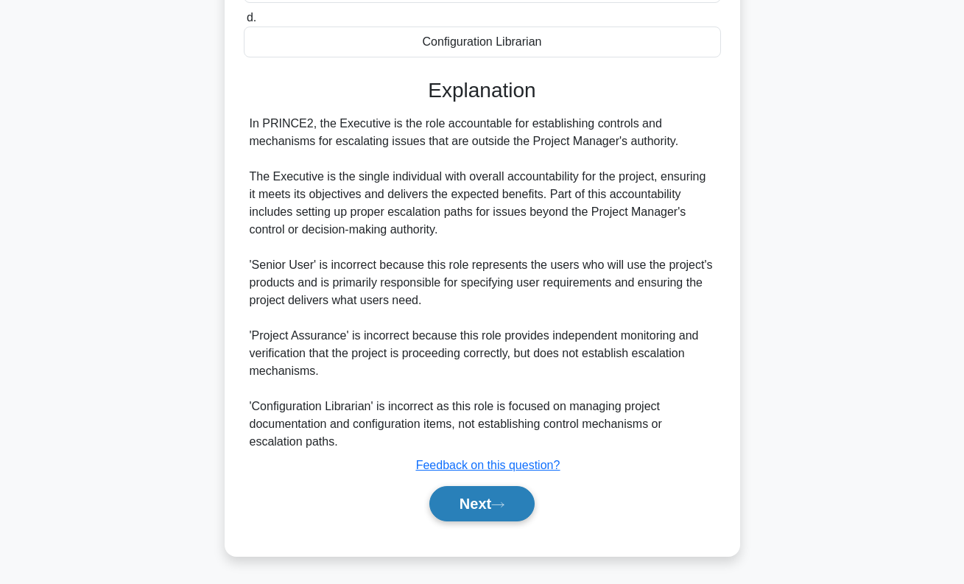
click at [500, 497] on button "Next" at bounding box center [482, 503] width 105 height 35
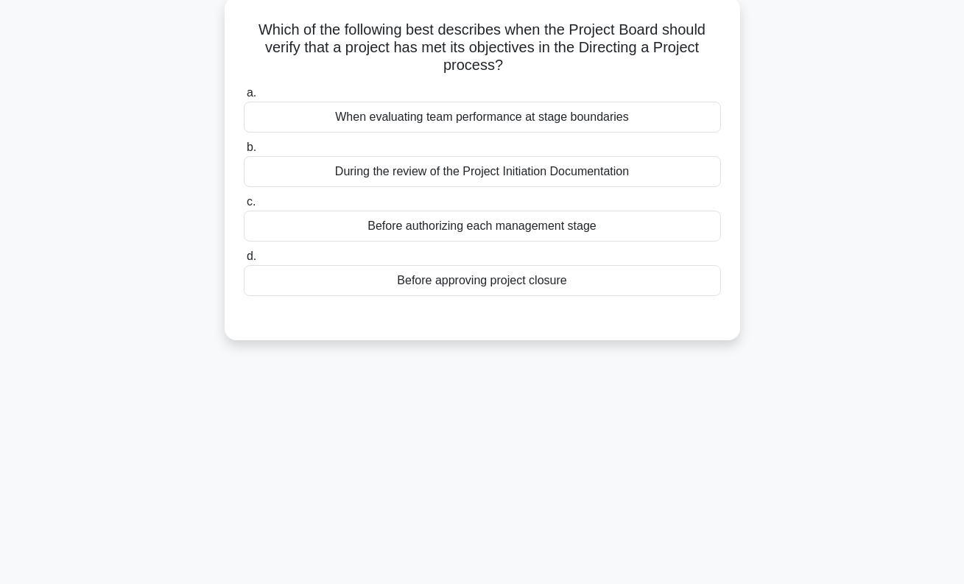
scroll to position [0, 0]
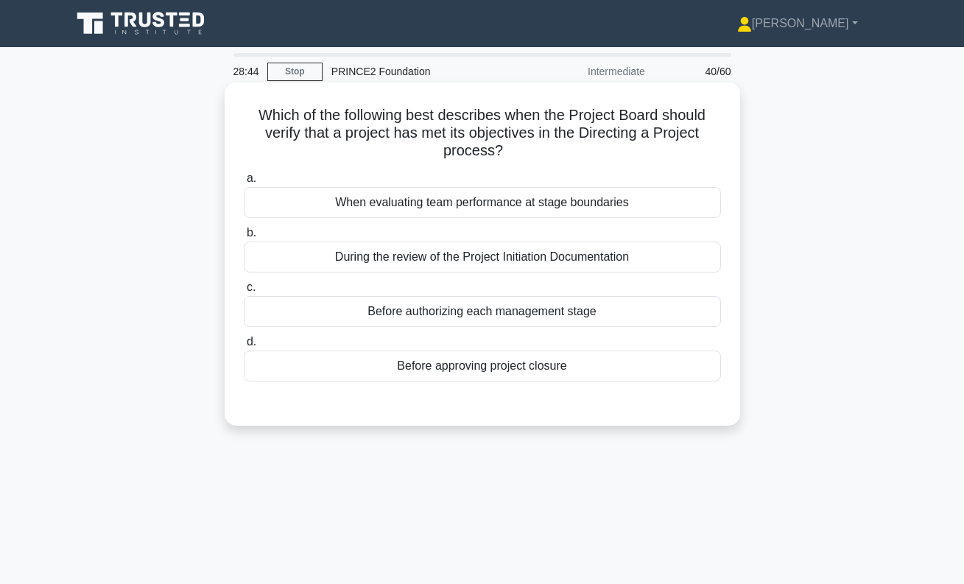
click at [472, 371] on div "Before approving project closure" at bounding box center [482, 366] width 477 height 31
click at [244, 347] on input "d. Before approving project closure" at bounding box center [244, 342] width 0 height 10
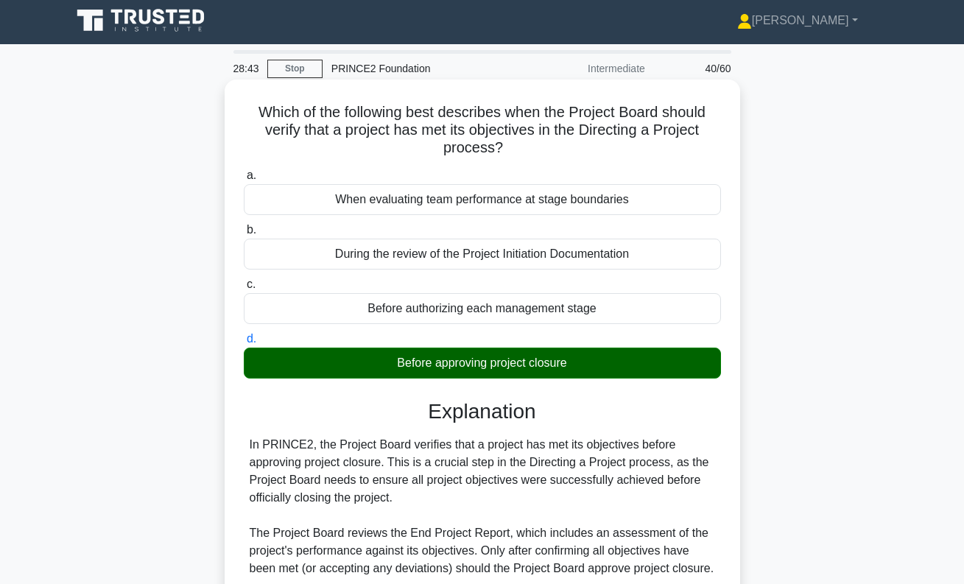
scroll to position [271, 0]
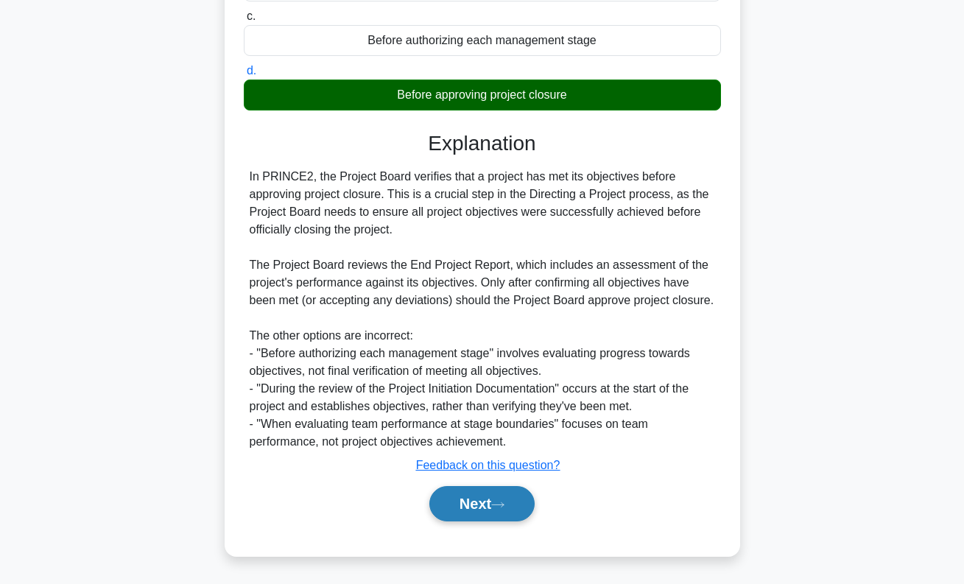
click at [505, 501] on icon at bounding box center [497, 505] width 13 height 8
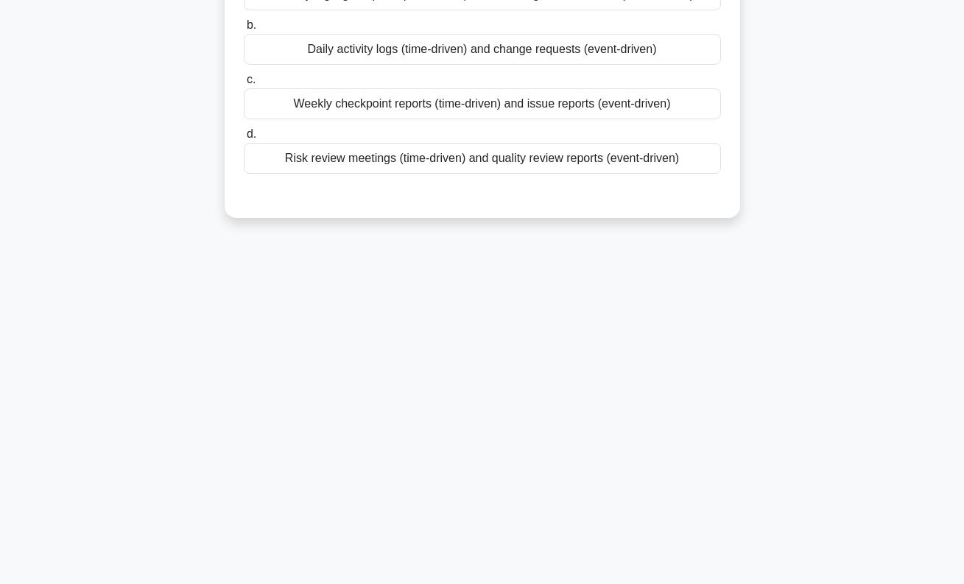
scroll to position [0, 0]
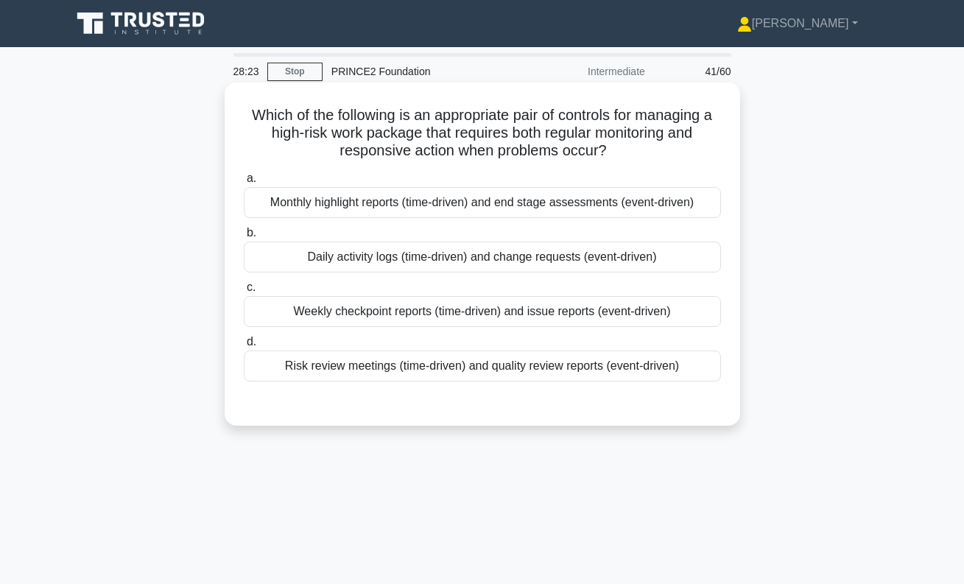
click at [576, 315] on div "Weekly checkpoint reports (time-driven) and issue reports (event-driven)" at bounding box center [482, 311] width 477 height 31
click at [244, 293] on input "c. Weekly checkpoint reports (time-driven) and issue reports (event-driven)" at bounding box center [244, 288] width 0 height 10
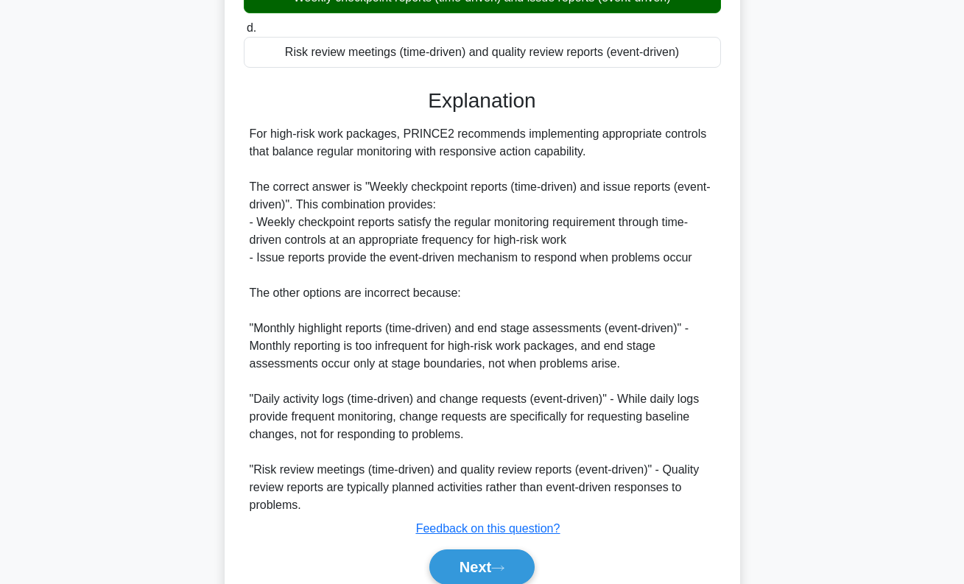
scroll to position [377, 0]
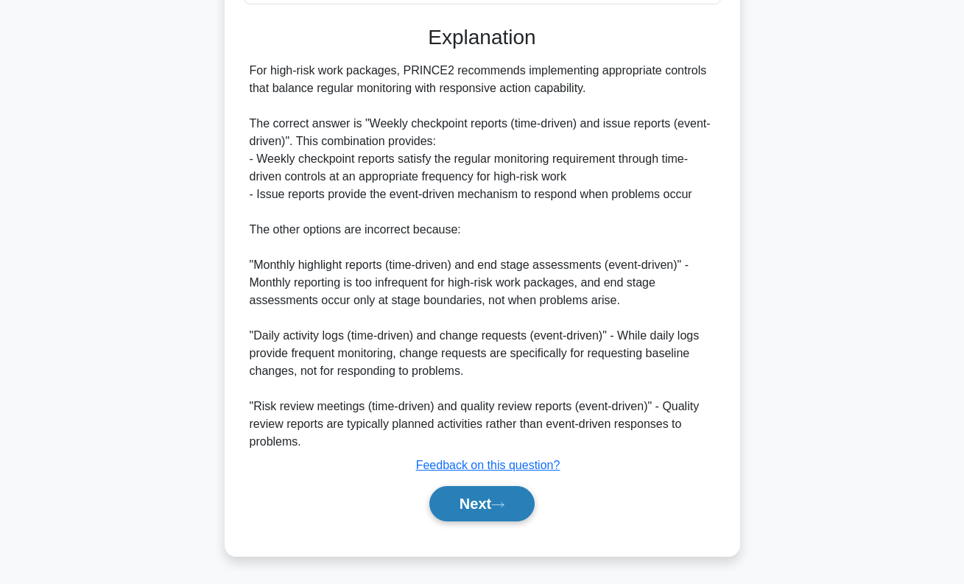
click at [480, 502] on button "Next" at bounding box center [482, 503] width 105 height 35
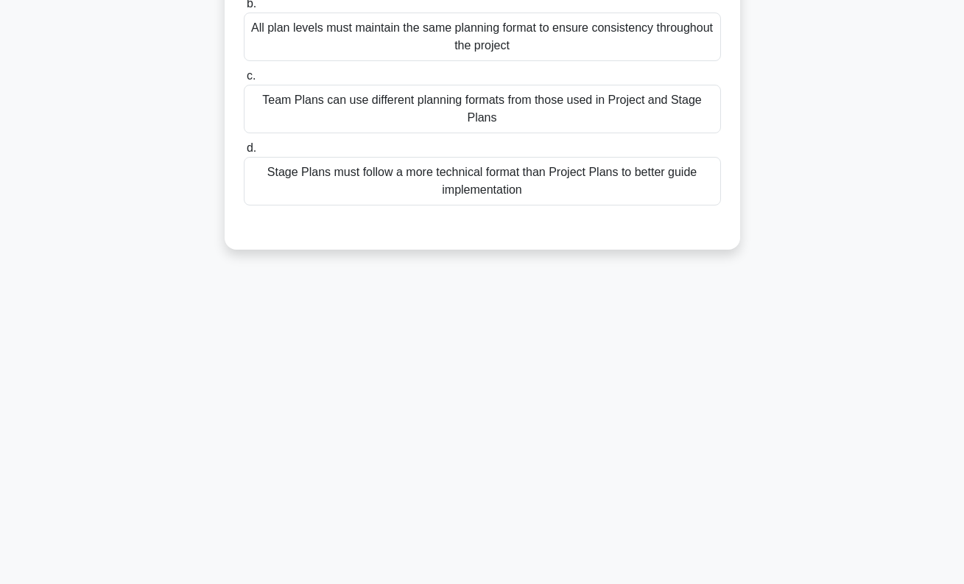
scroll to position [0, 0]
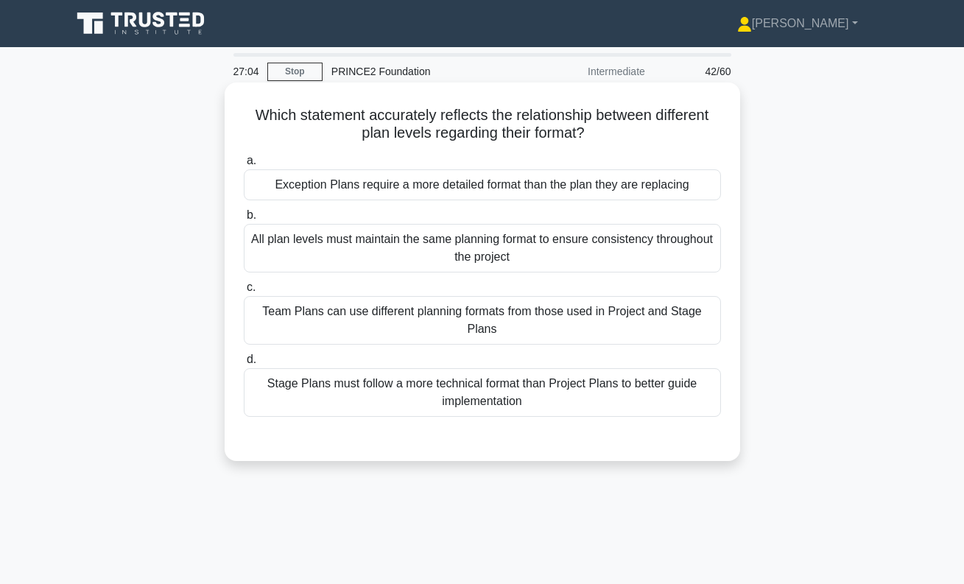
click at [598, 325] on div "Team Plans can use different planning formats from those used in Project and St…" at bounding box center [482, 320] width 477 height 49
click at [244, 293] on input "c. Team Plans can use different planning formats from those used in Project and…" at bounding box center [244, 288] width 0 height 10
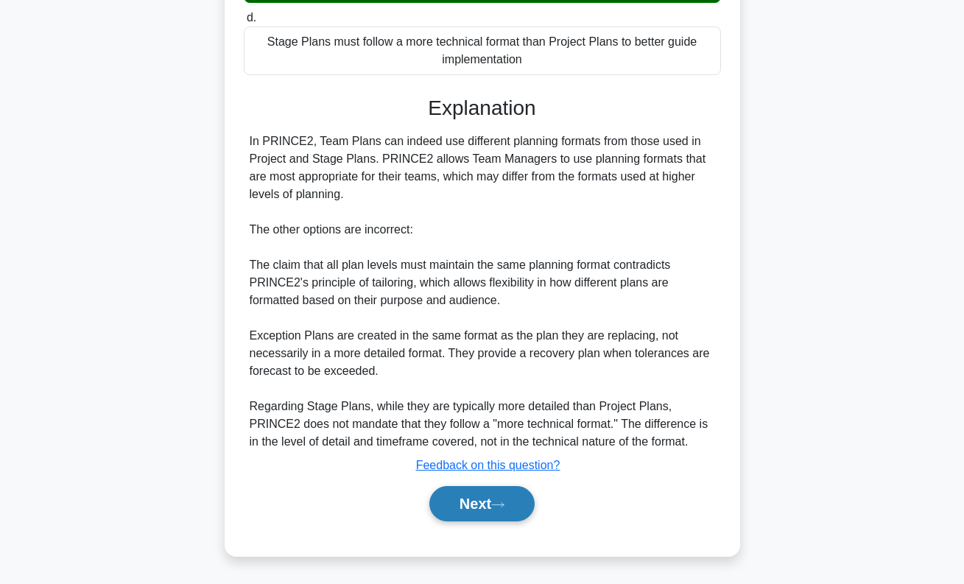
click at [519, 507] on button "Next" at bounding box center [482, 503] width 105 height 35
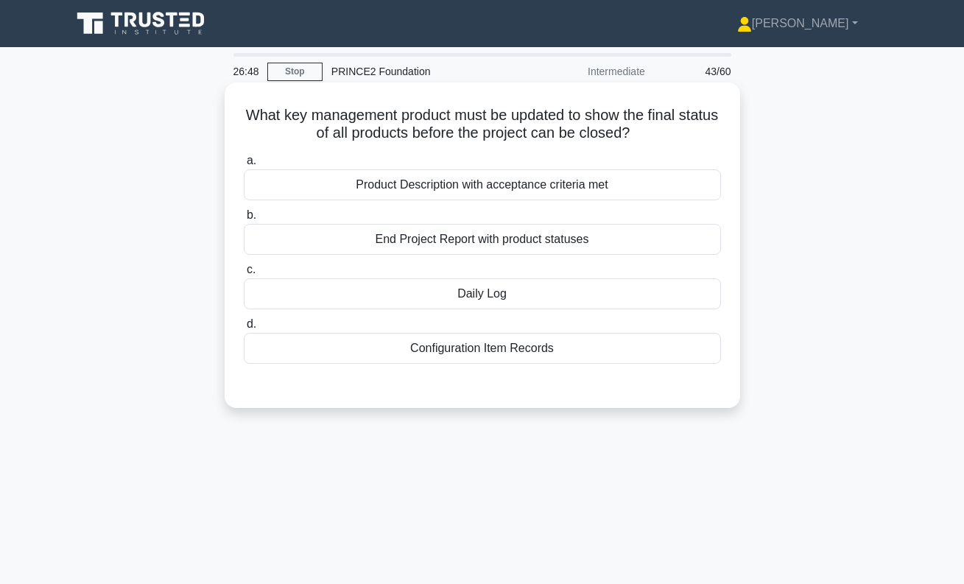
click at [550, 354] on div "Configuration Item Records" at bounding box center [482, 348] width 477 height 31
click at [244, 329] on input "d. Configuration Item Records" at bounding box center [244, 325] width 0 height 10
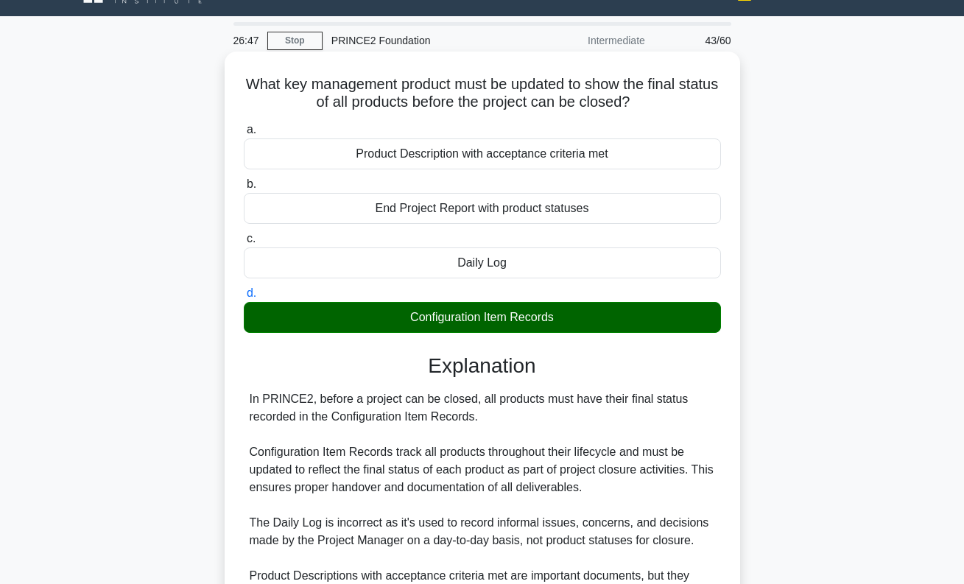
scroll to position [271, 0]
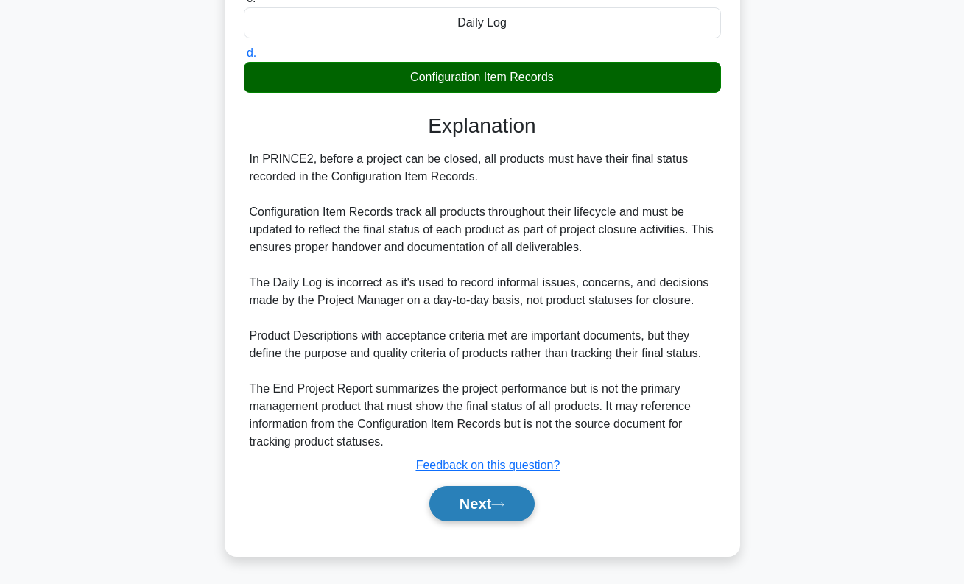
click at [488, 511] on button "Next" at bounding box center [482, 503] width 105 height 35
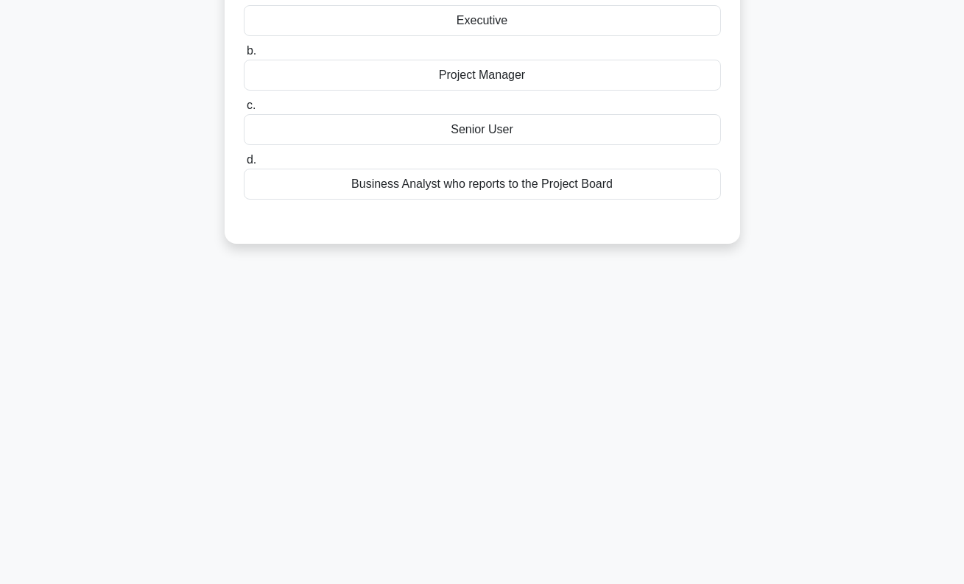
scroll to position [0, 0]
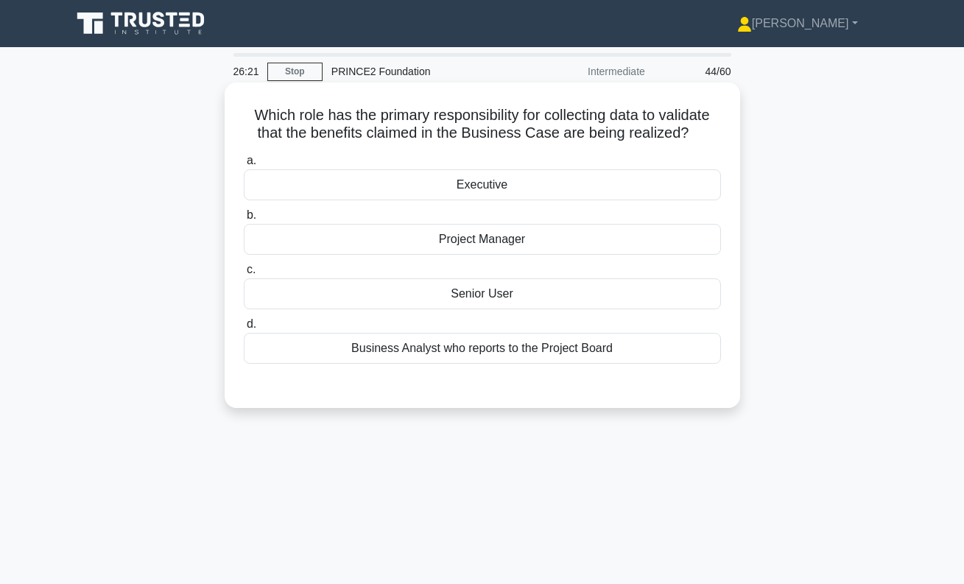
click at [501, 192] on div "Executive" at bounding box center [482, 184] width 477 height 31
click at [244, 166] on input "a. Executive" at bounding box center [244, 161] width 0 height 10
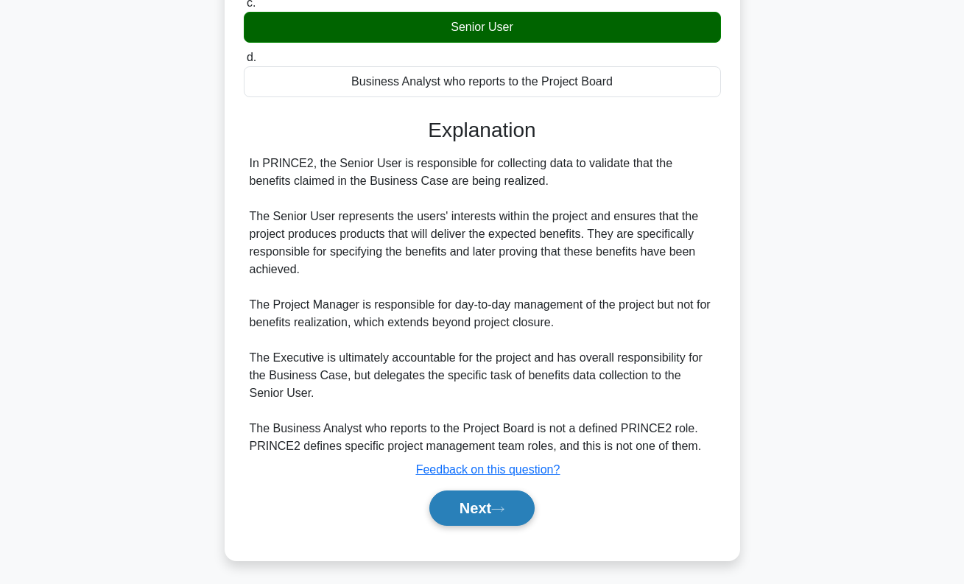
click at [497, 508] on button "Next" at bounding box center [482, 508] width 105 height 35
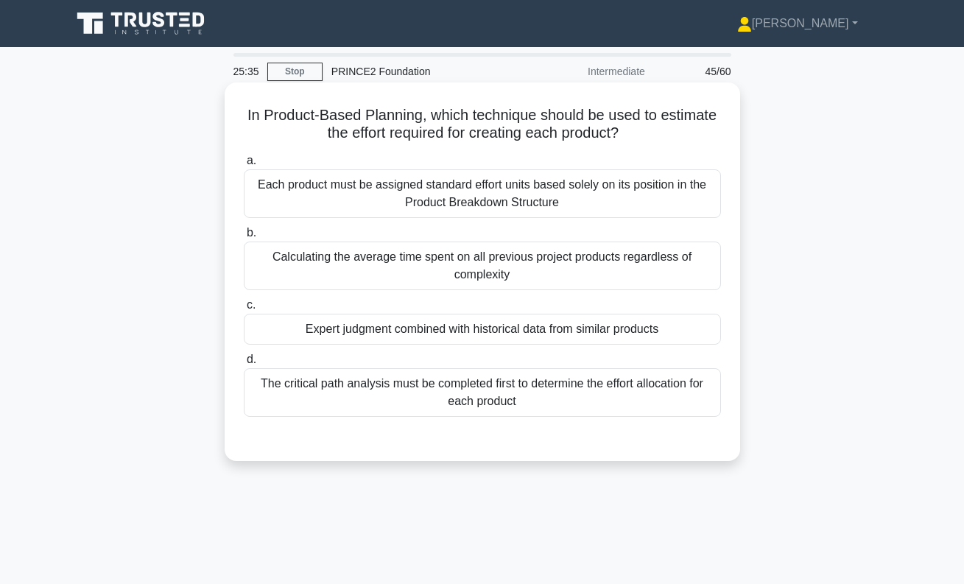
click at [552, 335] on div "Expert judgment combined with historical data from similar products" at bounding box center [482, 329] width 477 height 31
click at [244, 310] on input "c. Expert judgment combined with historical data from similar products" at bounding box center [244, 306] width 0 height 10
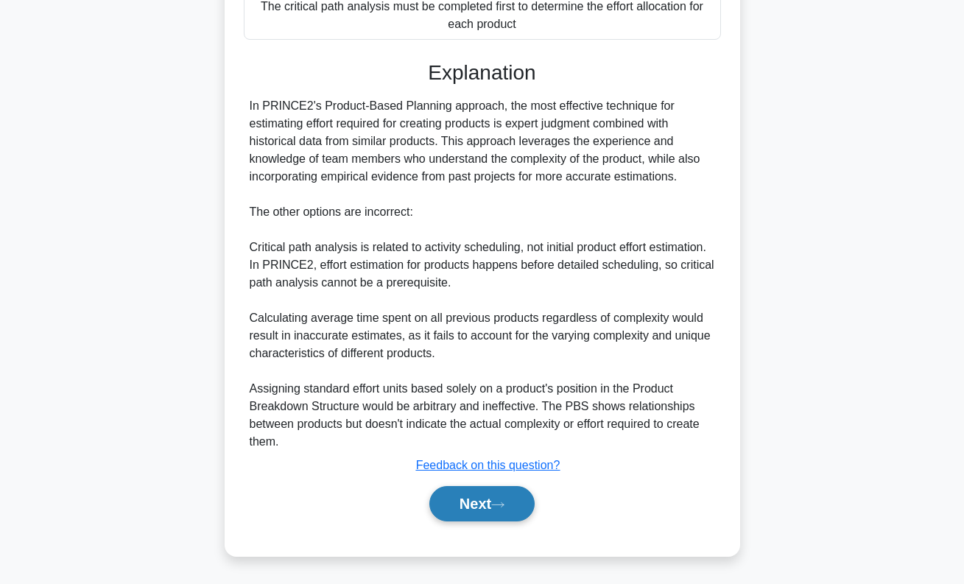
click at [518, 500] on button "Next" at bounding box center [482, 503] width 105 height 35
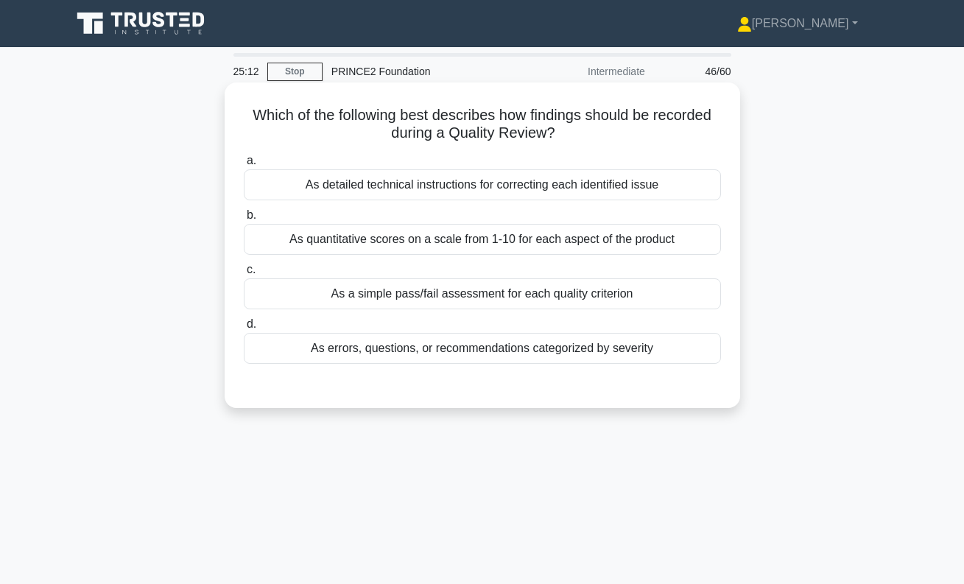
click at [503, 358] on div "As errors, questions, or recommendations categorized by severity" at bounding box center [482, 348] width 477 height 31
click at [244, 329] on input "d. As errors, questions, or recommendations categorized by severity" at bounding box center [244, 325] width 0 height 10
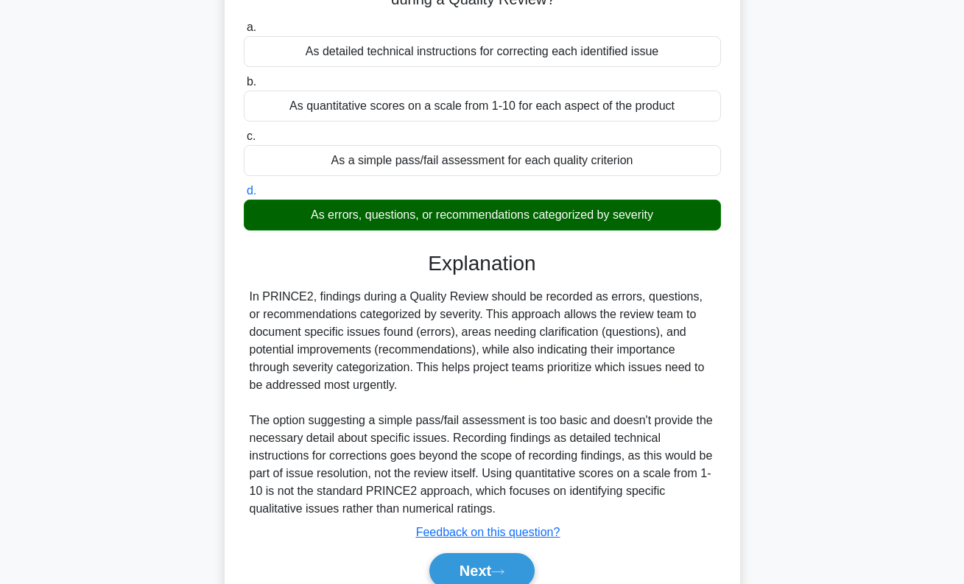
scroll to position [211, 0]
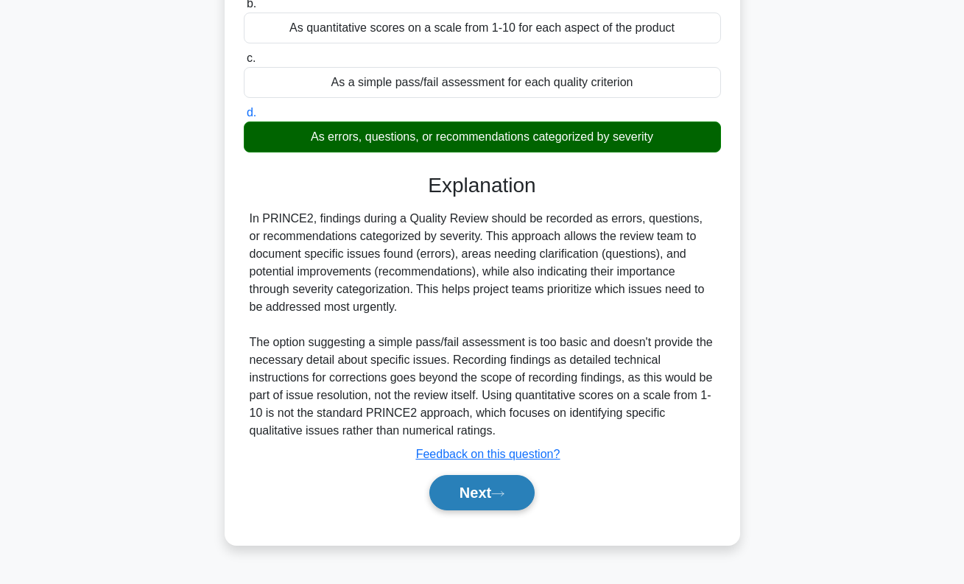
click at [517, 498] on button "Next" at bounding box center [482, 492] width 105 height 35
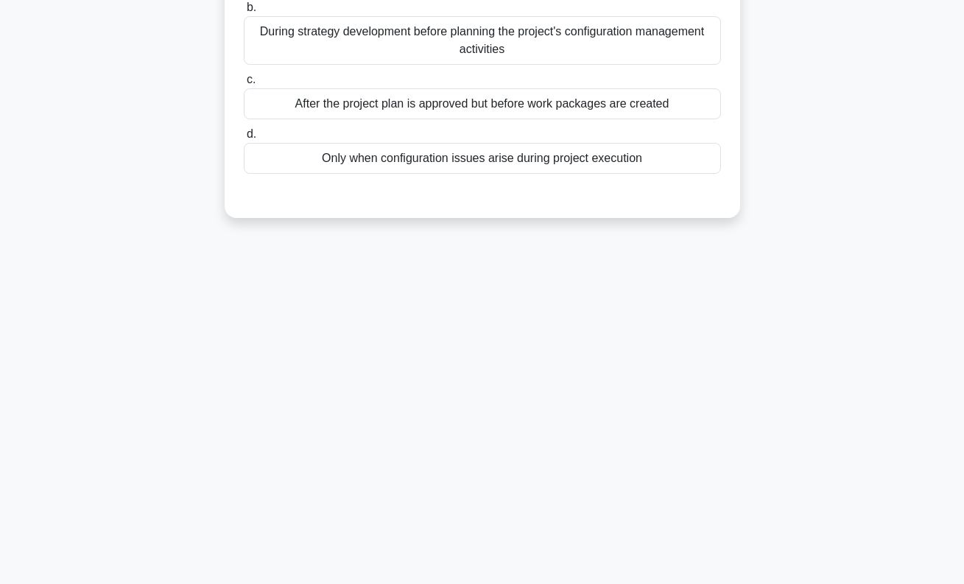
scroll to position [0, 0]
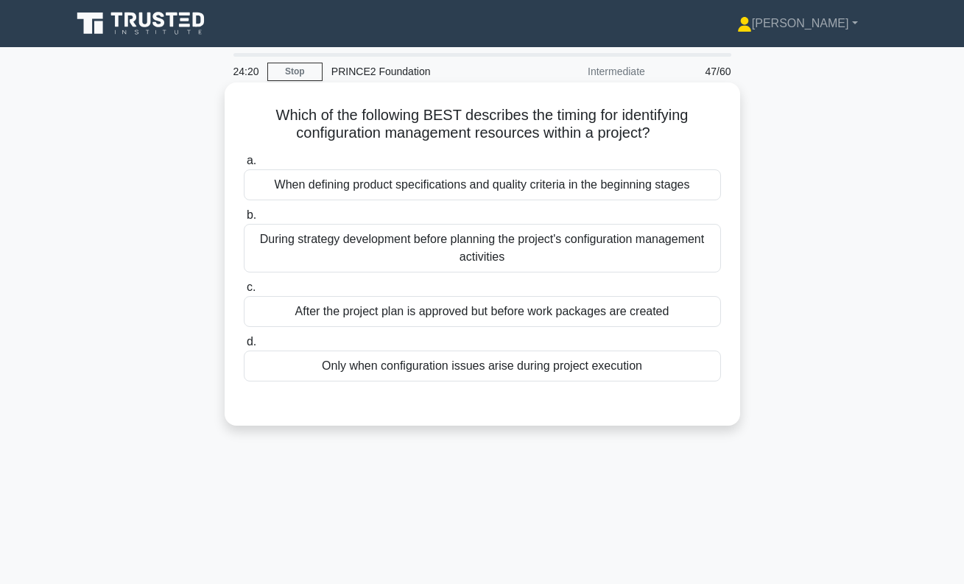
click at [558, 253] on div "During strategy development before planning the project's configuration managem…" at bounding box center [482, 248] width 477 height 49
click at [244, 220] on input "b. During strategy development before planning the project's configuration mana…" at bounding box center [244, 216] width 0 height 10
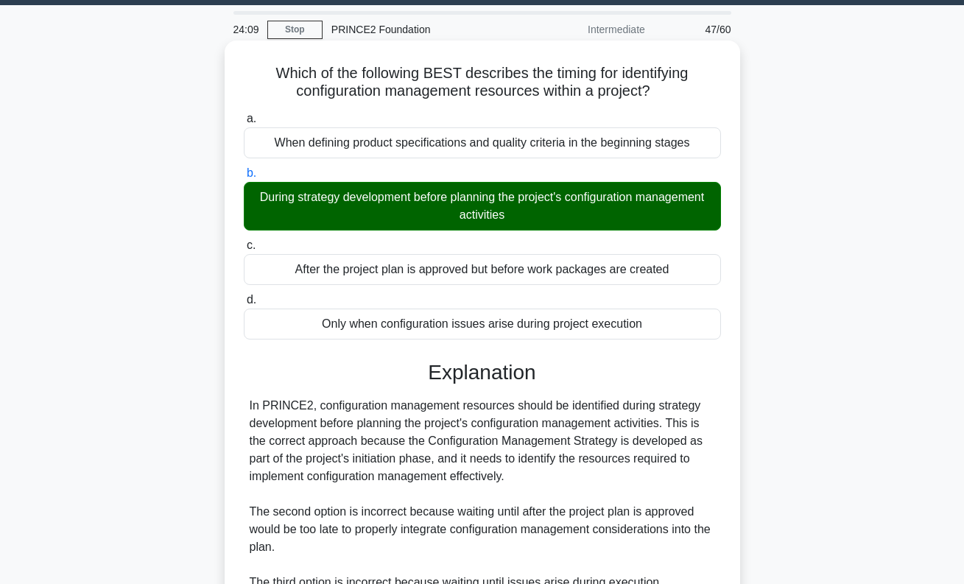
scroll to position [307, 0]
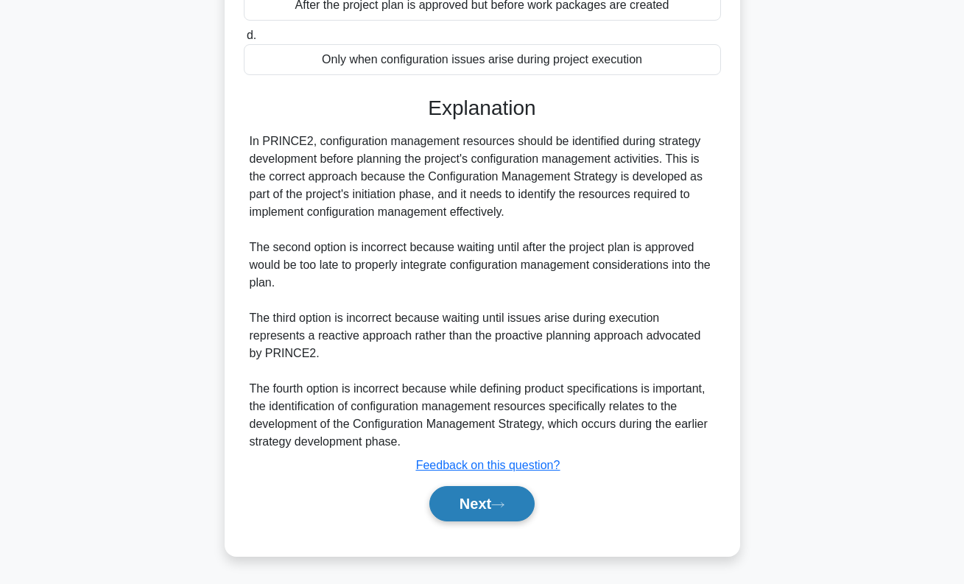
click at [505, 501] on icon at bounding box center [497, 505] width 13 height 8
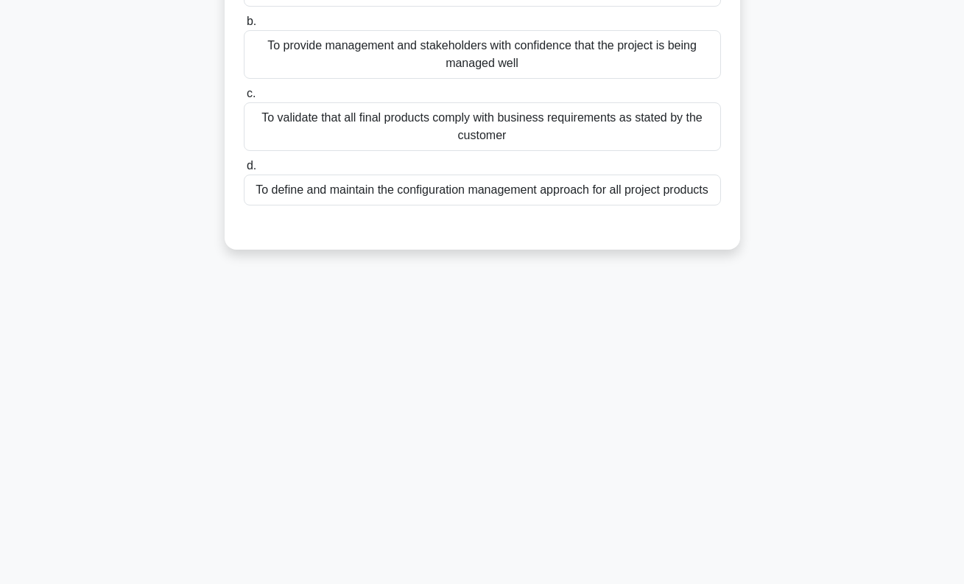
scroll to position [0, 0]
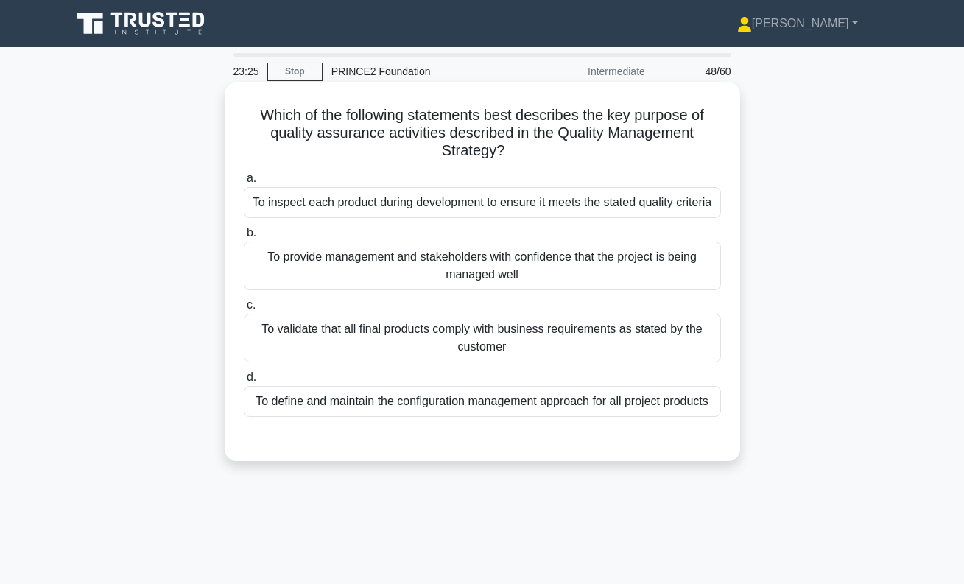
click at [664, 202] on div "To inspect each product during development to ensure it meets the stated qualit…" at bounding box center [482, 202] width 477 height 31
click at [244, 183] on input "a. To inspect each product during development to ensure it meets the stated qua…" at bounding box center [244, 179] width 0 height 10
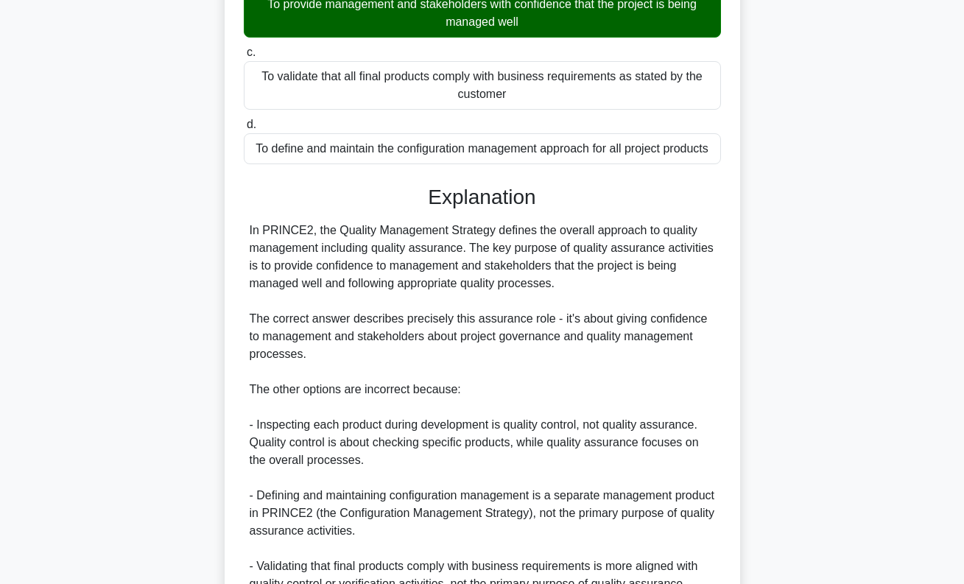
scroll to position [432, 0]
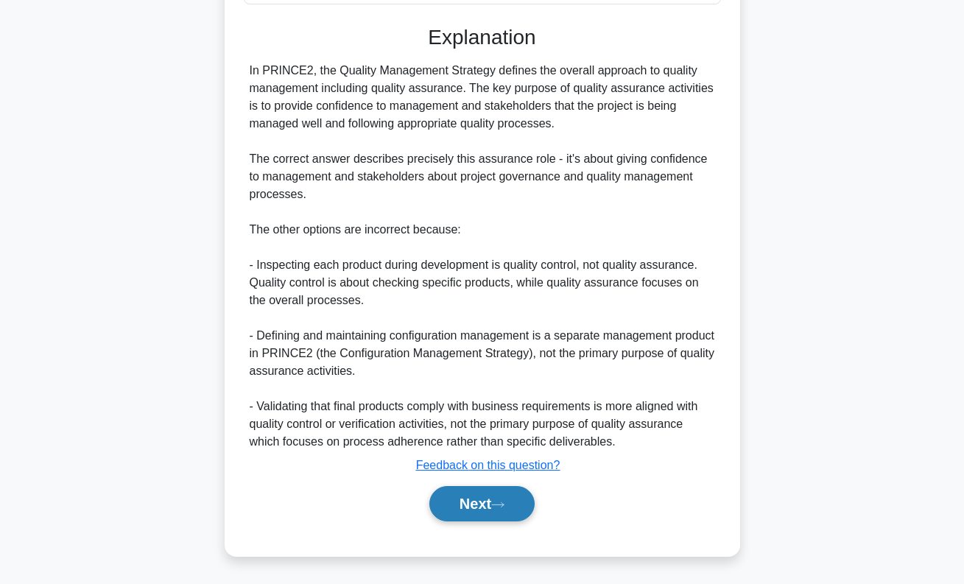
click at [496, 500] on button "Next" at bounding box center [482, 503] width 105 height 35
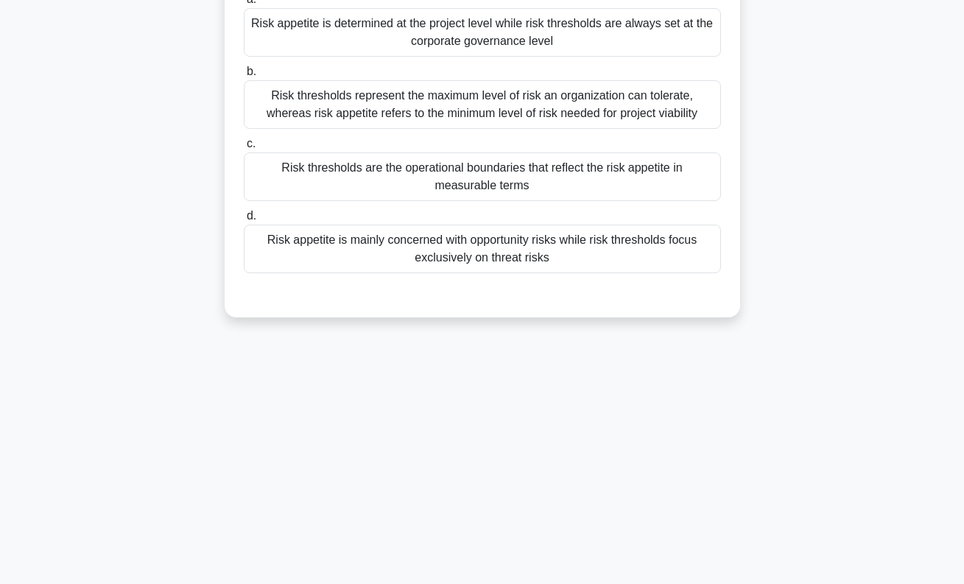
scroll to position [0, 0]
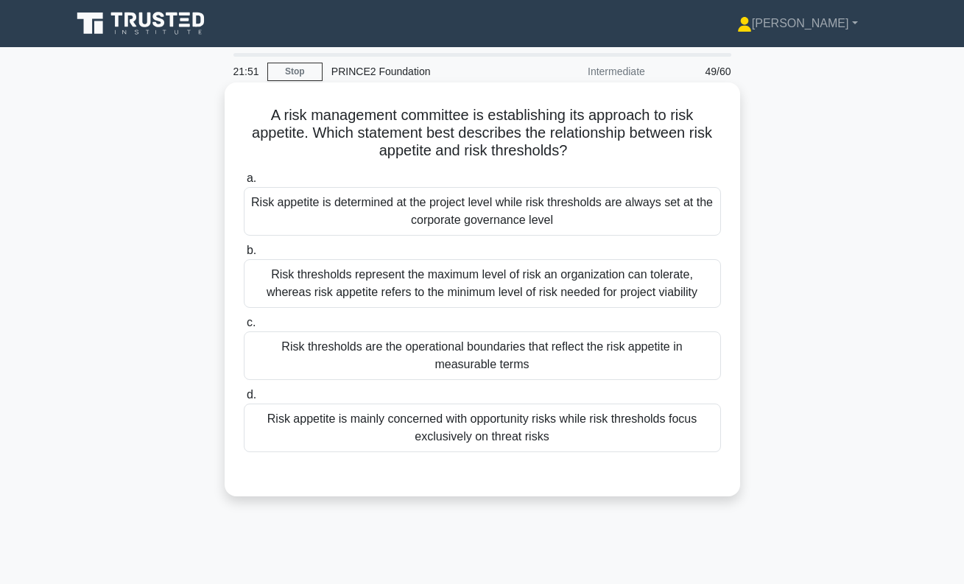
click at [564, 364] on div "Risk thresholds are the operational boundaries that reflect the risk appetite i…" at bounding box center [482, 356] width 477 height 49
click at [244, 328] on input "c. Risk thresholds are the operational boundaries that reflect the risk appetit…" at bounding box center [244, 323] width 0 height 10
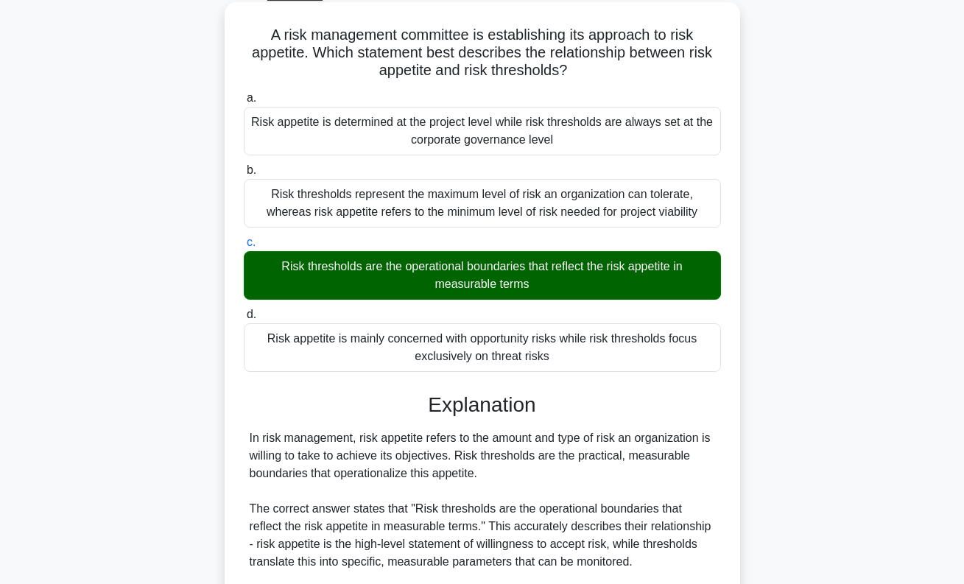
scroll to position [83, 0]
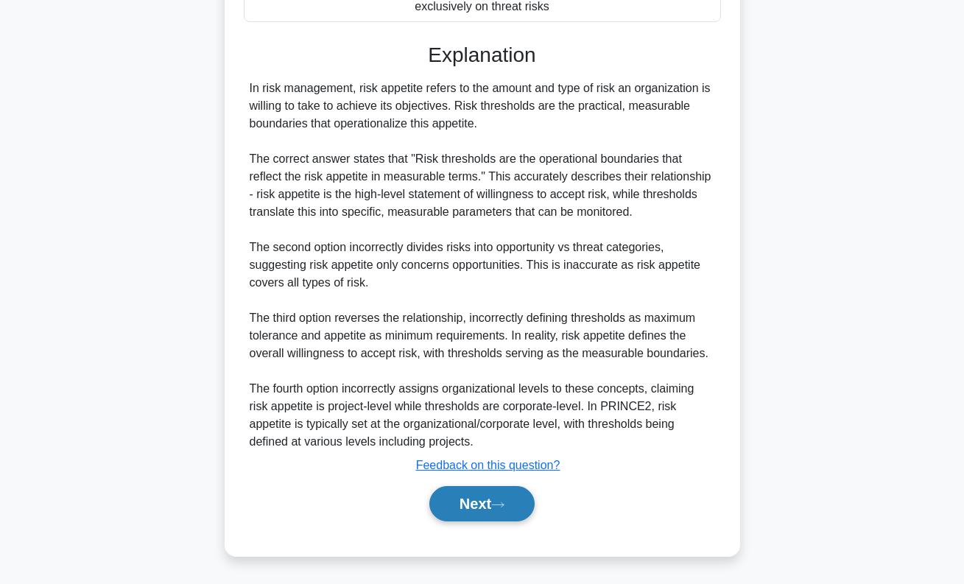
click at [517, 502] on button "Next" at bounding box center [482, 503] width 105 height 35
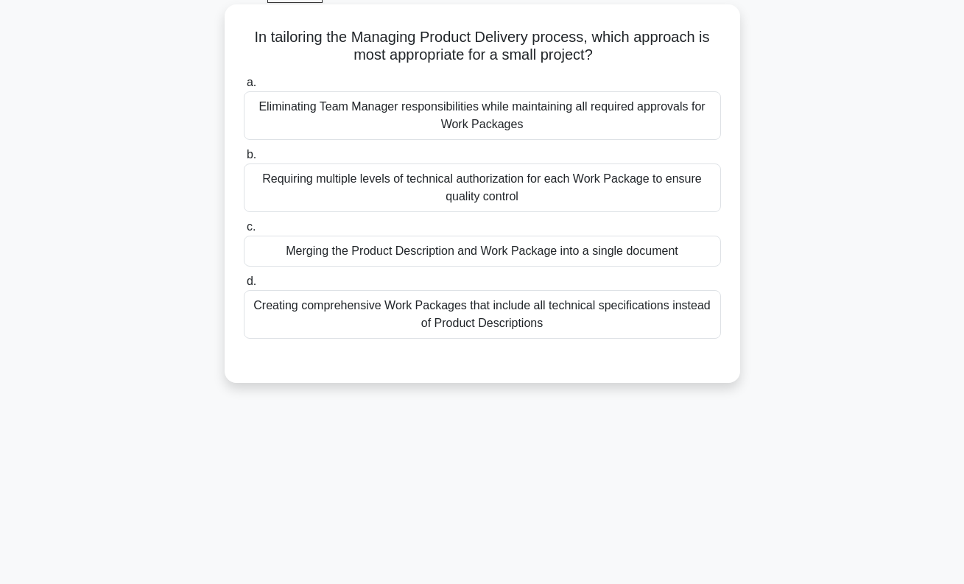
scroll to position [0, 0]
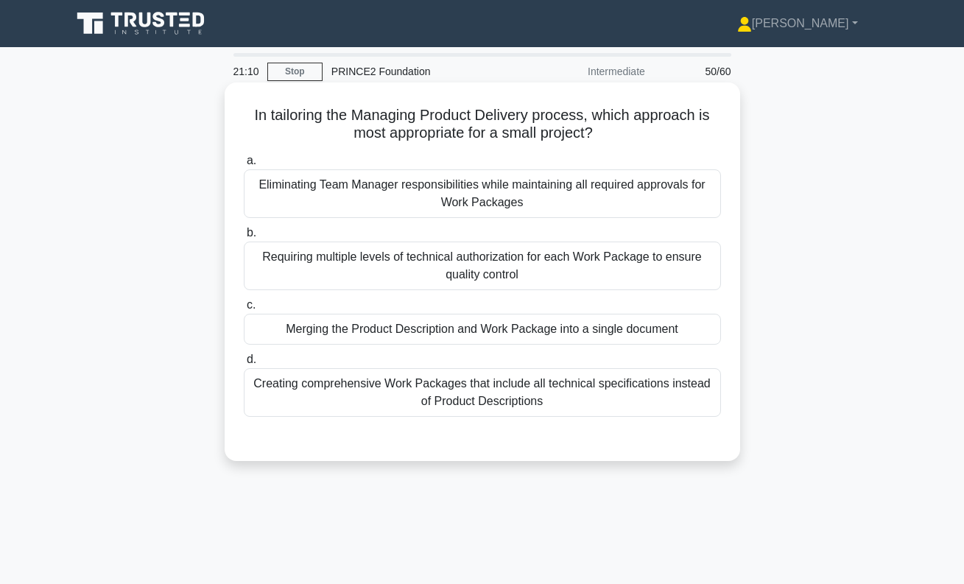
click at [572, 332] on div "Merging the Product Description and Work Package into a single document" at bounding box center [482, 329] width 477 height 31
click at [244, 310] on input "c. Merging the Product Description and Work Package into a single document" at bounding box center [244, 306] width 0 height 10
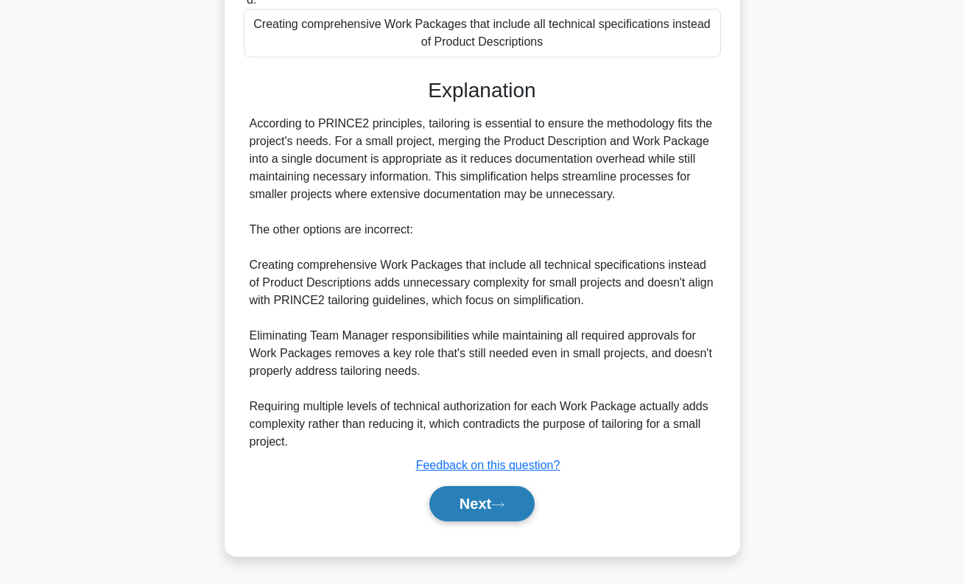
click at [513, 505] on button "Next" at bounding box center [482, 503] width 105 height 35
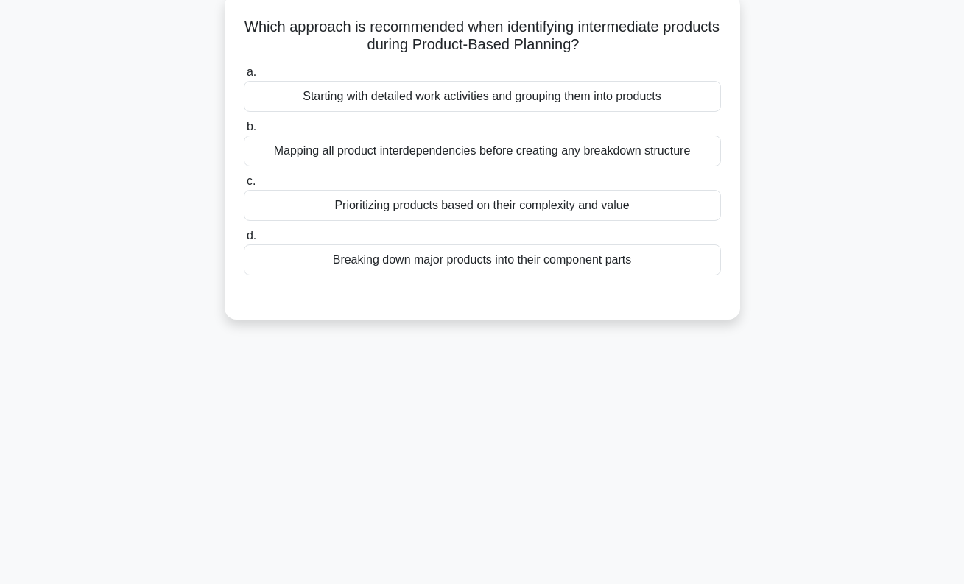
scroll to position [67, 0]
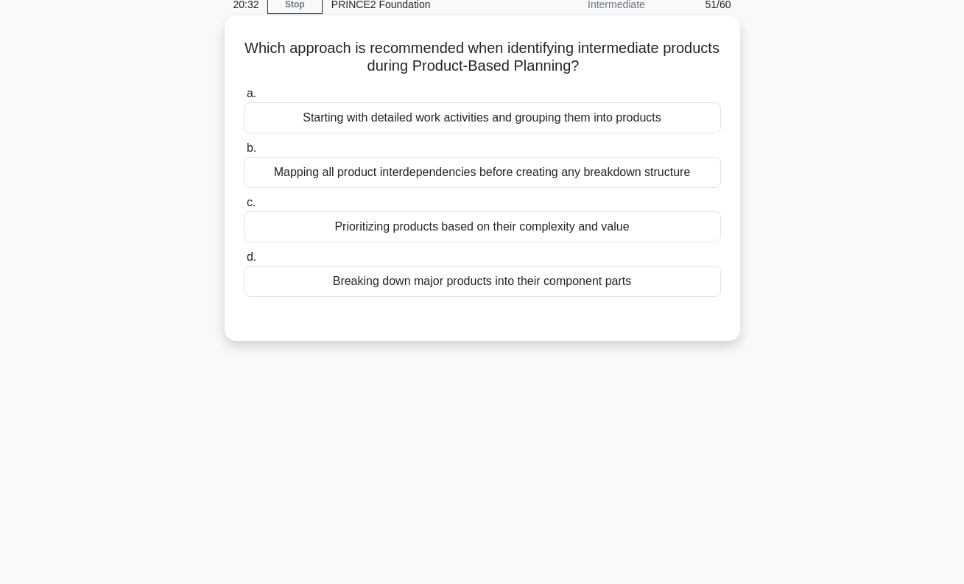
click at [490, 235] on div "Prioritizing products based on their complexity and value" at bounding box center [482, 226] width 477 height 31
click at [244, 208] on input "c. Prioritizing products based on their complexity and value" at bounding box center [244, 203] width 0 height 10
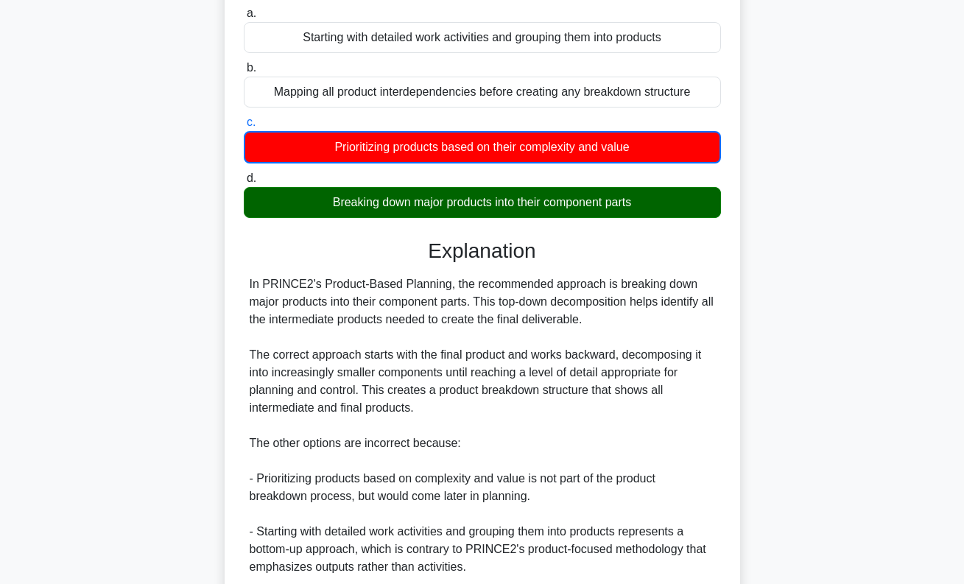
scroll to position [312, 0]
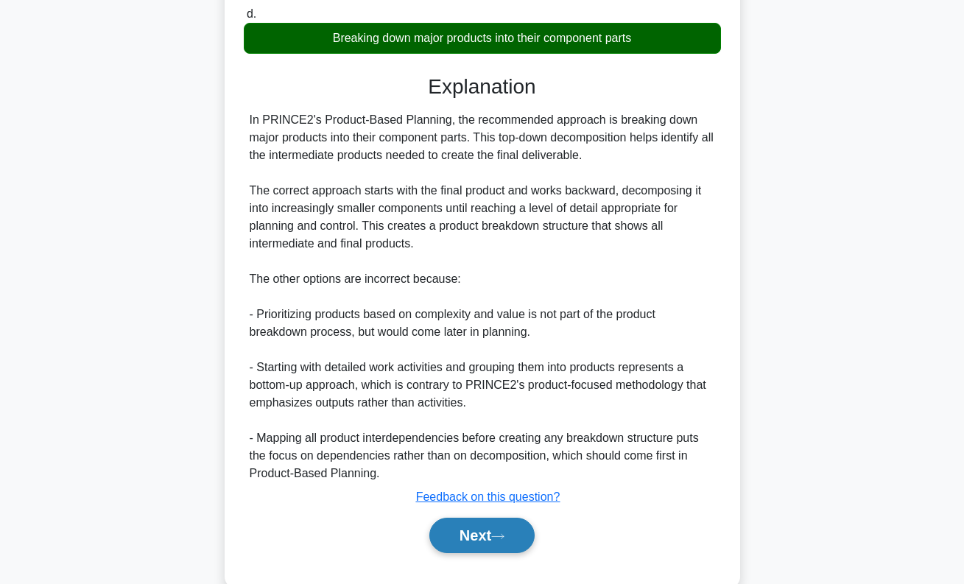
click at [528, 536] on button "Next" at bounding box center [482, 535] width 105 height 35
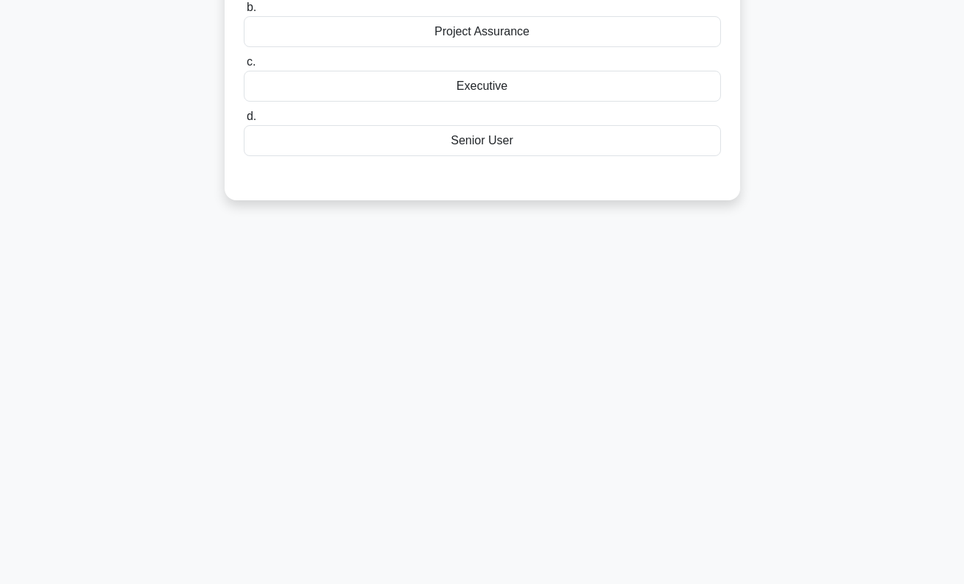
scroll to position [0, 0]
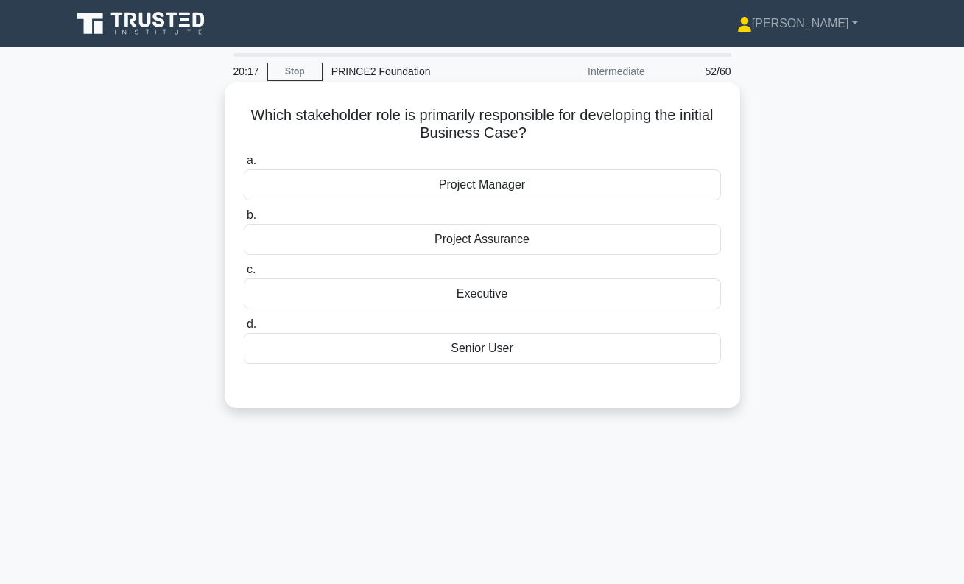
click at [508, 300] on div "Executive" at bounding box center [482, 294] width 477 height 31
click at [244, 275] on input "c. Executive" at bounding box center [244, 270] width 0 height 10
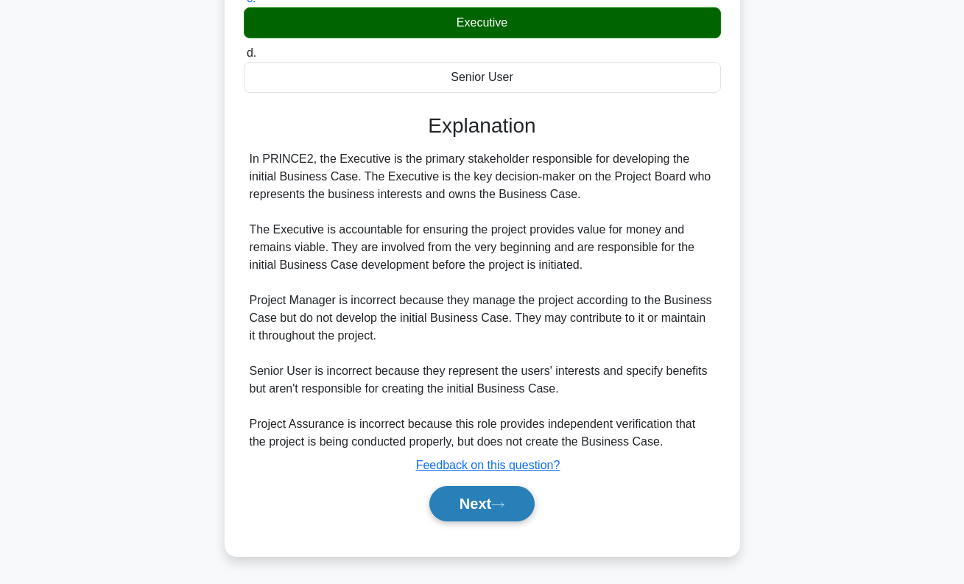
click at [505, 508] on icon at bounding box center [497, 505] width 13 height 8
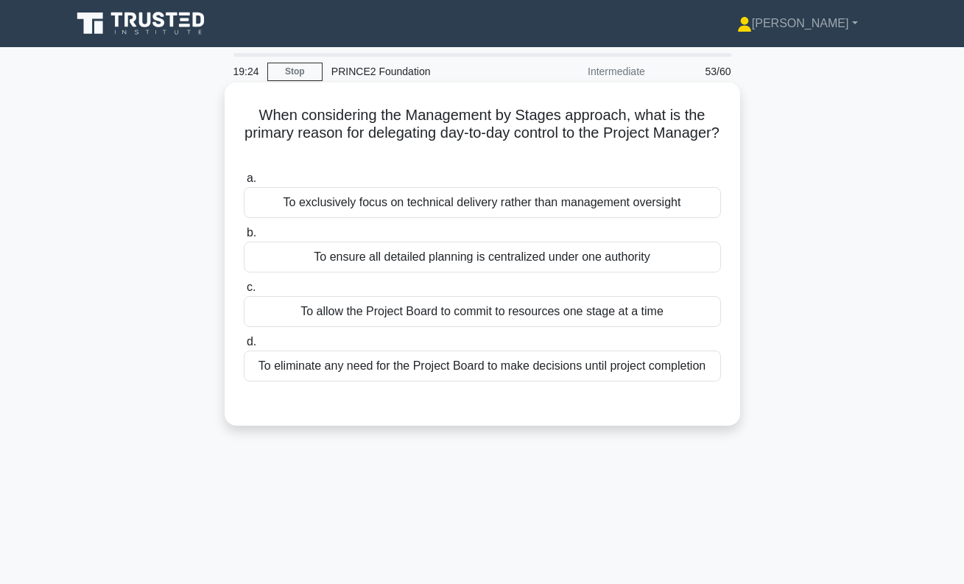
click at [516, 314] on div "To allow the Project Board to commit to resources one stage at a time" at bounding box center [482, 311] width 477 height 31
click at [244, 293] on input "c. To allow the Project Board to commit to resources one stage at a time" at bounding box center [244, 288] width 0 height 10
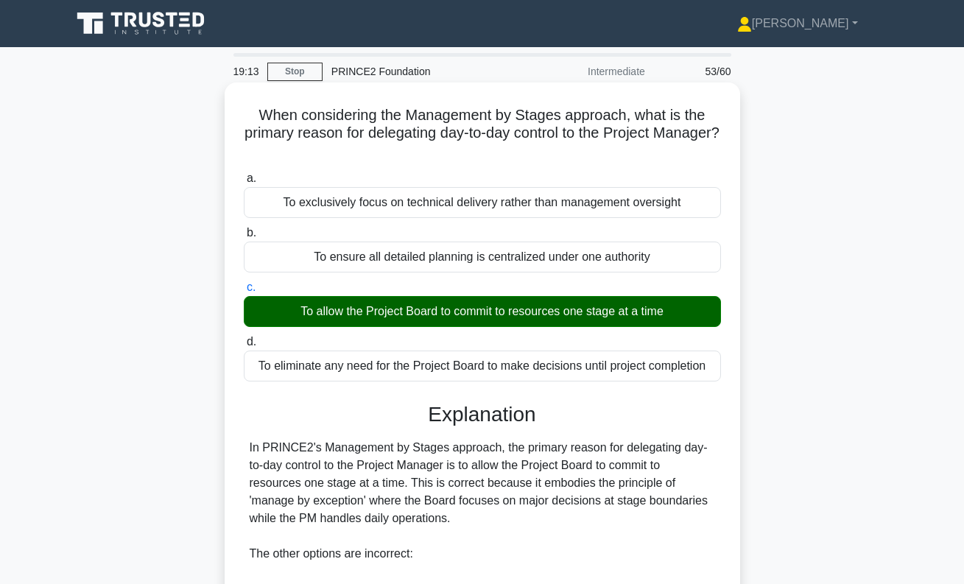
scroll to position [307, 0]
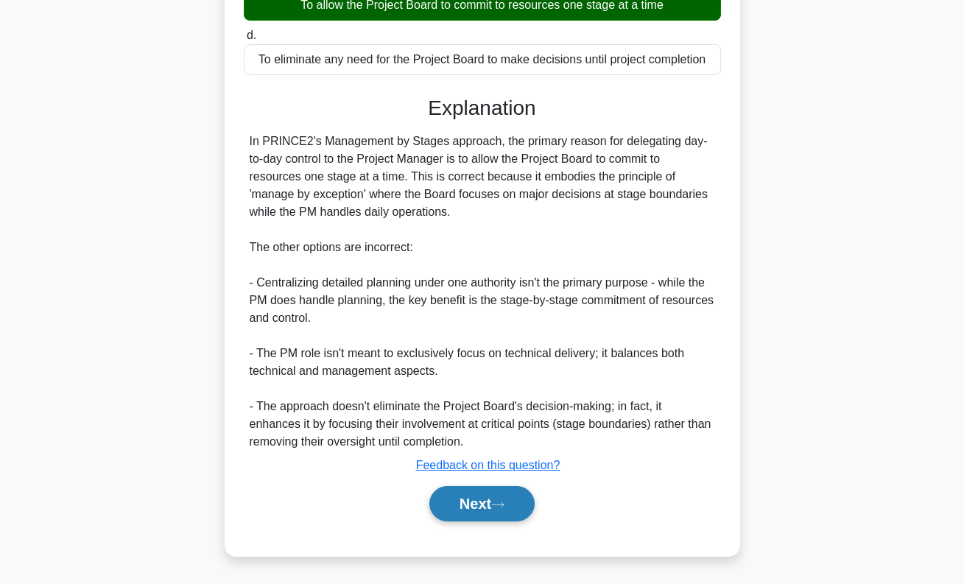
click at [483, 511] on button "Next" at bounding box center [482, 503] width 105 height 35
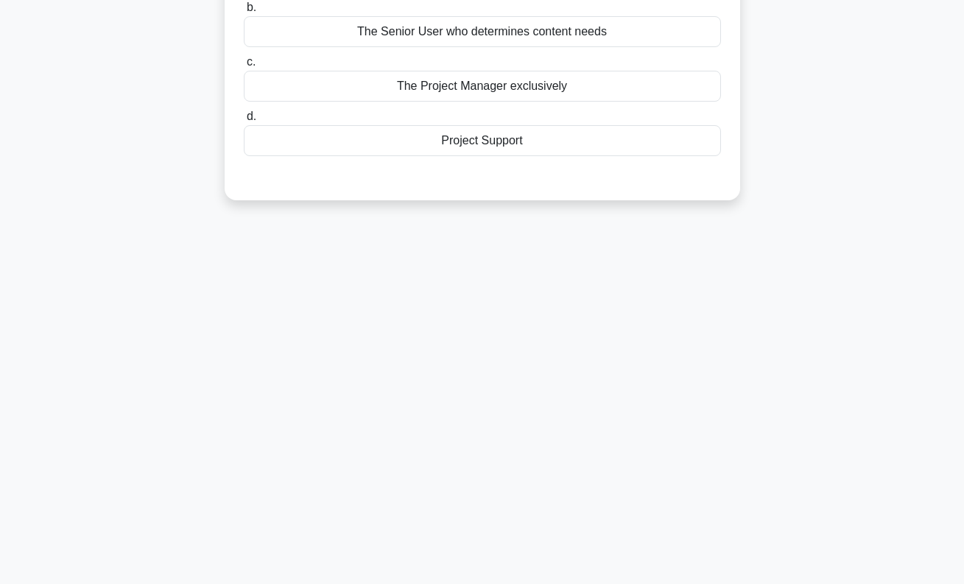
scroll to position [0, 0]
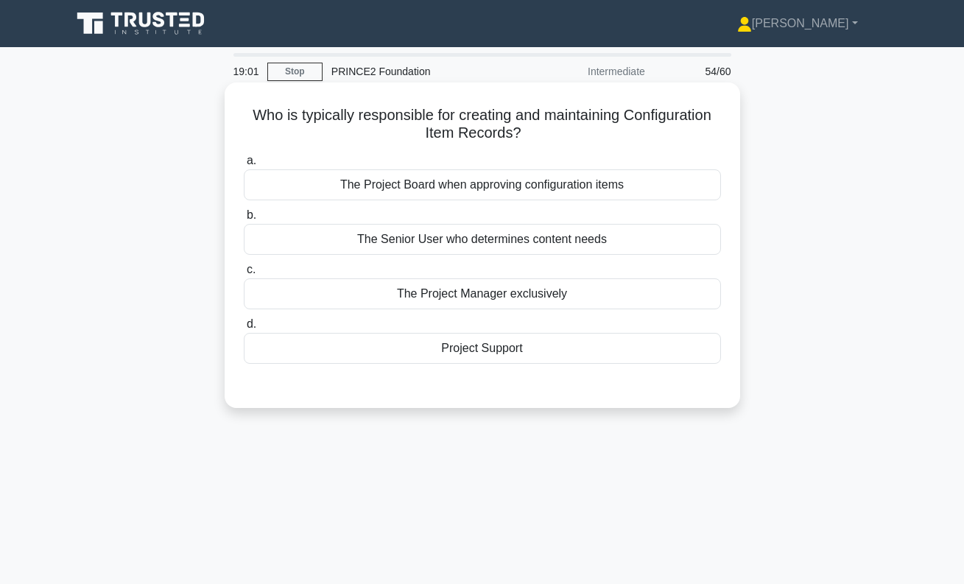
click at [487, 295] on div "The Project Manager exclusively" at bounding box center [482, 294] width 477 height 31
click at [244, 275] on input "c. The Project Manager exclusively" at bounding box center [244, 270] width 0 height 10
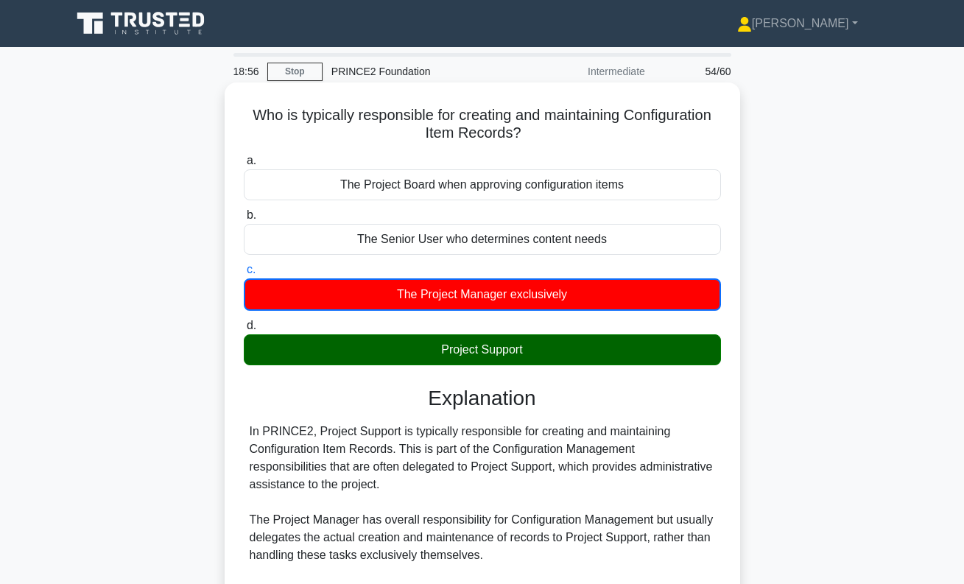
scroll to position [255, 0]
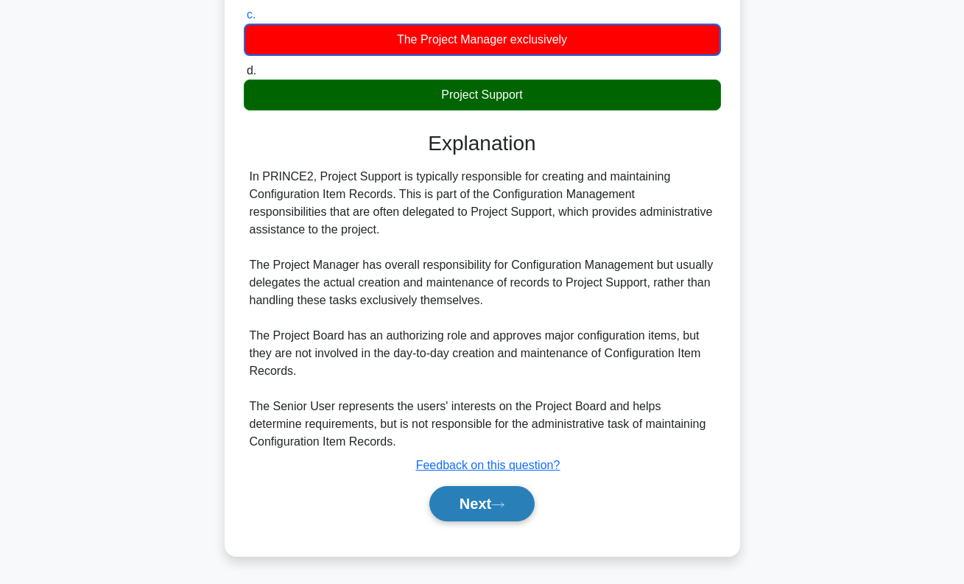
click at [481, 505] on button "Next" at bounding box center [482, 503] width 105 height 35
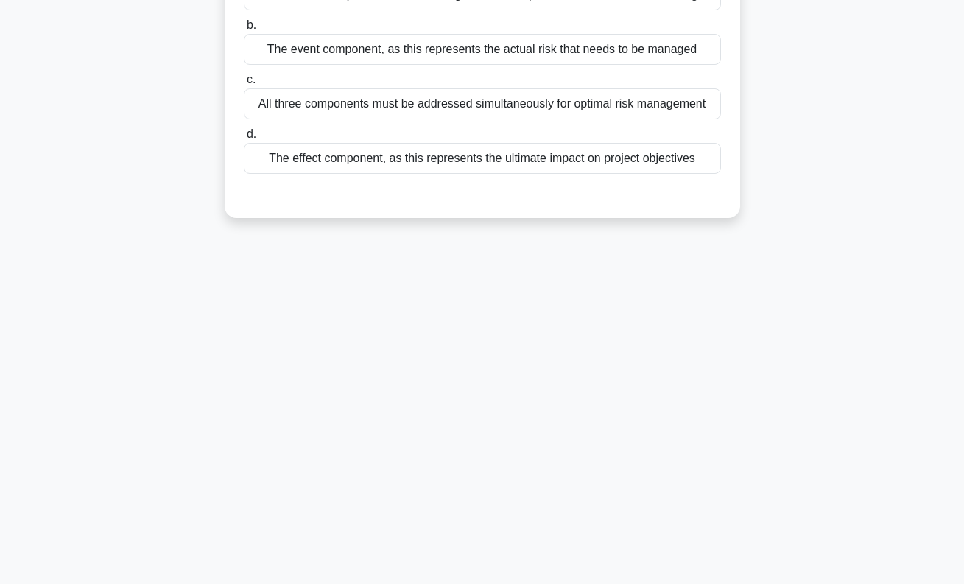
scroll to position [0, 0]
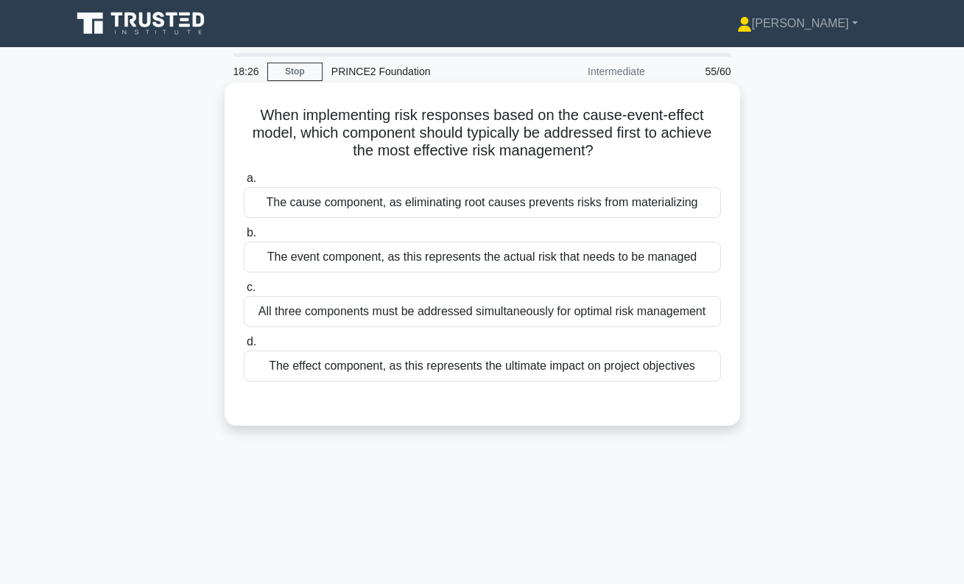
click at [530, 209] on div "The cause component, as eliminating root causes prevents risks from materializi…" at bounding box center [482, 202] width 477 height 31
click at [244, 183] on input "a. The cause component, as eliminating root causes prevents risks from material…" at bounding box center [244, 179] width 0 height 10
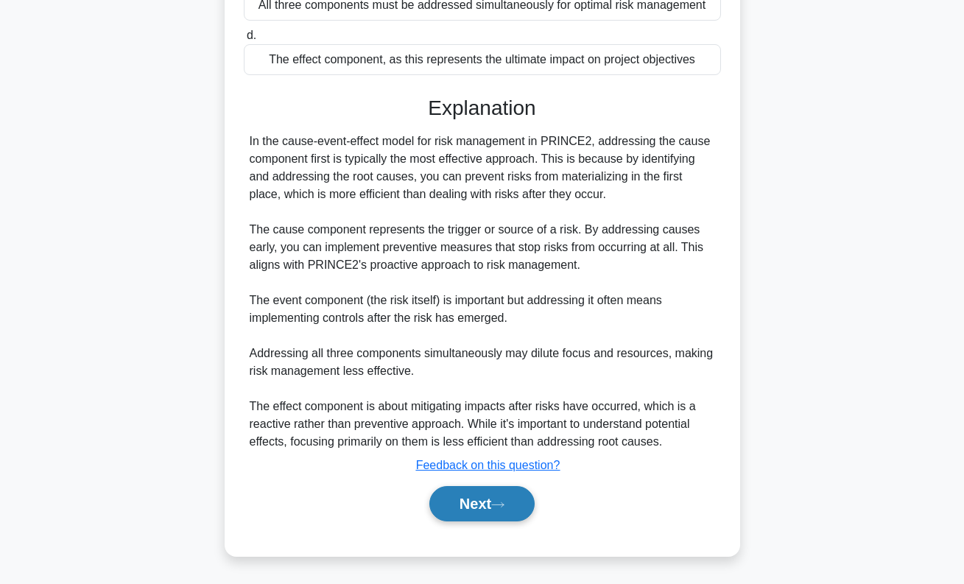
click at [513, 502] on button "Next" at bounding box center [482, 503] width 105 height 35
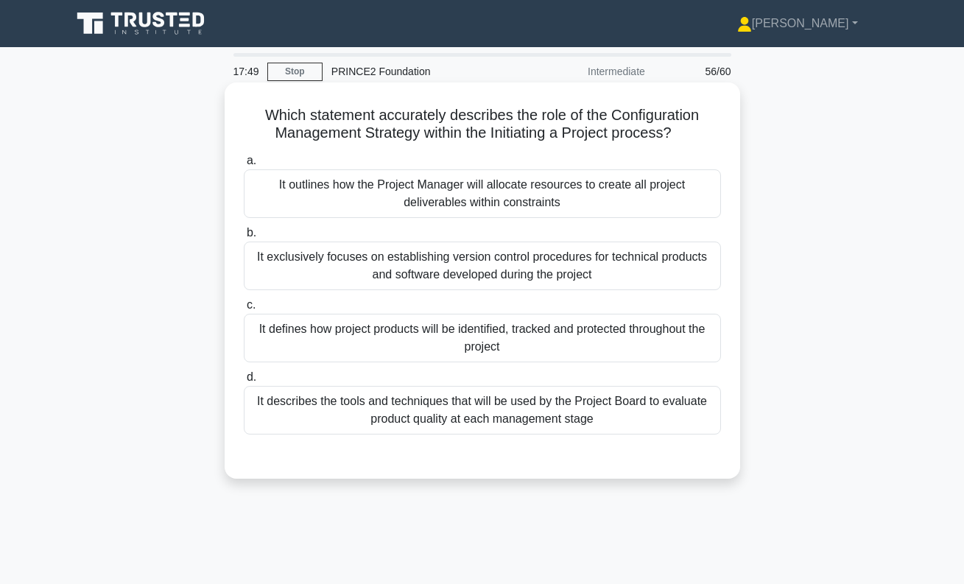
click at [614, 334] on div "It defines how project products will be identified, tracked and protected throu…" at bounding box center [482, 338] width 477 height 49
click at [244, 310] on input "c. It defines how project products will be identified, tracked and protected th…" at bounding box center [244, 306] width 0 height 10
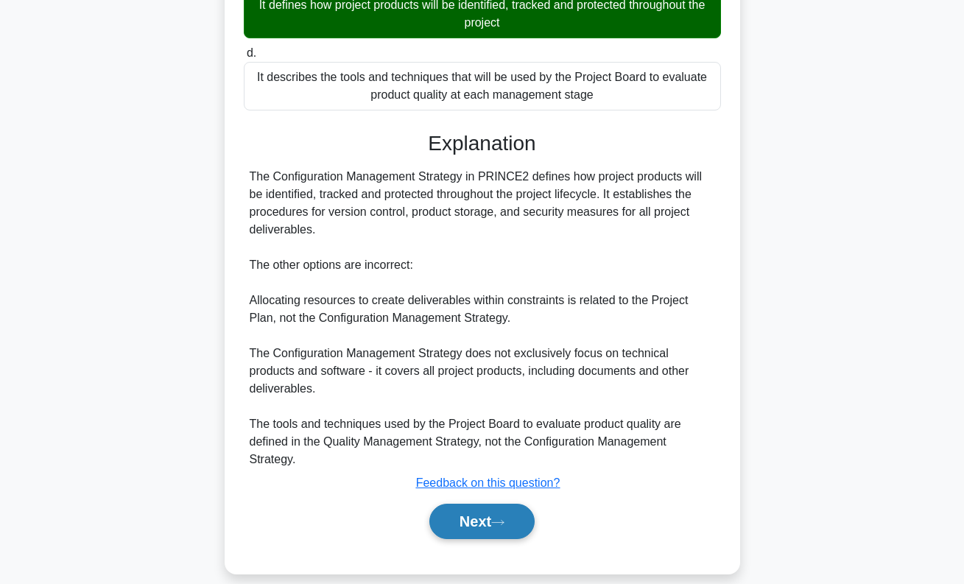
click at [516, 509] on button "Next" at bounding box center [482, 521] width 105 height 35
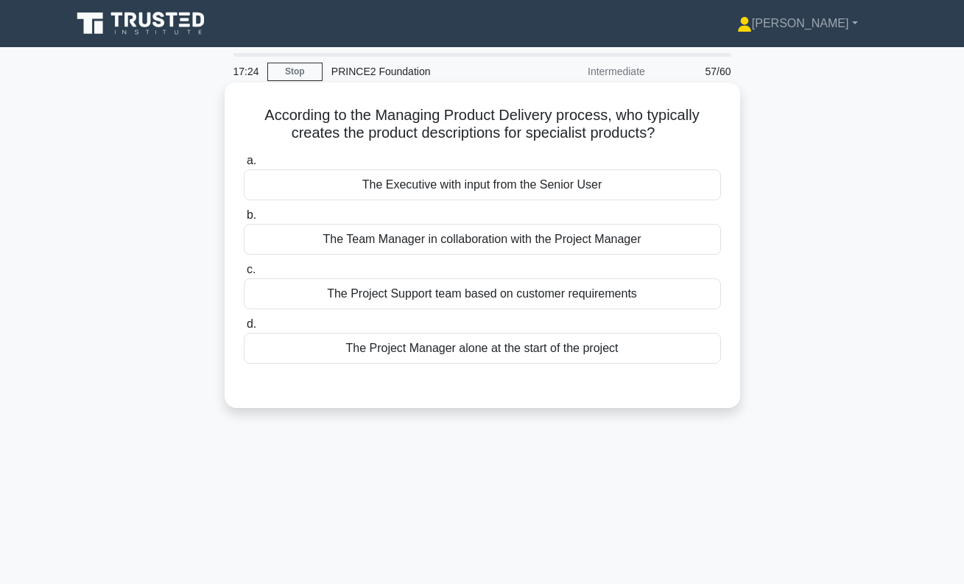
click at [488, 235] on div "The Team Manager in collaboration with the Project Manager" at bounding box center [482, 239] width 477 height 31
click at [244, 220] on input "b. The Team Manager in collaboration with the Project Manager" at bounding box center [244, 216] width 0 height 10
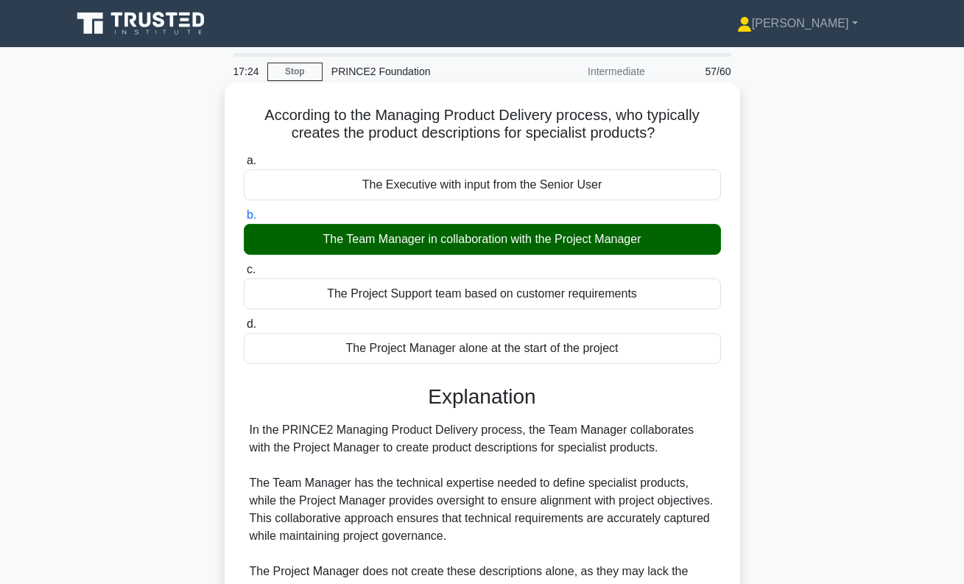
scroll to position [271, 0]
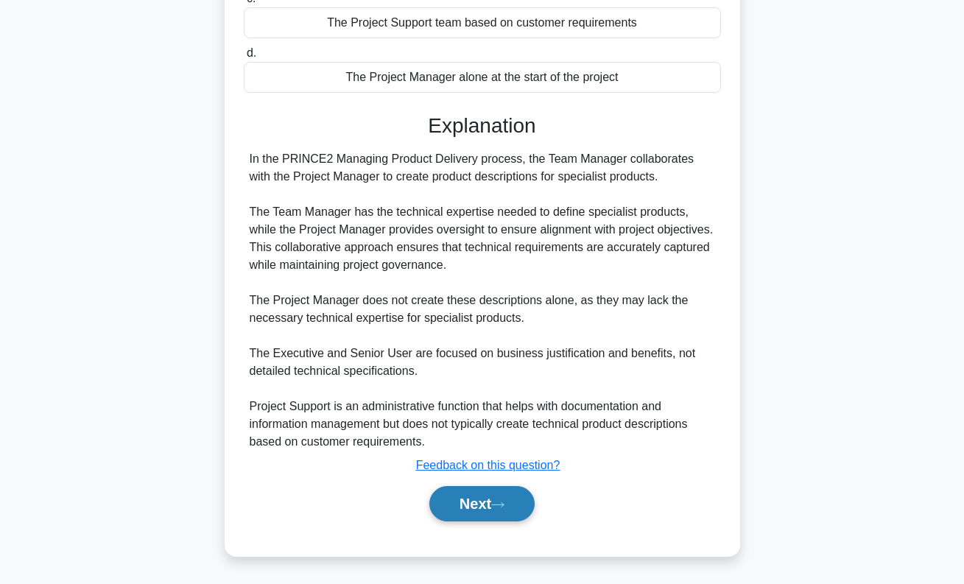
click at [495, 503] on button "Next" at bounding box center [482, 503] width 105 height 35
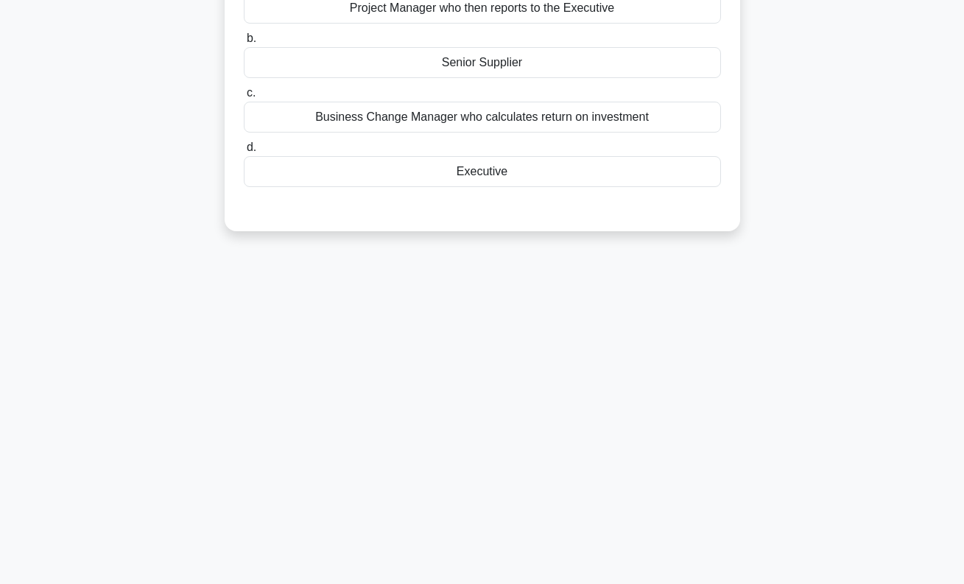
scroll to position [0, 0]
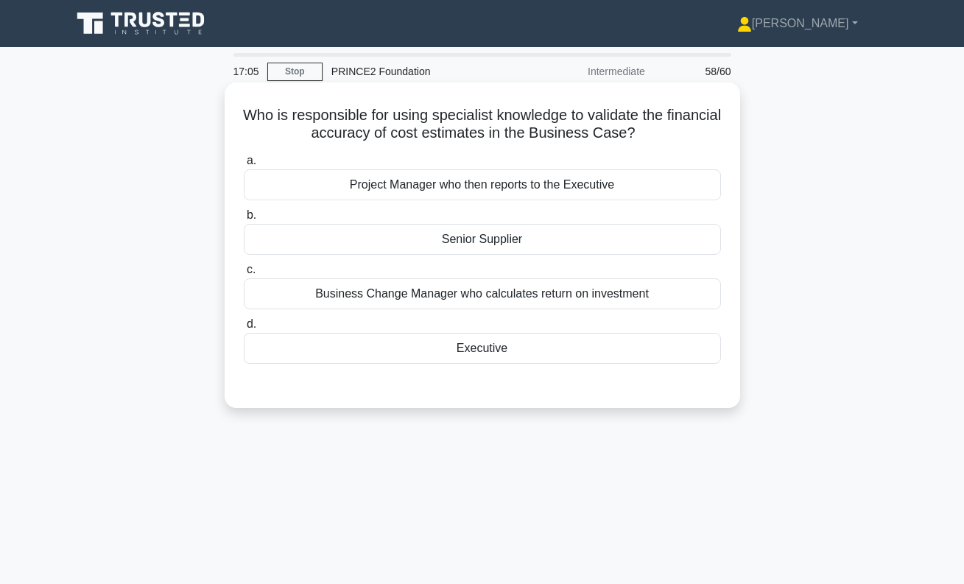
click at [481, 347] on div "Executive" at bounding box center [482, 348] width 477 height 31
click at [244, 329] on input "d. Executive" at bounding box center [244, 325] width 0 height 10
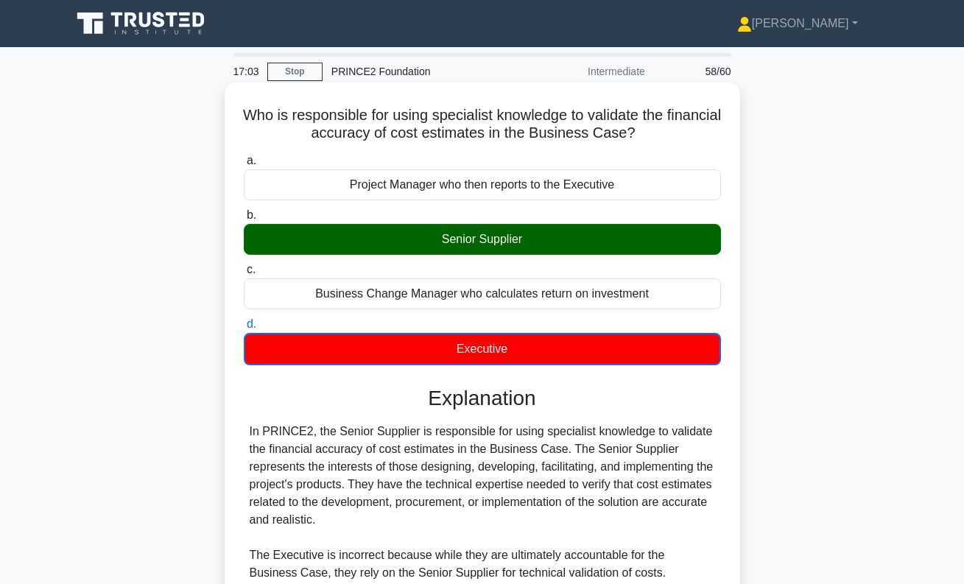
click at [528, 248] on div "Senior Supplier" at bounding box center [482, 239] width 477 height 31
click at [244, 220] on input "b. Senior Supplier" at bounding box center [244, 216] width 0 height 10
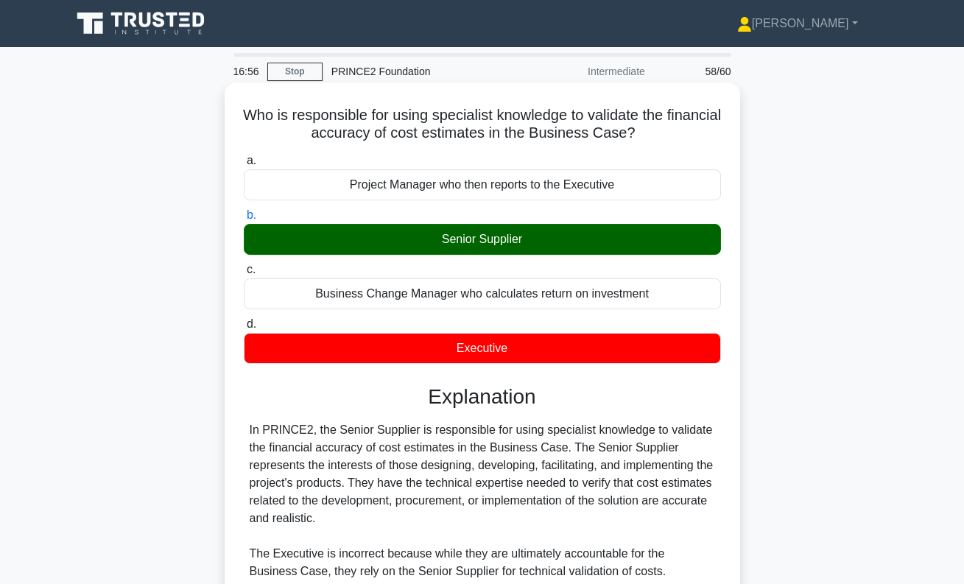
scroll to position [289, 0]
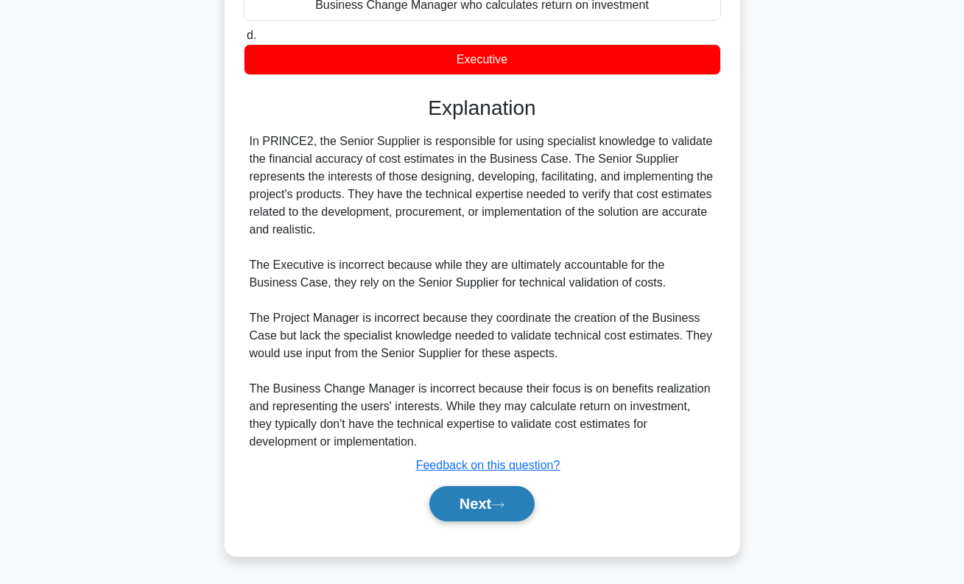
click at [499, 509] on button "Next" at bounding box center [482, 503] width 105 height 35
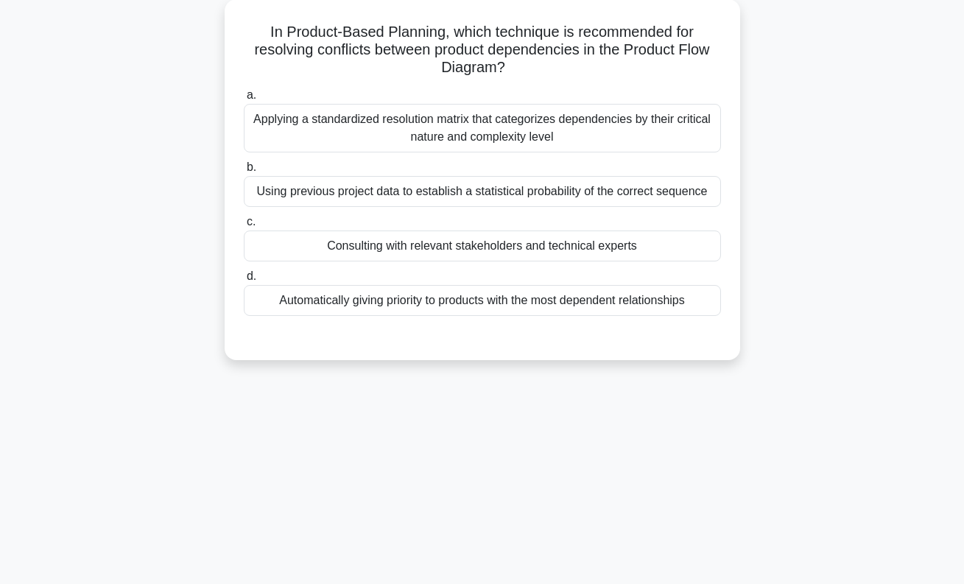
scroll to position [0, 0]
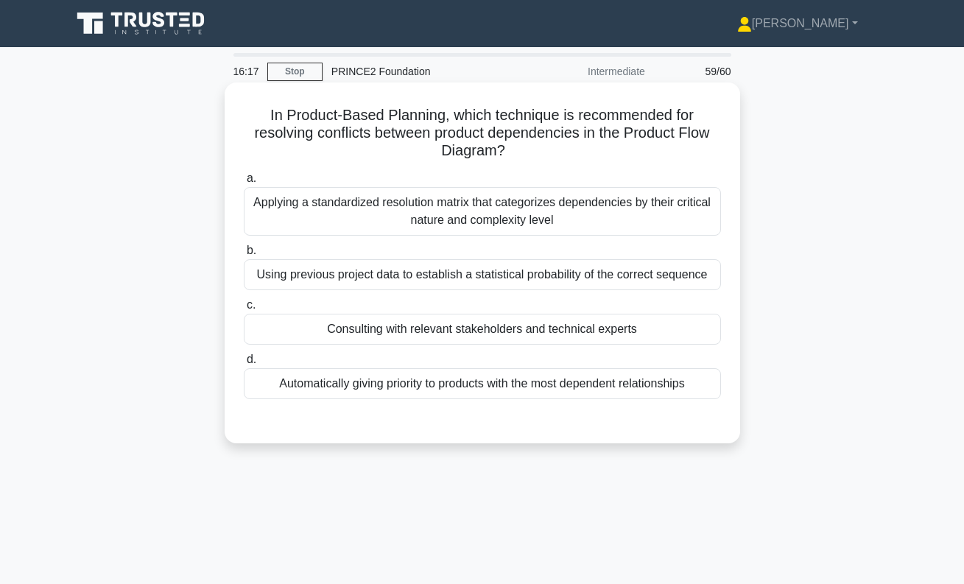
click at [558, 218] on div "Applying a standardized resolution matrix that categorizes dependencies by thei…" at bounding box center [482, 211] width 477 height 49
click at [244, 183] on input "a. Applying a standardized resolution matrix that categorizes dependencies by t…" at bounding box center [244, 179] width 0 height 10
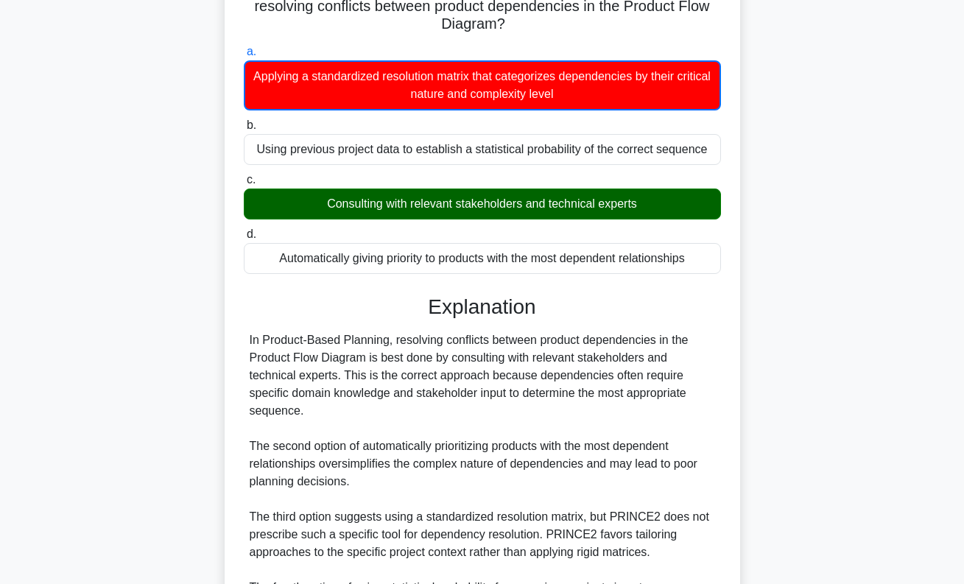
scroll to position [326, 0]
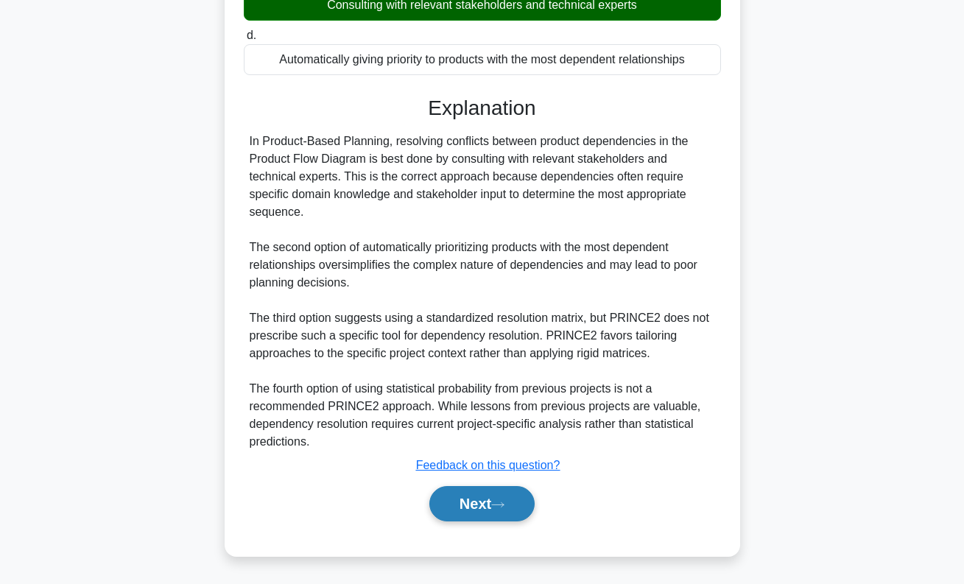
click at [505, 511] on button "Next" at bounding box center [482, 503] width 105 height 35
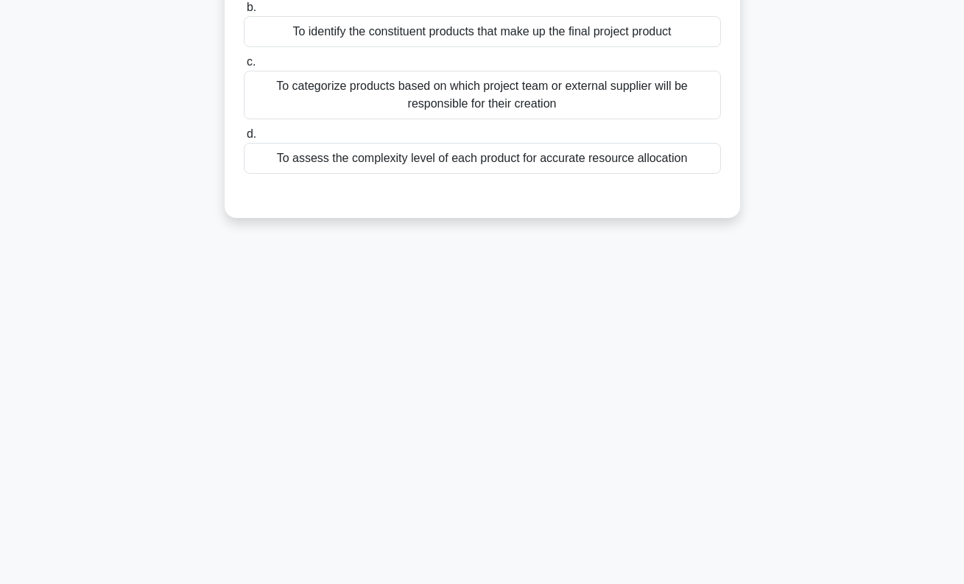
scroll to position [0, 0]
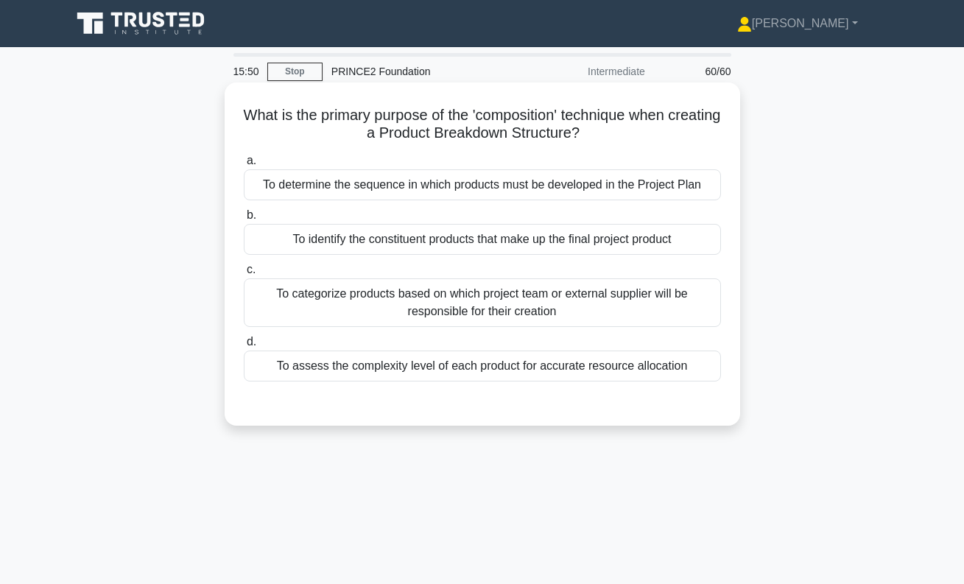
click at [492, 190] on div "To determine the sequence in which products must be developed in the Project Pl…" at bounding box center [482, 184] width 477 height 31
click at [244, 166] on input "a. To determine the sequence in which products must be developed in the Project…" at bounding box center [244, 161] width 0 height 10
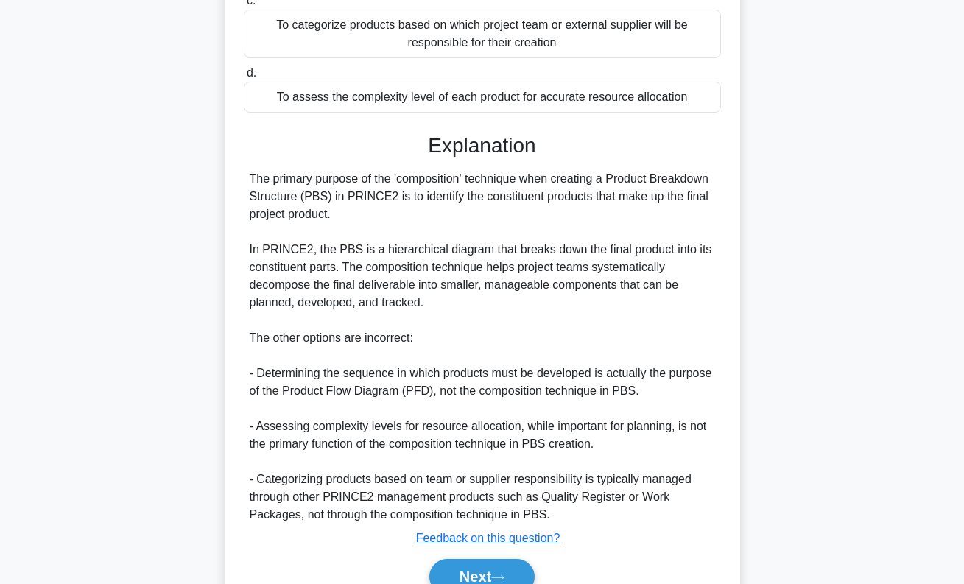
scroll to position [343, 0]
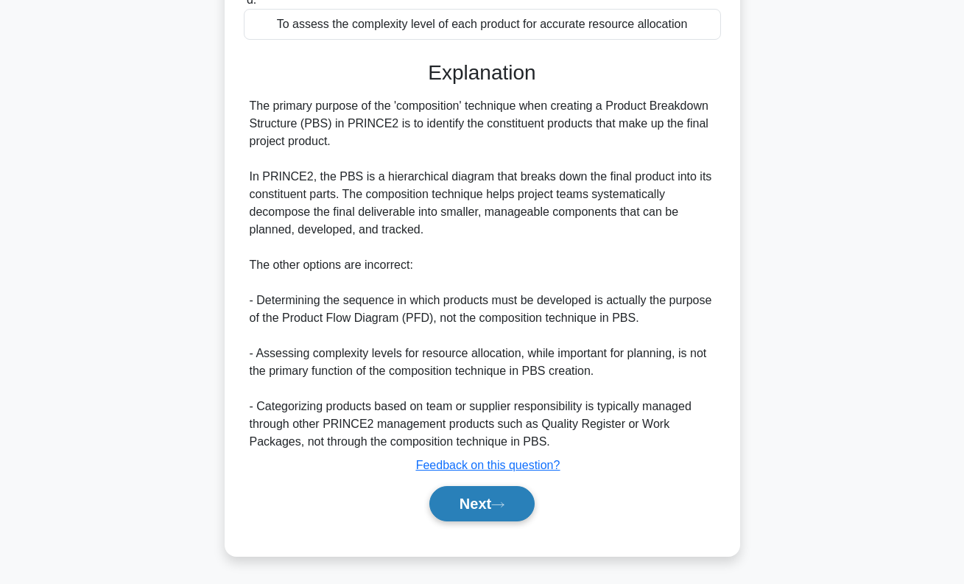
click at [491, 511] on button "Next" at bounding box center [482, 503] width 105 height 35
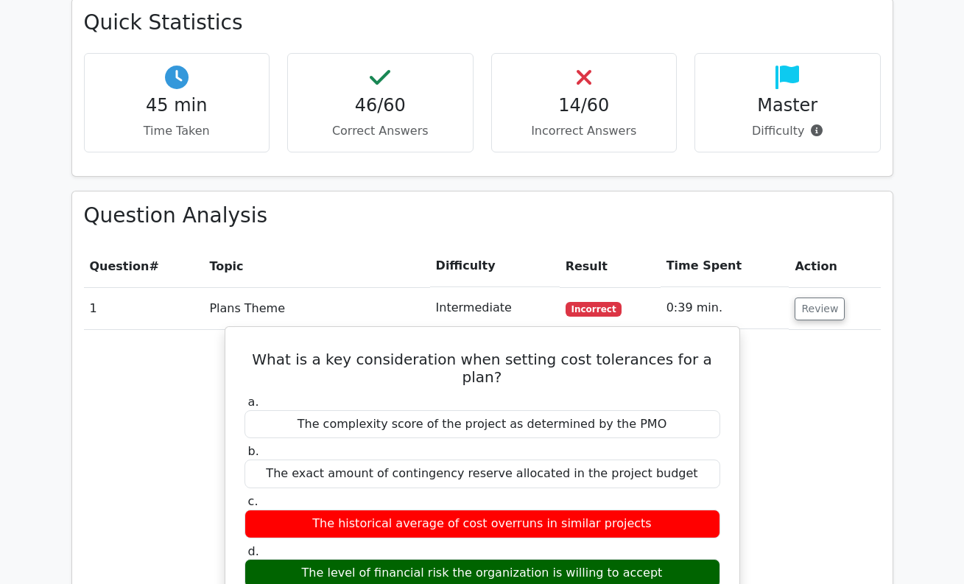
scroll to position [701, 0]
